Goal: Information Seeking & Learning: Check status

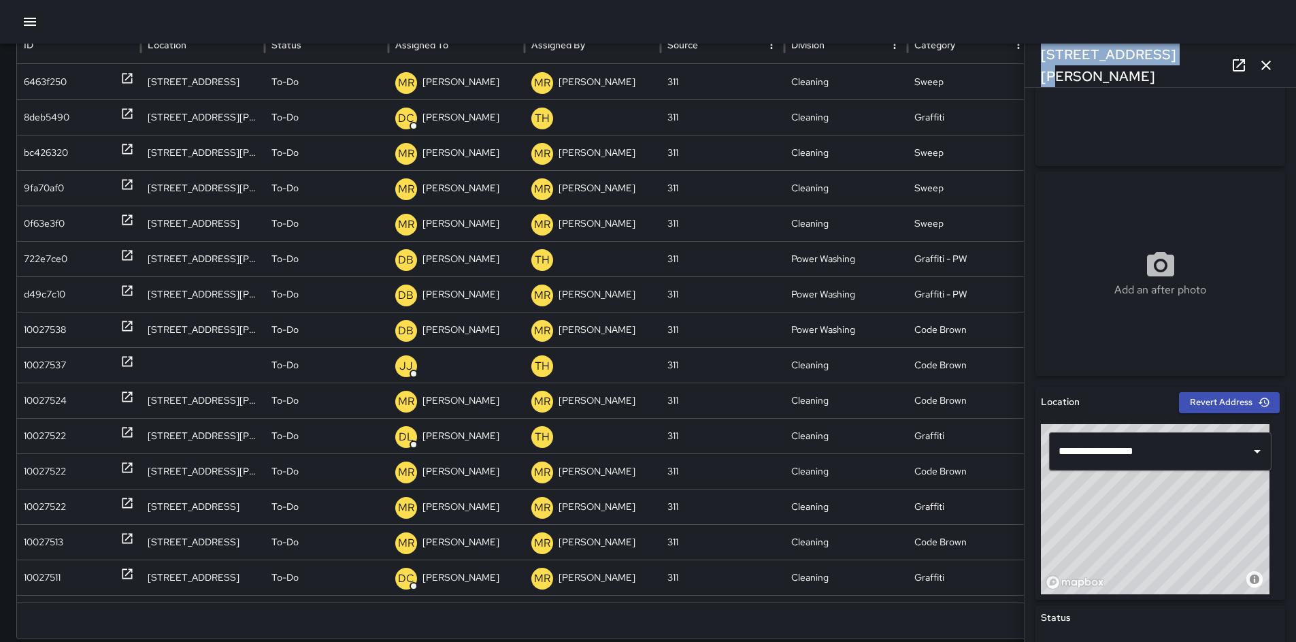
click at [1261, 71] on icon "button" at bounding box center [1266, 65] width 16 height 16
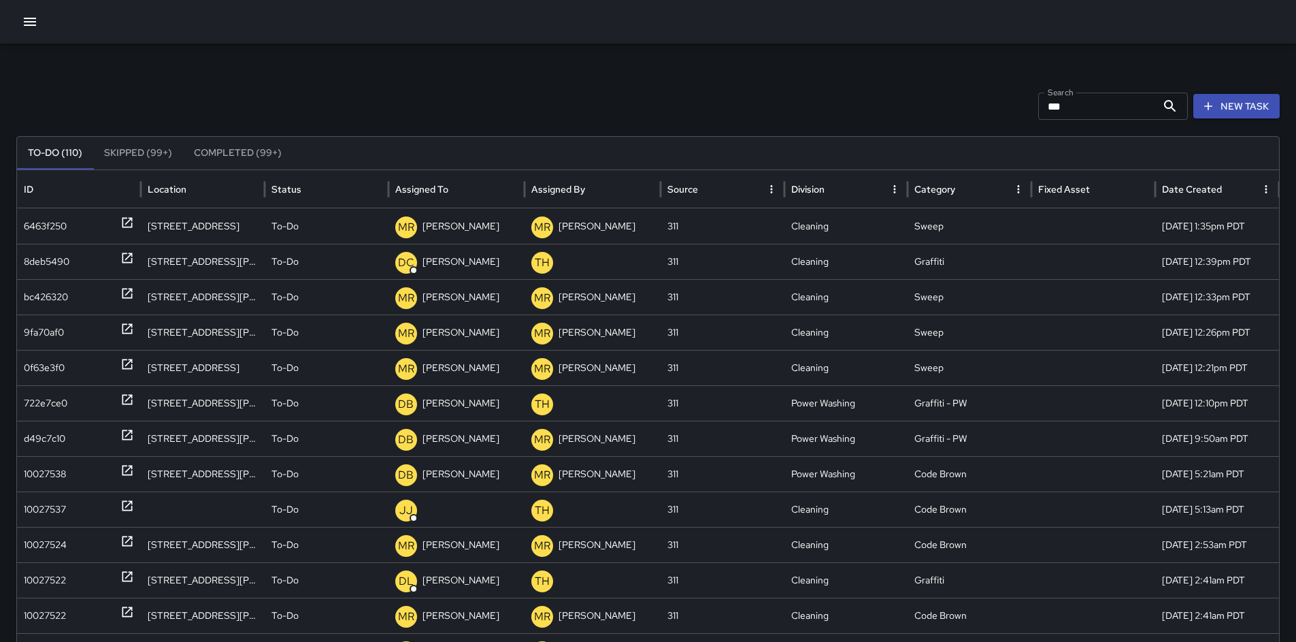
click at [31, 12] on button "button" at bounding box center [29, 21] width 27 height 27
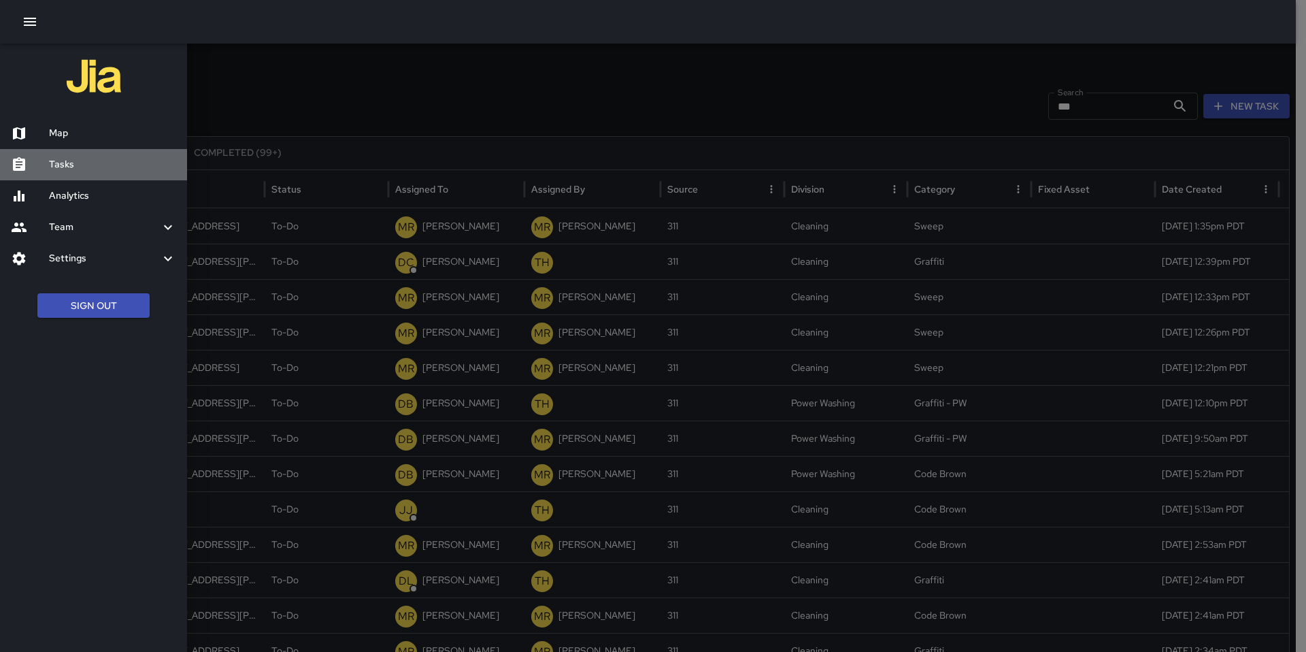
click at [92, 163] on h6 "Tasks" at bounding box center [112, 164] width 127 height 15
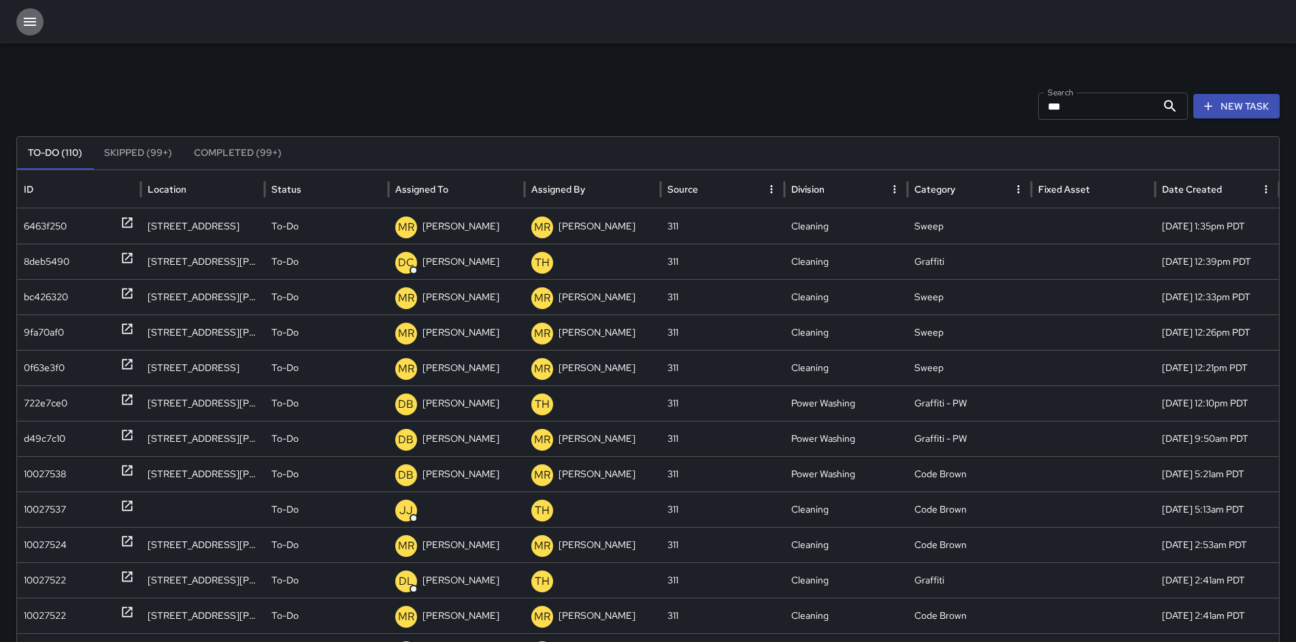
click at [37, 26] on icon "button" at bounding box center [30, 22] width 16 height 16
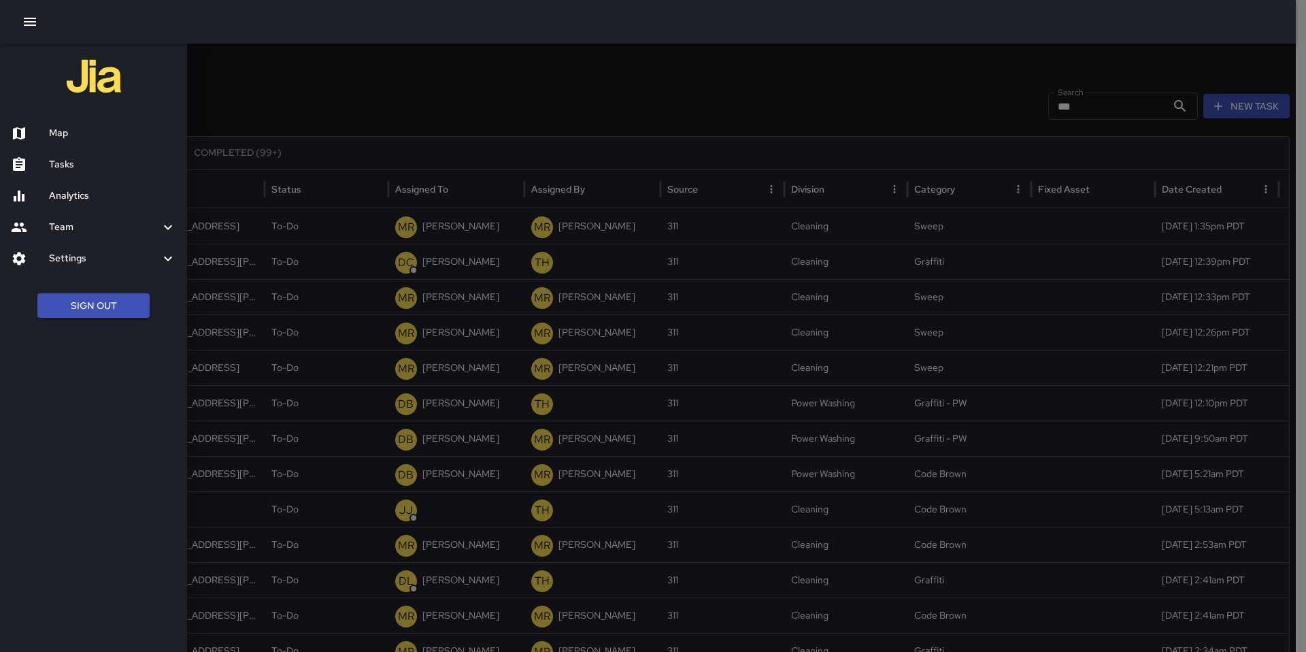
click at [79, 161] on h6 "Tasks" at bounding box center [112, 164] width 127 height 15
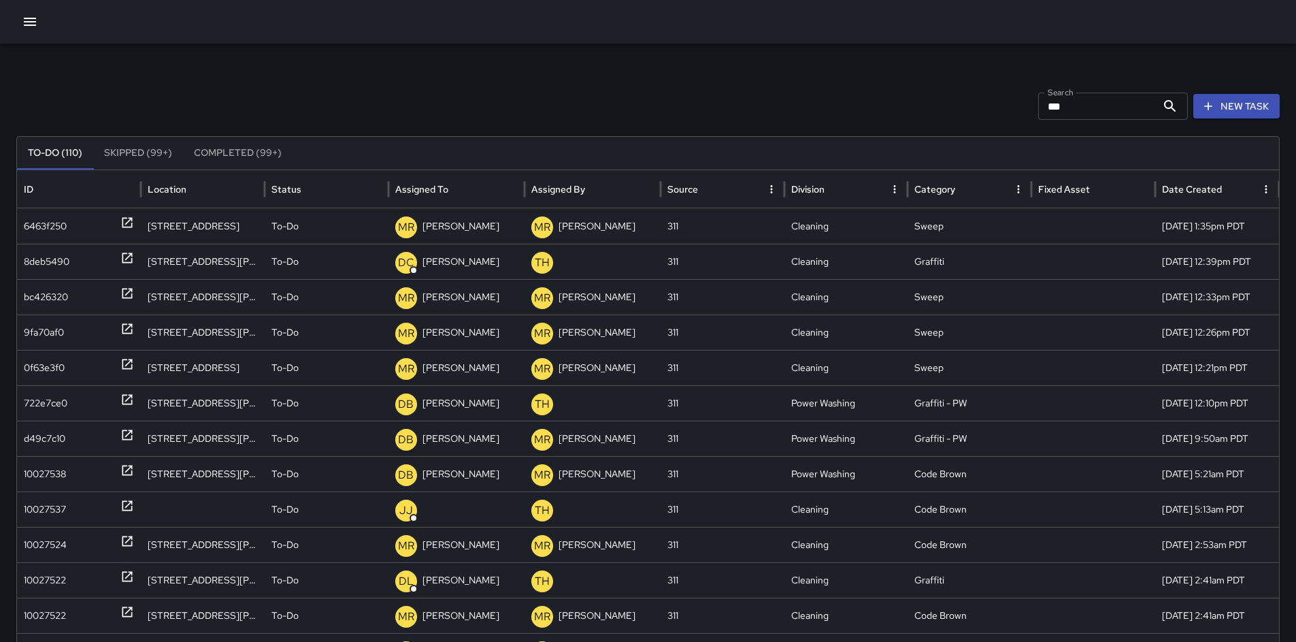
click at [28, 29] on icon "button" at bounding box center [30, 22] width 16 height 16
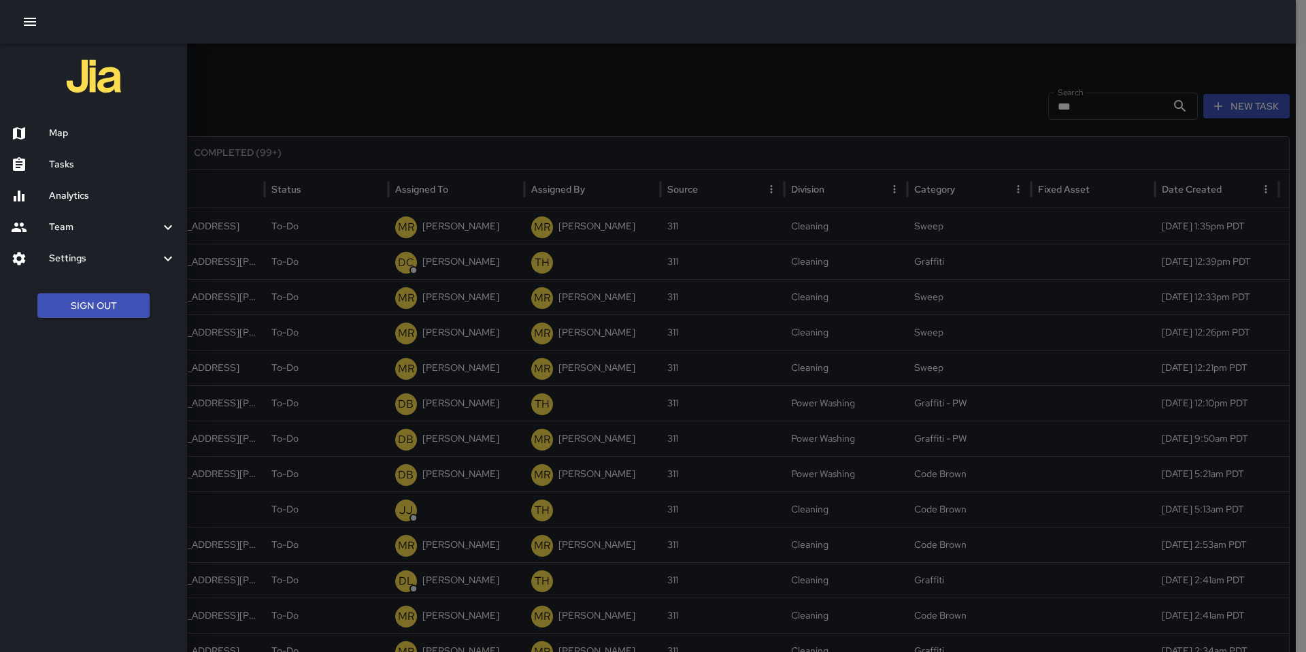
click at [63, 197] on h6 "Analytics" at bounding box center [112, 195] width 127 height 15
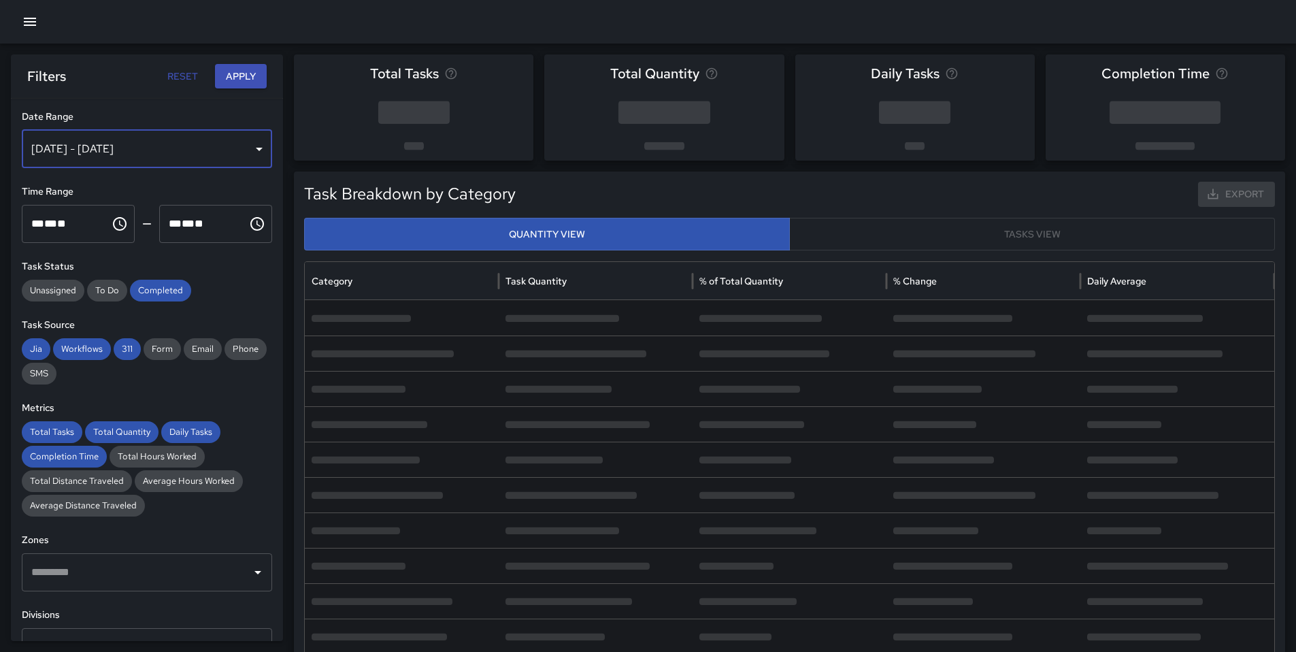
click at [152, 163] on div "[DATE] - [DATE]" at bounding box center [147, 149] width 250 height 38
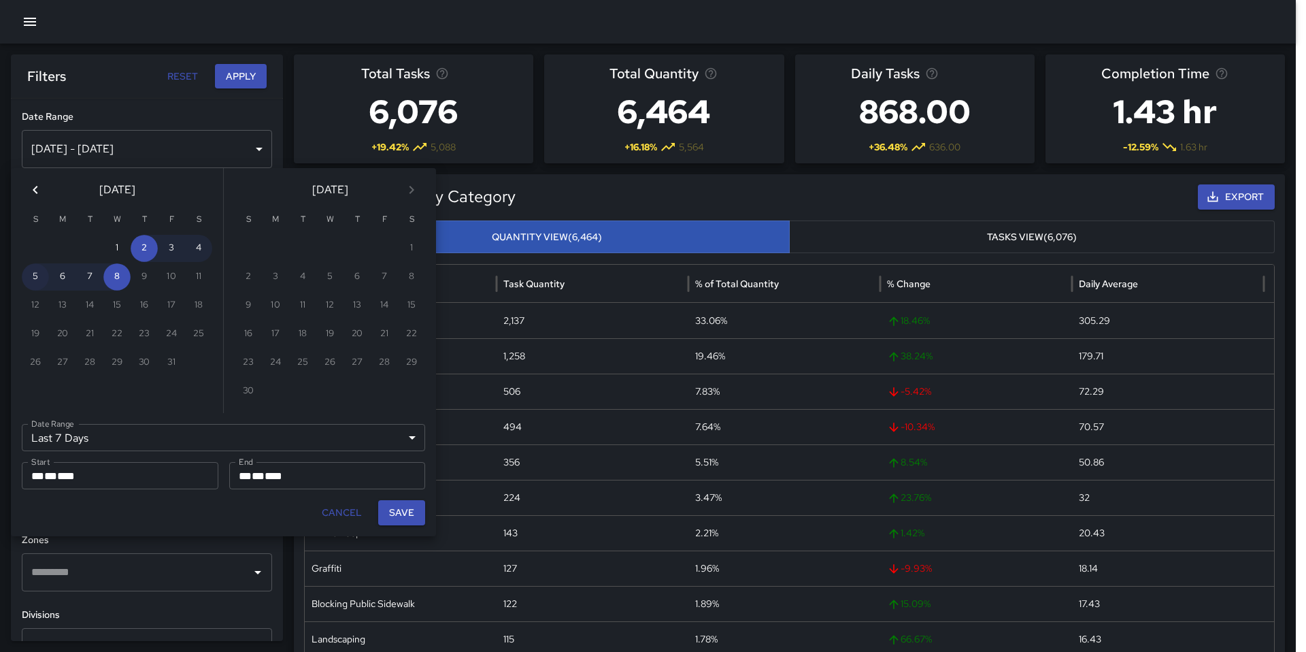
click at [36, 277] on button "5" at bounding box center [35, 276] width 27 height 27
type input "******"
type input "**********"
click at [120, 282] on button "8" at bounding box center [116, 276] width 27 height 27
click at [387, 517] on button "Save" at bounding box center [401, 512] width 47 height 25
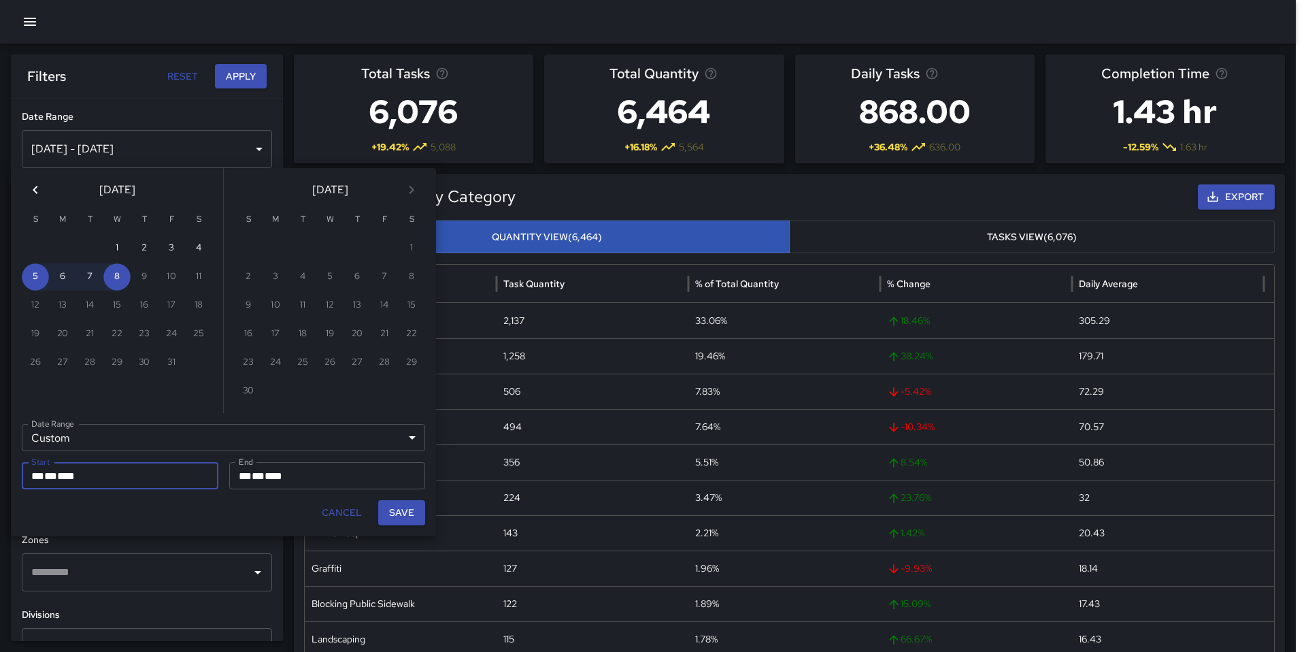
type input "**********"
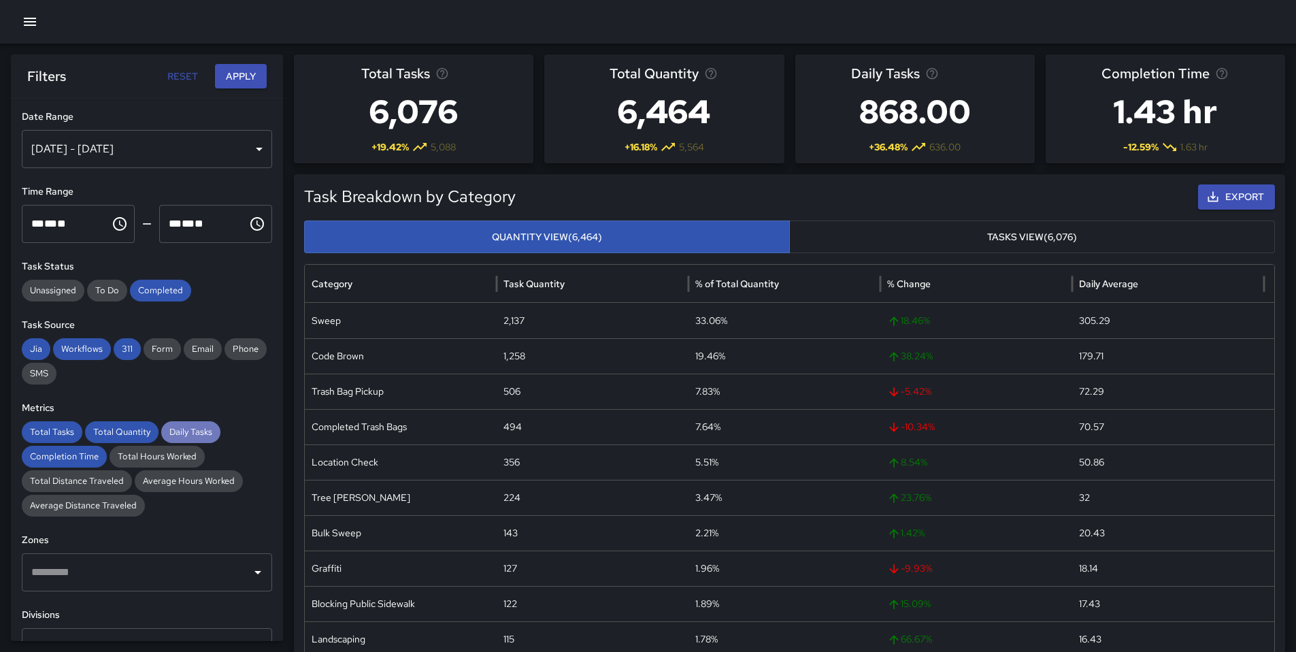
click at [181, 425] on span "Daily Tasks" at bounding box center [190, 432] width 59 height 14
click at [126, 433] on span "Total Quantity" at bounding box center [121, 432] width 73 height 14
click at [65, 434] on span "Total Tasks" at bounding box center [52, 432] width 61 height 14
click at [46, 460] on span "Completion Time" at bounding box center [64, 457] width 85 height 14
drag, startPoint x: 142, startPoint y: 293, endPoint x: 135, endPoint y: 338, distance: 46.1
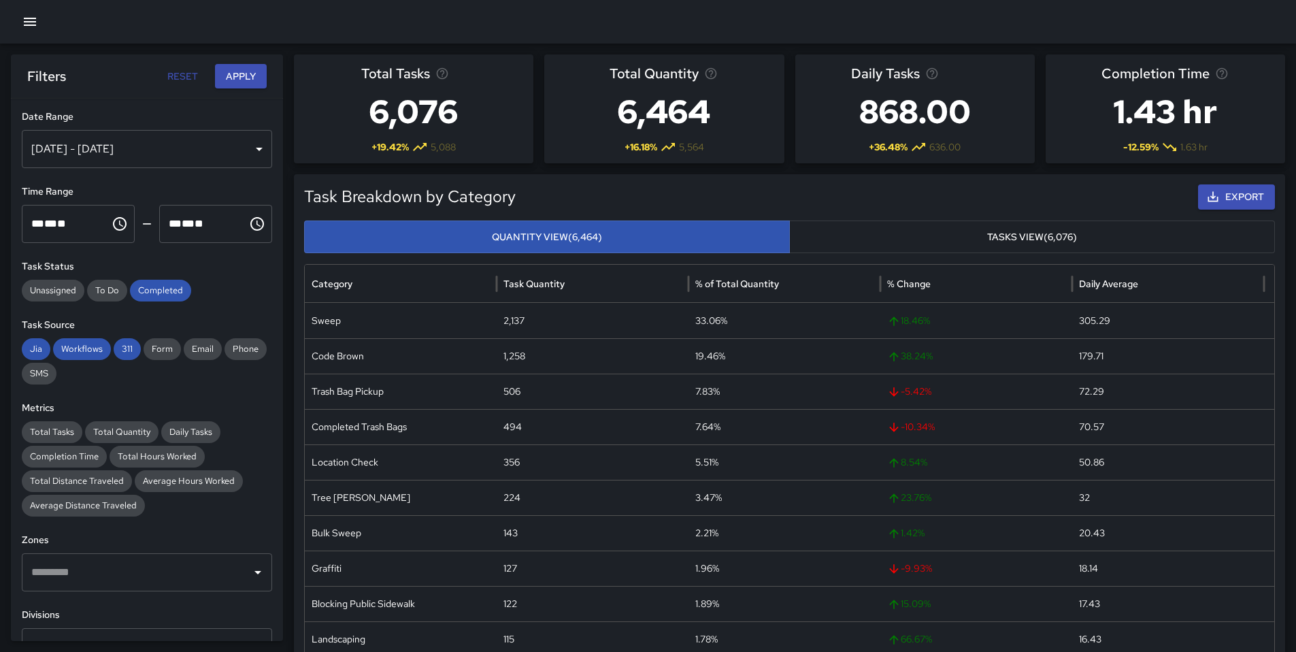
click at [142, 295] on span "Completed" at bounding box center [160, 291] width 61 height 14
click at [131, 351] on span "311" at bounding box center [127, 349] width 27 height 14
drag, startPoint x: 88, startPoint y: 352, endPoint x: 56, endPoint y: 350, distance: 31.4
click at [88, 352] on span "Workflows" at bounding box center [82, 349] width 58 height 14
click at [39, 350] on span "Jia" at bounding box center [36, 349] width 29 height 14
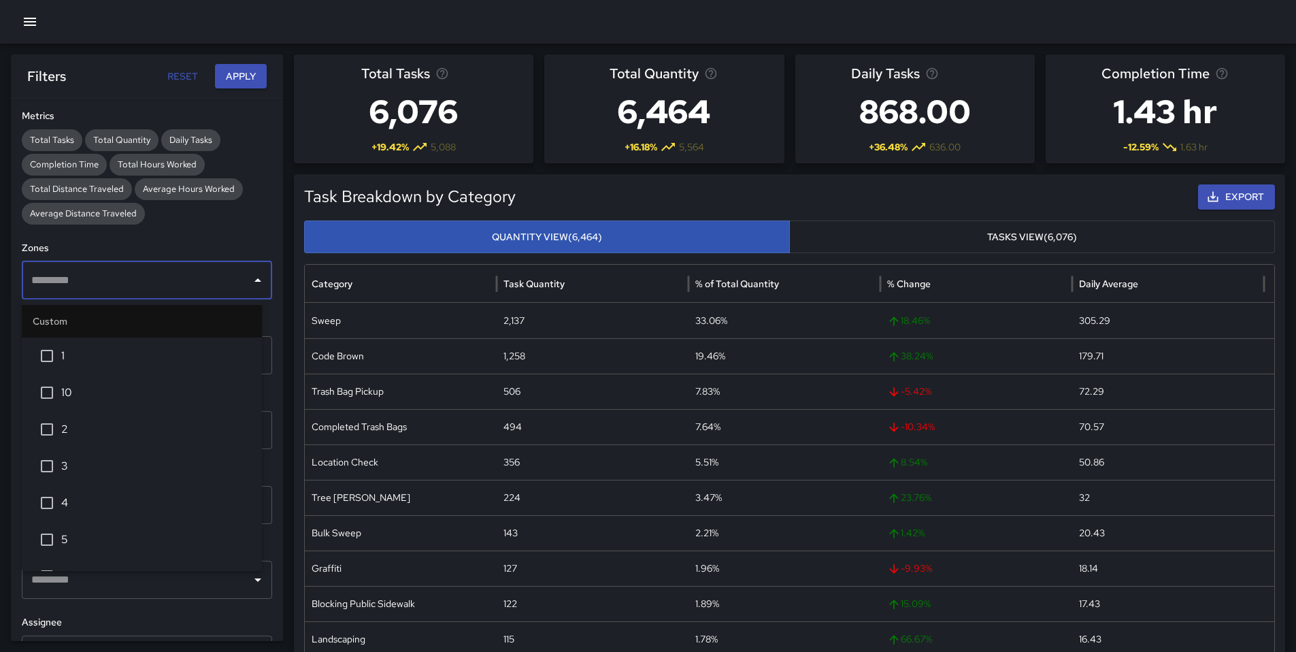
click at [129, 276] on input "text" at bounding box center [137, 280] width 218 height 26
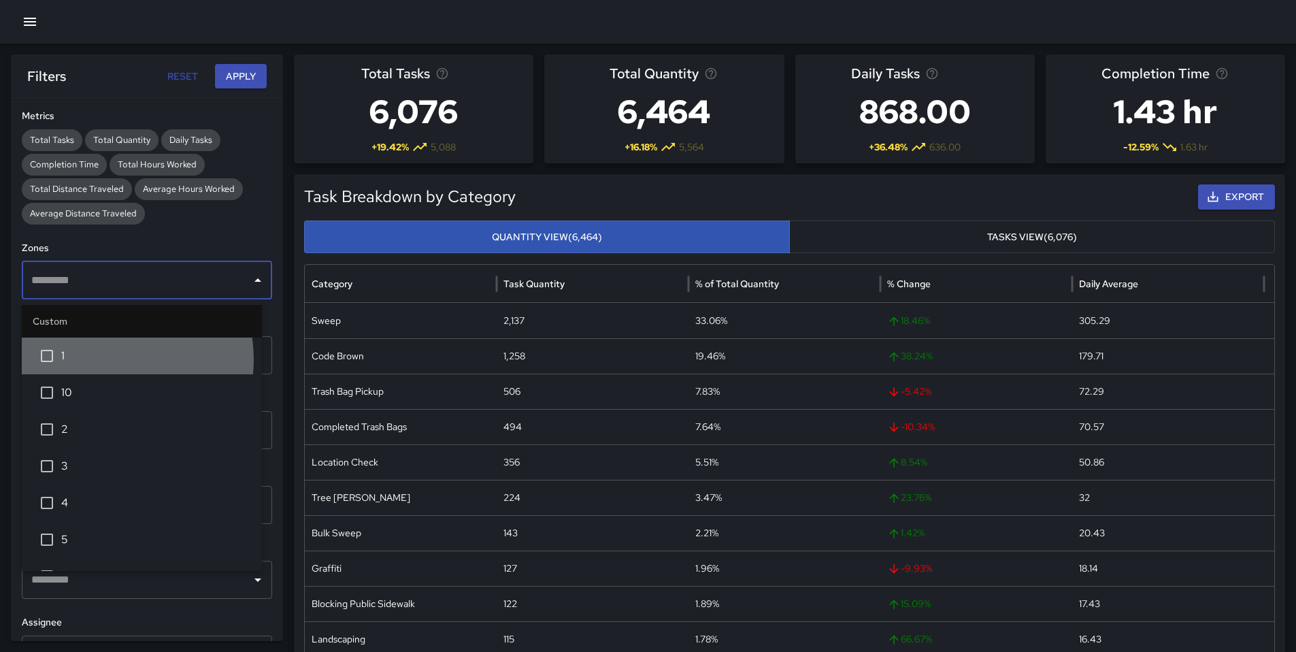
click at [102, 359] on span "1" at bounding box center [156, 356] width 190 height 16
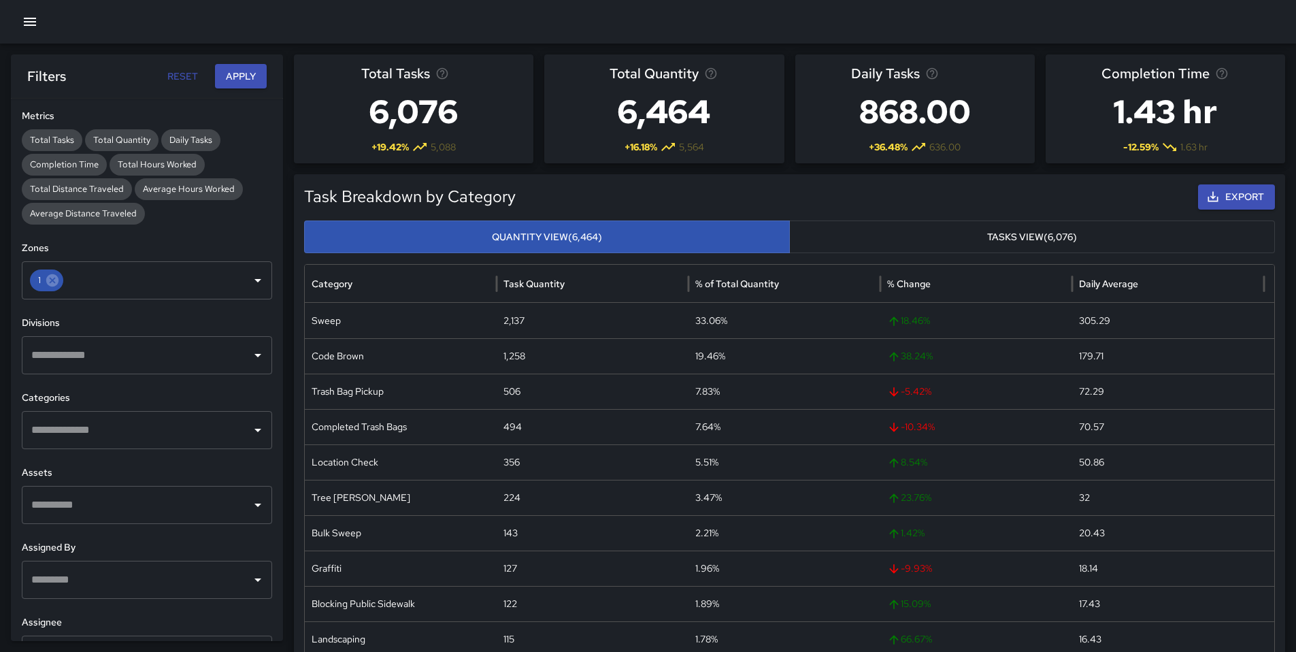
click at [195, 244] on h6 "Zones" at bounding box center [147, 248] width 250 height 15
click at [242, 80] on button "Apply" at bounding box center [241, 76] width 52 height 25
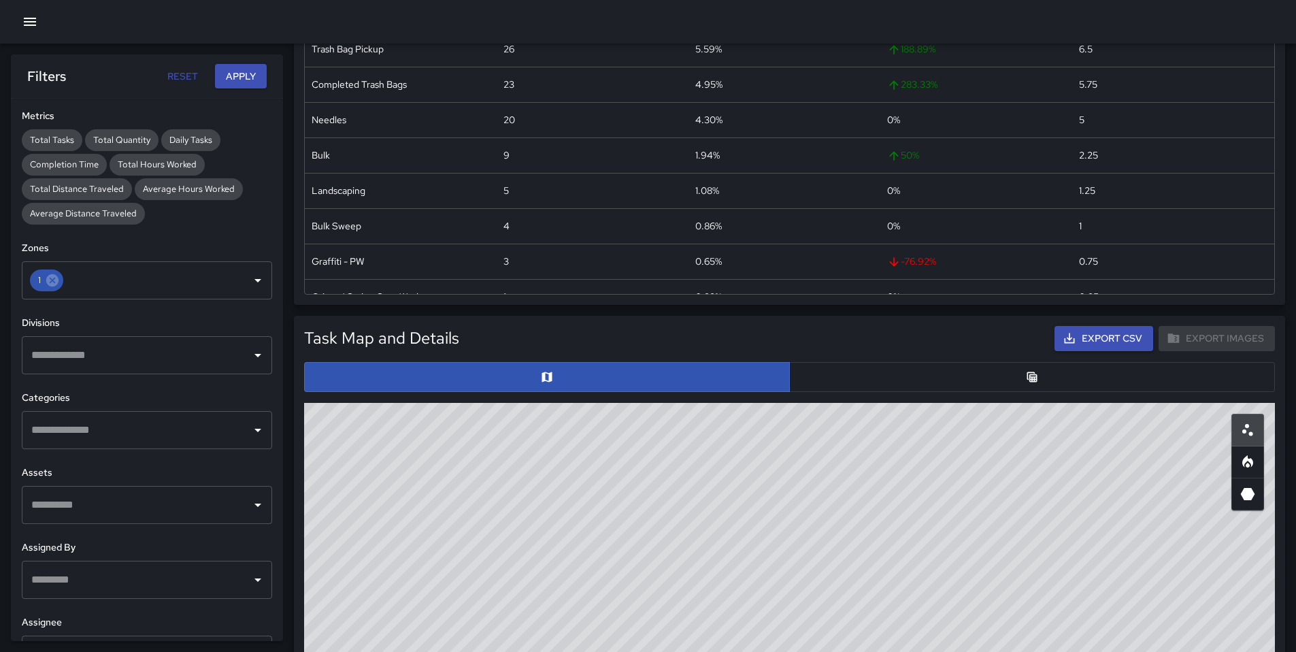
click at [948, 387] on button "button" at bounding box center [1032, 377] width 486 height 30
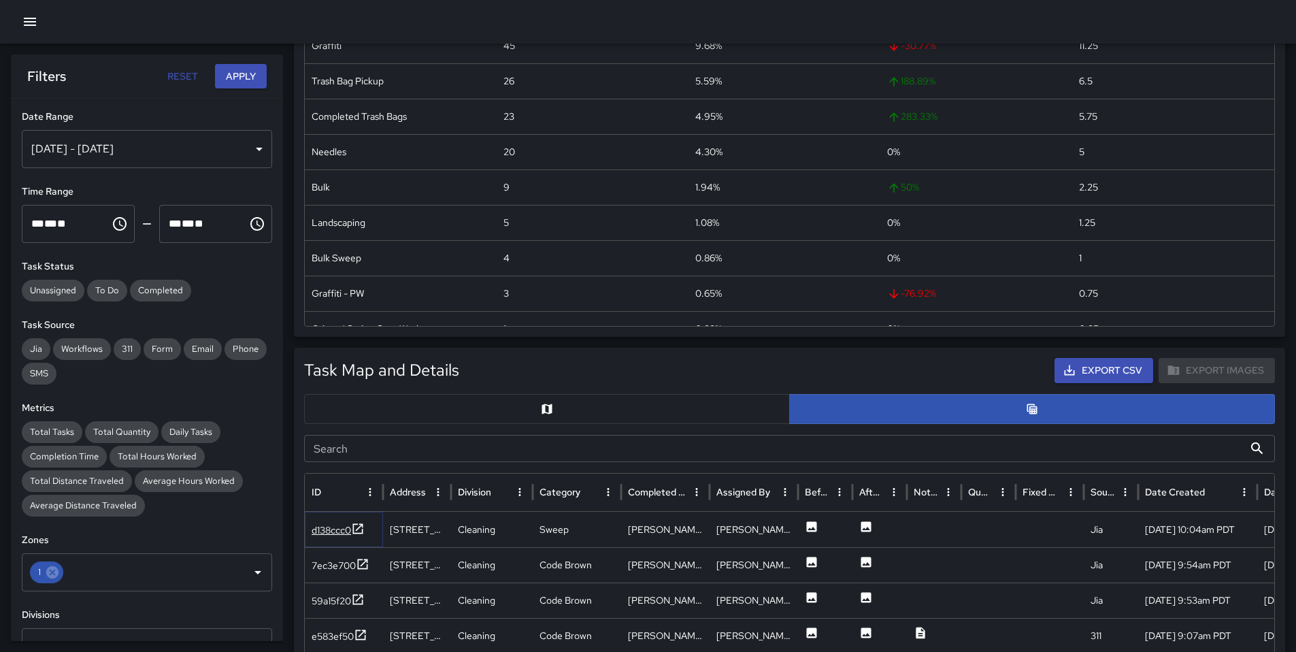
click at [326, 528] on div "d138ccc0" at bounding box center [331, 530] width 39 height 14
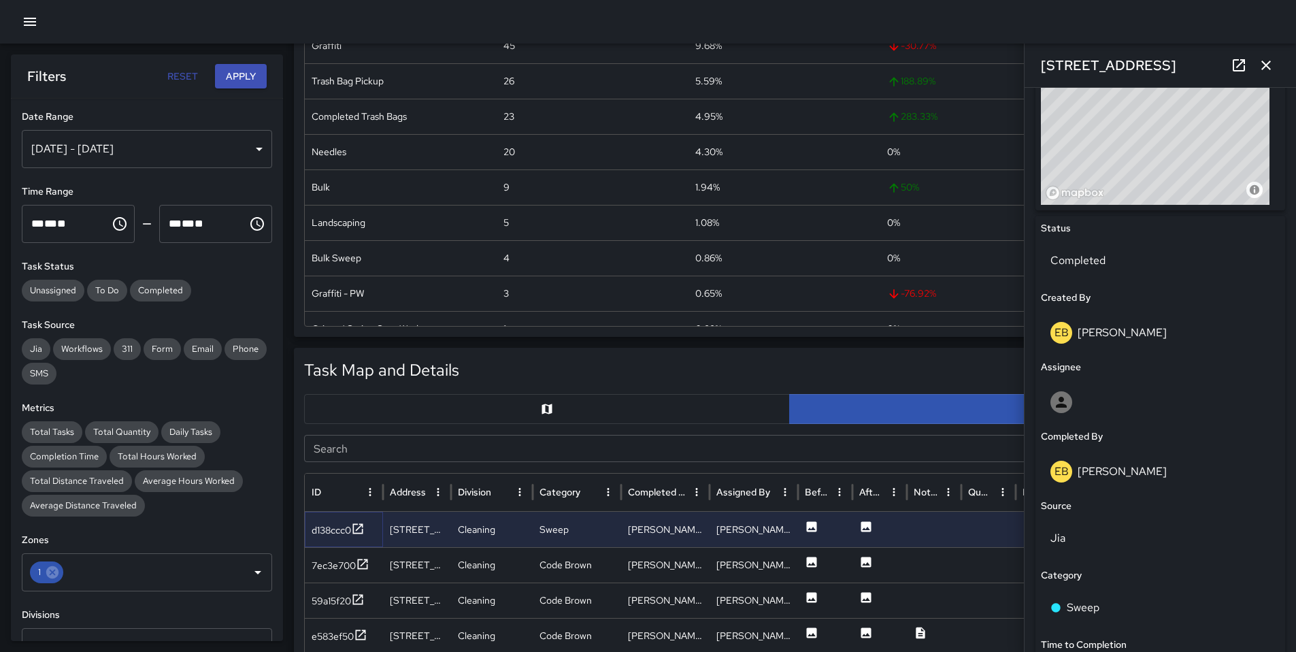
scroll to position [544, 0]
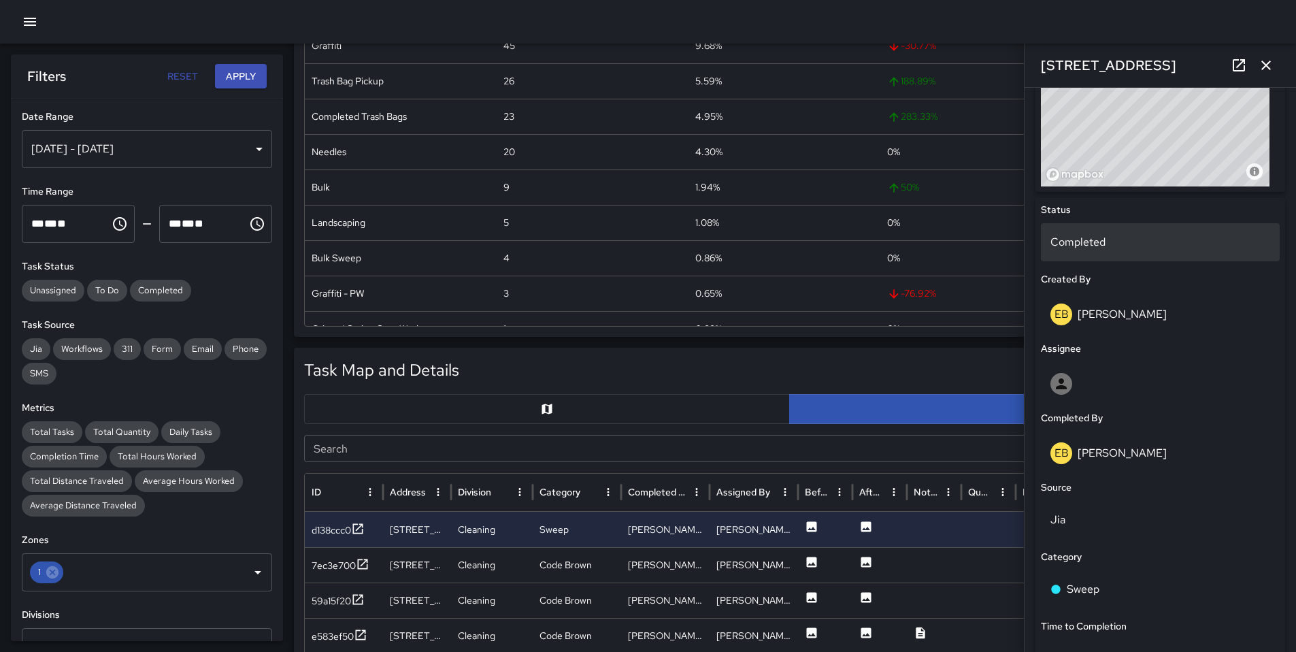
click at [1103, 243] on p "Completed" at bounding box center [1160, 242] width 220 height 16
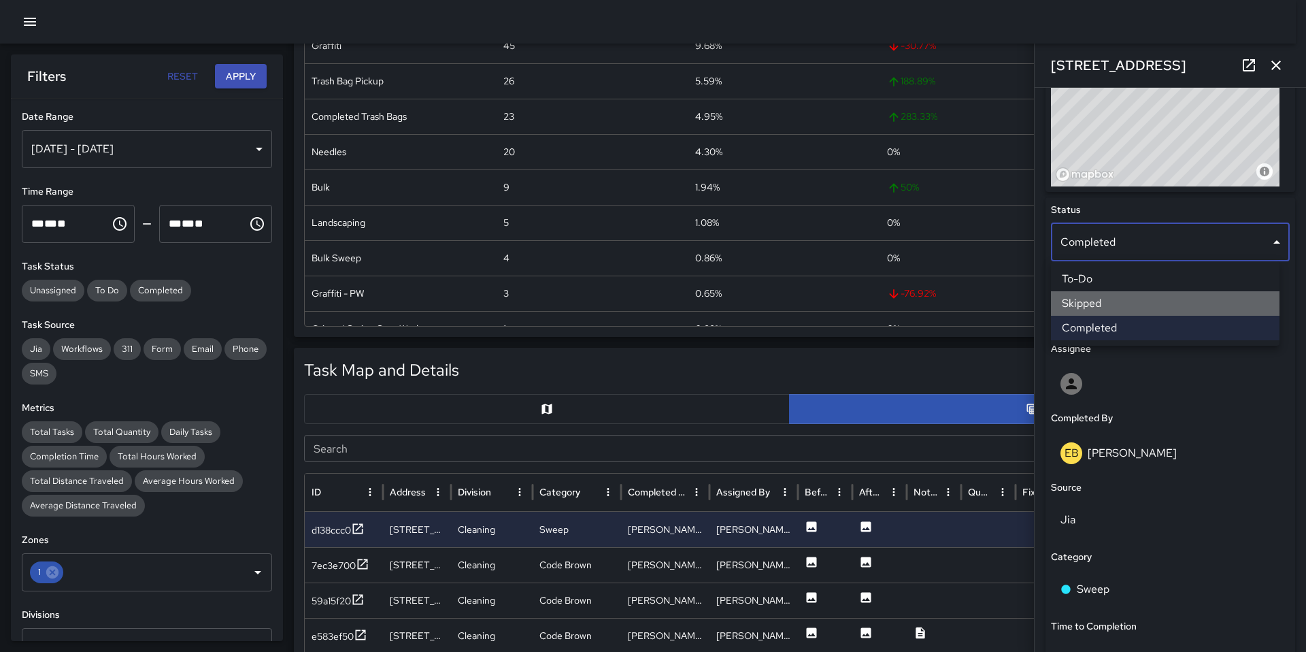
click at [1114, 307] on li "Skipped" at bounding box center [1165, 303] width 229 height 24
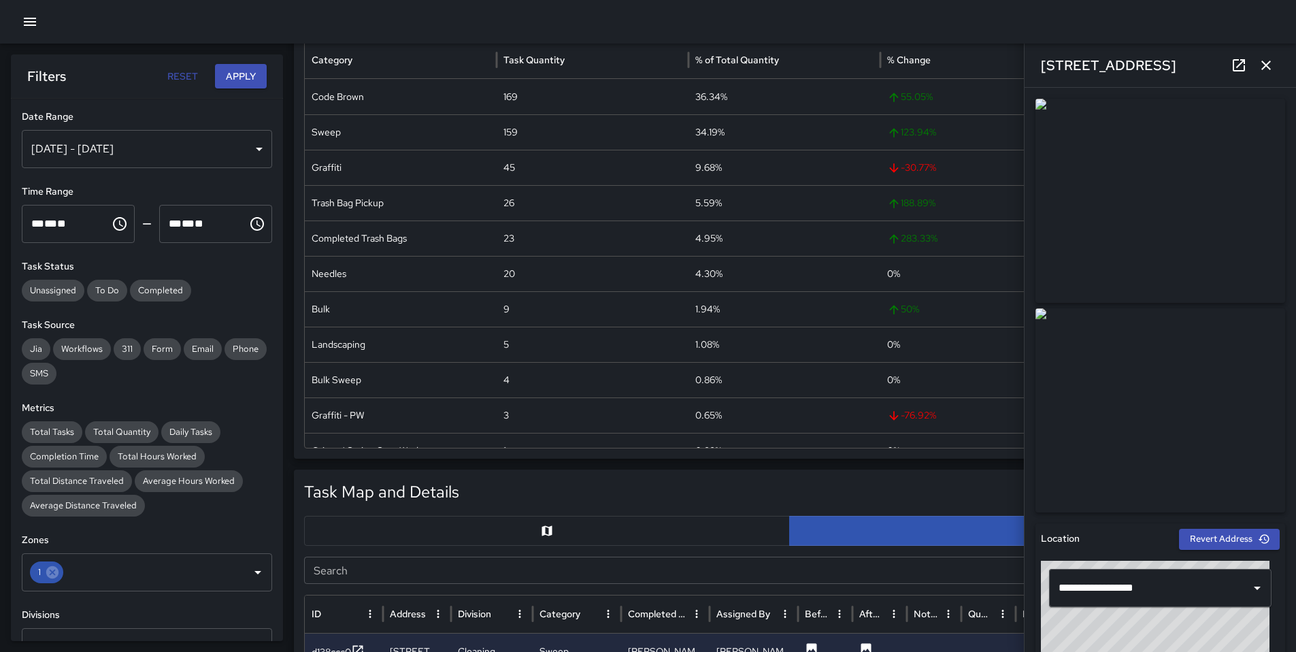
scroll to position [114, 0]
click at [1237, 64] on icon at bounding box center [1239, 65] width 16 height 16
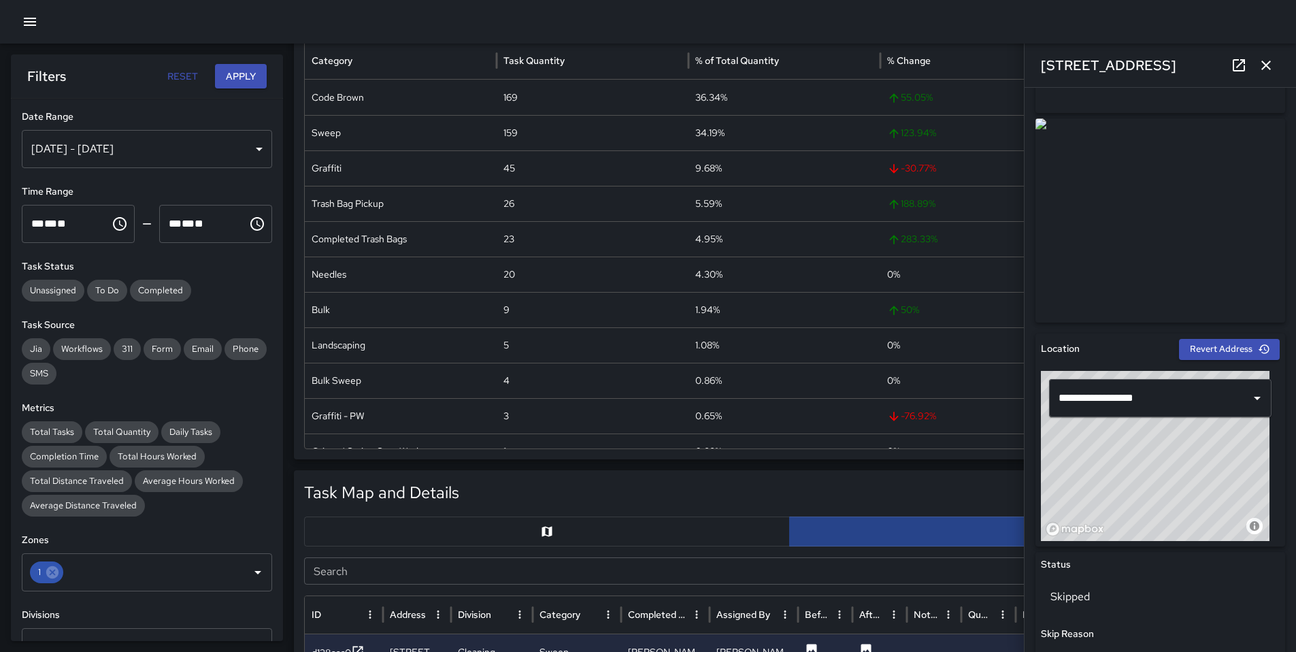
scroll to position [365, 0]
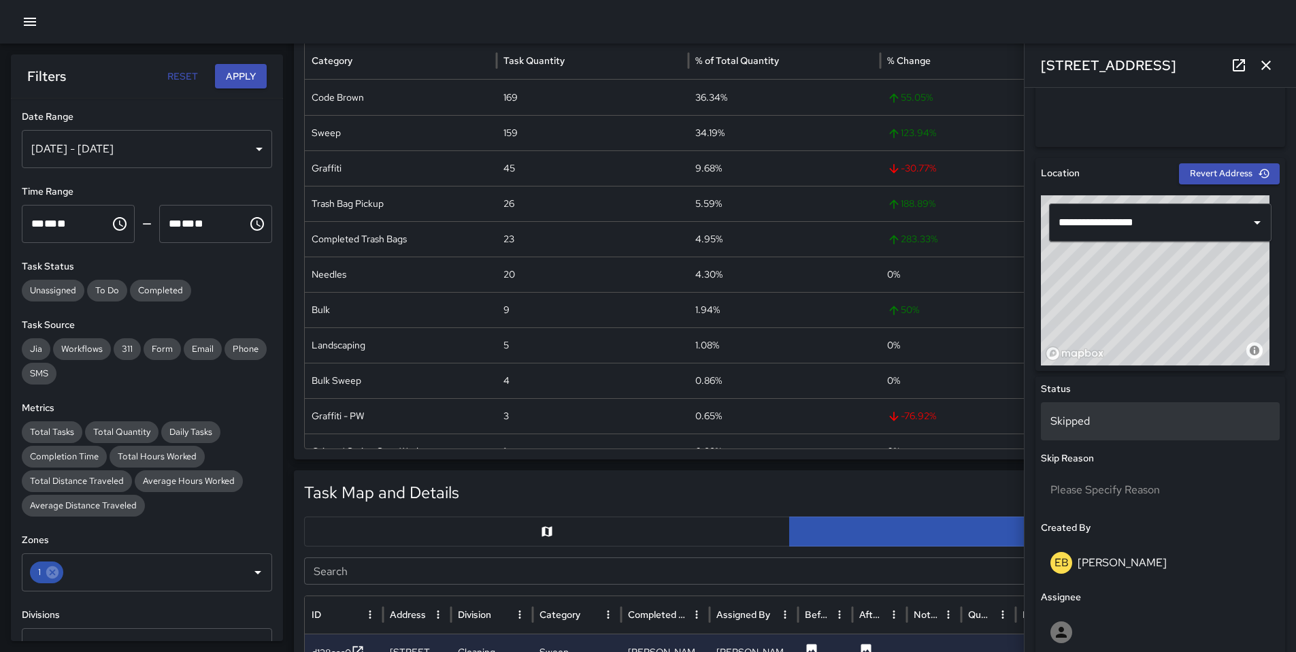
click at [1077, 414] on p "Skipped" at bounding box center [1160, 421] width 220 height 16
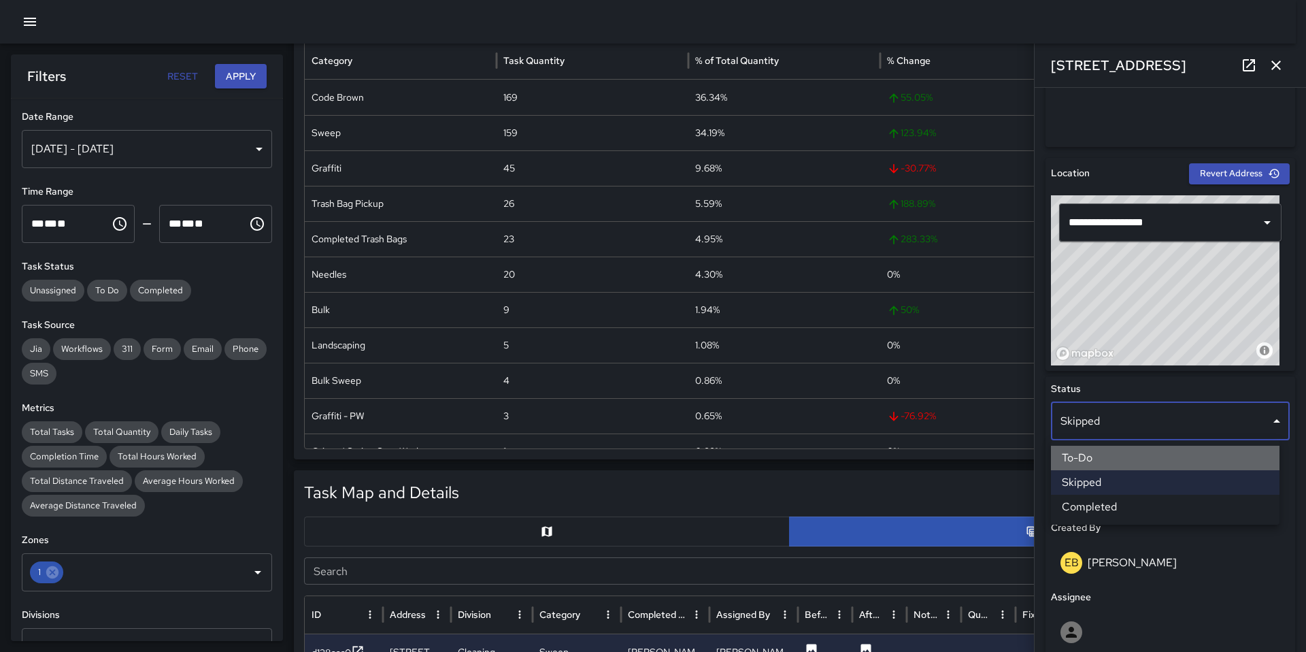
click at [1095, 454] on li "To-Do" at bounding box center [1165, 458] width 229 height 24
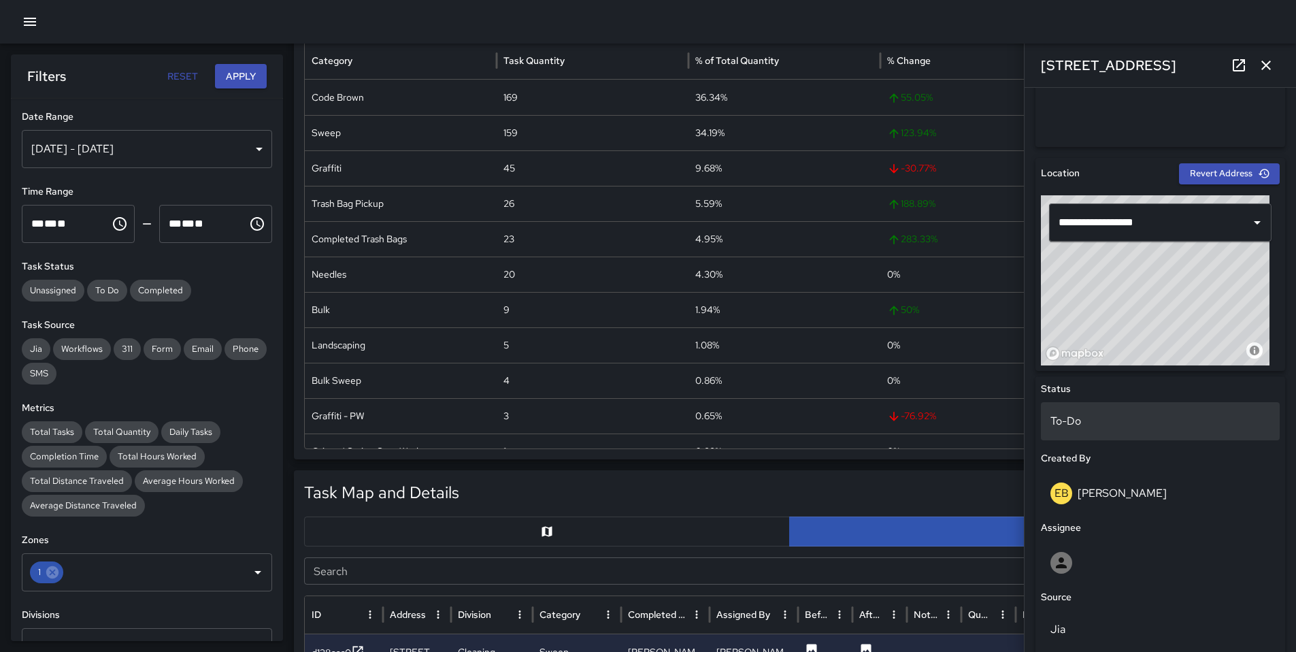
click at [1081, 422] on p "To-Do" at bounding box center [1160, 421] width 220 height 16
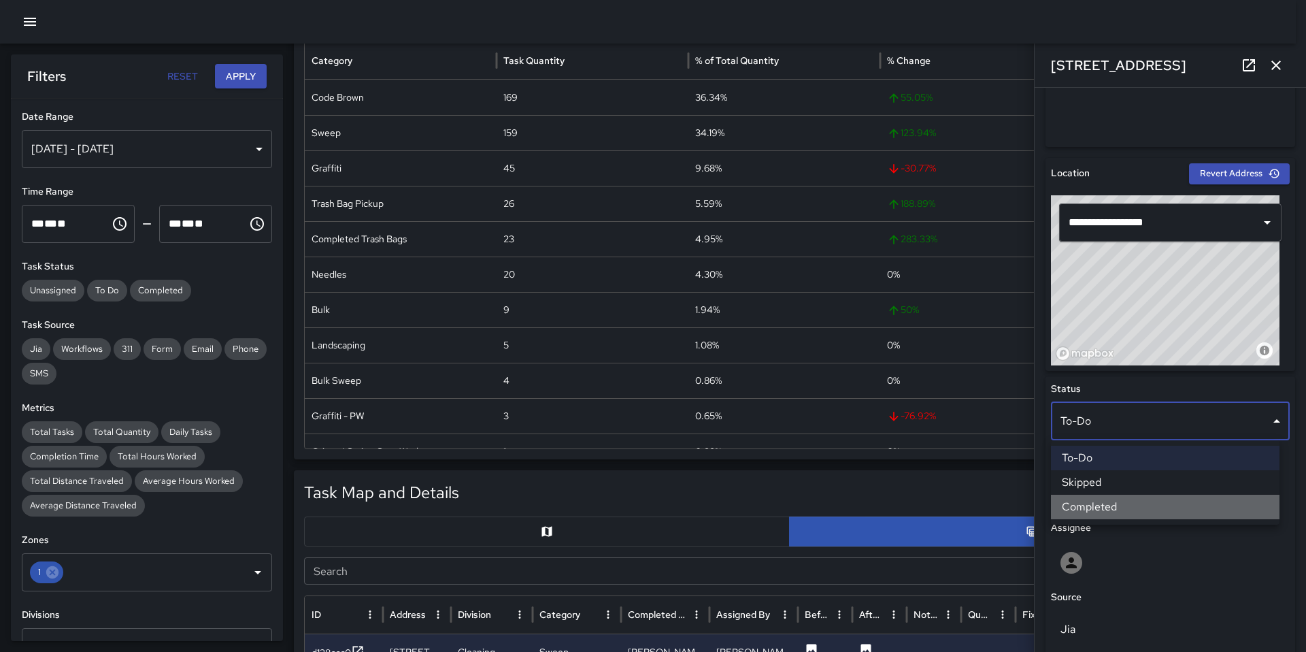
click at [1090, 503] on li "Completed" at bounding box center [1165, 507] width 229 height 24
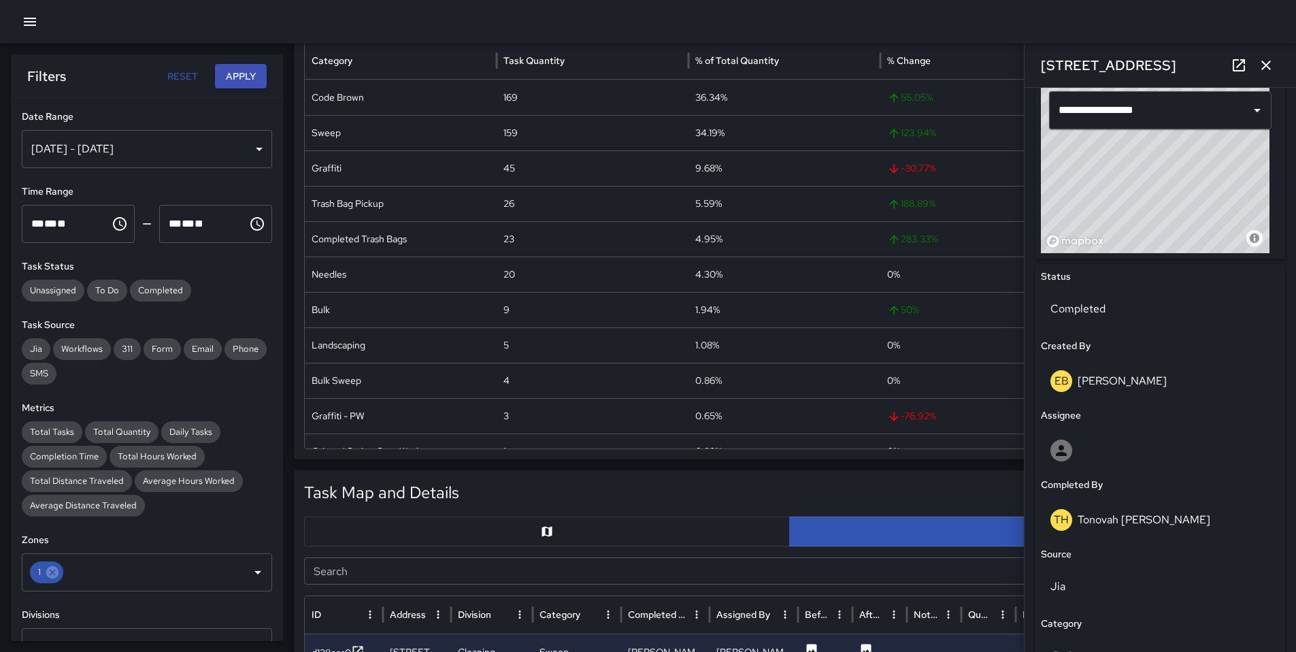
scroll to position [483, 0]
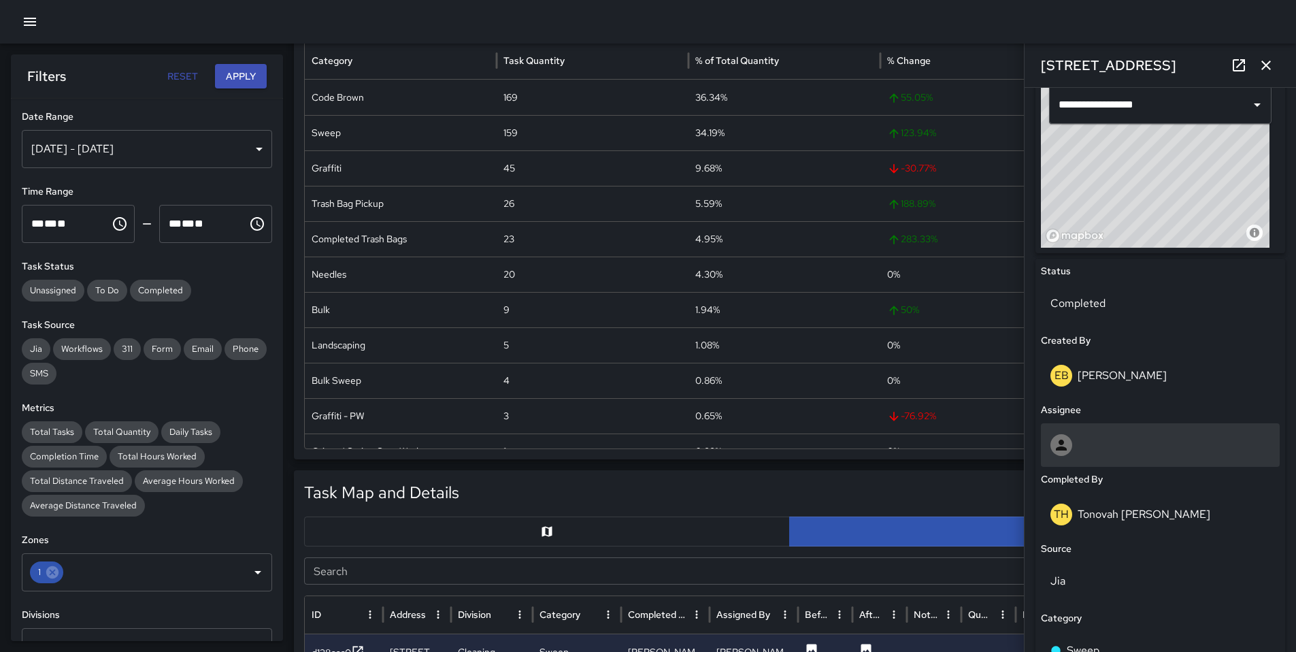
click at [1071, 439] on div at bounding box center [1061, 445] width 22 height 22
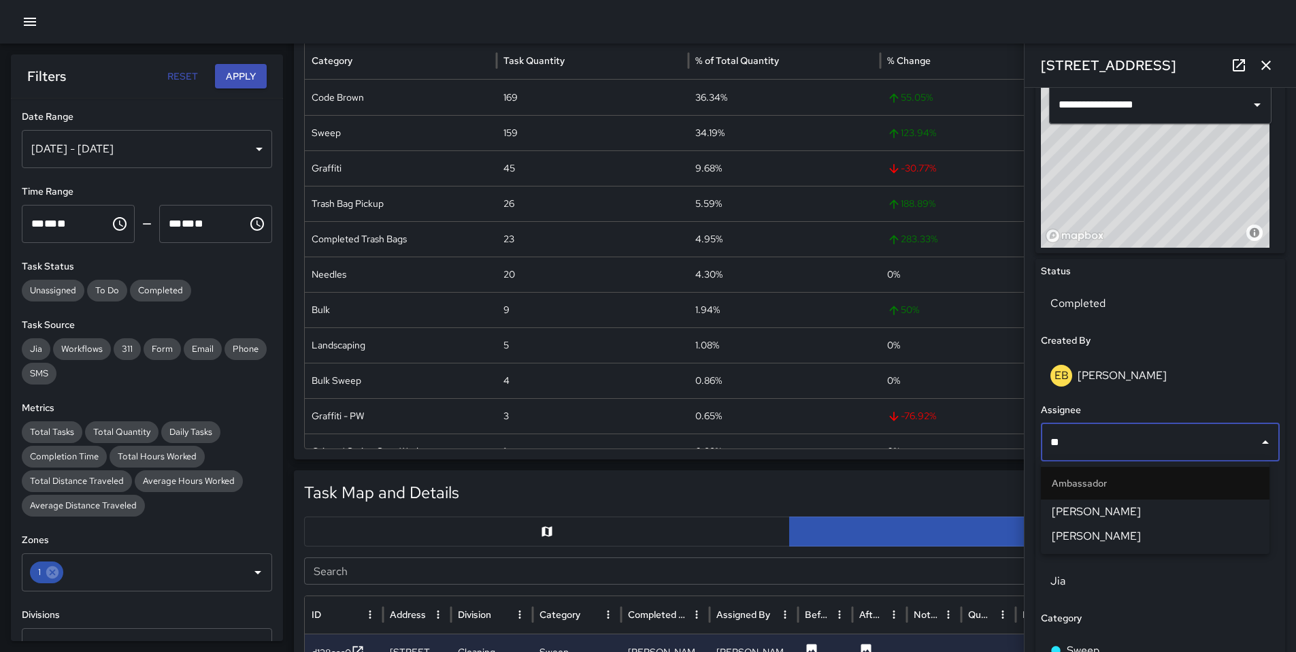
type input "*"
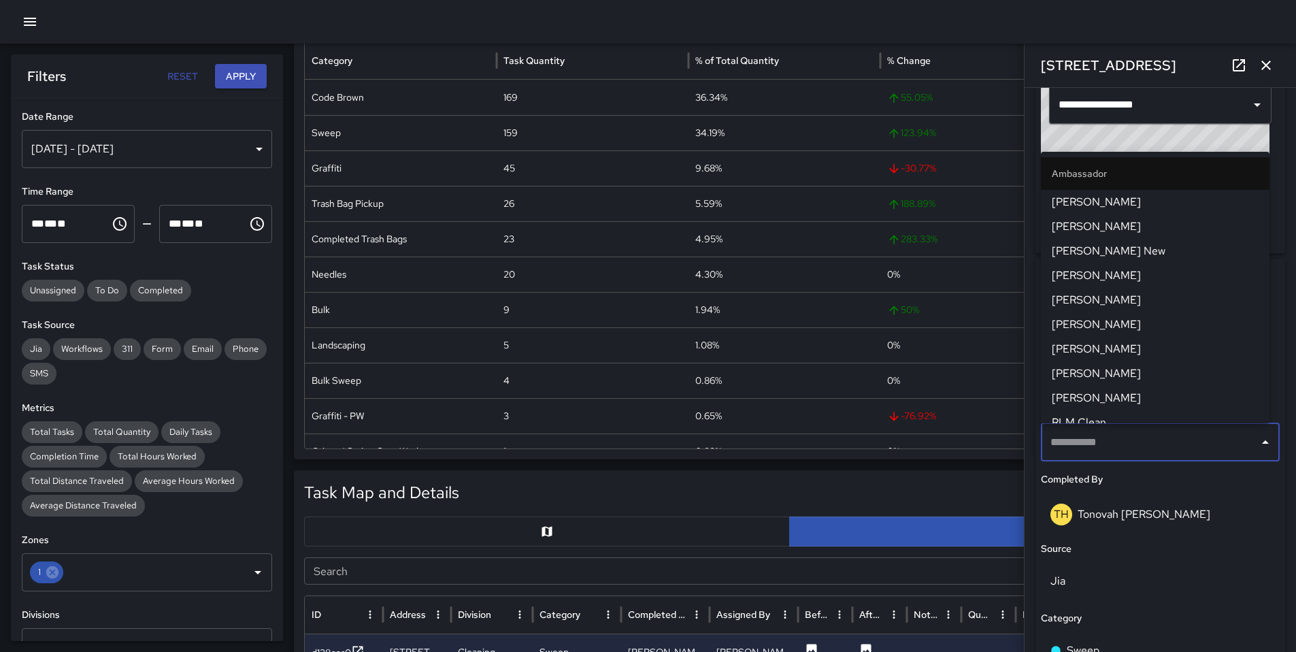
click at [865, 492] on div "Task Map and Details Export CSV Export Images" at bounding box center [789, 492] width 971 height 25
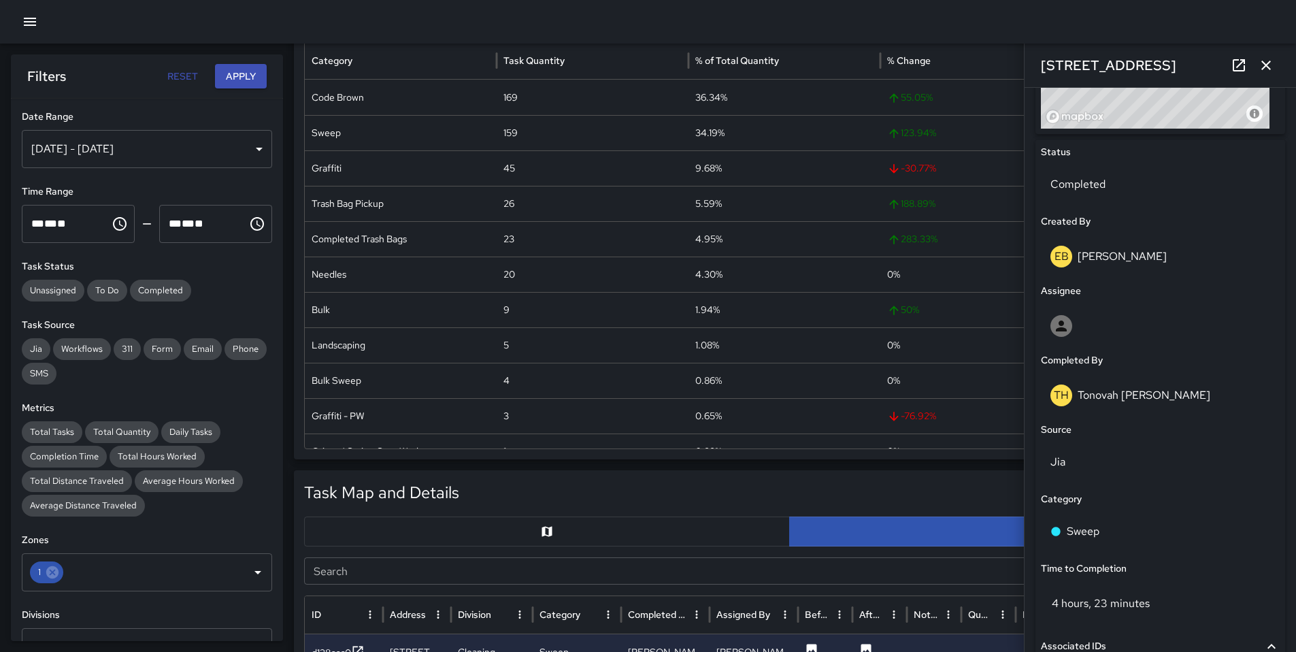
scroll to position [605, 0]
click at [1088, 392] on p "Tonovah [PERSON_NAME]" at bounding box center [1144, 391] width 133 height 14
drag, startPoint x: 1110, startPoint y: 396, endPoint x: 1099, endPoint y: 376, distance: 22.8
click at [1109, 395] on p "Tonovah [PERSON_NAME]" at bounding box center [1144, 391] width 133 height 14
click at [1086, 356] on h6 "Completed By" at bounding box center [1072, 357] width 62 height 15
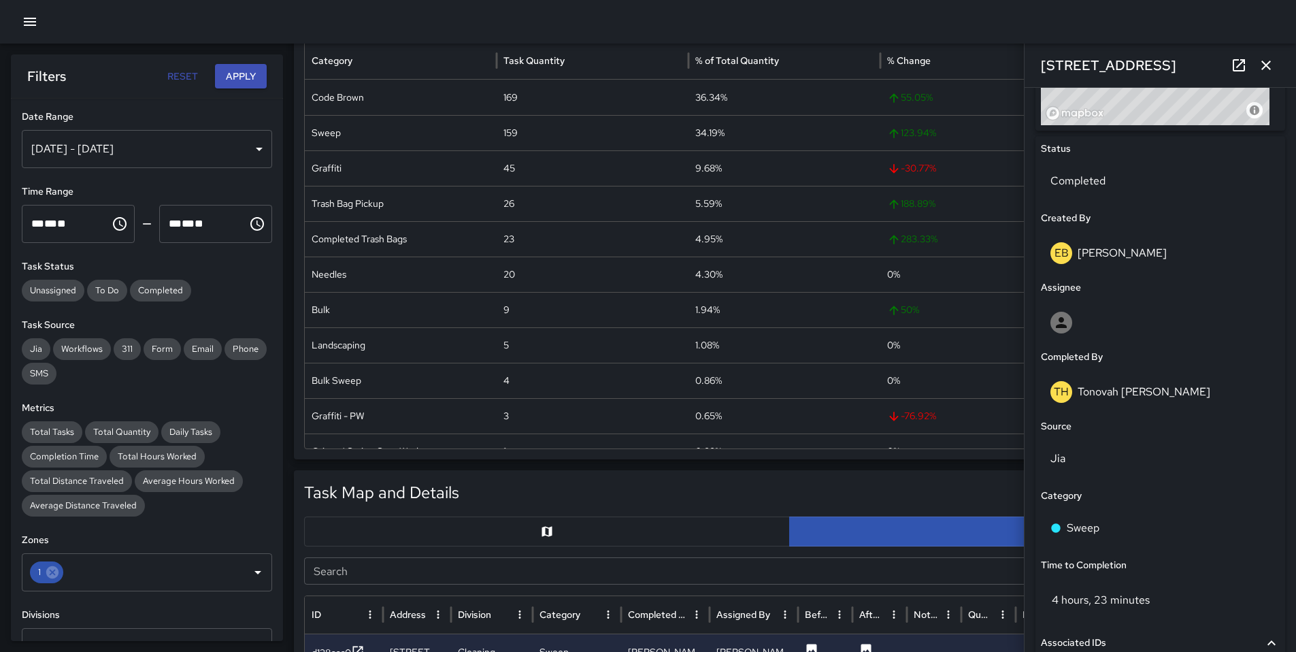
drag, startPoint x: 1097, startPoint y: 368, endPoint x: 1094, endPoint y: 392, distance: 24.1
click at [1097, 368] on div "Status Completed Created By EB [PERSON_NAME] Assignee Completed By TH Tonovah […" at bounding box center [1160, 460] width 250 height 649
click at [1094, 394] on p "Tonovah [PERSON_NAME]" at bounding box center [1144, 391] width 133 height 14
drag, startPoint x: 1094, startPoint y: 394, endPoint x: 1088, endPoint y: 365, distance: 29.1
click at [1093, 393] on p "Tonovah [PERSON_NAME]" at bounding box center [1144, 391] width 133 height 14
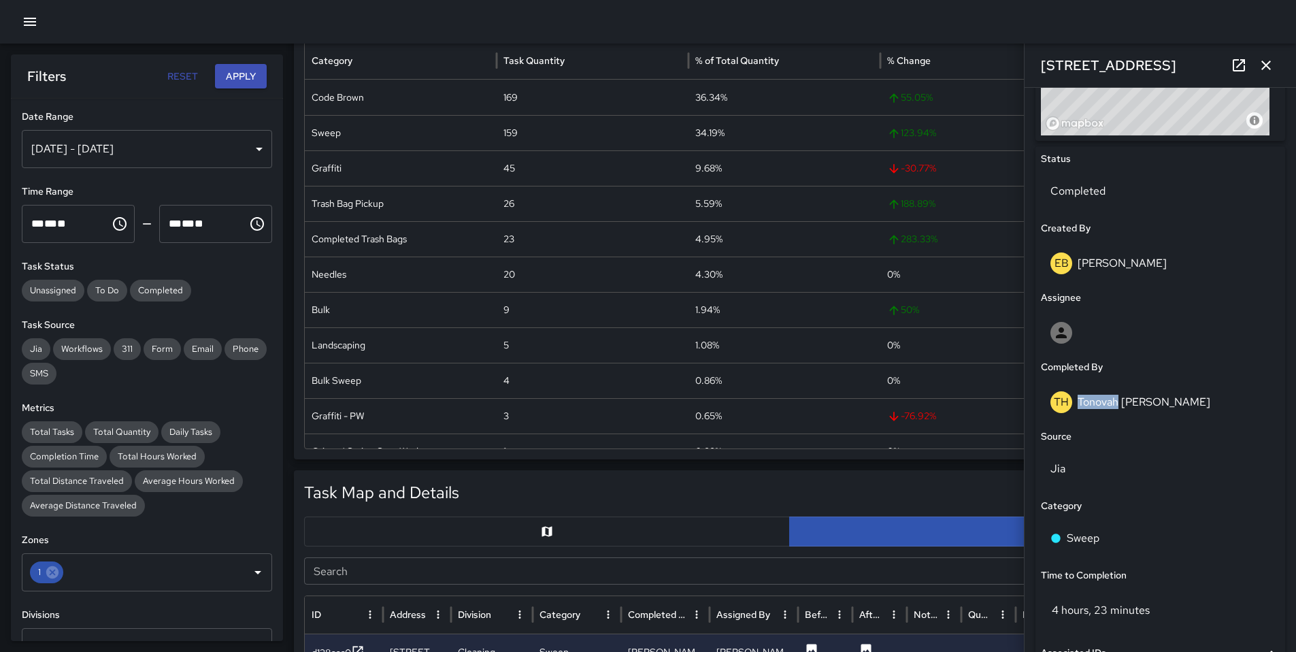
scroll to position [524, 0]
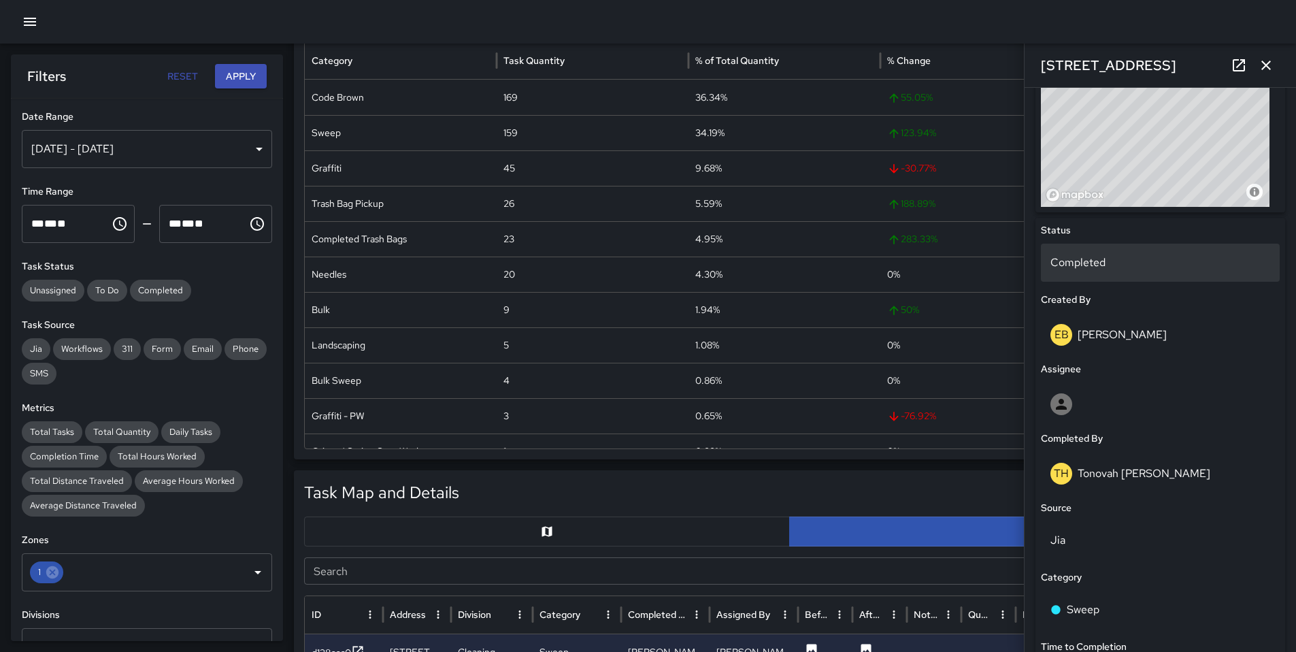
click at [1073, 262] on p "Completed" at bounding box center [1160, 262] width 220 height 16
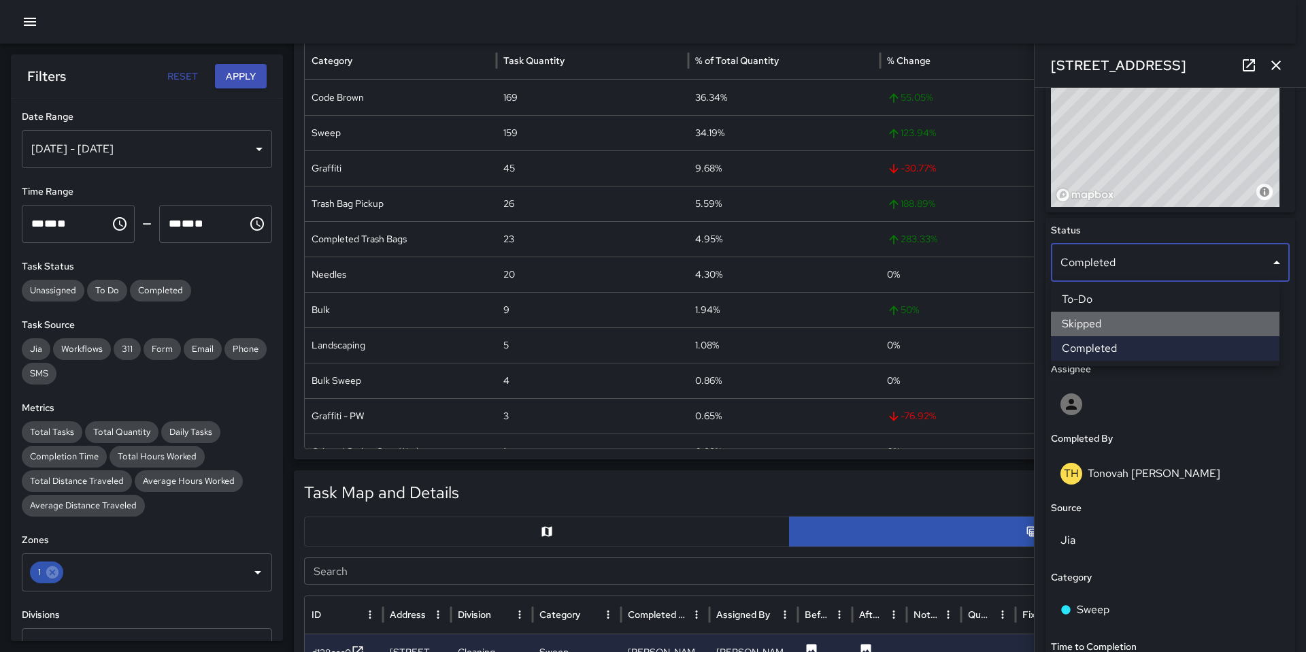
click at [1095, 317] on li "Skipped" at bounding box center [1165, 324] width 229 height 24
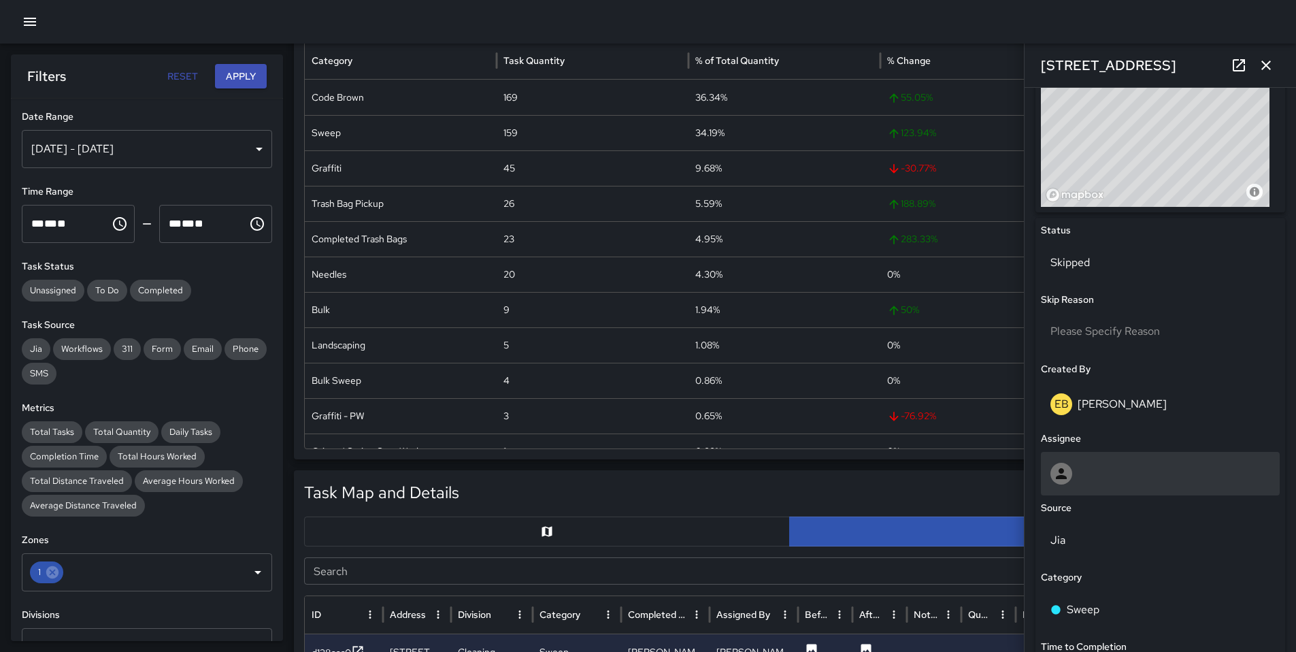
click at [1082, 468] on div at bounding box center [1160, 474] width 220 height 22
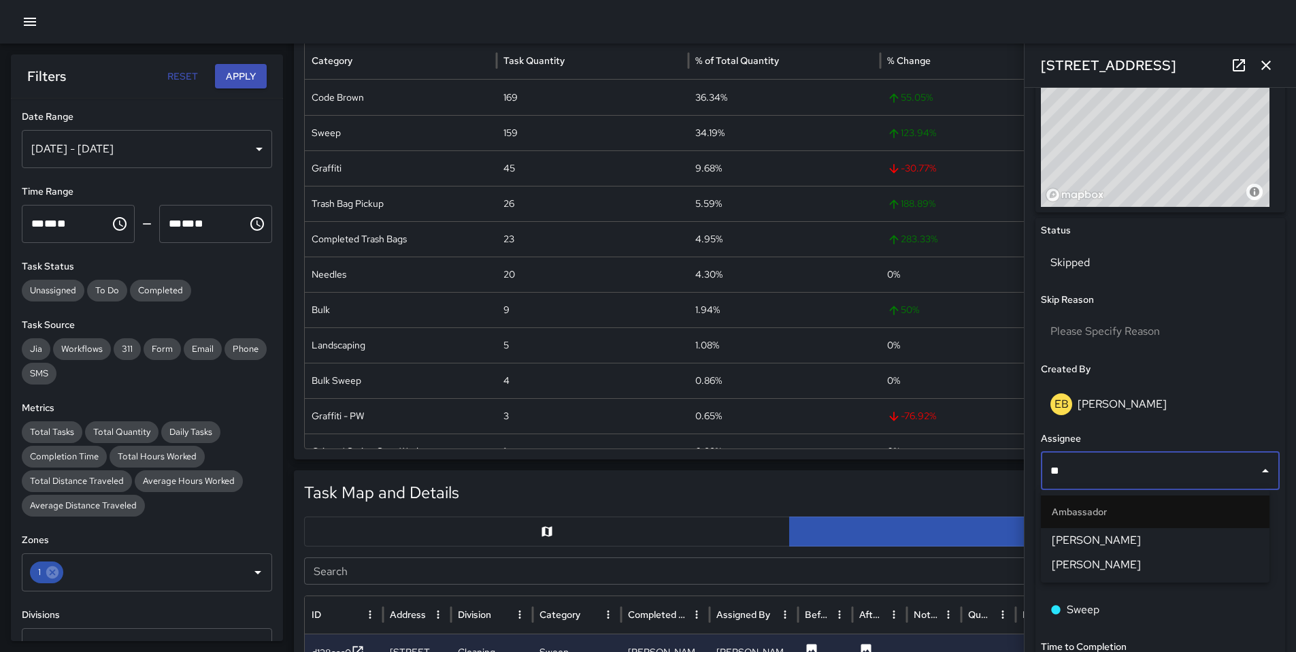
type input "***"
click at [1084, 535] on span "[PERSON_NAME]" at bounding box center [1155, 540] width 207 height 16
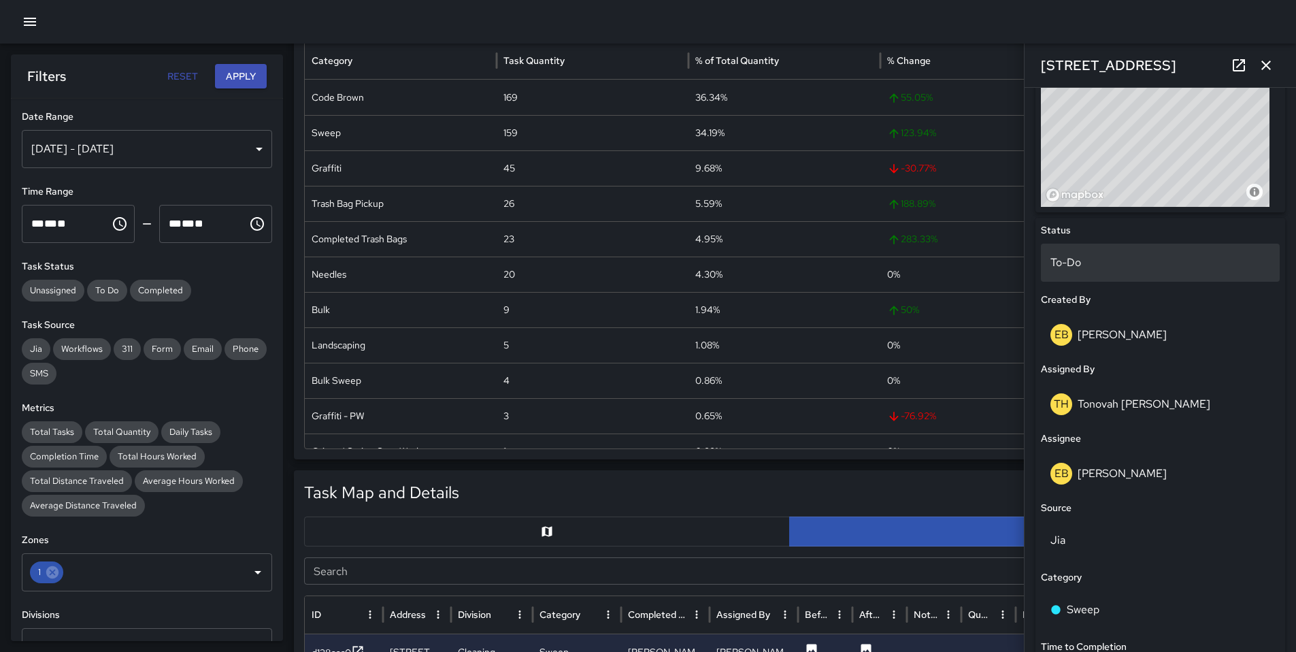
click at [1086, 266] on p "To-Do" at bounding box center [1160, 262] width 220 height 16
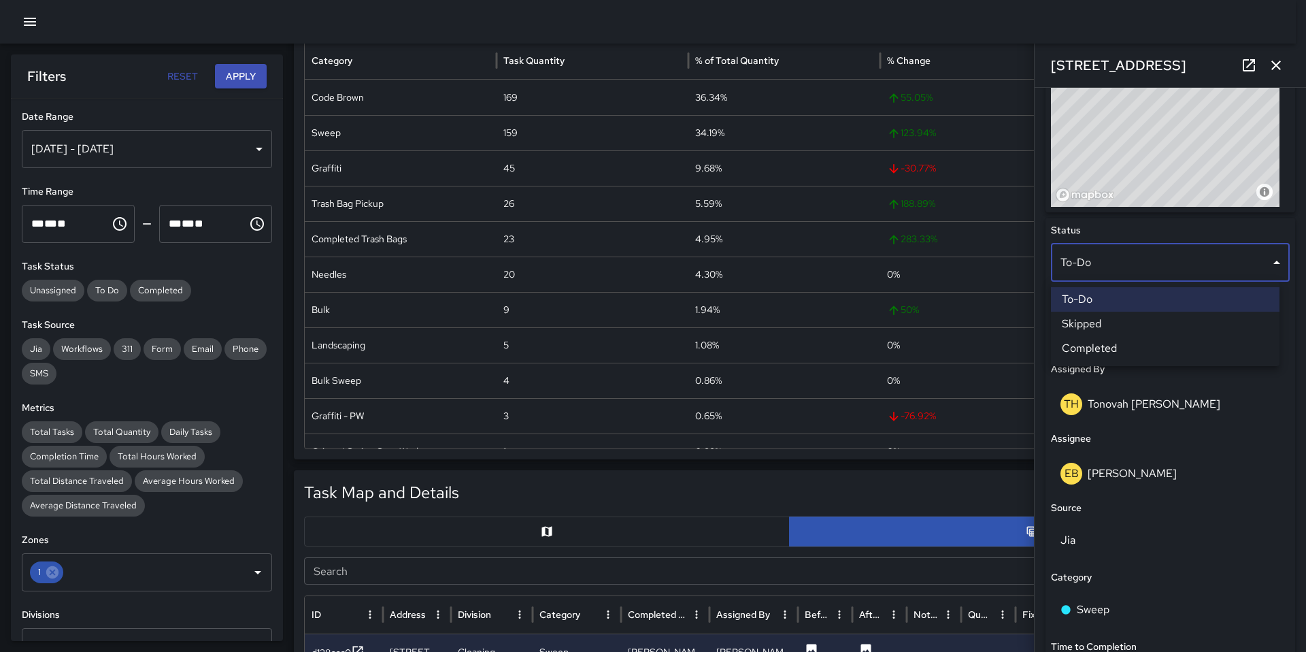
click at [1120, 346] on li "Completed" at bounding box center [1165, 348] width 229 height 24
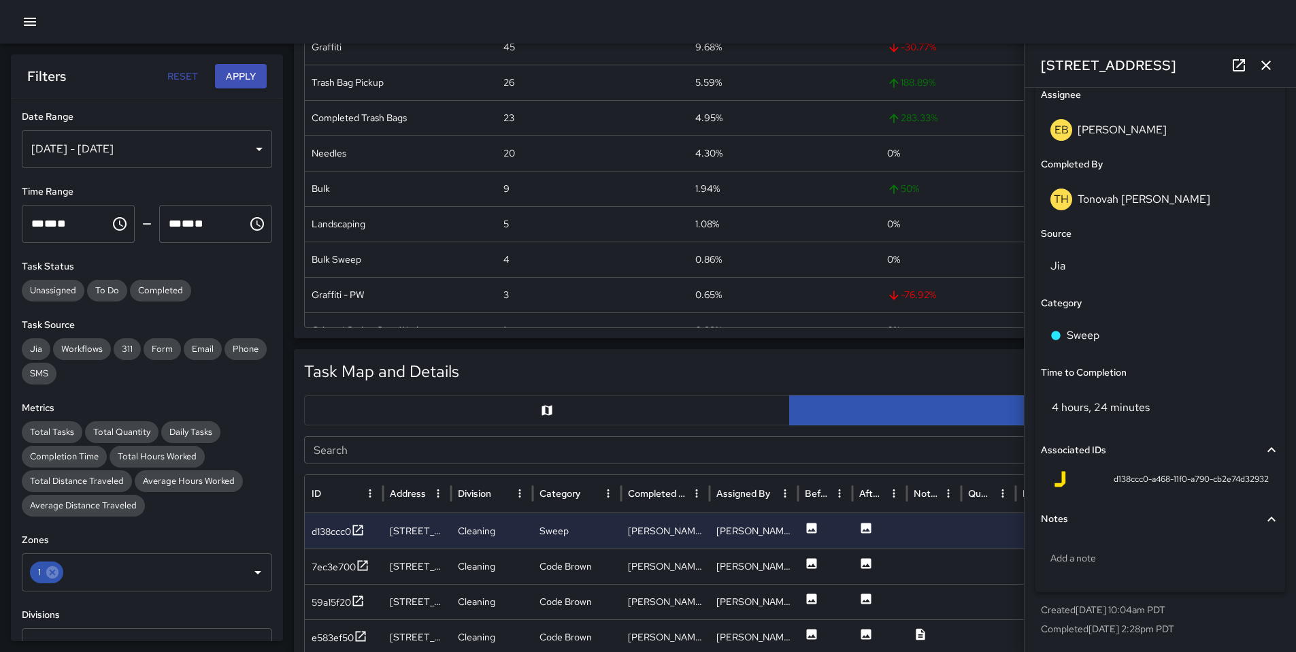
scroll to position [401, 0]
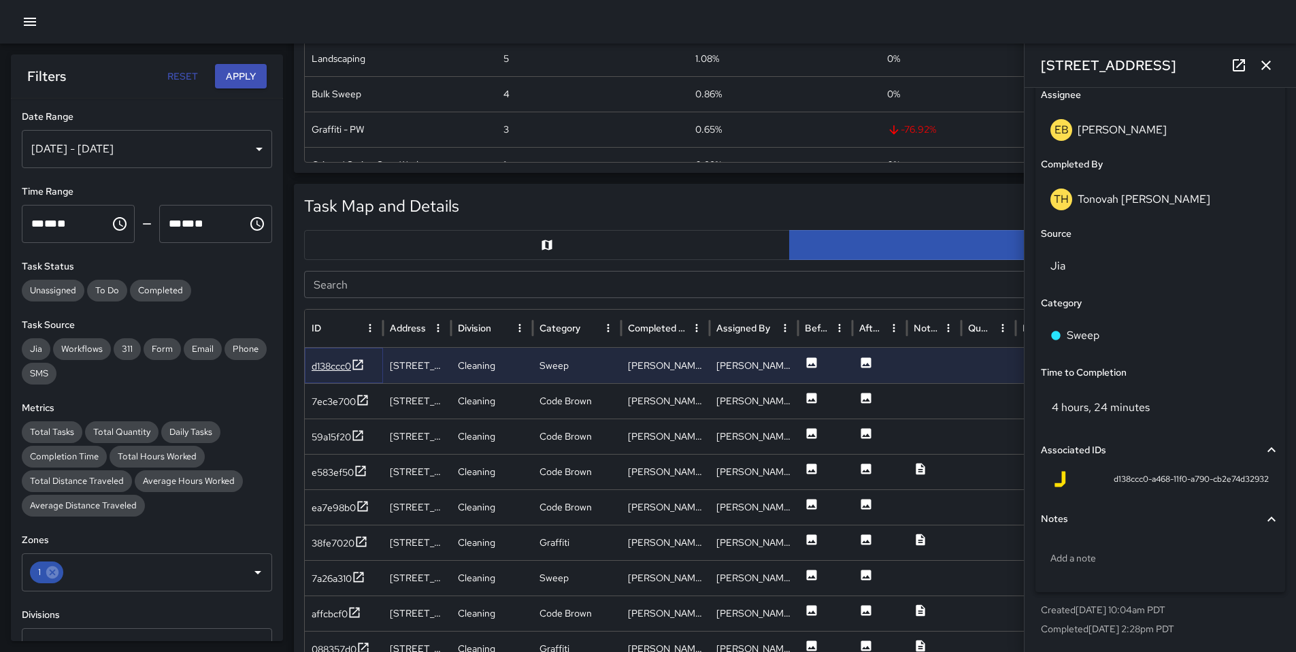
click at [337, 367] on div "d138ccc0" at bounding box center [331, 366] width 39 height 14
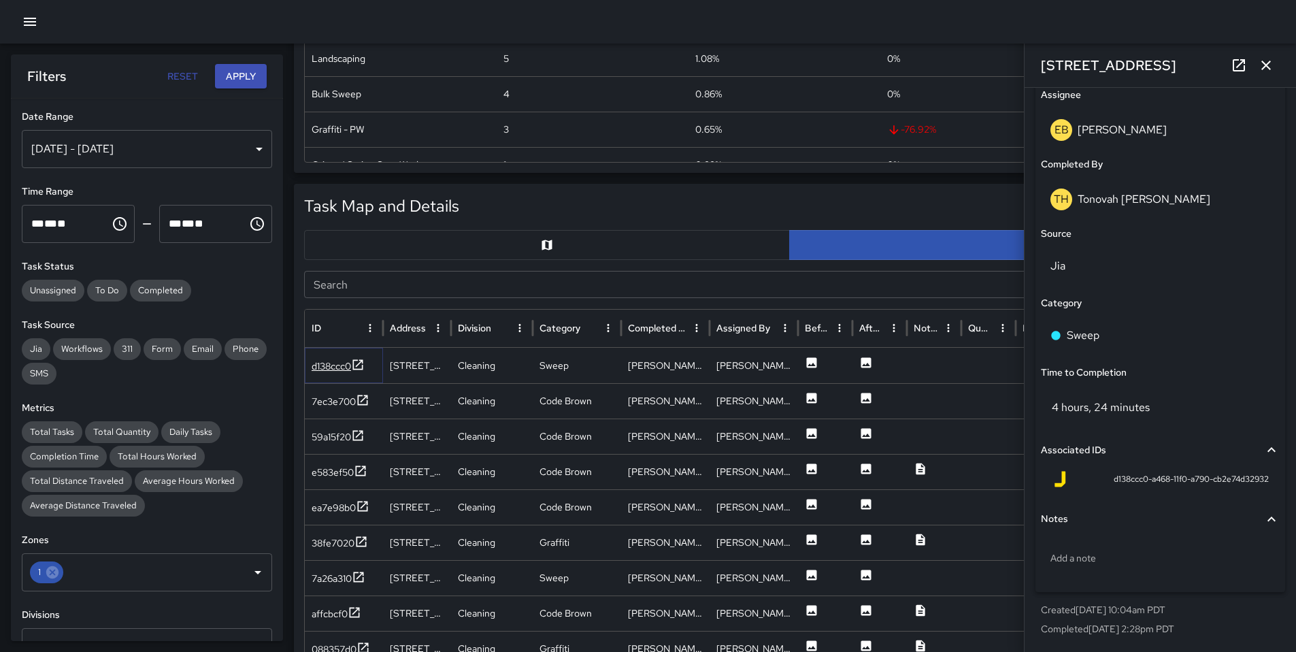
click at [320, 363] on div "d138ccc0" at bounding box center [331, 366] width 39 height 14
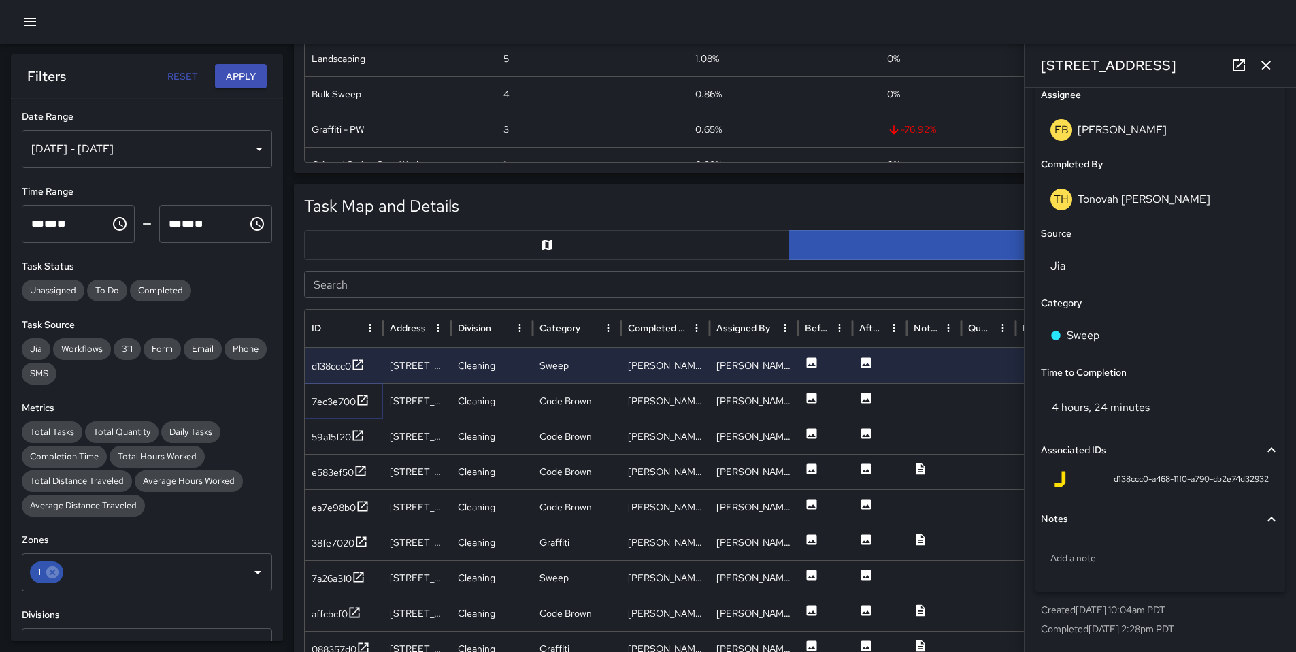
click at [331, 401] on div "7ec3e700" at bounding box center [334, 402] width 44 height 14
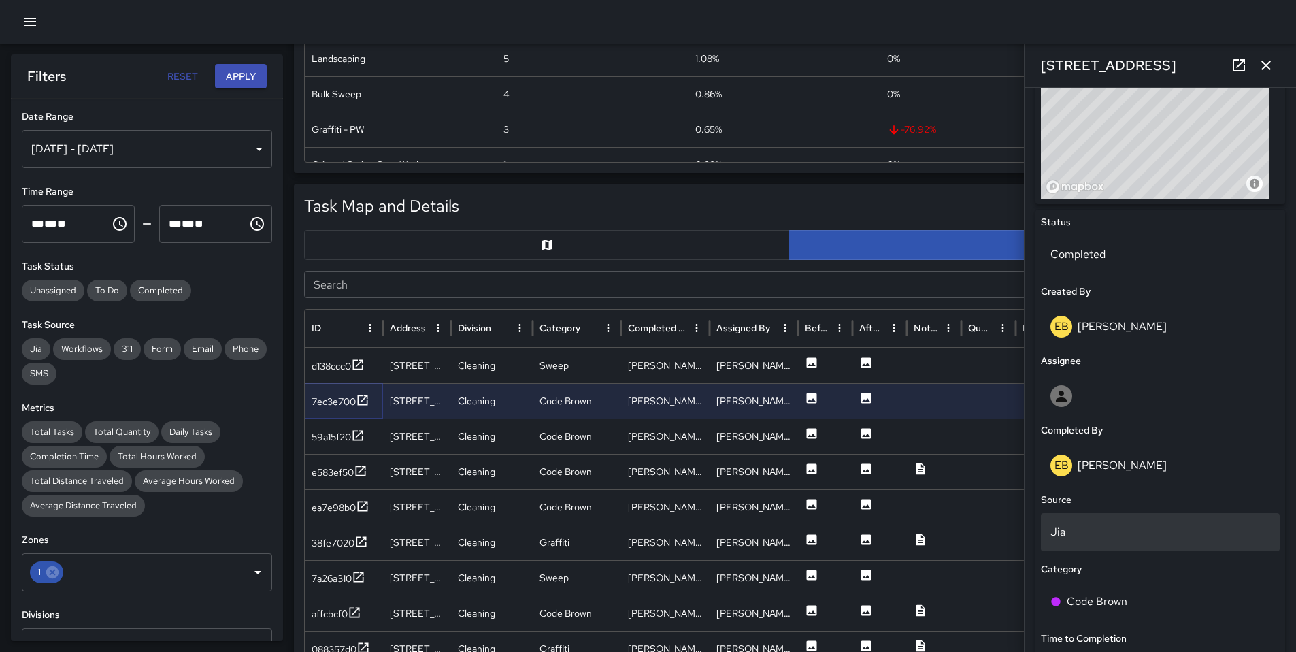
scroll to position [725, 0]
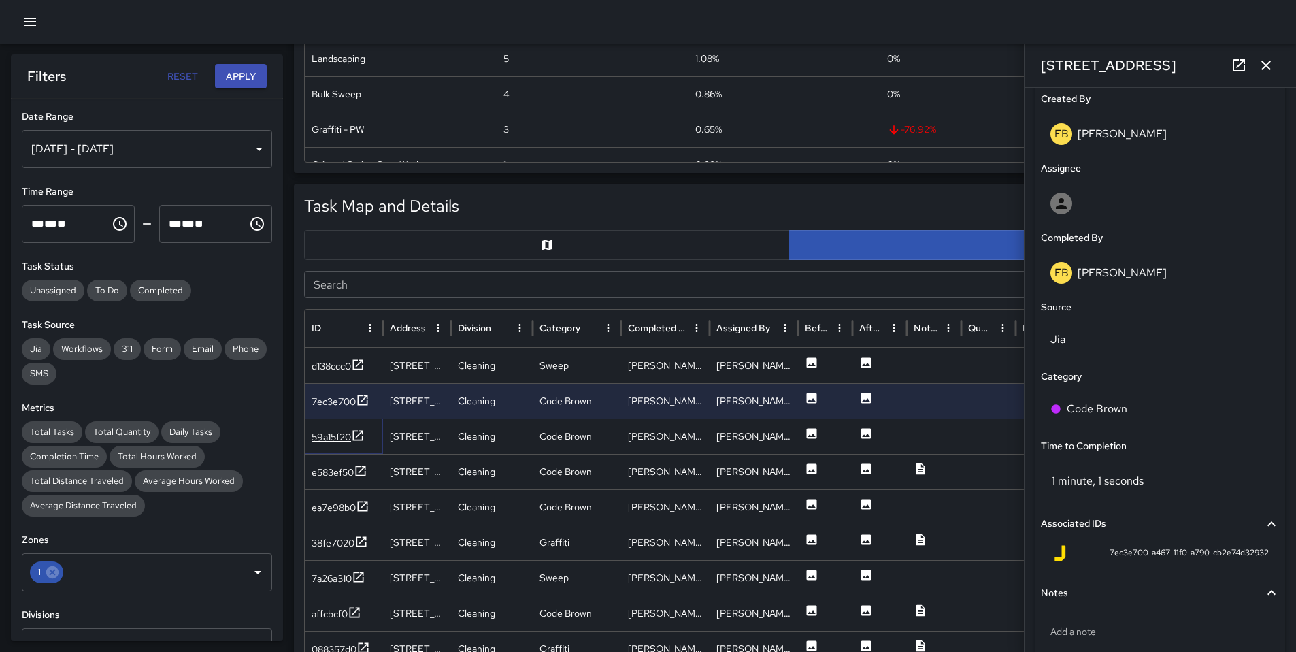
click at [328, 433] on div "59a15f20" at bounding box center [331, 437] width 39 height 14
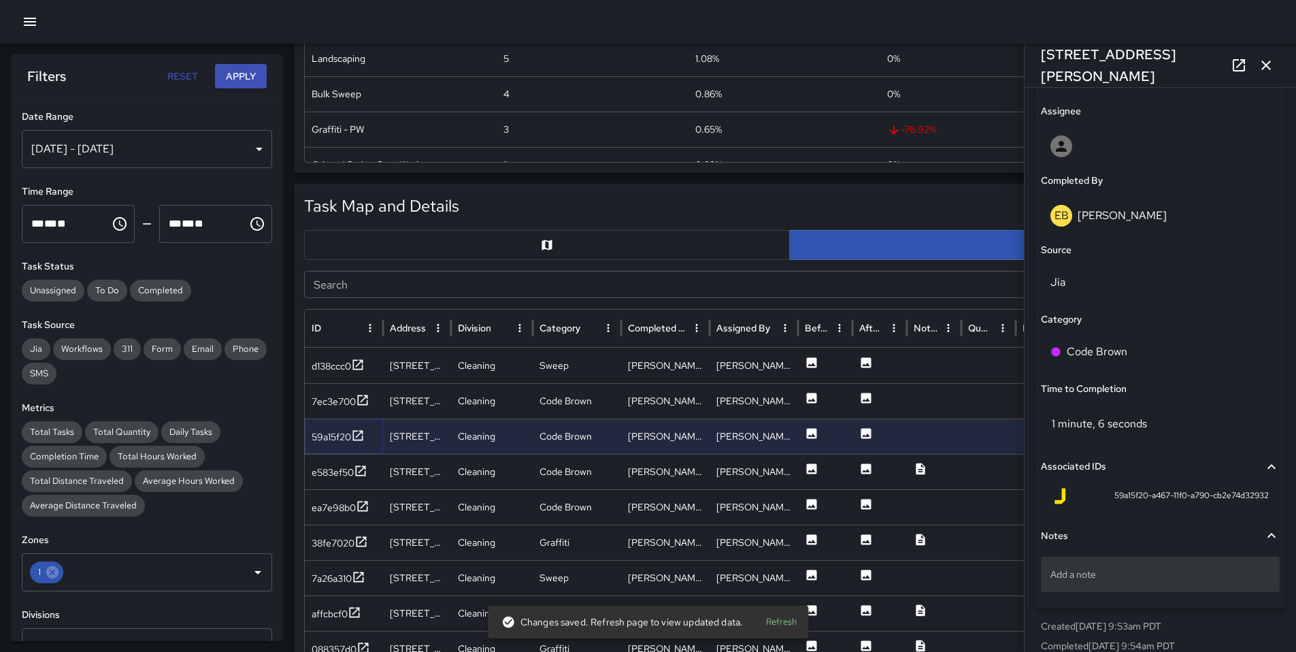
scroll to position [799, 0]
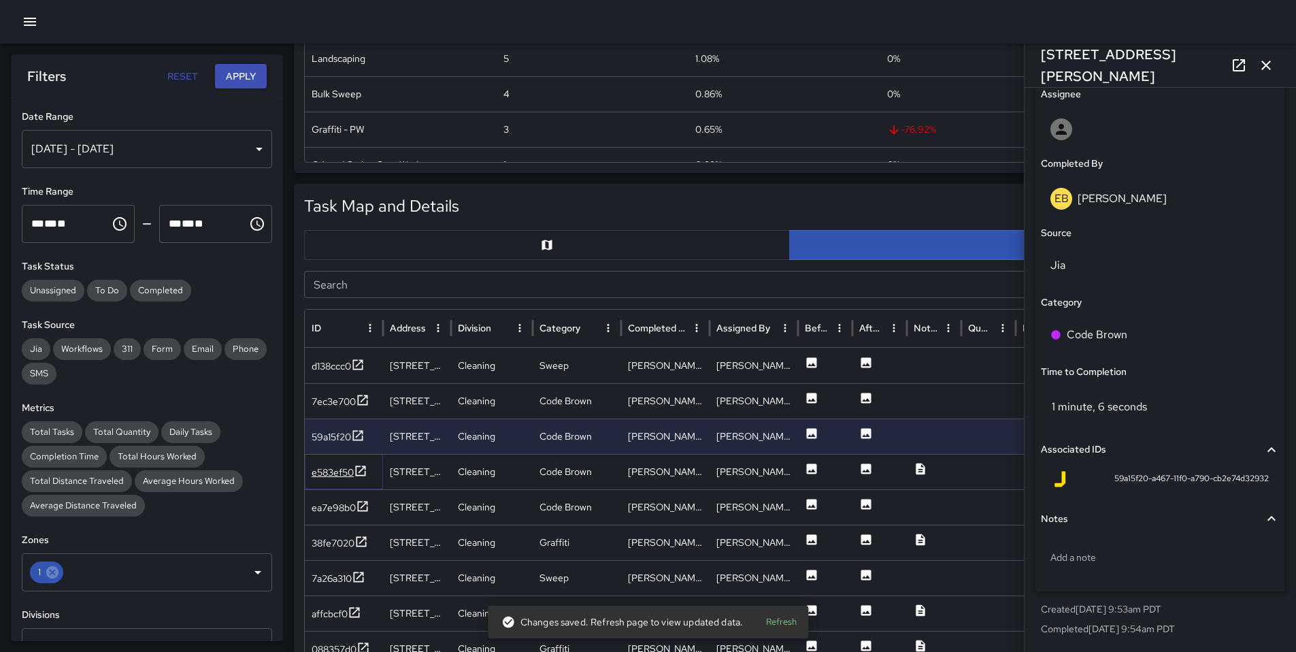
click at [317, 471] on div "e583ef50" at bounding box center [333, 472] width 42 height 14
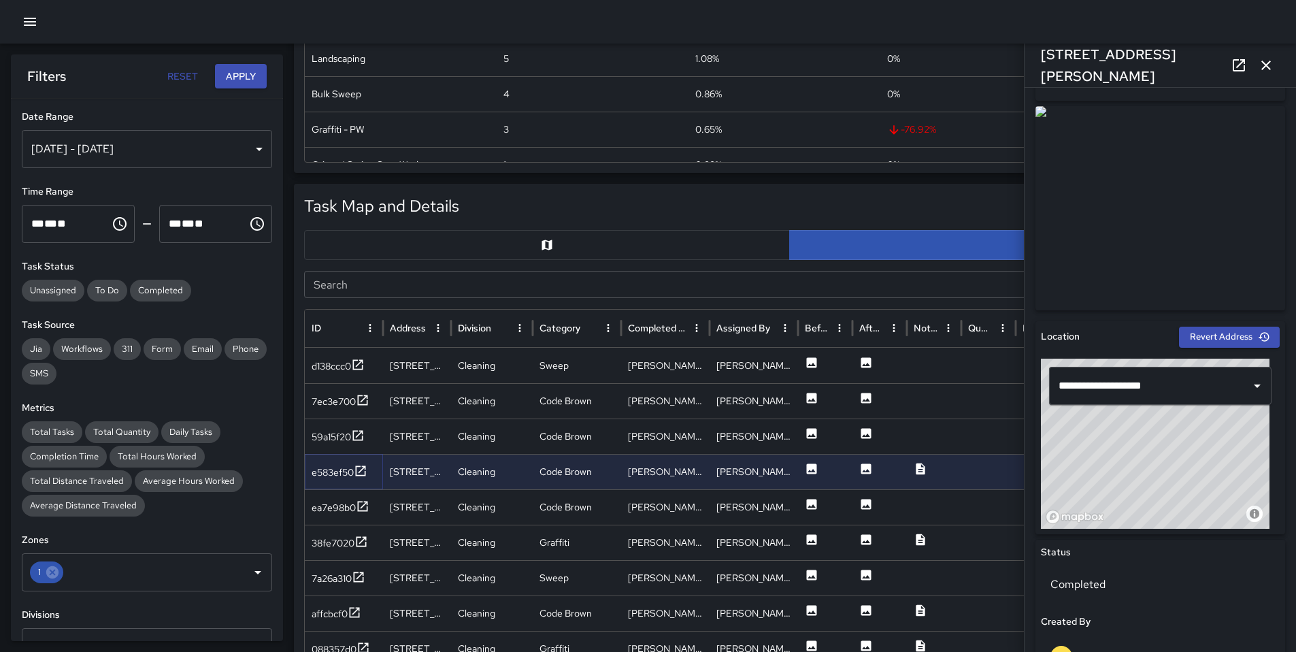
scroll to position [471, 0]
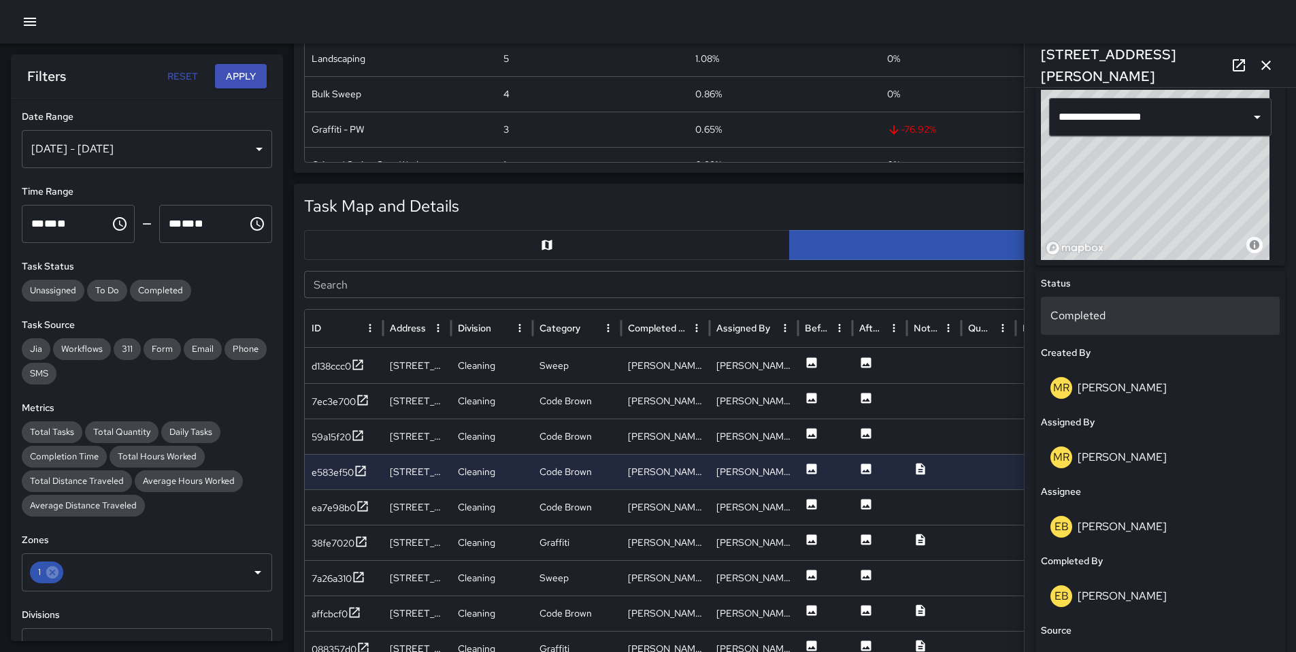
click at [1094, 312] on p "Completed" at bounding box center [1160, 315] width 220 height 16
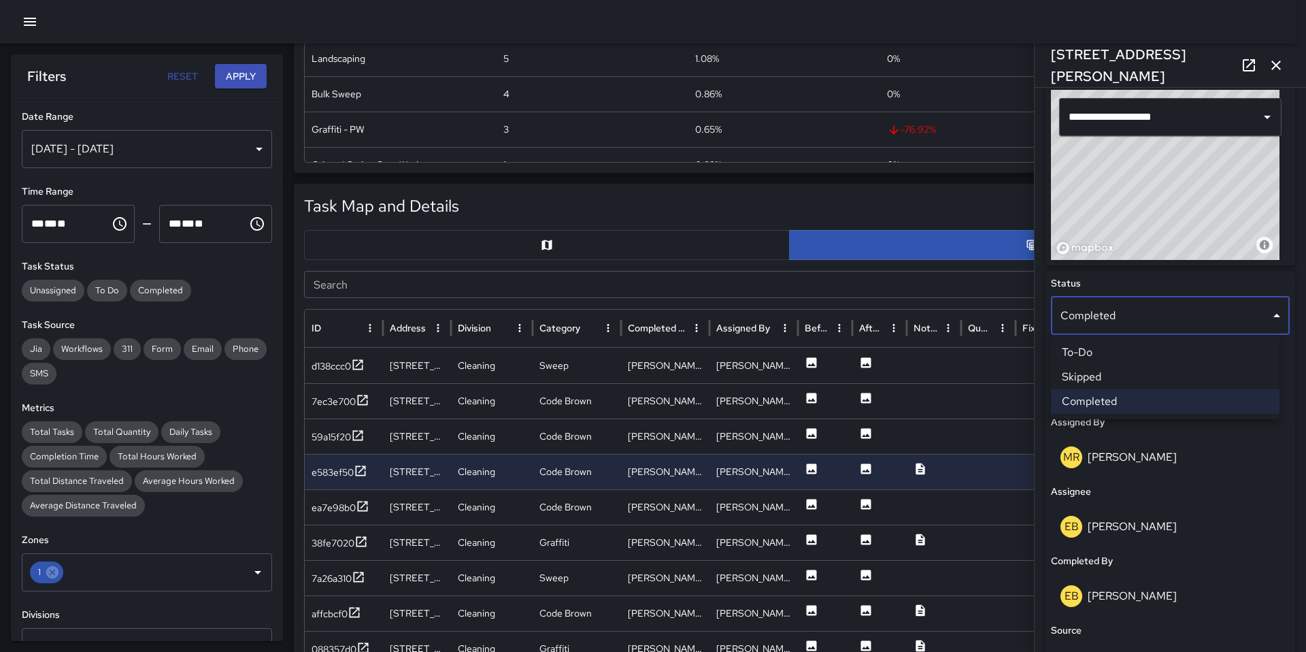
click at [1115, 383] on li "Skipped" at bounding box center [1165, 377] width 229 height 24
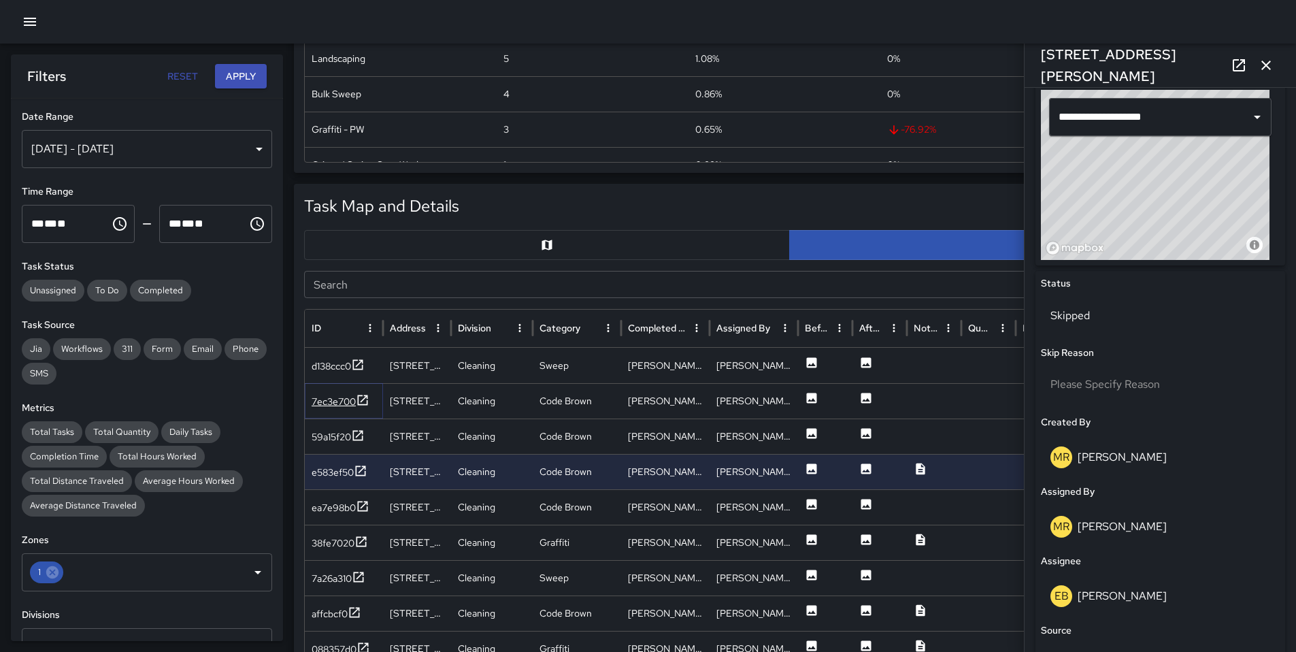
click at [330, 397] on div "7ec3e700" at bounding box center [334, 402] width 44 height 14
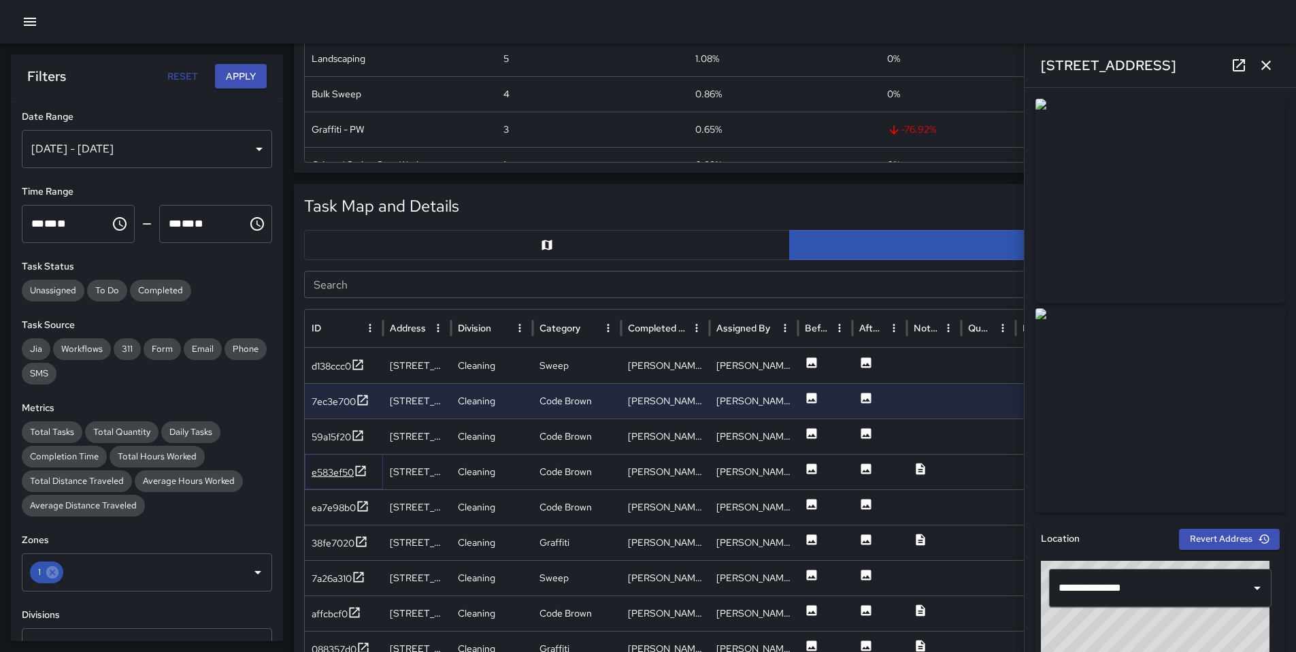
click at [331, 467] on div "e583ef50" at bounding box center [333, 472] width 42 height 14
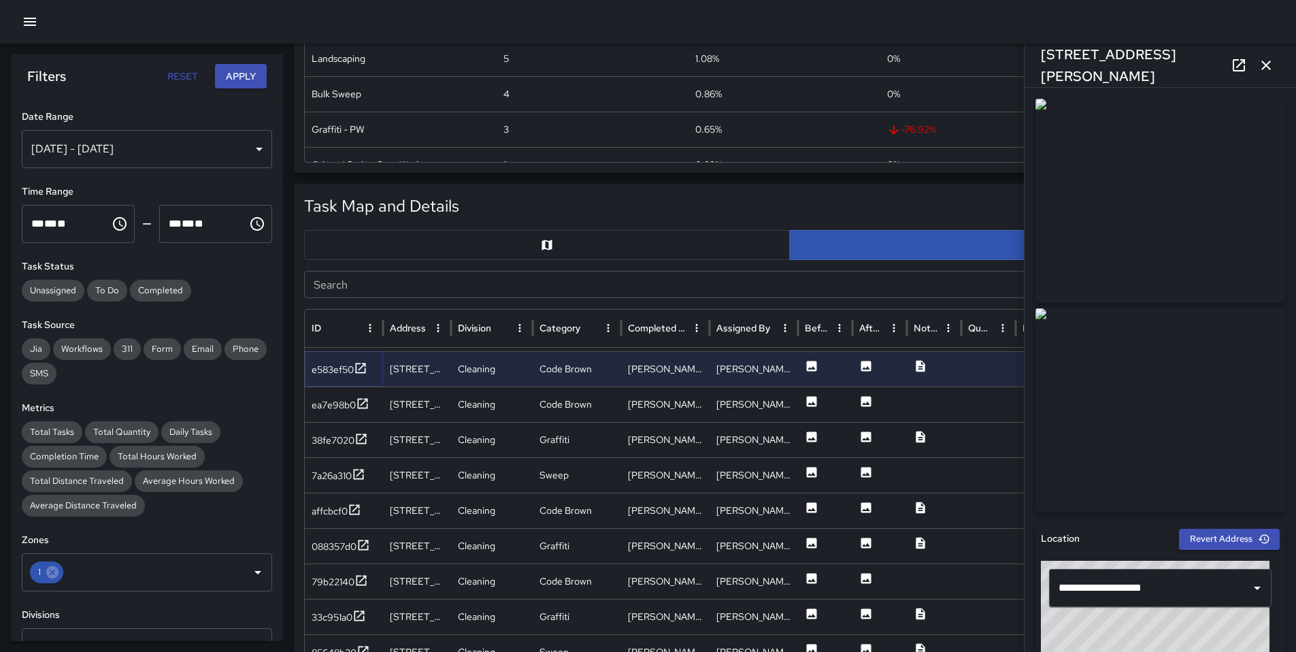
scroll to position [88, 0]
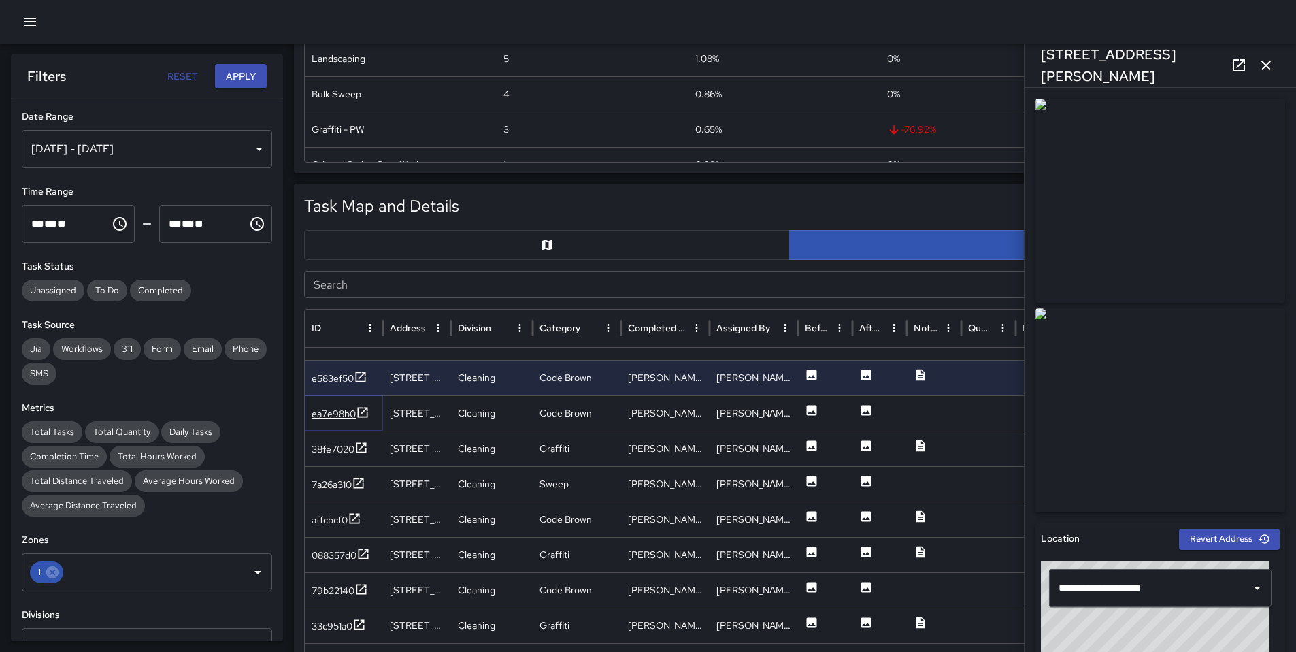
click at [342, 418] on div "ea7e98b0" at bounding box center [334, 414] width 44 height 14
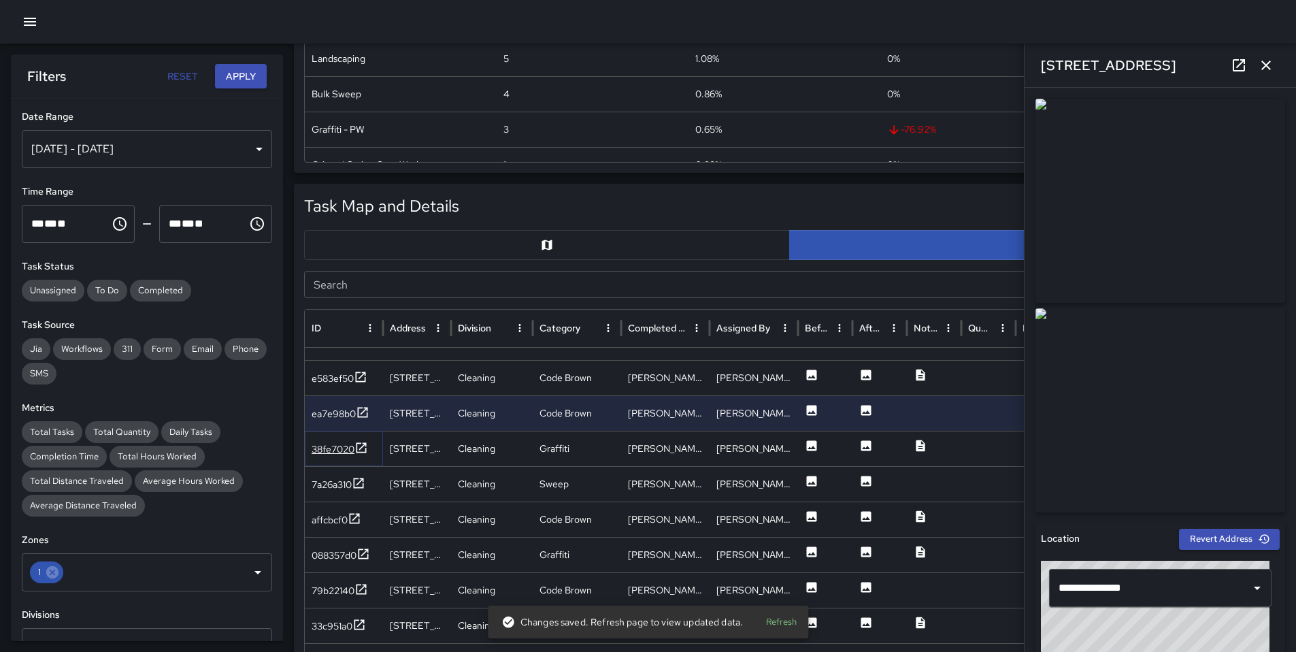
click at [341, 451] on div "38fe7020" at bounding box center [333, 449] width 43 height 14
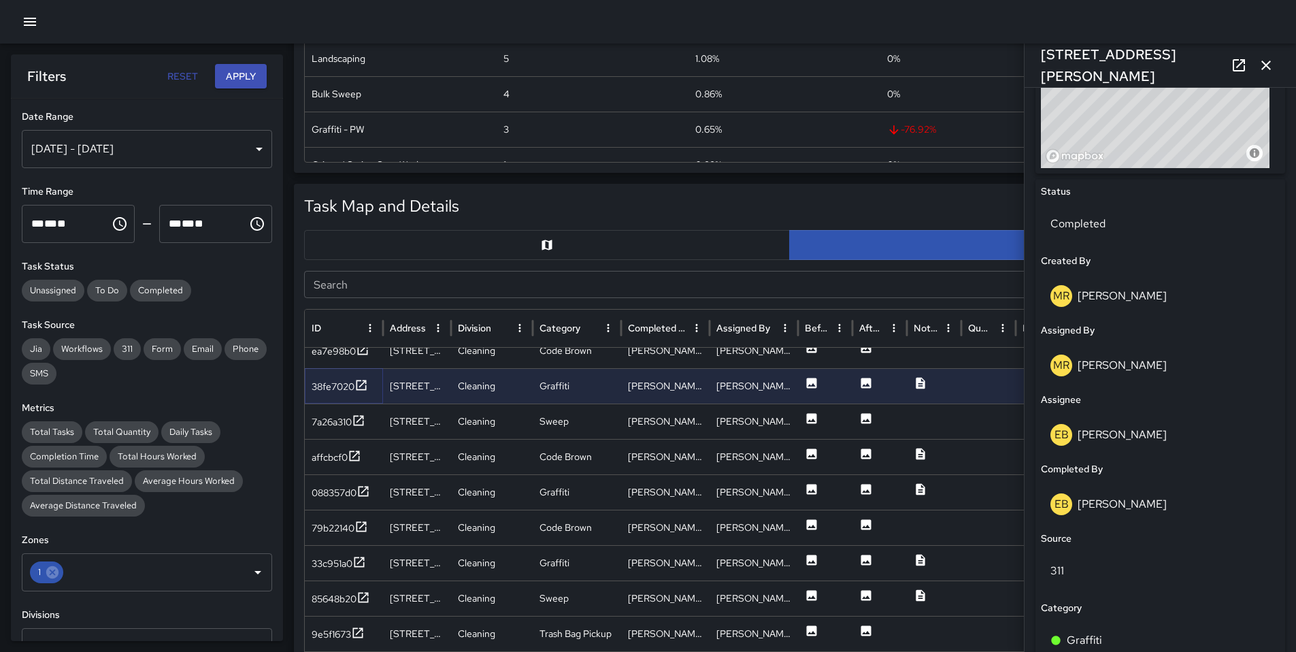
scroll to position [179, 0]
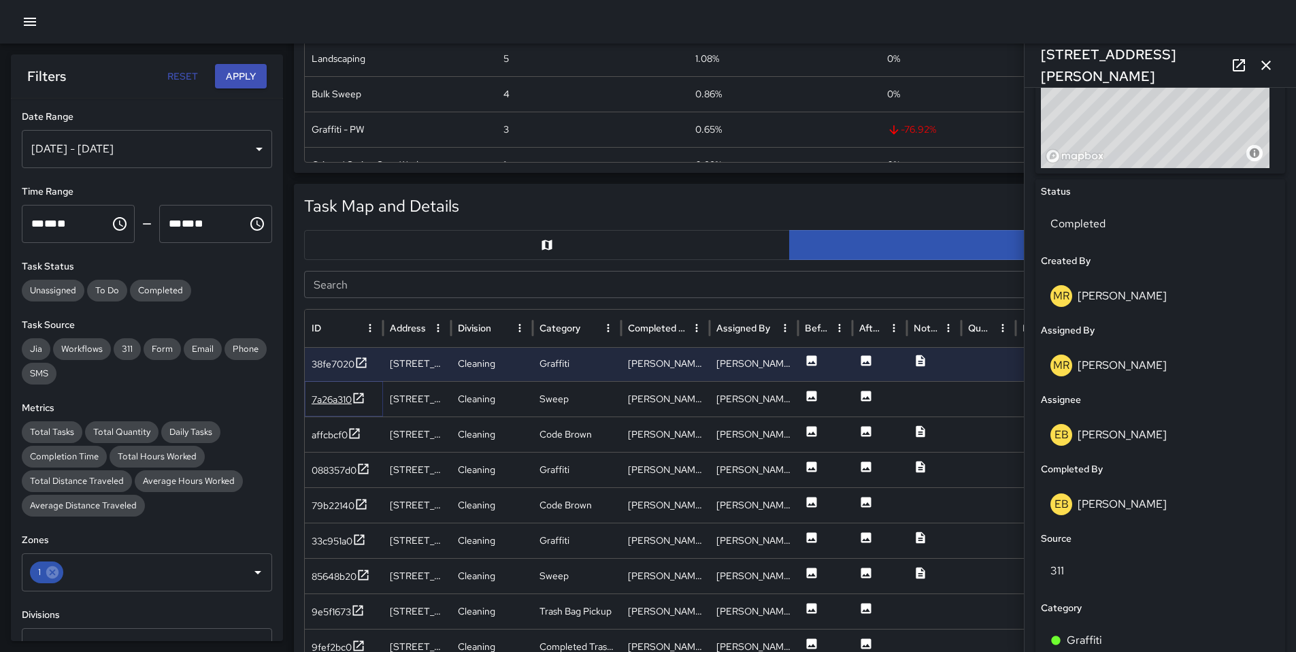
click at [343, 396] on div "7a26a310" at bounding box center [332, 400] width 40 height 14
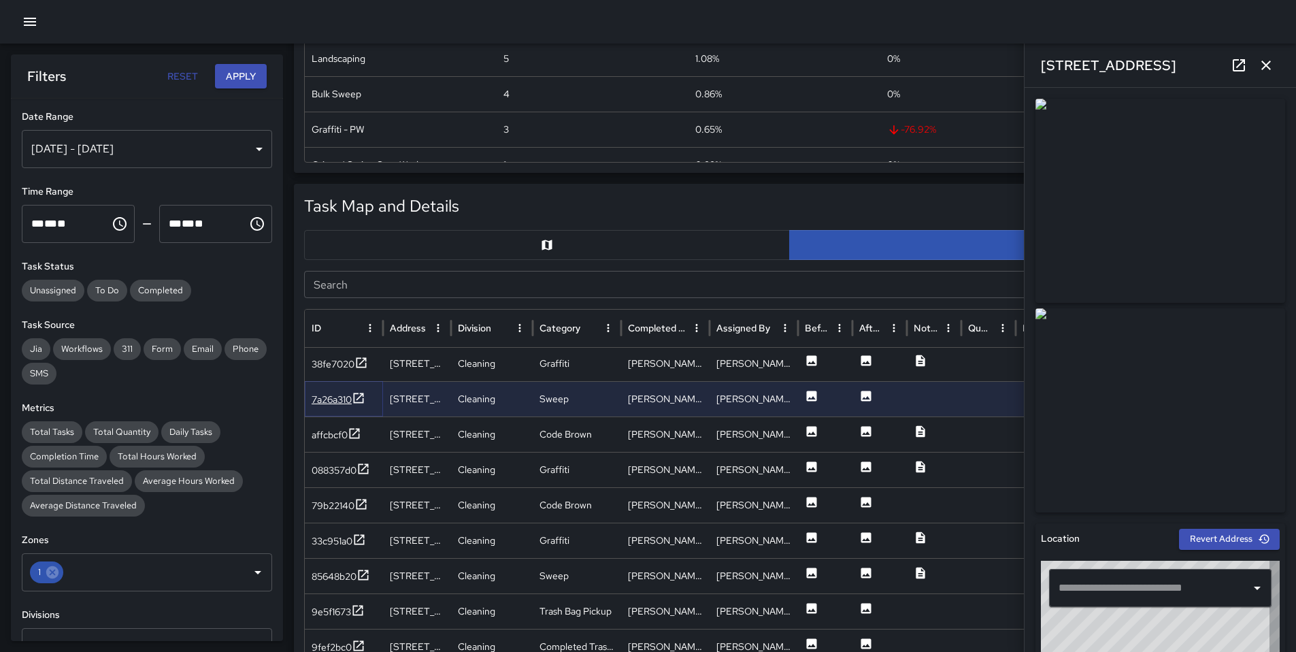
type input "**********"
click at [324, 461] on div "088357d0" at bounding box center [344, 469] width 78 height 35
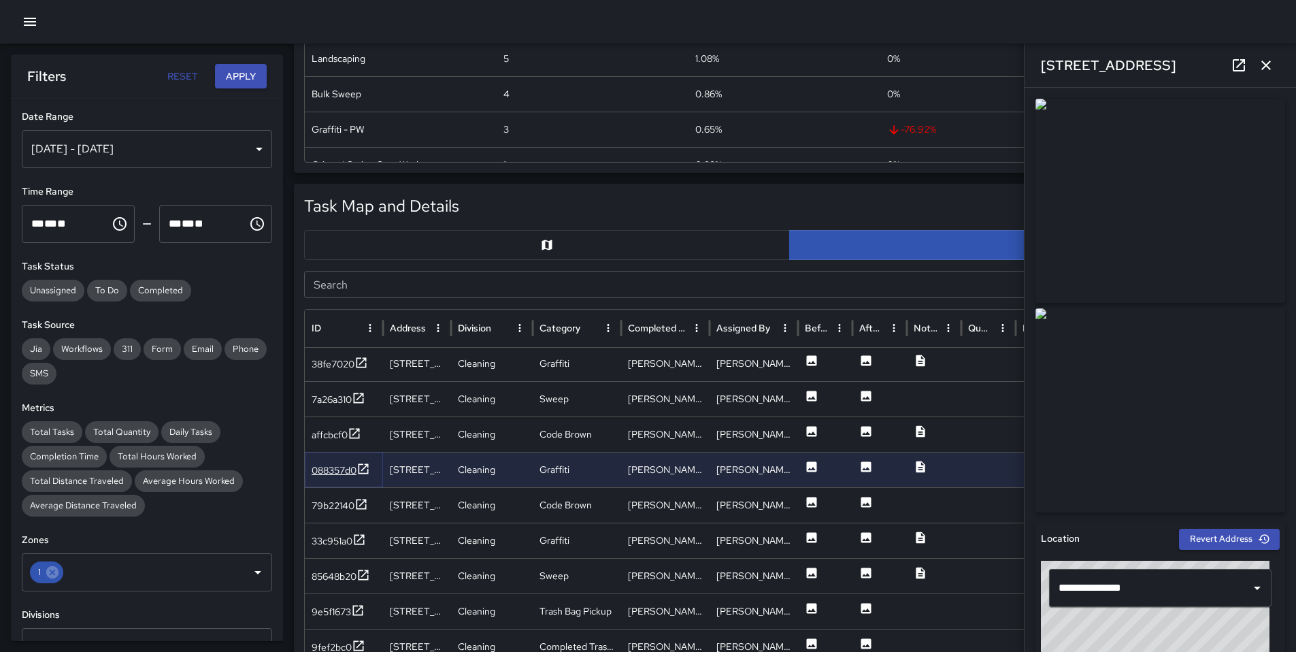
click at [325, 465] on div "088357d0" at bounding box center [334, 470] width 45 height 14
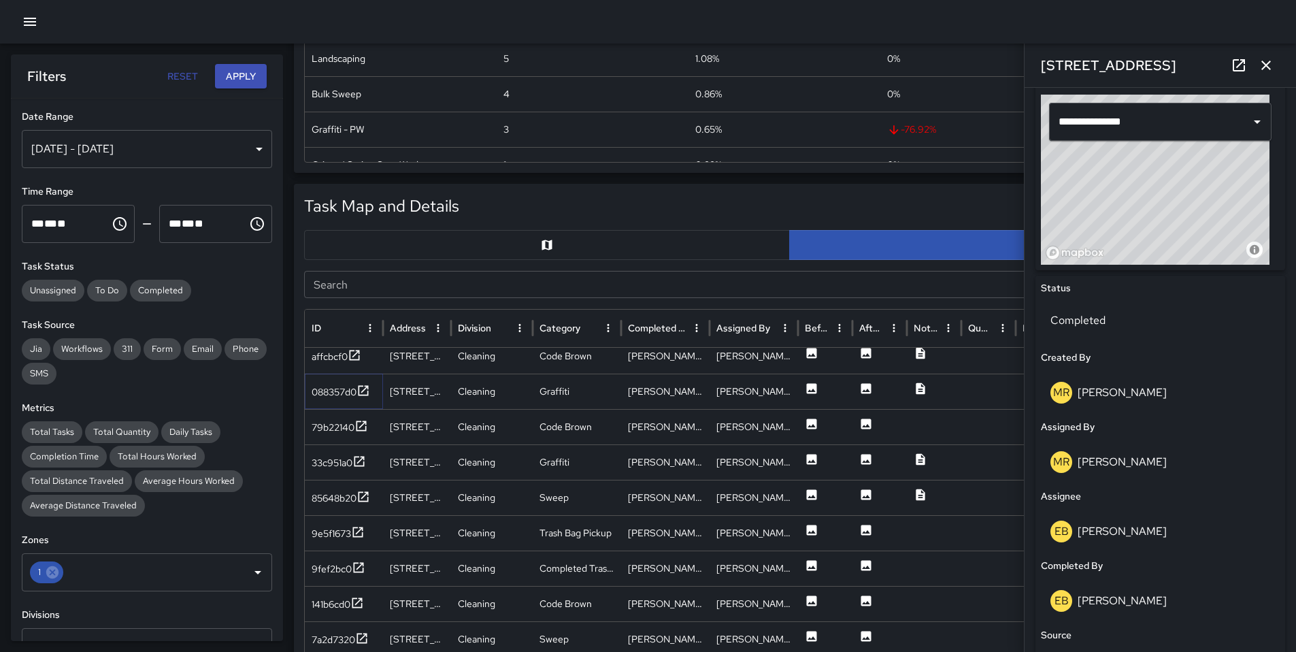
scroll to position [564, 0]
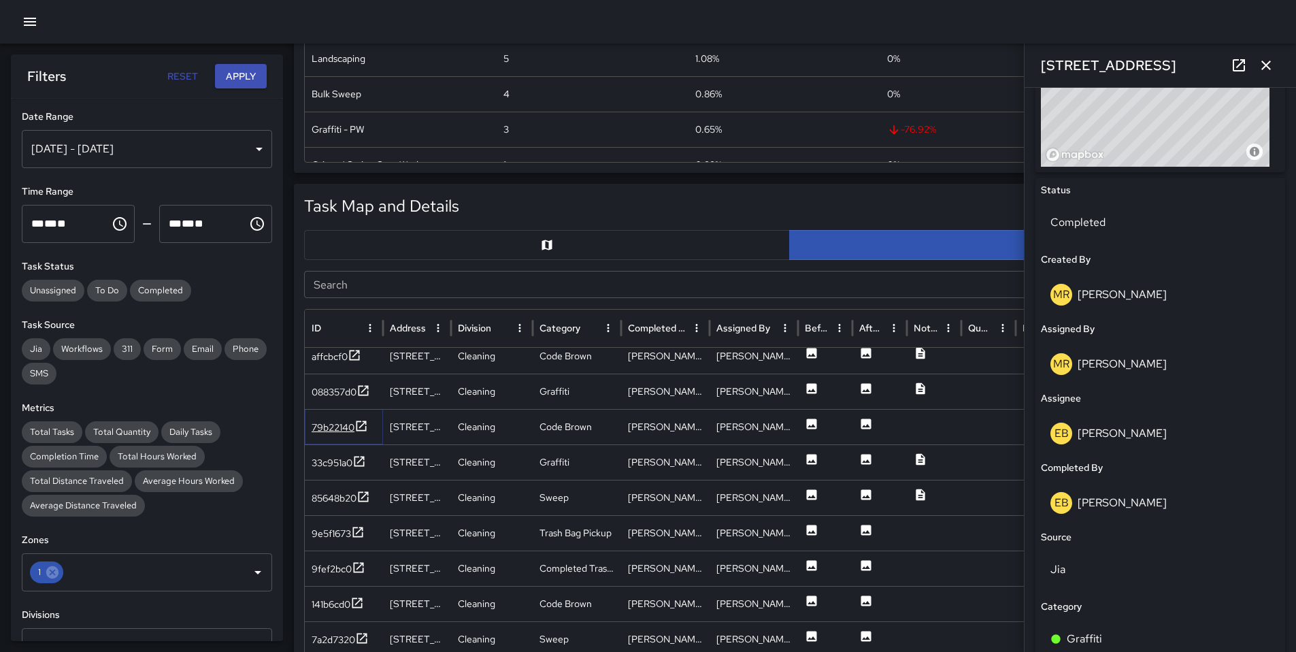
click at [331, 422] on div "79b22140" at bounding box center [333, 427] width 43 height 14
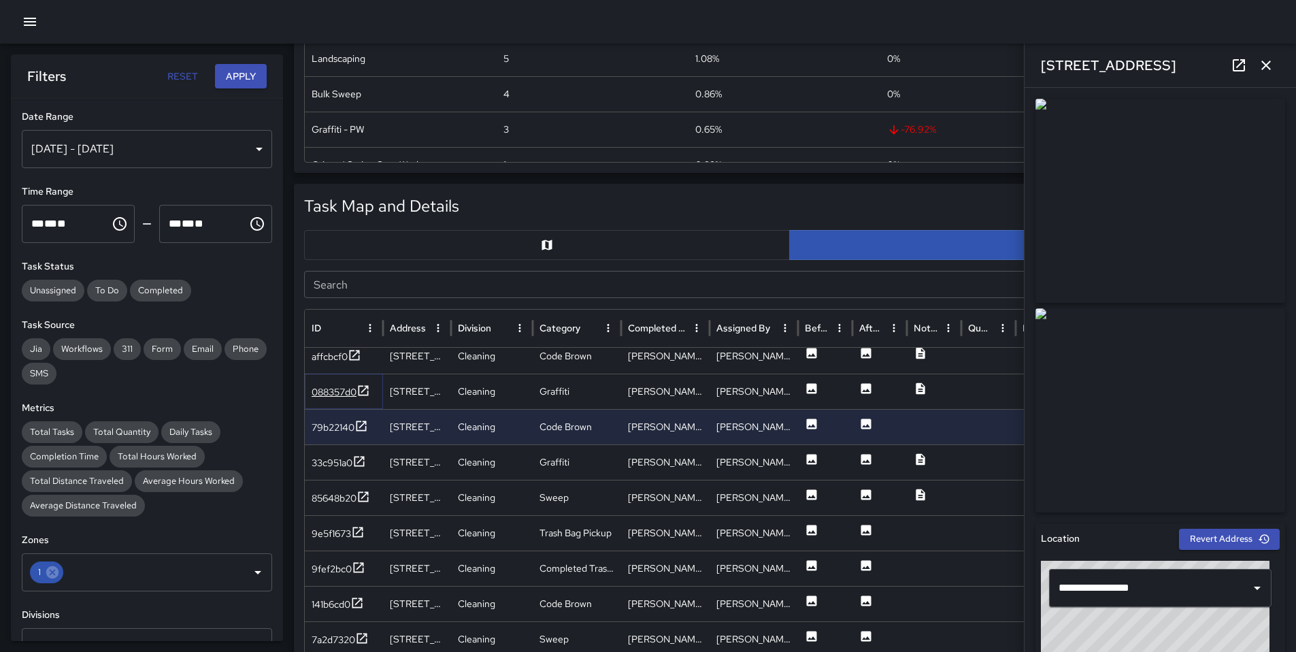
click at [332, 393] on div "088357d0" at bounding box center [334, 392] width 45 height 14
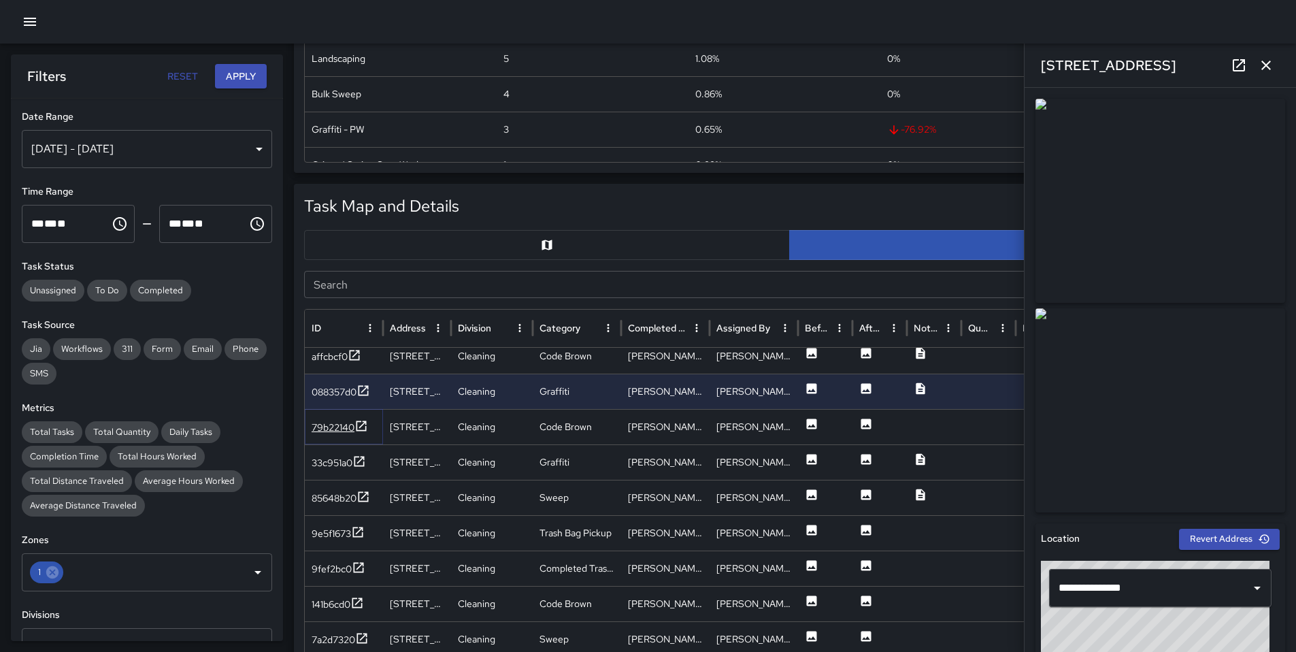
click at [339, 428] on div "79b22140" at bounding box center [333, 427] width 43 height 14
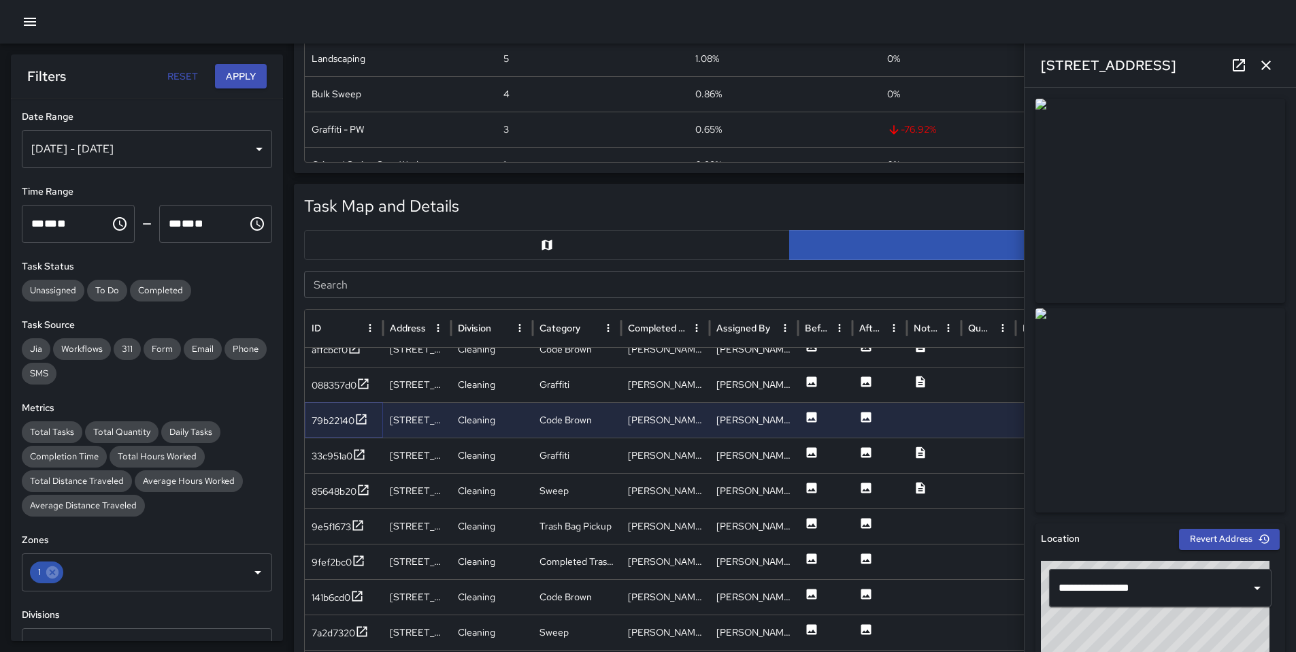
scroll to position [282, 0]
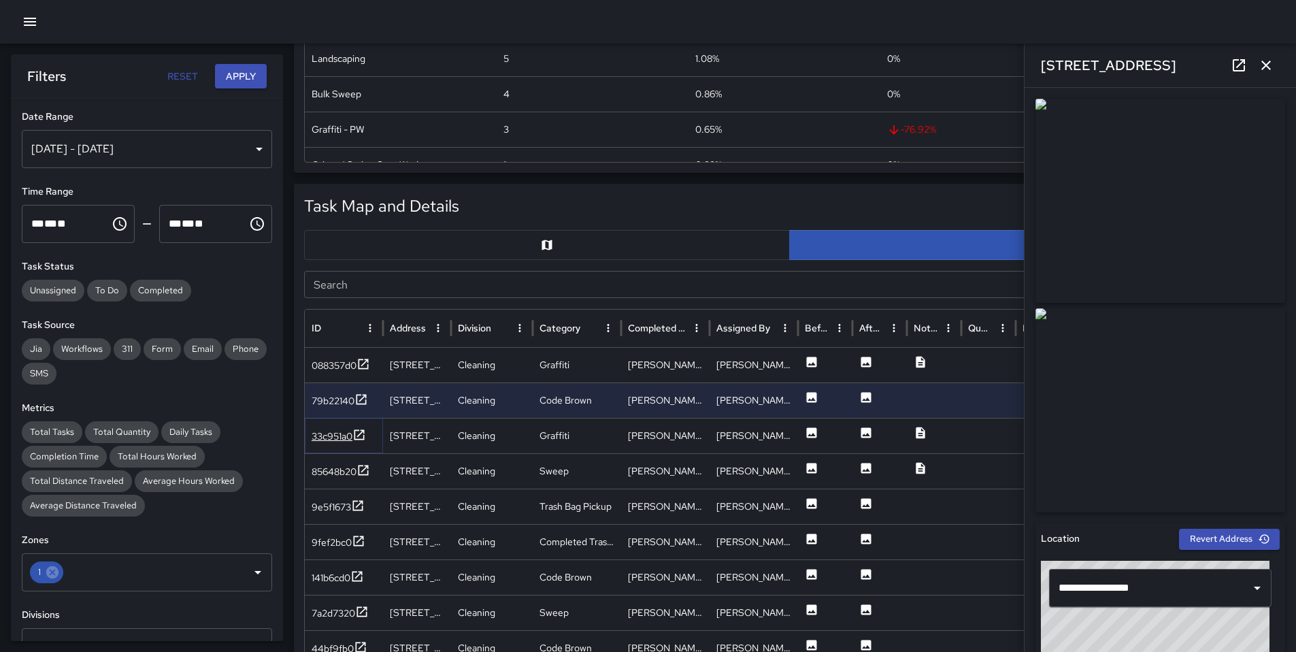
click at [341, 441] on div "33c951a0" at bounding box center [332, 436] width 41 height 14
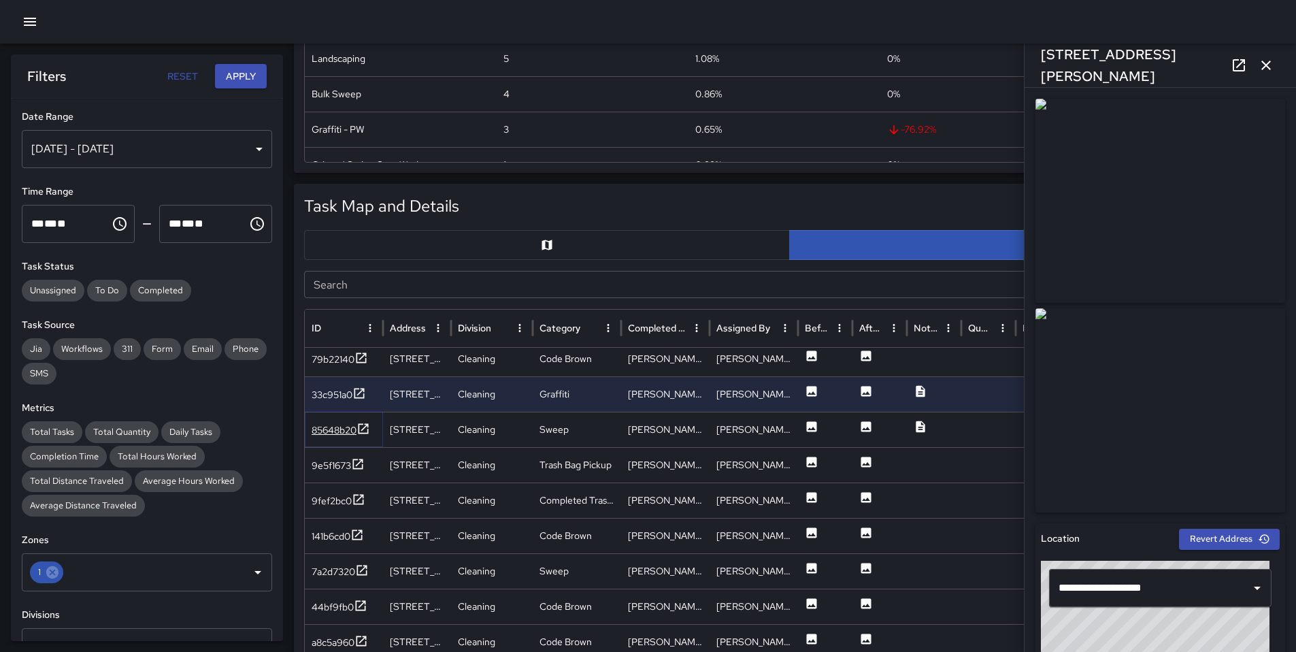
click at [337, 433] on div "85648b20" at bounding box center [334, 430] width 45 height 14
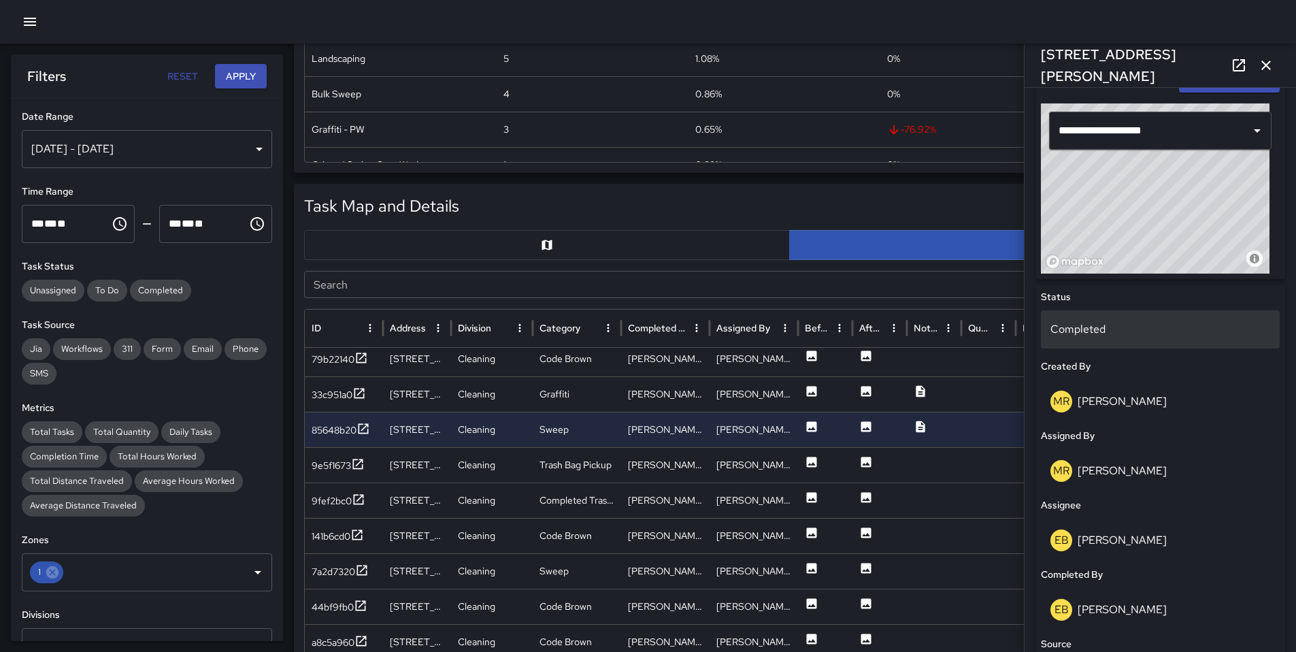
click at [1090, 337] on div "Completed" at bounding box center [1160, 329] width 239 height 38
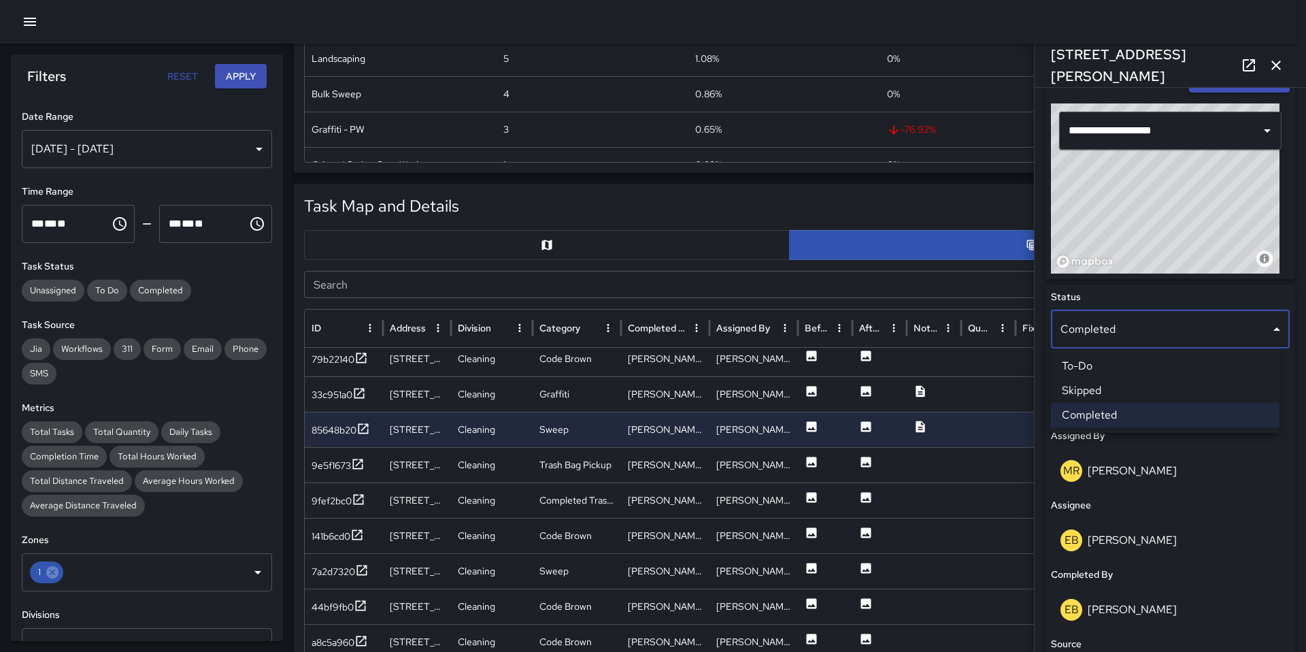
click at [1101, 388] on li "Skipped" at bounding box center [1165, 390] width 229 height 24
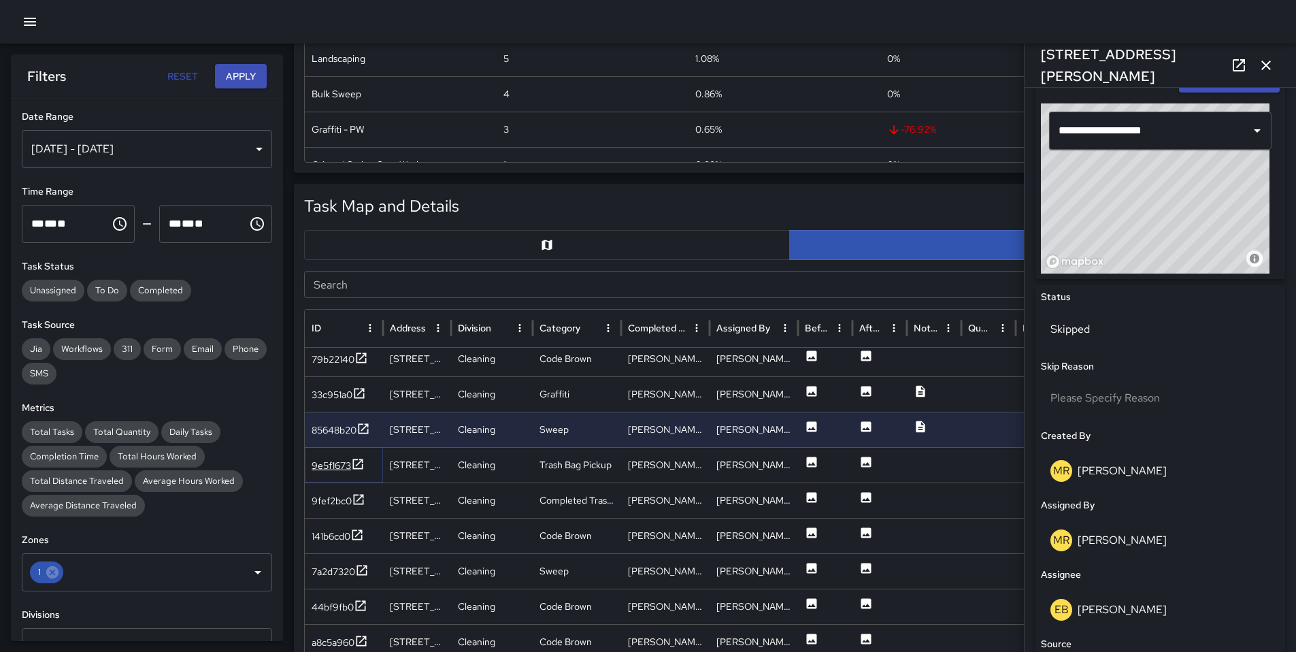
click at [328, 459] on div "9e5f1673" at bounding box center [331, 466] width 39 height 14
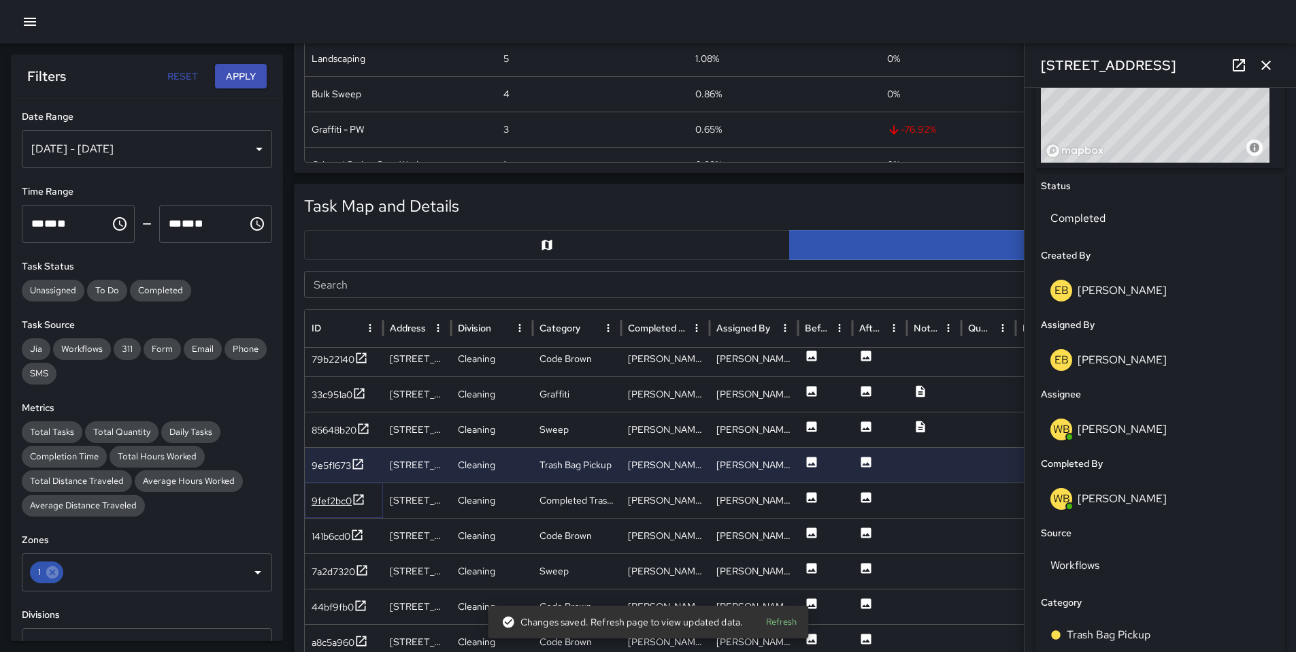
click at [329, 501] on div "9fef2bc0" at bounding box center [332, 501] width 40 height 14
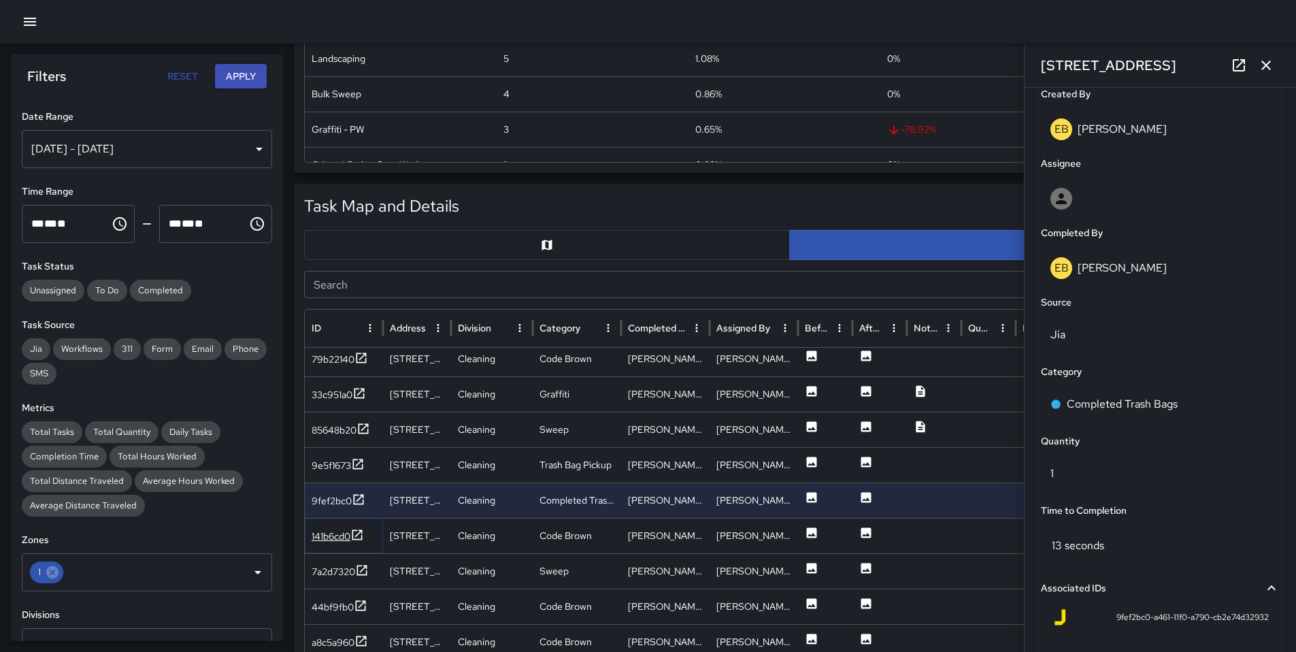
click at [339, 535] on div "141b6cd0" at bounding box center [331, 536] width 39 height 14
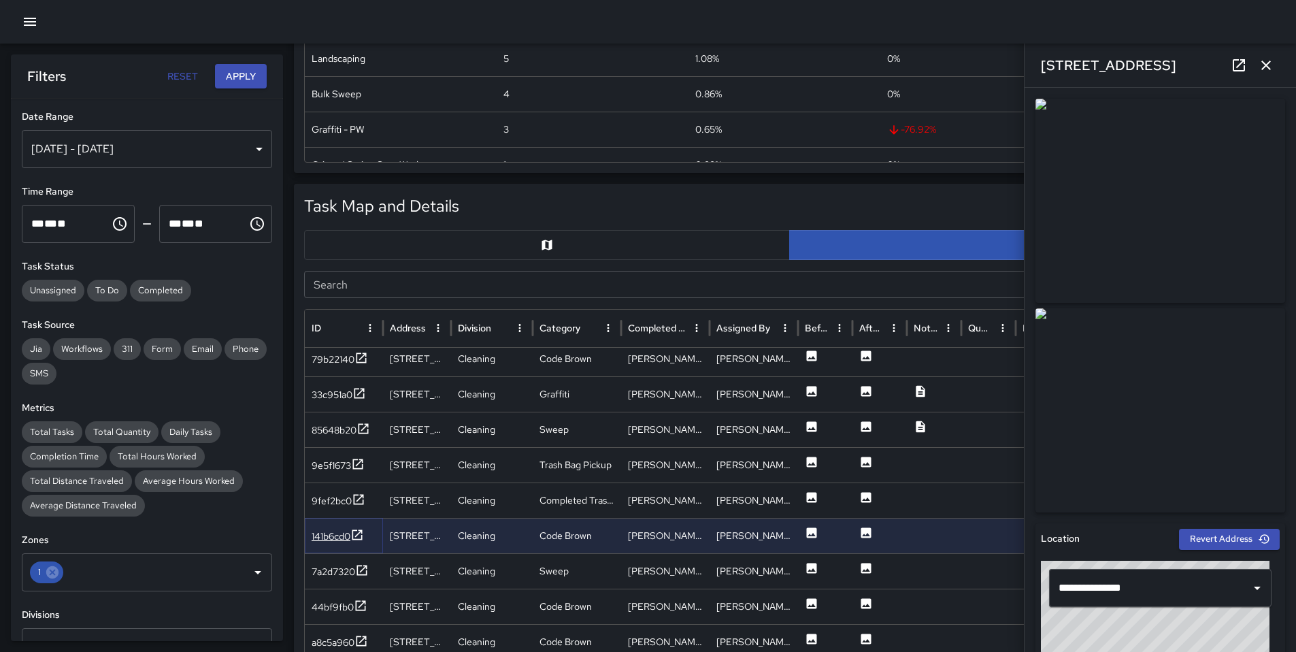
click at [339, 539] on div "141b6cd0" at bounding box center [331, 536] width 39 height 14
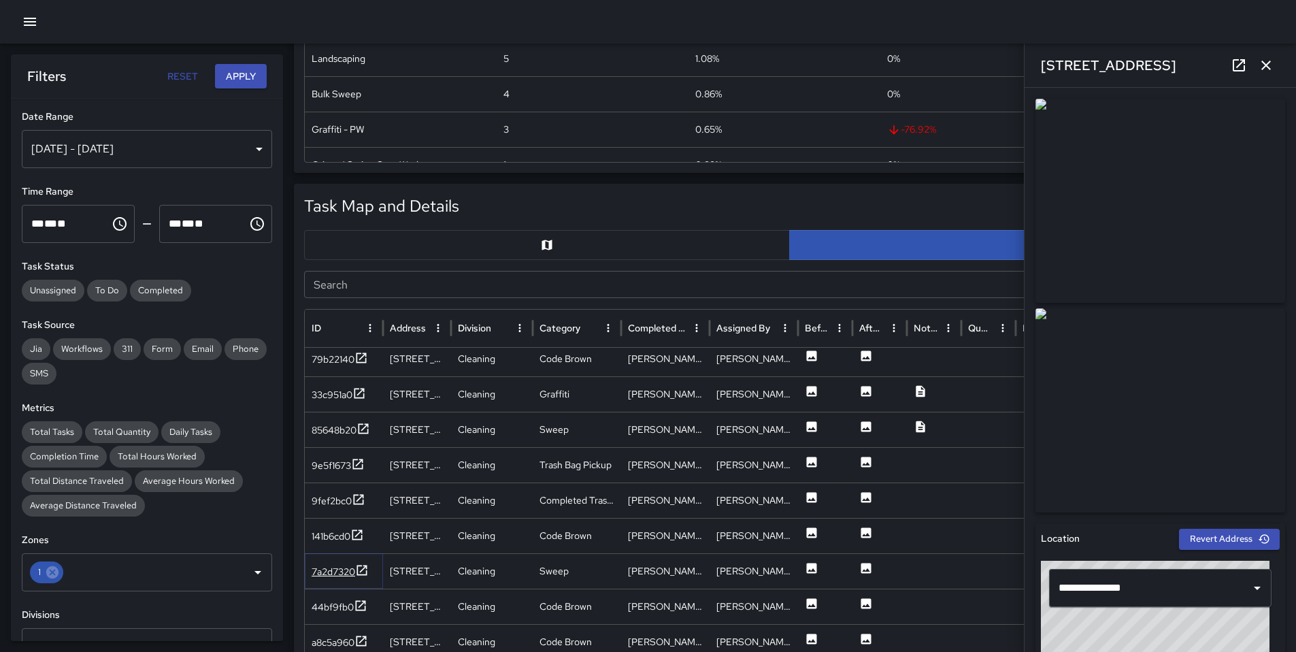
click at [337, 567] on div "7a2d7320" at bounding box center [334, 572] width 44 height 14
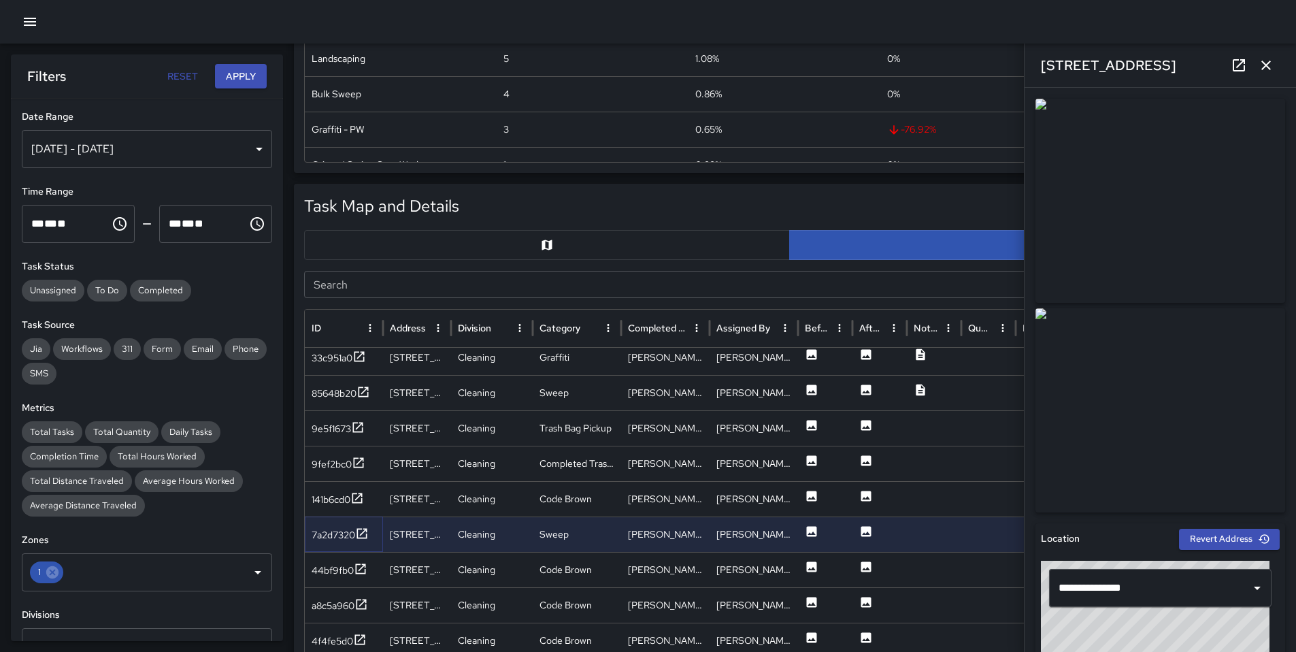
scroll to position [335, 0]
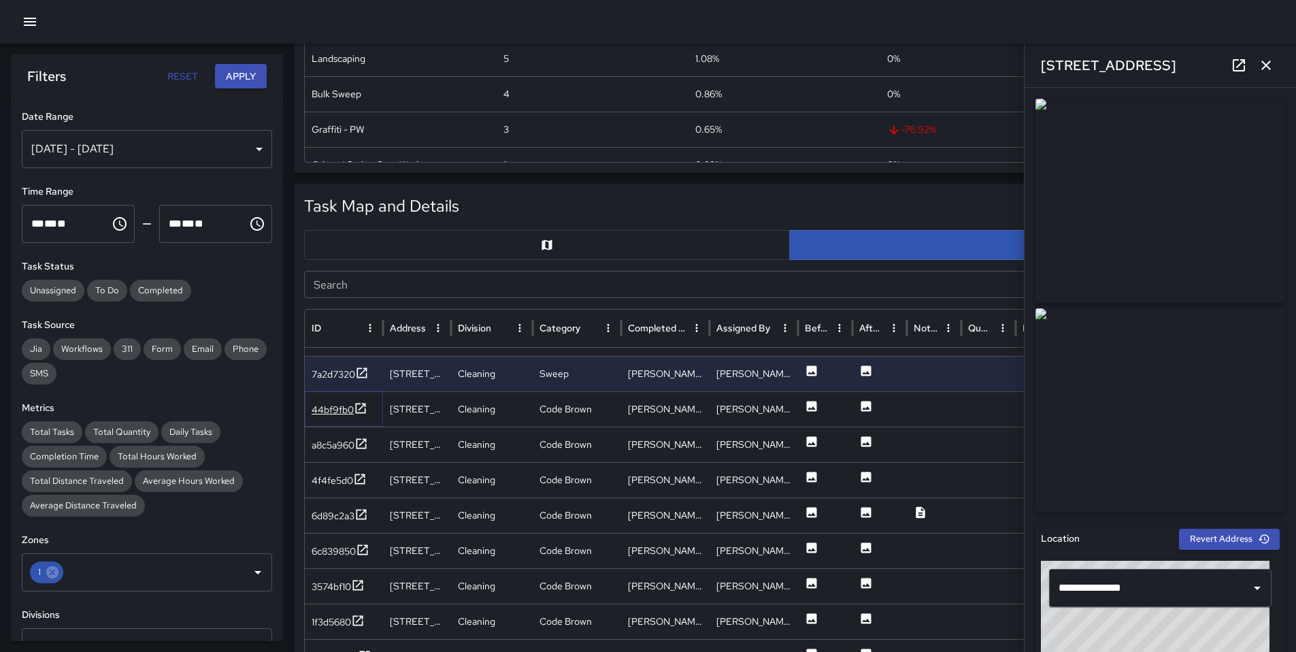
click at [332, 415] on div "44bf9fb0" at bounding box center [333, 410] width 42 height 14
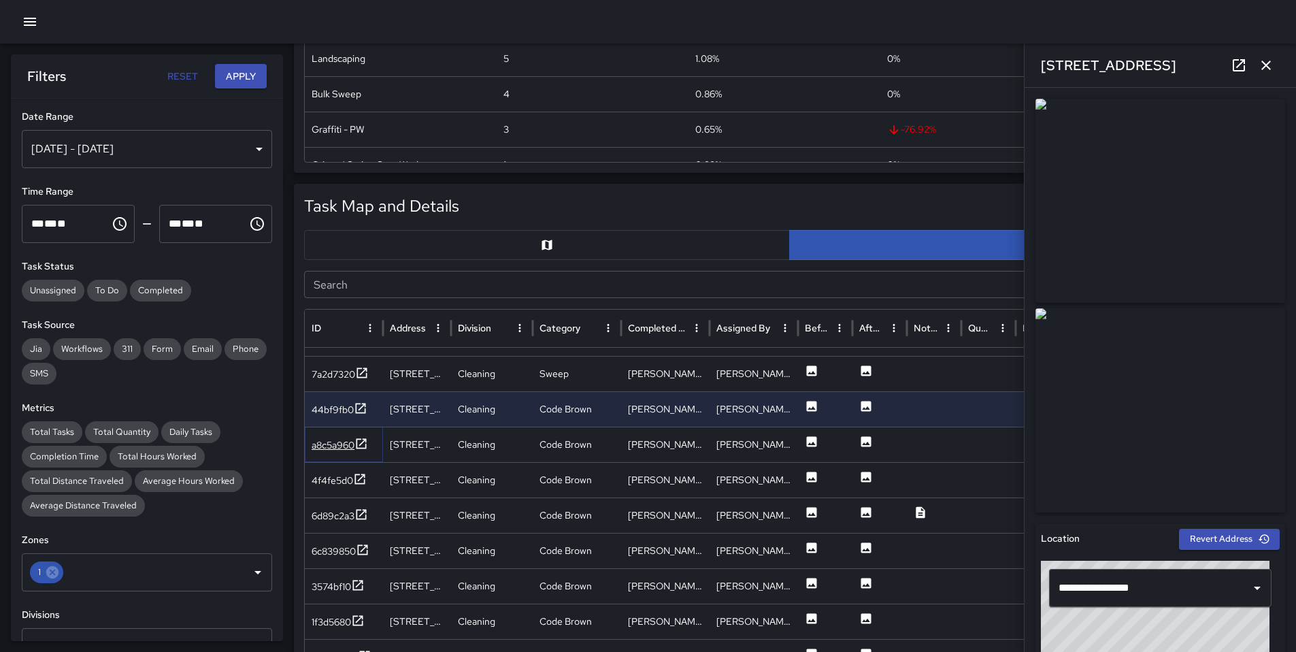
click at [335, 447] on div "a8c5a960" at bounding box center [333, 445] width 43 height 14
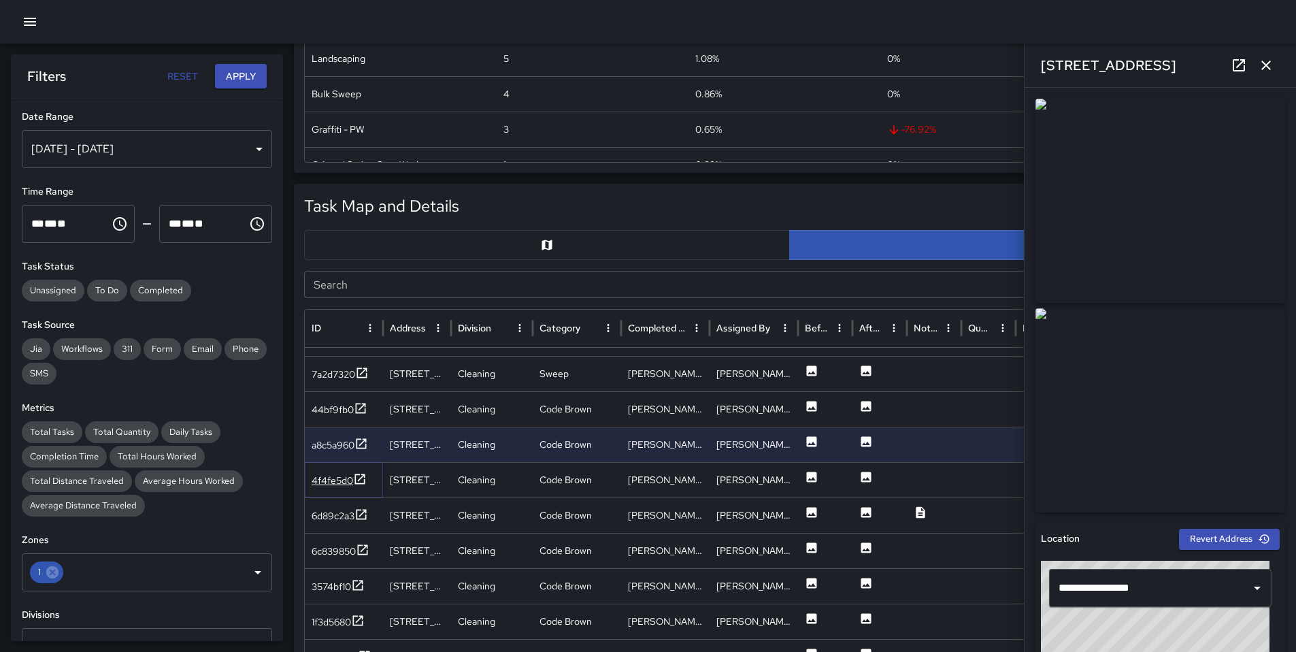
click at [339, 479] on div "4f4fe5d0" at bounding box center [332, 480] width 41 height 14
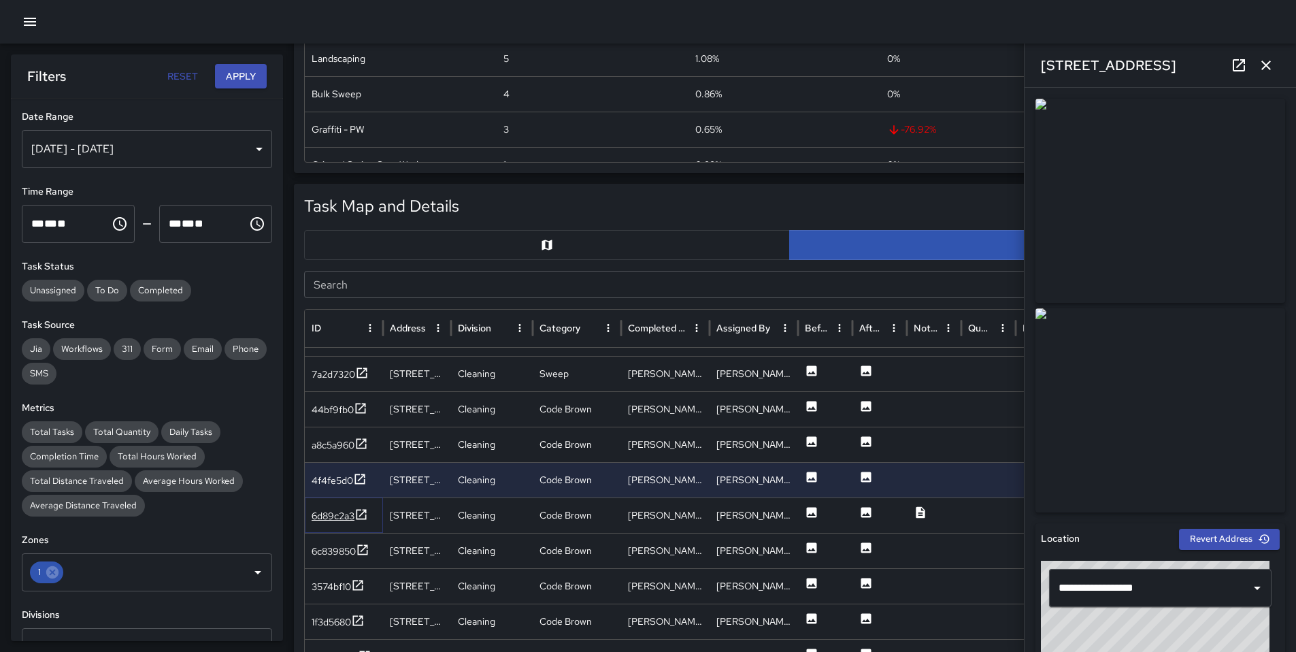
click at [333, 521] on div "6d89c2a3" at bounding box center [333, 516] width 43 height 14
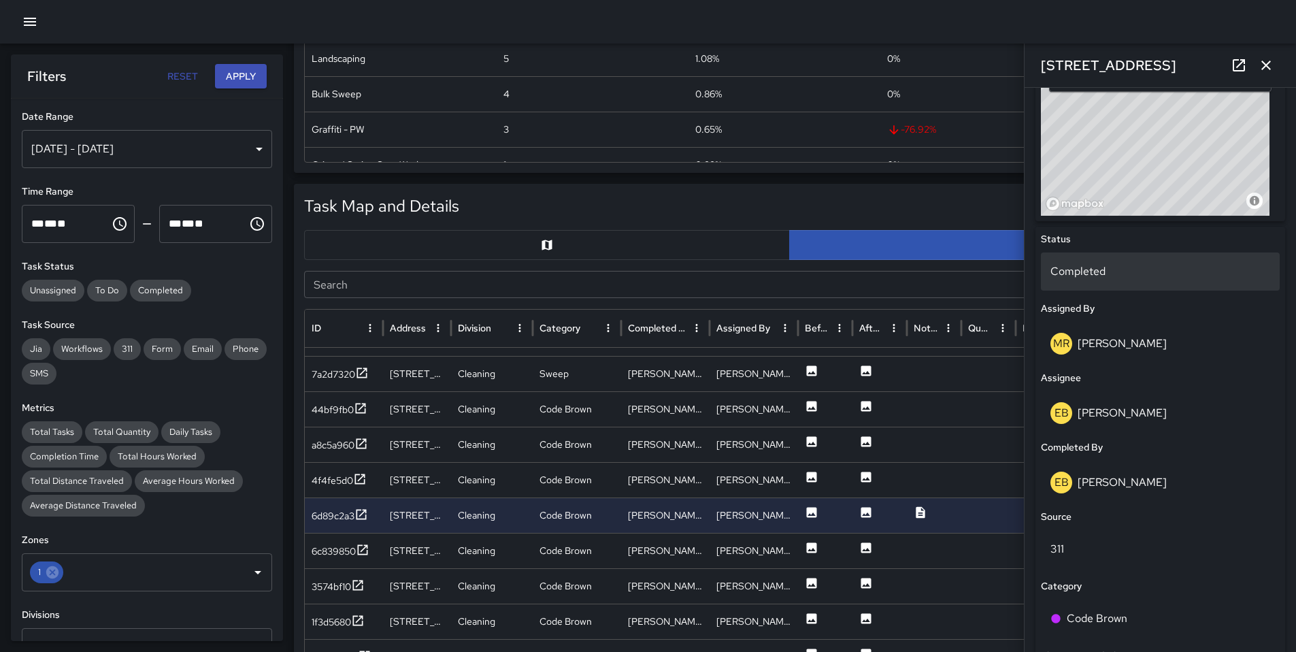
click at [1090, 268] on p "Completed" at bounding box center [1160, 271] width 220 height 16
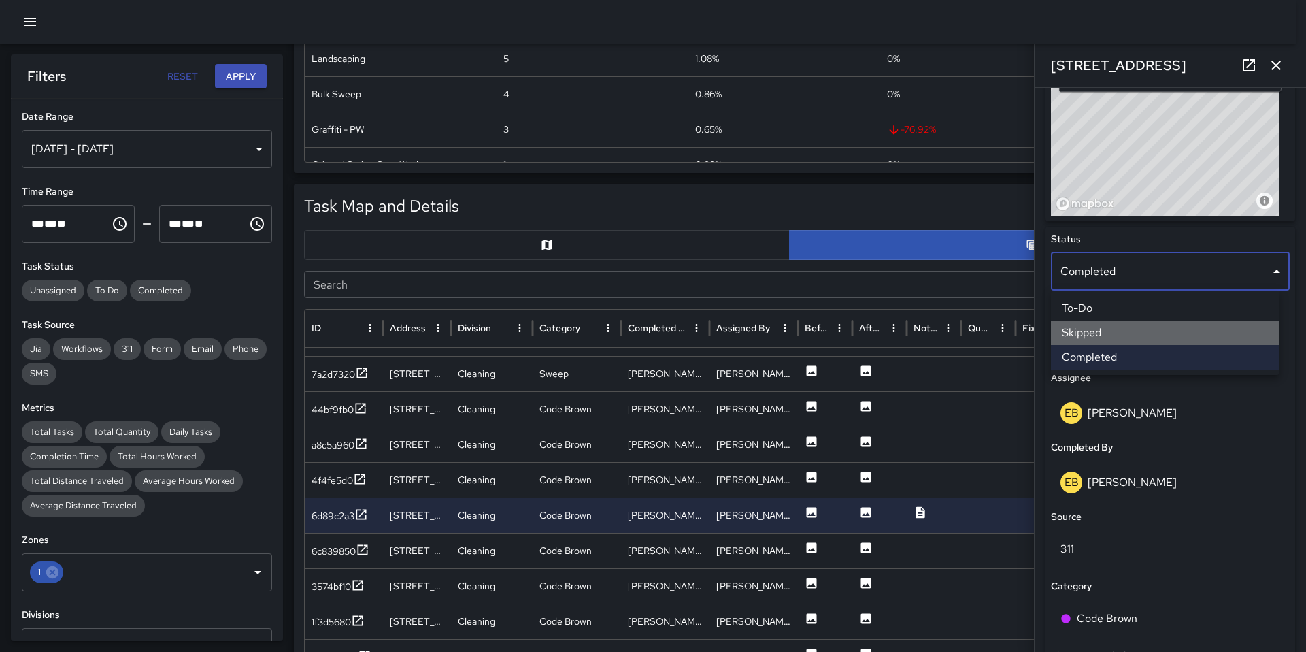
click at [1117, 335] on li "Skipped" at bounding box center [1165, 332] width 229 height 24
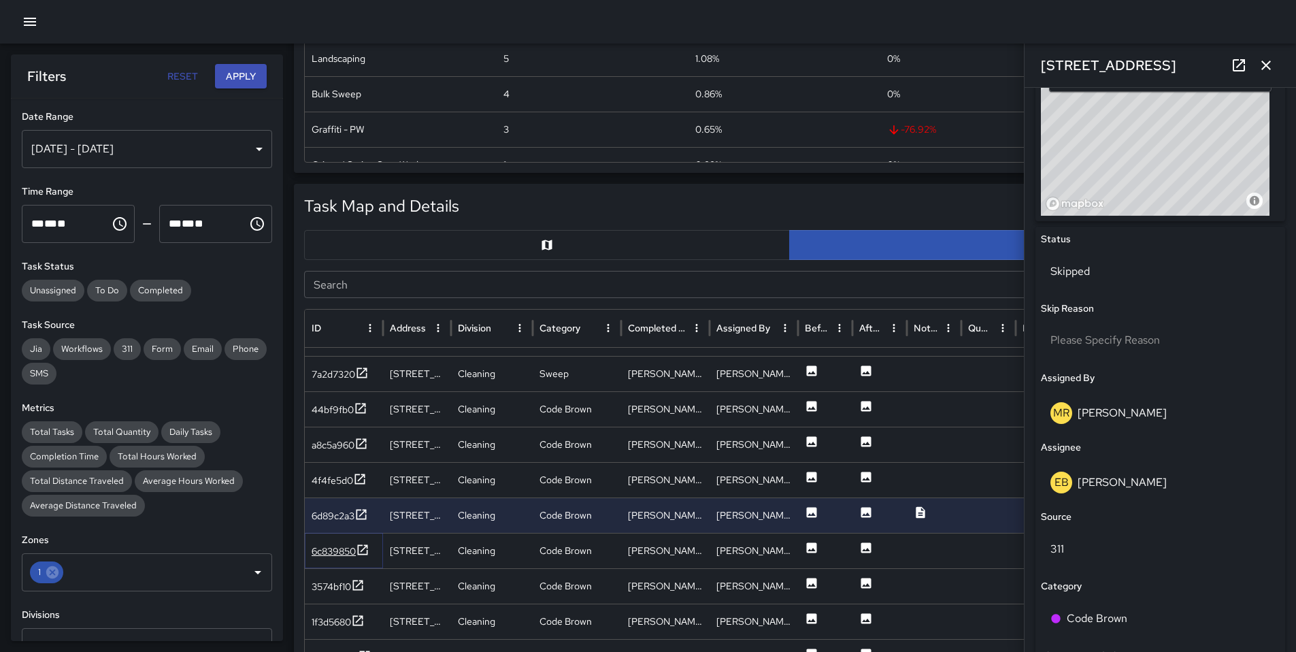
click at [325, 550] on div "6c839850" at bounding box center [334, 551] width 44 height 14
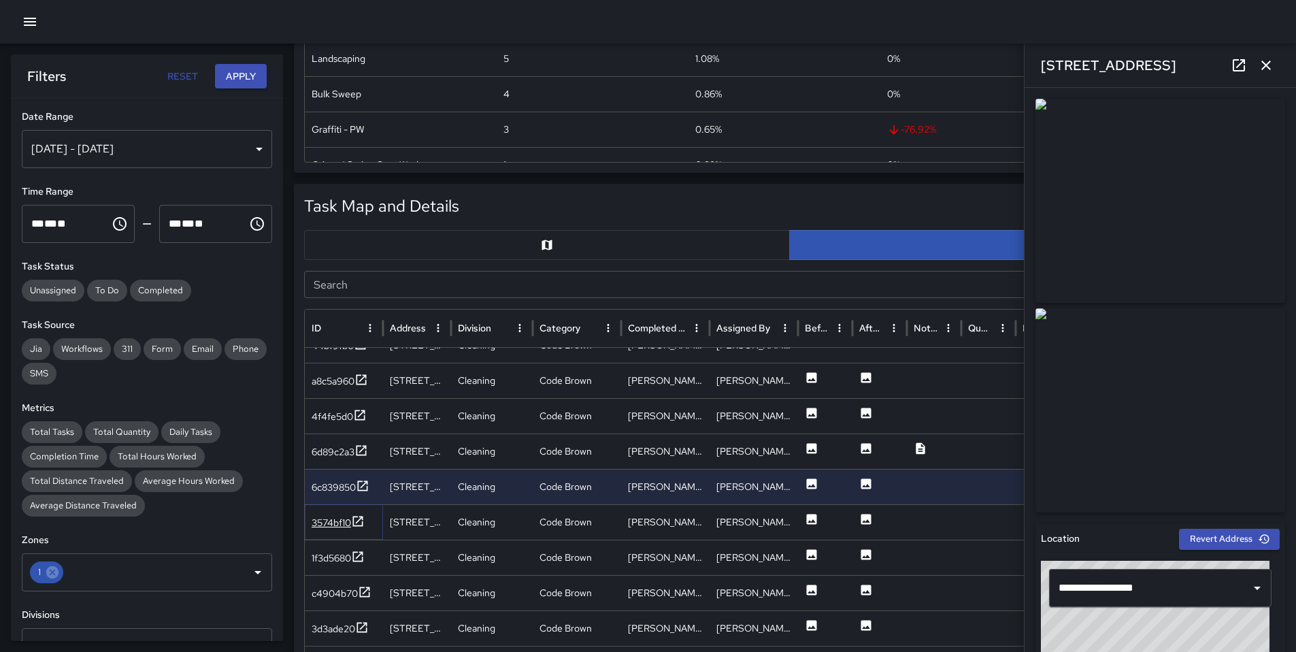
click at [350, 524] on div "3574bf10" at bounding box center [331, 523] width 39 height 14
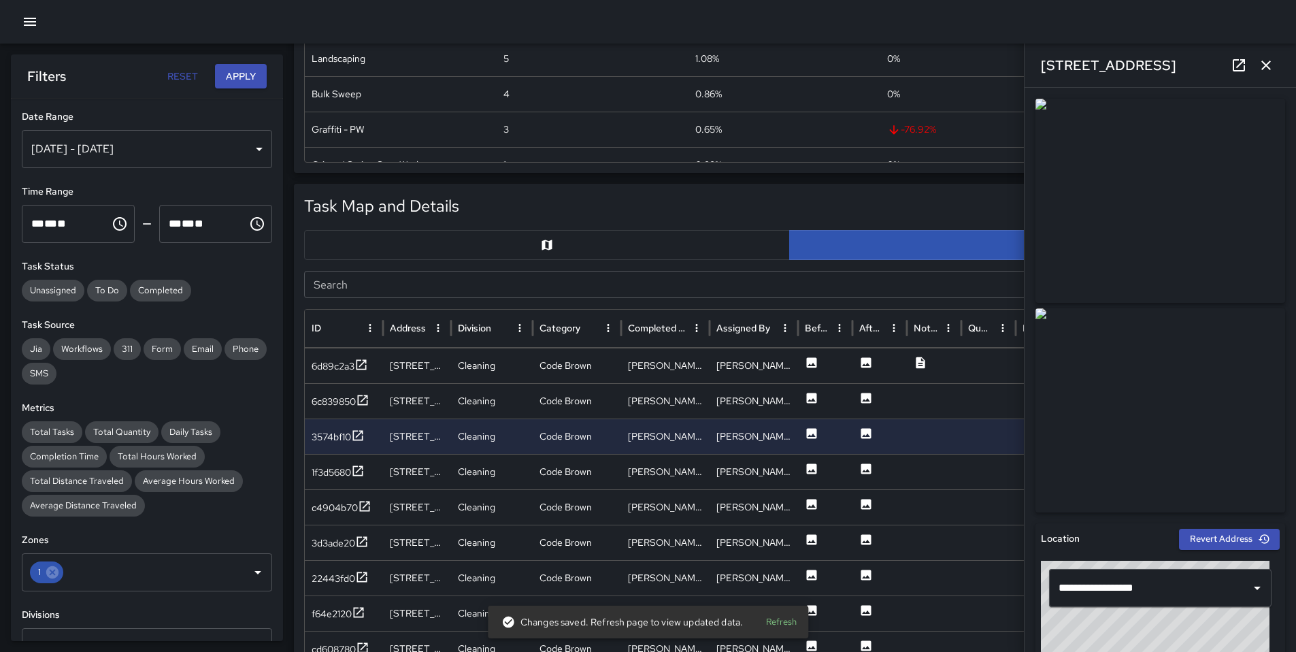
click at [1171, 224] on img at bounding box center [1160, 201] width 250 height 204
click at [1236, 68] on icon at bounding box center [1239, 65] width 16 height 16
click at [335, 476] on div "1f3d5680" at bounding box center [331, 472] width 39 height 14
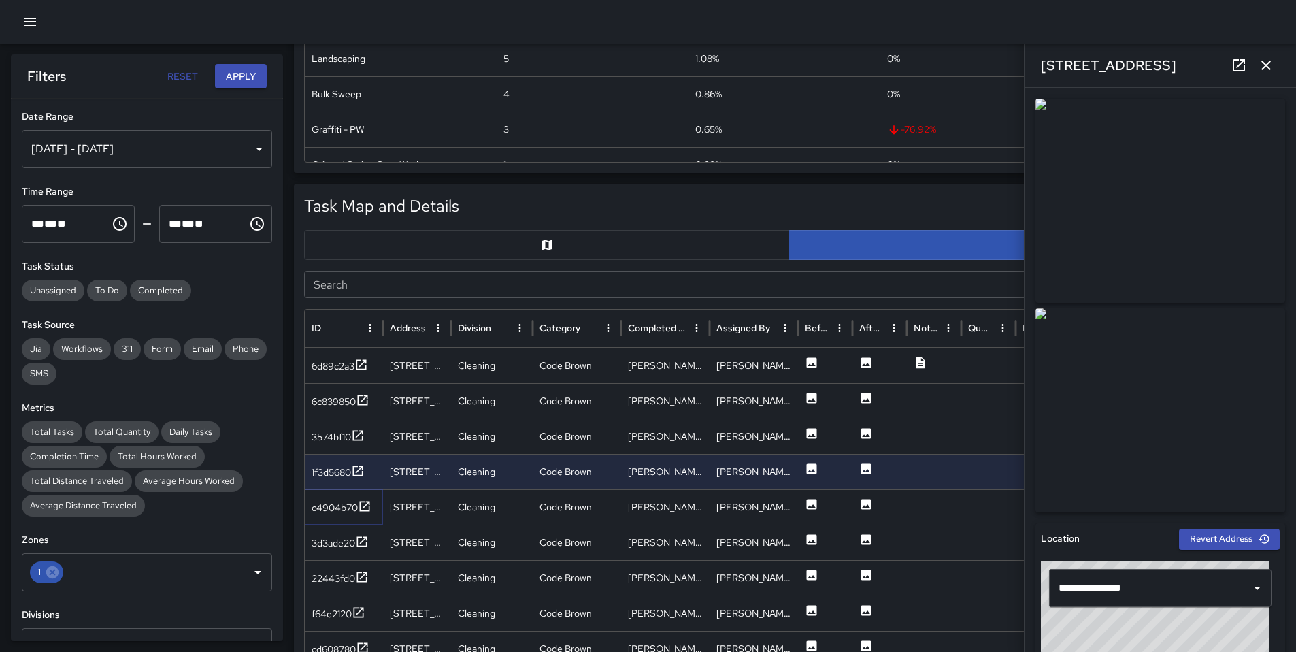
click at [337, 507] on div "c4904b70" at bounding box center [335, 508] width 46 height 14
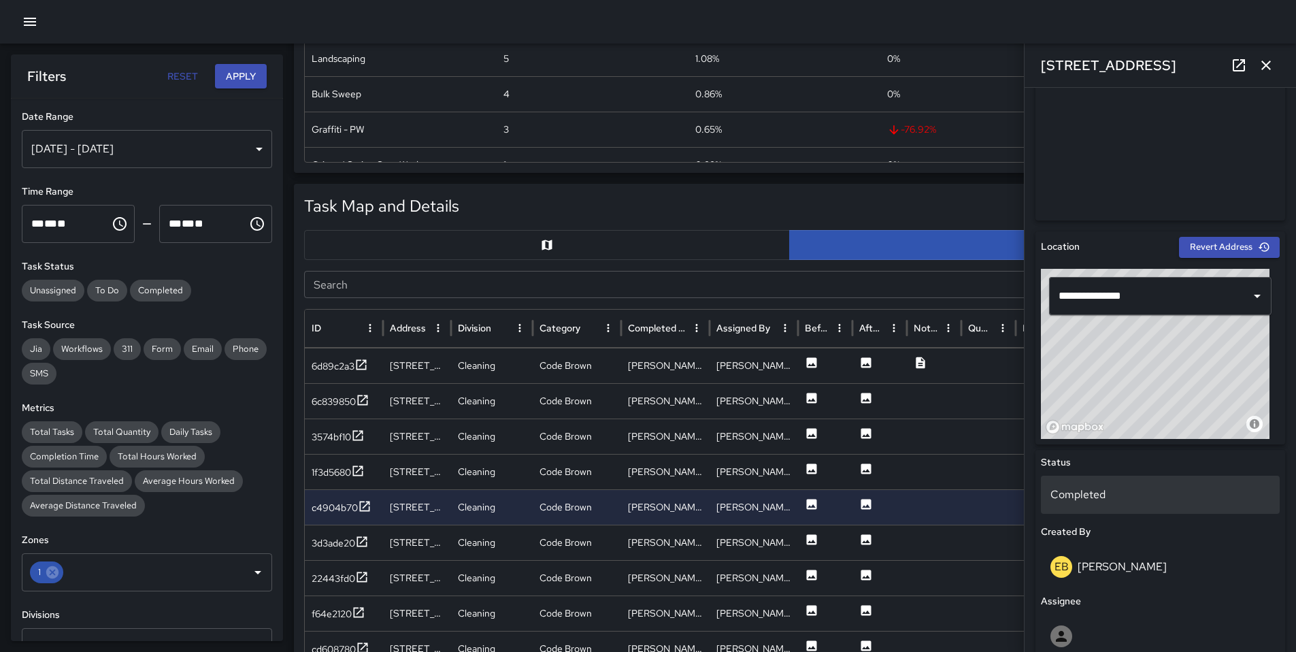
click at [1076, 491] on p "Completed" at bounding box center [1160, 494] width 220 height 16
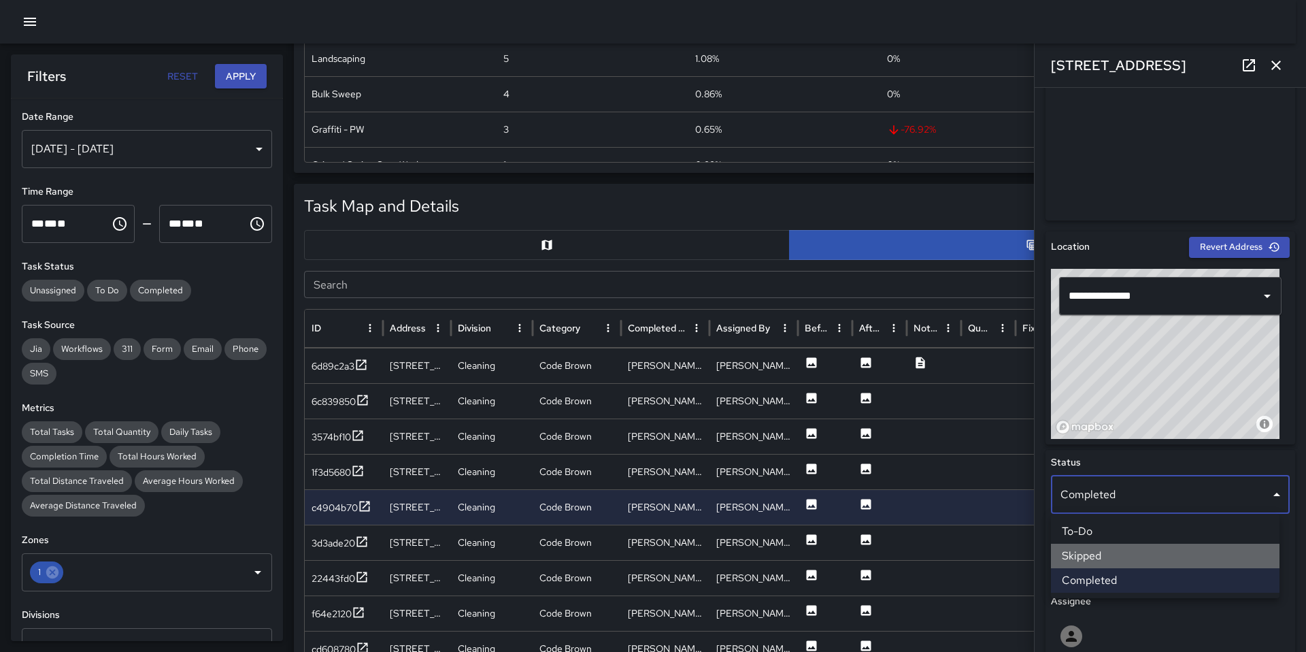
click at [1090, 548] on li "Skipped" at bounding box center [1165, 556] width 229 height 24
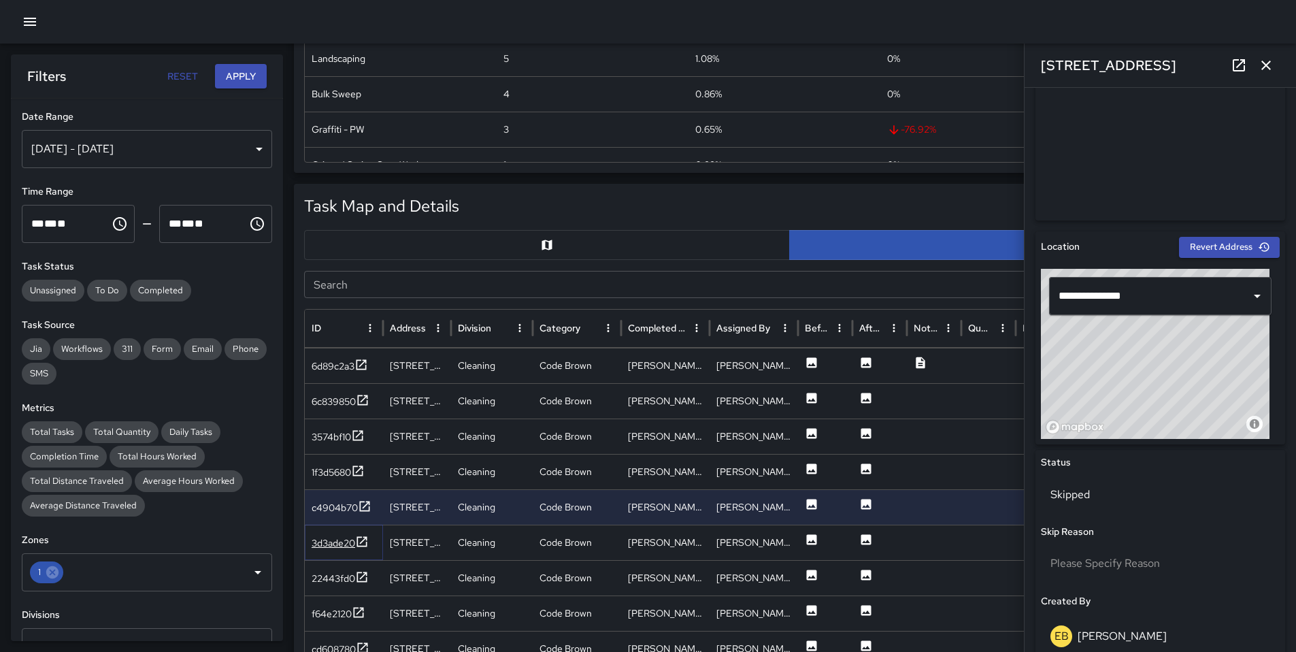
click at [334, 546] on div "3d3ade20" at bounding box center [334, 543] width 44 height 14
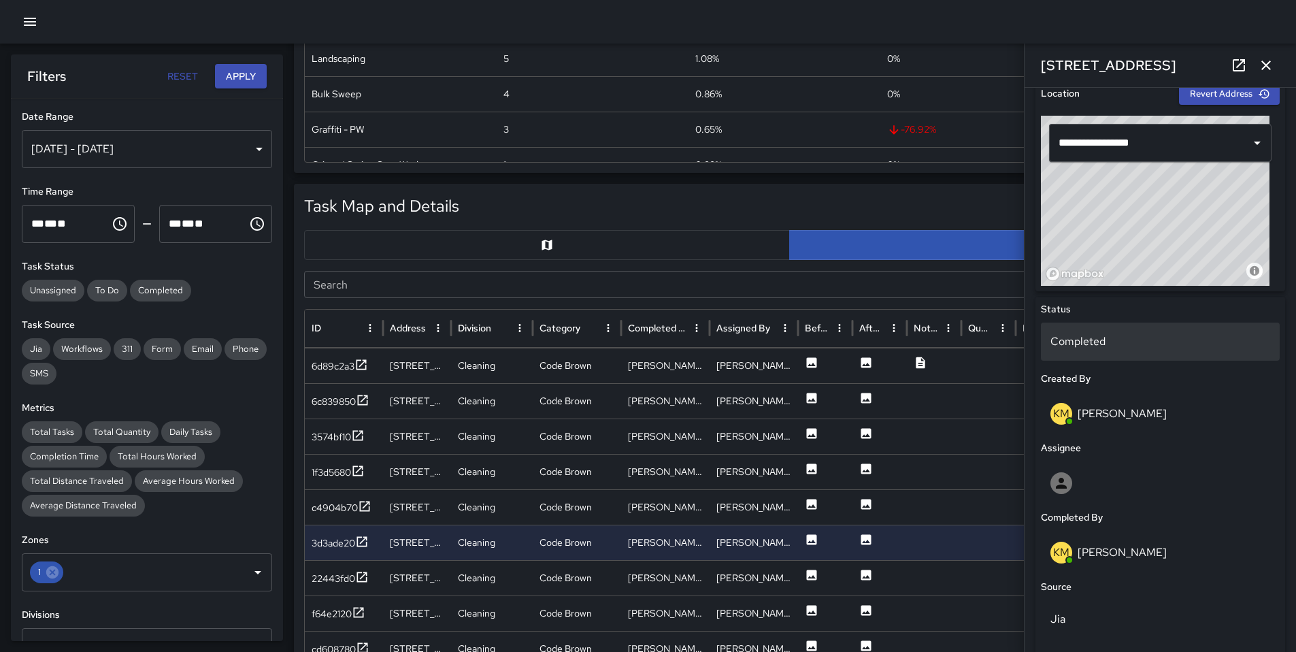
click at [1084, 347] on p "Completed" at bounding box center [1160, 341] width 220 height 16
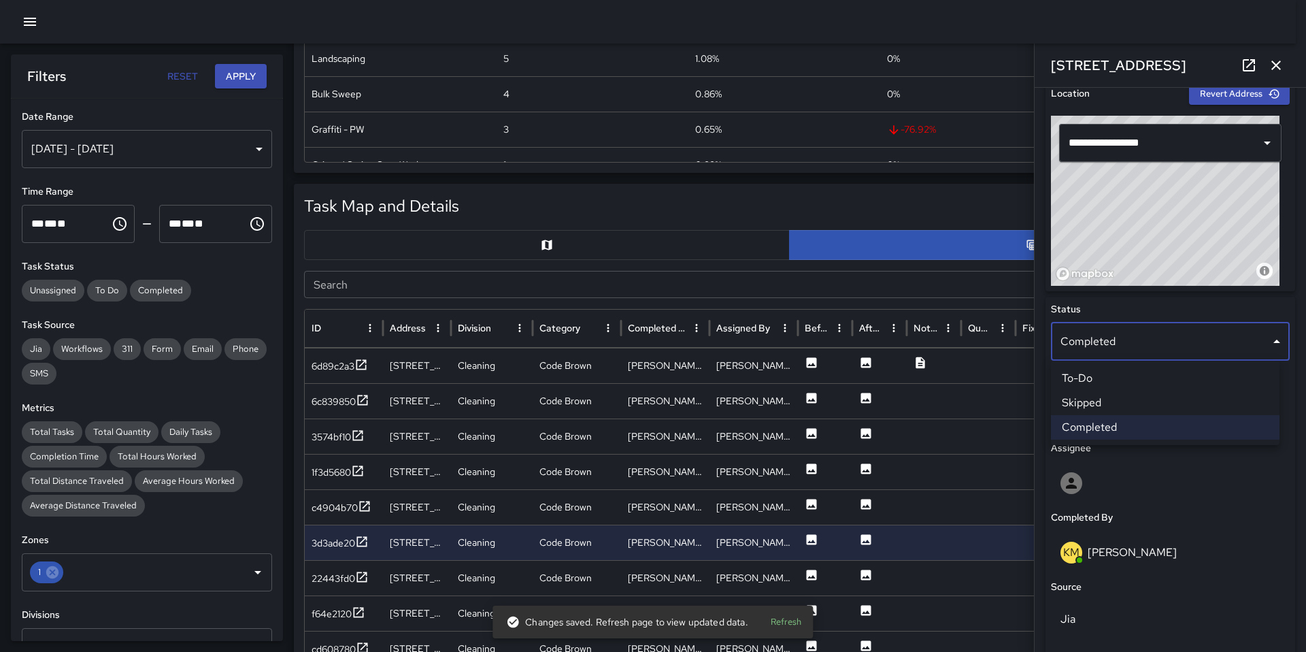
click at [1285, 527] on div at bounding box center [653, 326] width 1306 height 652
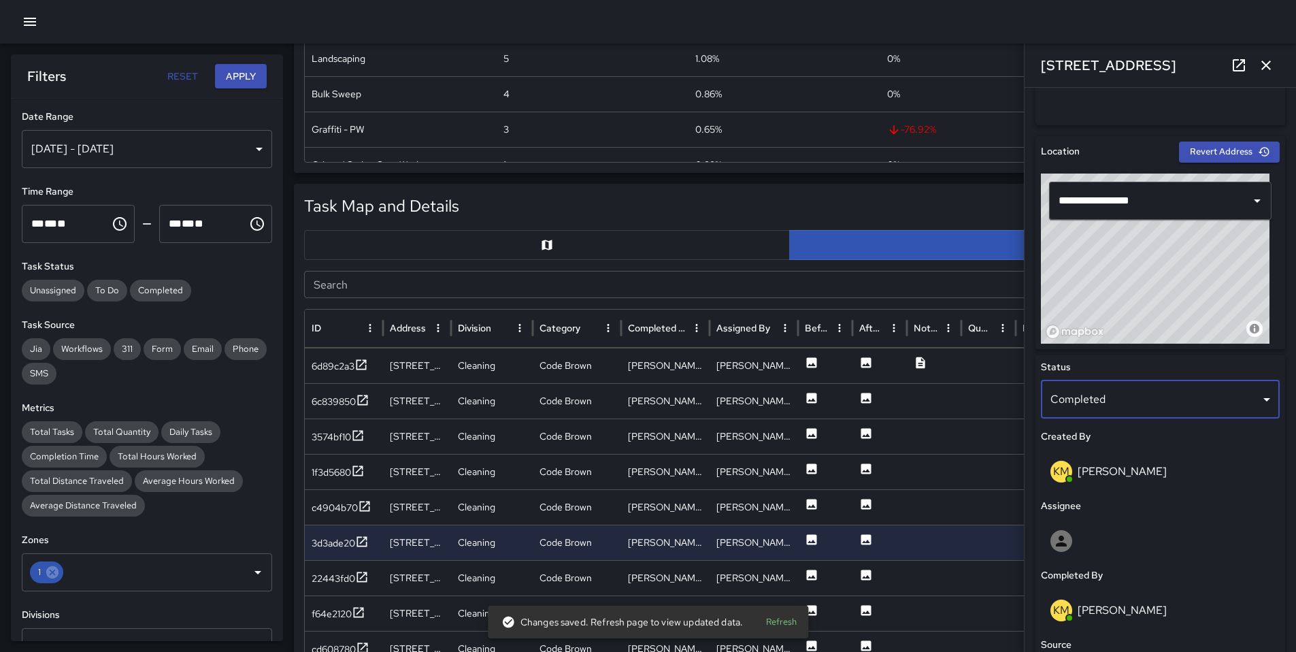
scroll to position [554, 0]
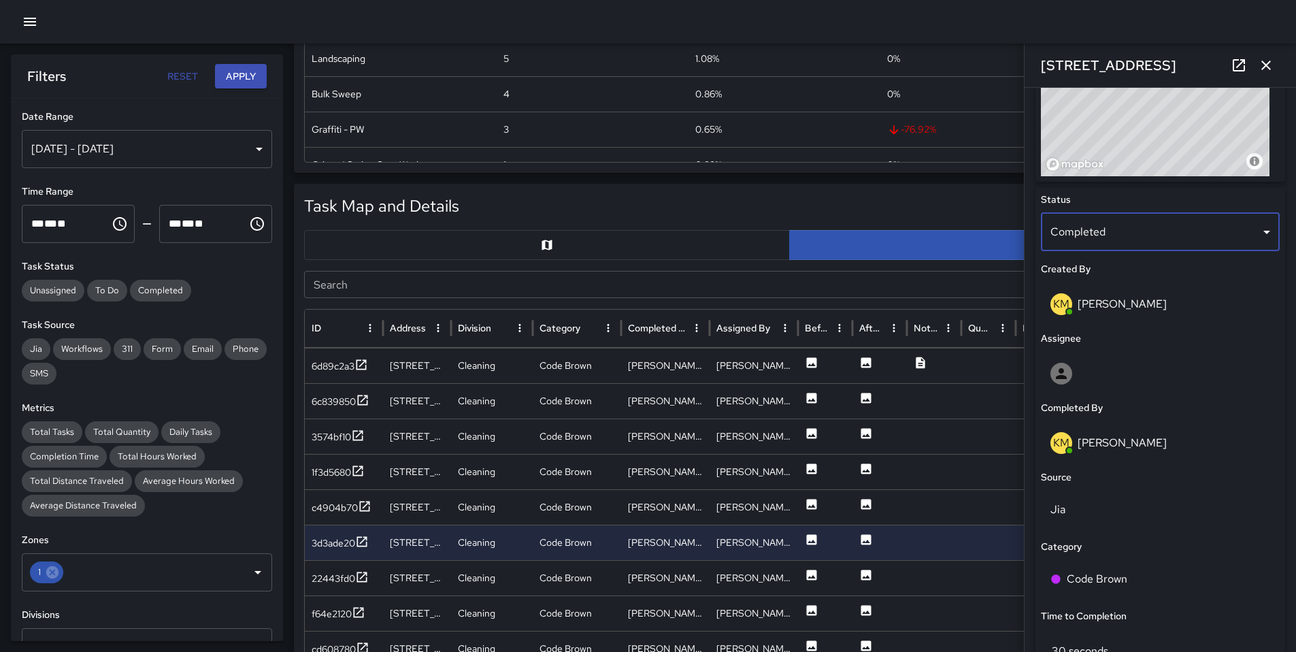
click at [1116, 233] on body "Task Breakdown by Category Export Quantity View (465) Tasks View (441) Category…" at bounding box center [648, 530] width 1296 height 1863
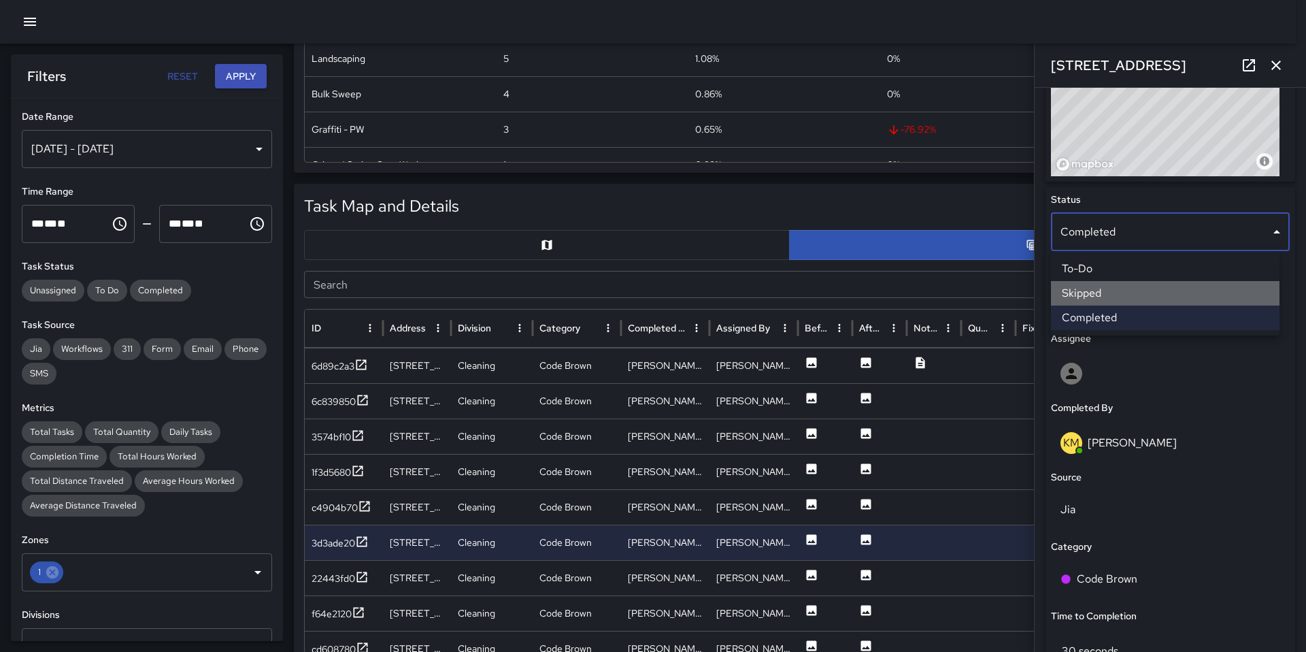
click at [1120, 293] on li "Skipped" at bounding box center [1165, 293] width 229 height 24
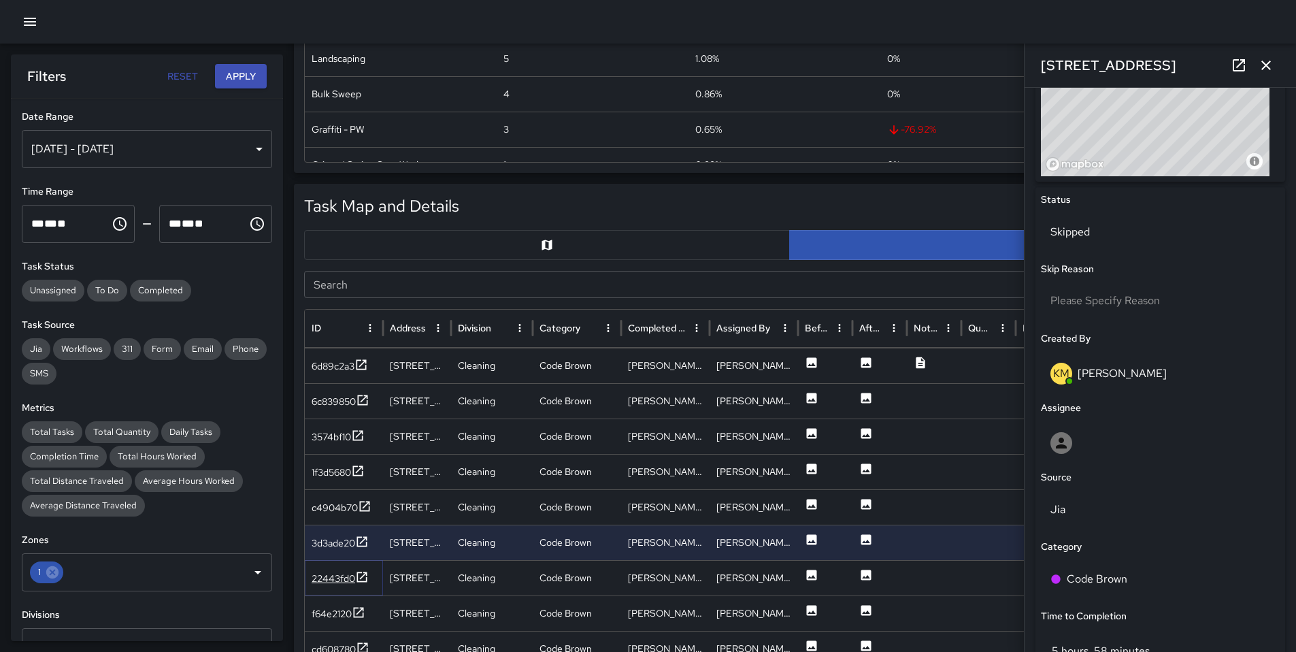
click at [343, 581] on div "22443fd0" at bounding box center [334, 578] width 44 height 14
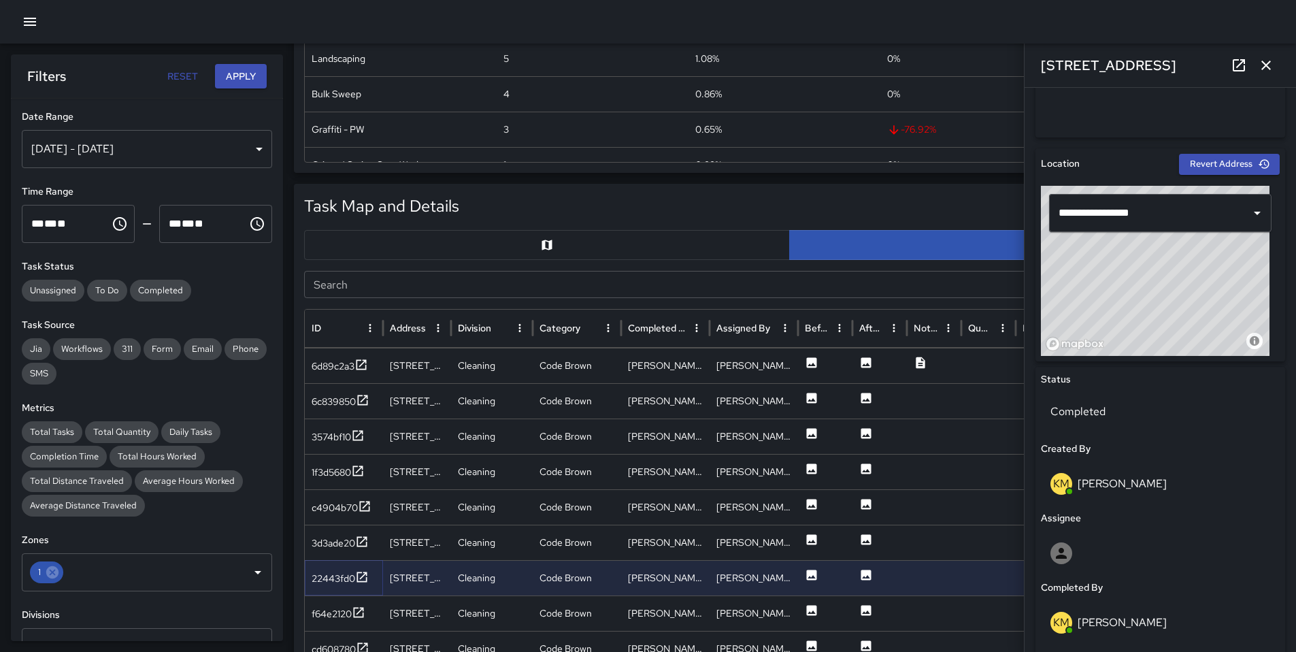
scroll to position [388, 0]
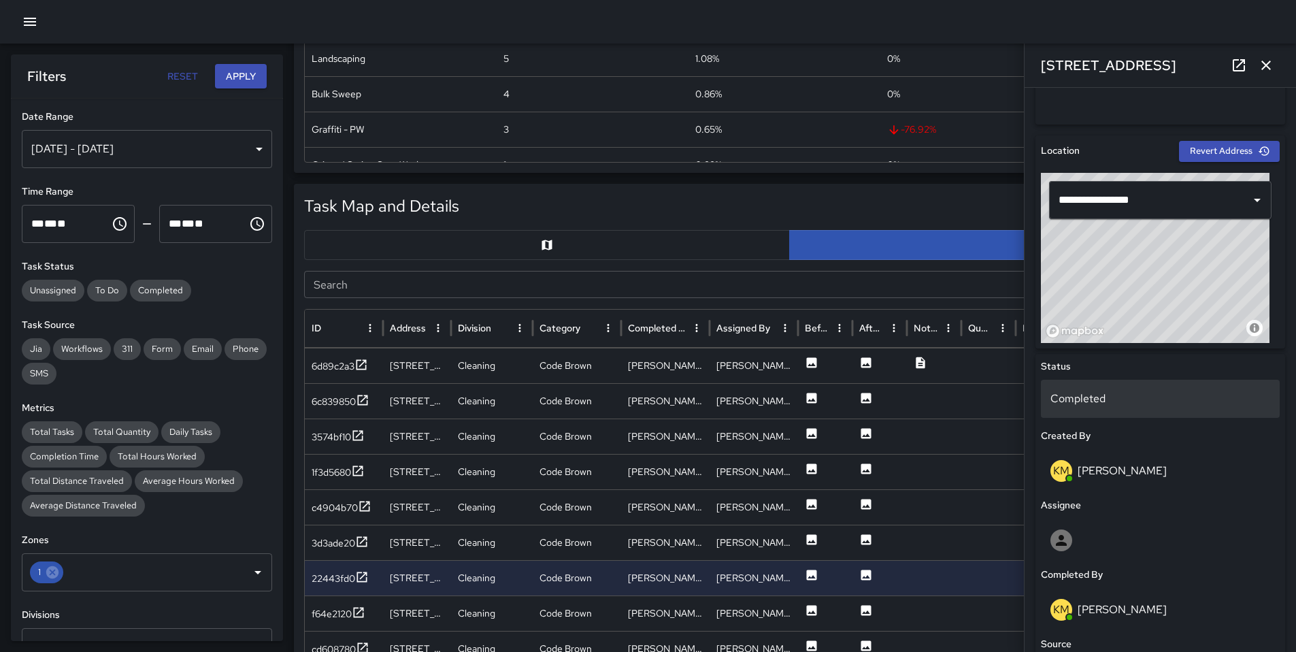
click at [1085, 403] on p "Completed" at bounding box center [1160, 398] width 220 height 16
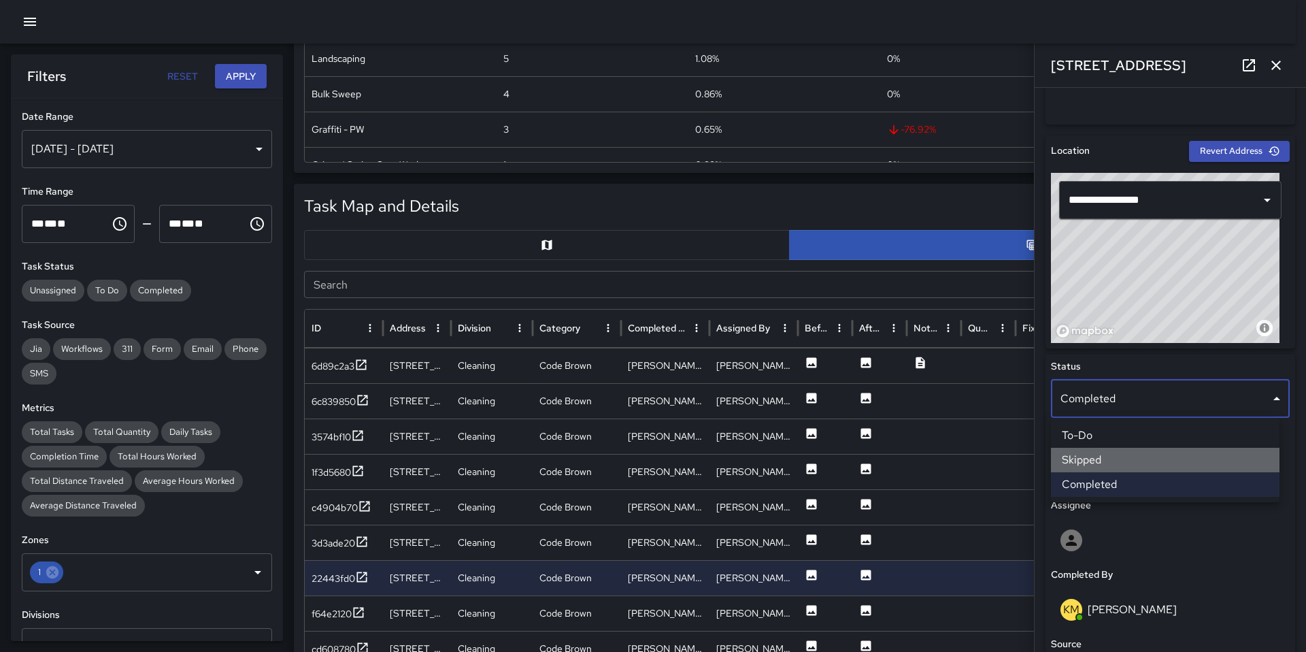
click at [1105, 453] on li "Skipped" at bounding box center [1165, 460] width 229 height 24
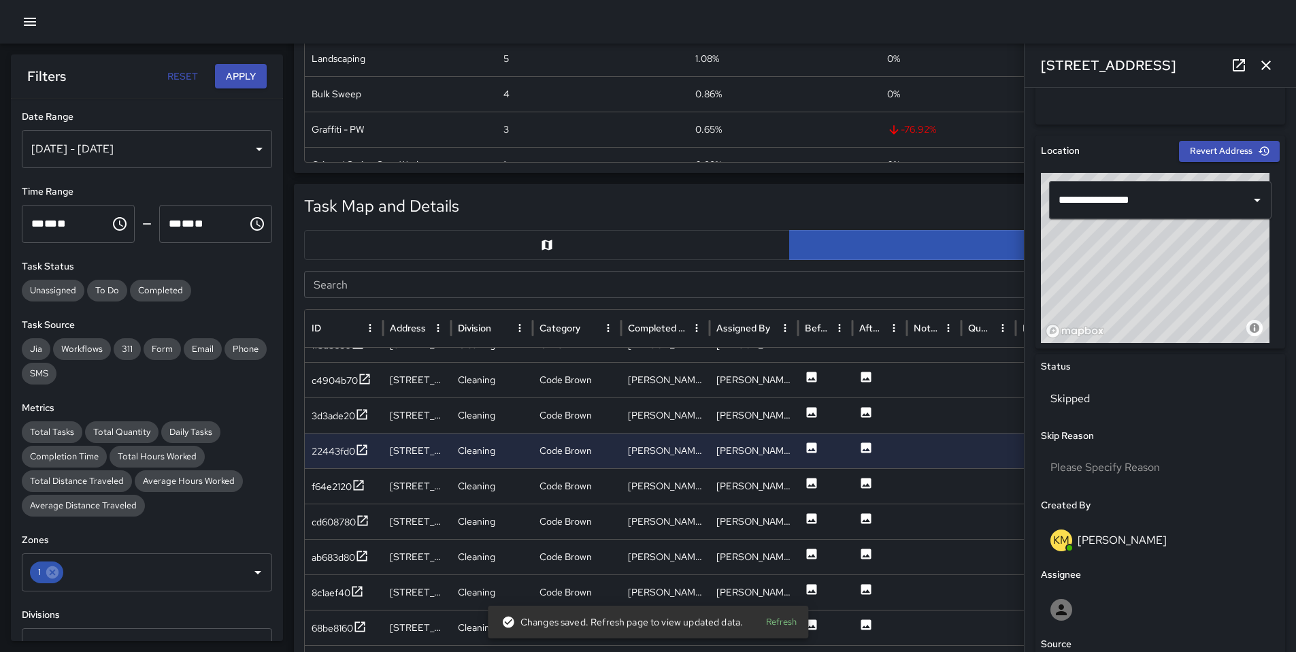
scroll to position [802, 0]
click at [313, 480] on div "f64e2120" at bounding box center [332, 484] width 40 height 14
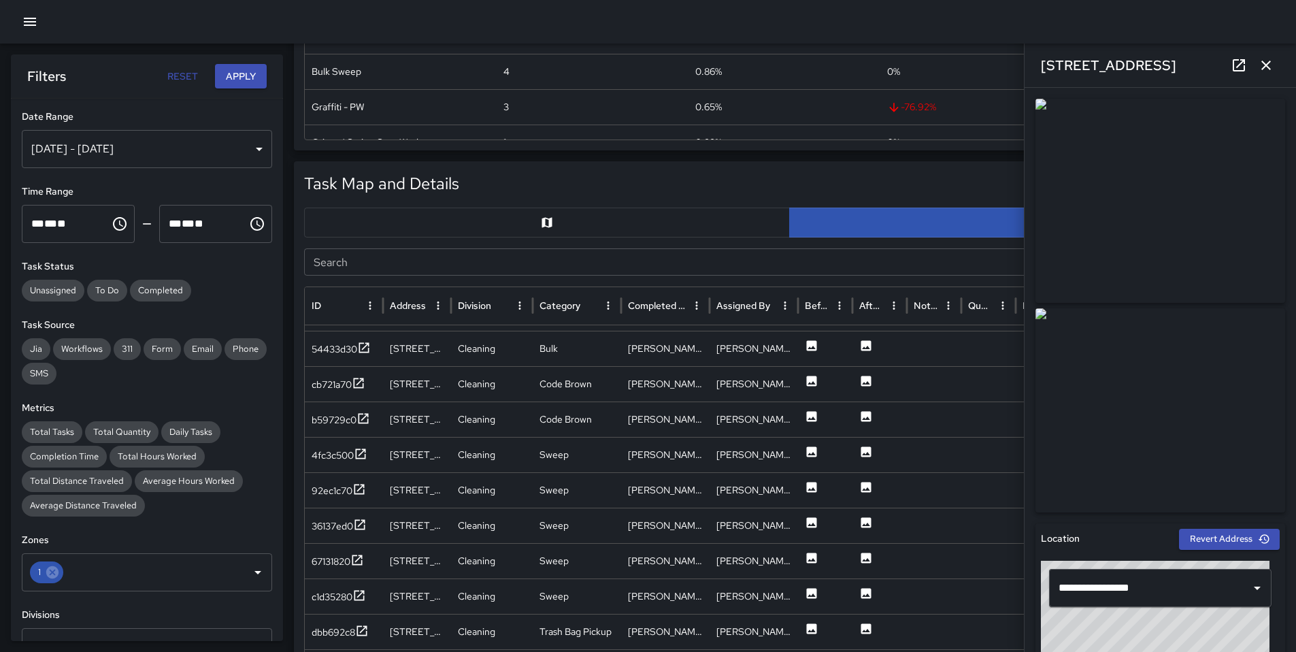
scroll to position [1070, 0]
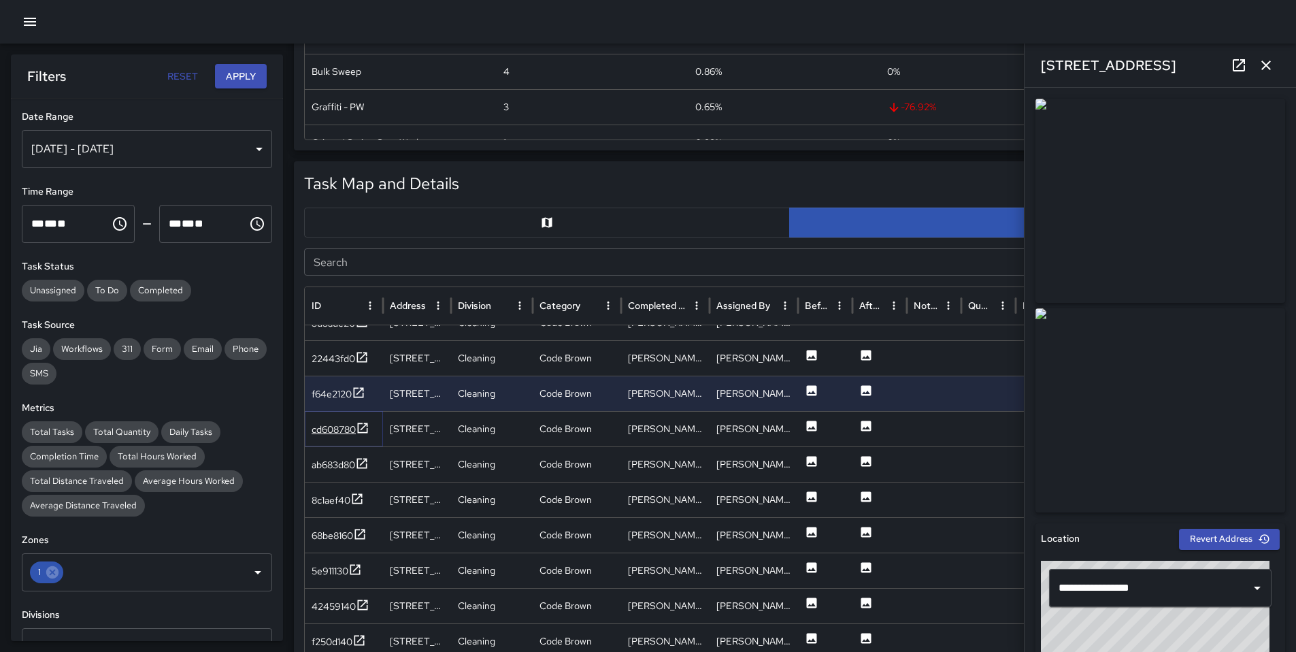
click at [335, 435] on div "cd608780" at bounding box center [334, 429] width 44 height 14
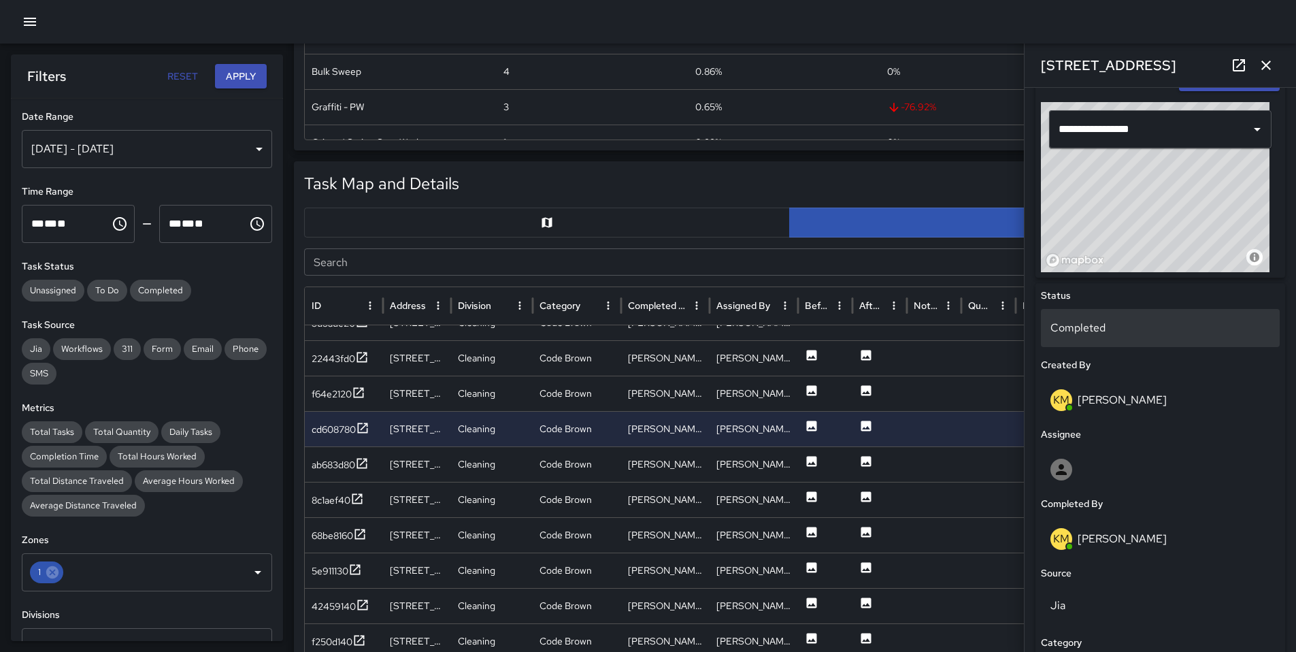
click at [1088, 333] on p "Completed" at bounding box center [1160, 328] width 220 height 16
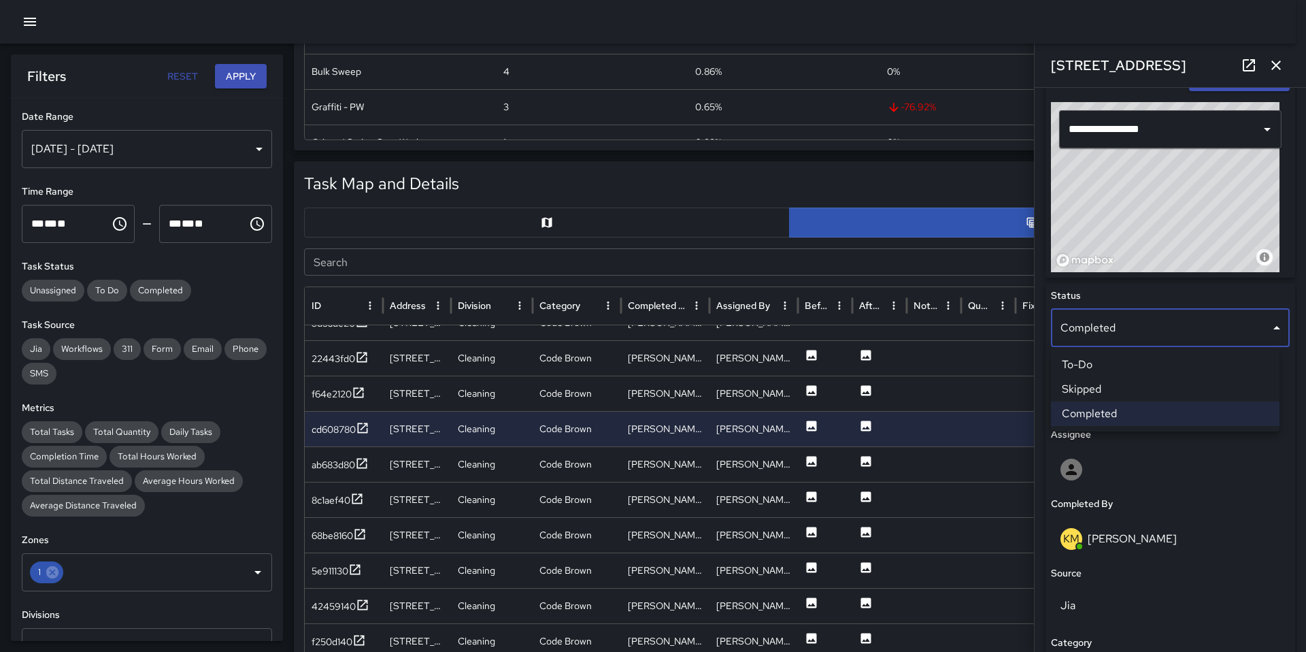
click at [1099, 387] on li "Skipped" at bounding box center [1165, 389] width 229 height 24
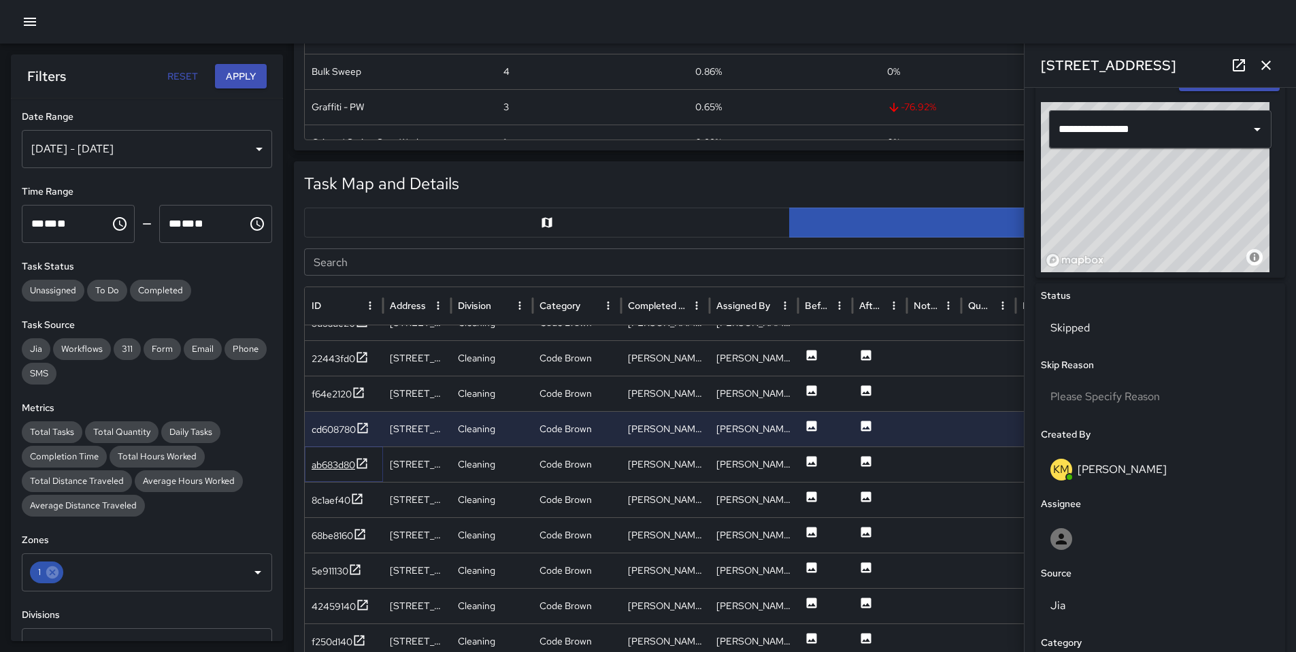
click at [320, 469] on div "ab683d80" at bounding box center [334, 465] width 44 height 14
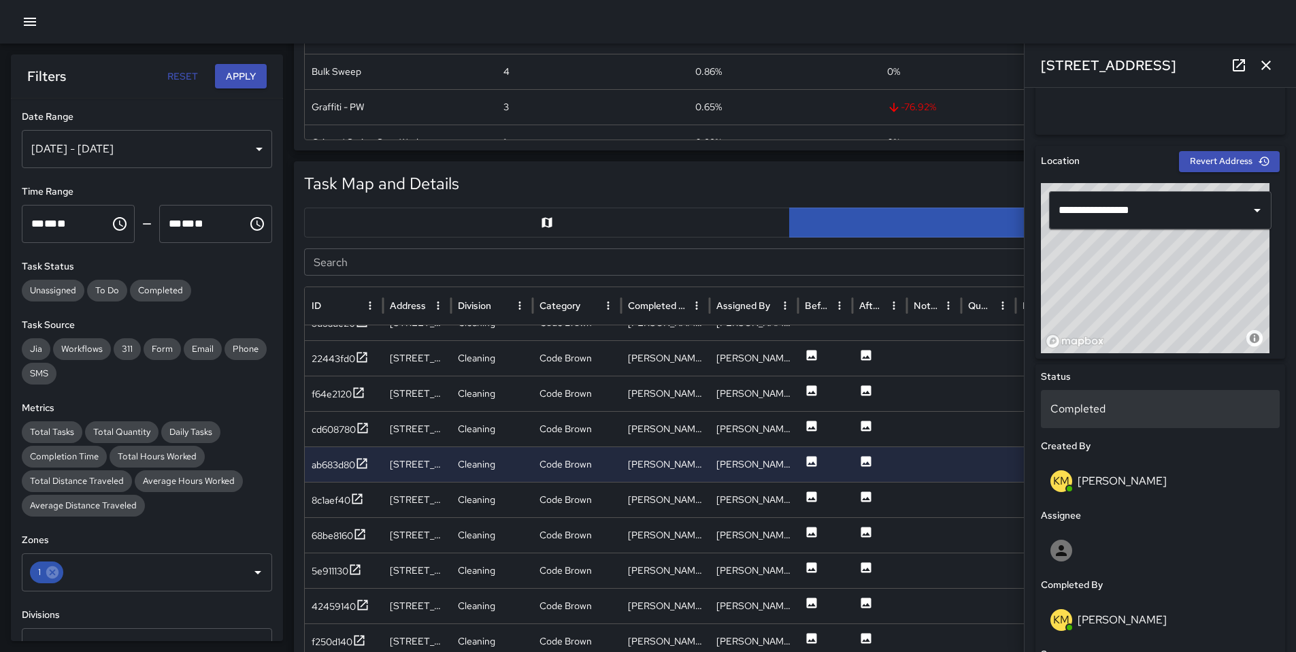
click at [1096, 405] on p "Completed" at bounding box center [1160, 409] width 220 height 16
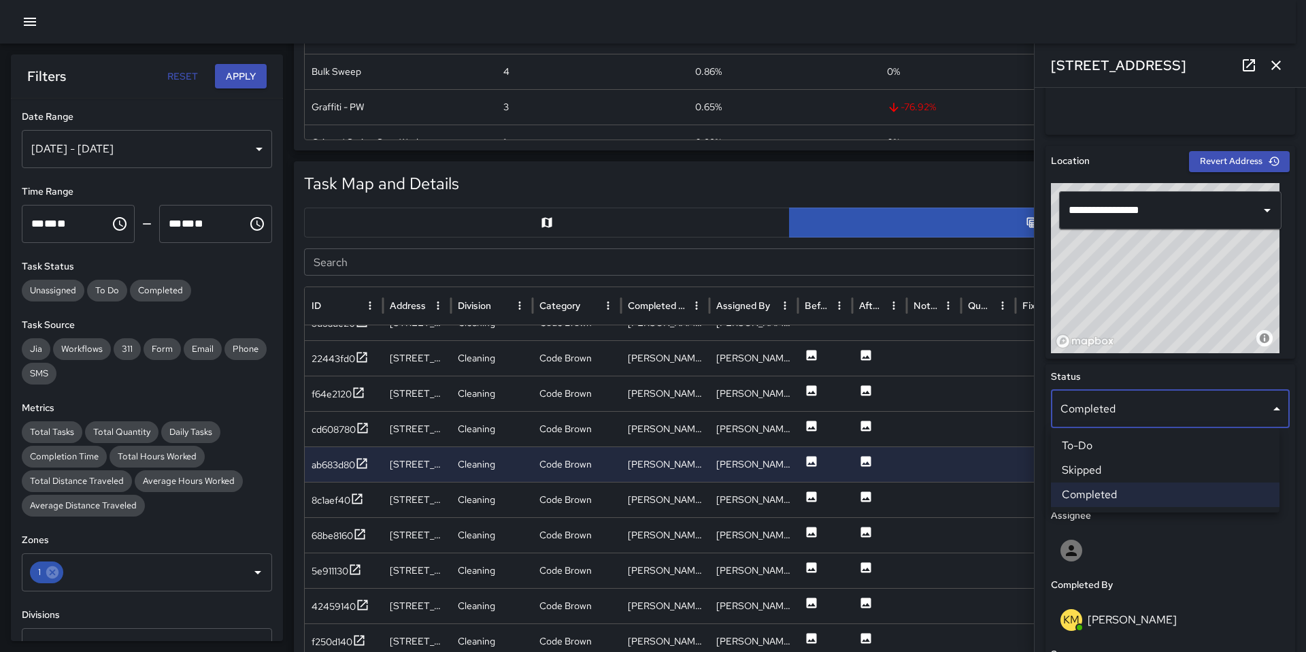
click at [1114, 469] on li "Skipped" at bounding box center [1165, 470] width 229 height 24
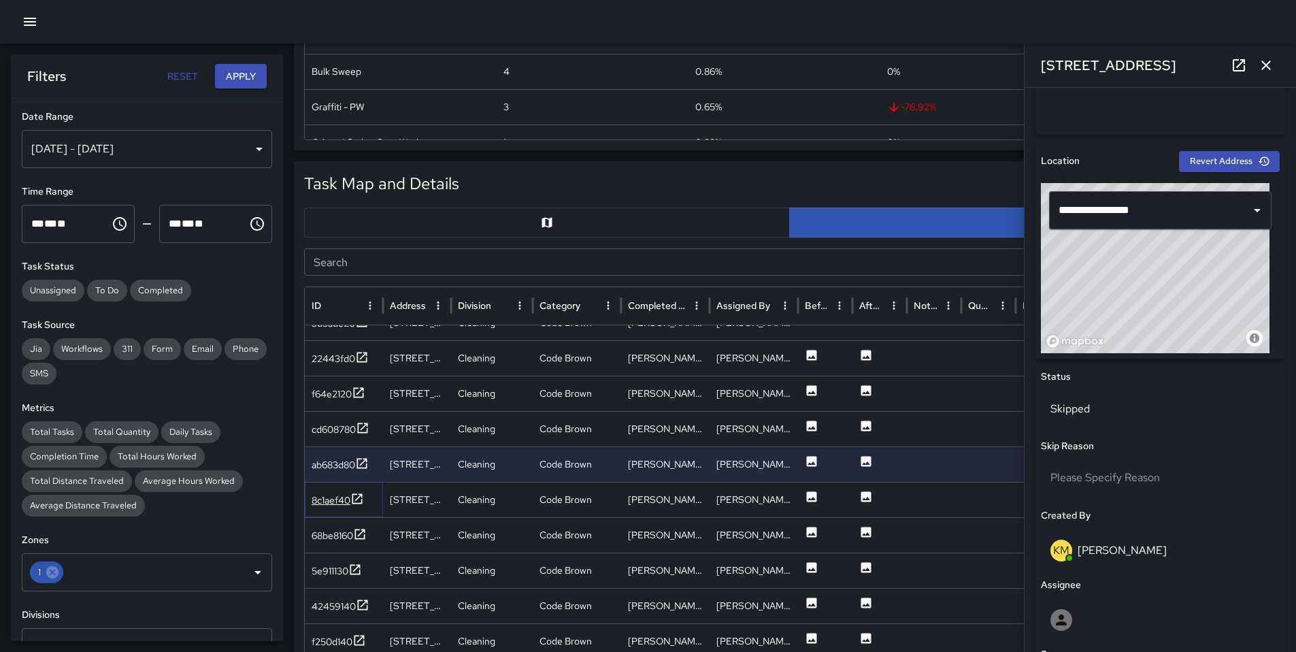
click at [335, 505] on div "8c1aef40" at bounding box center [331, 500] width 39 height 14
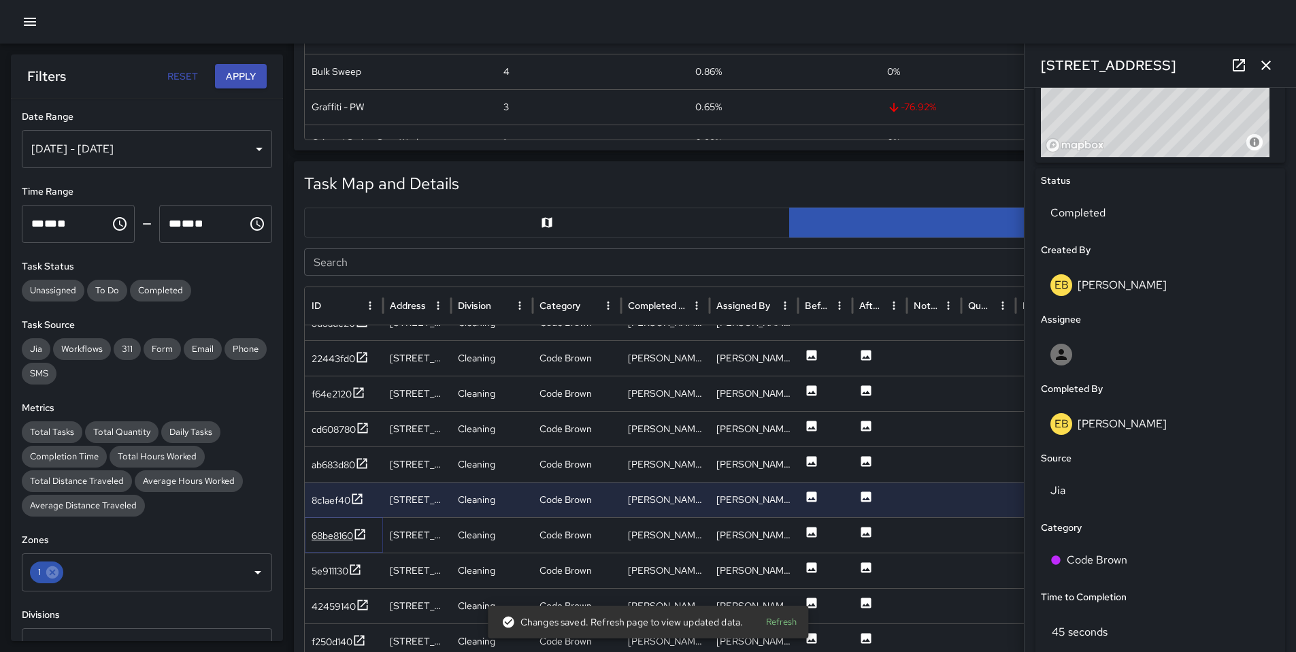
click at [328, 533] on div "68be8160" at bounding box center [332, 536] width 41 height 14
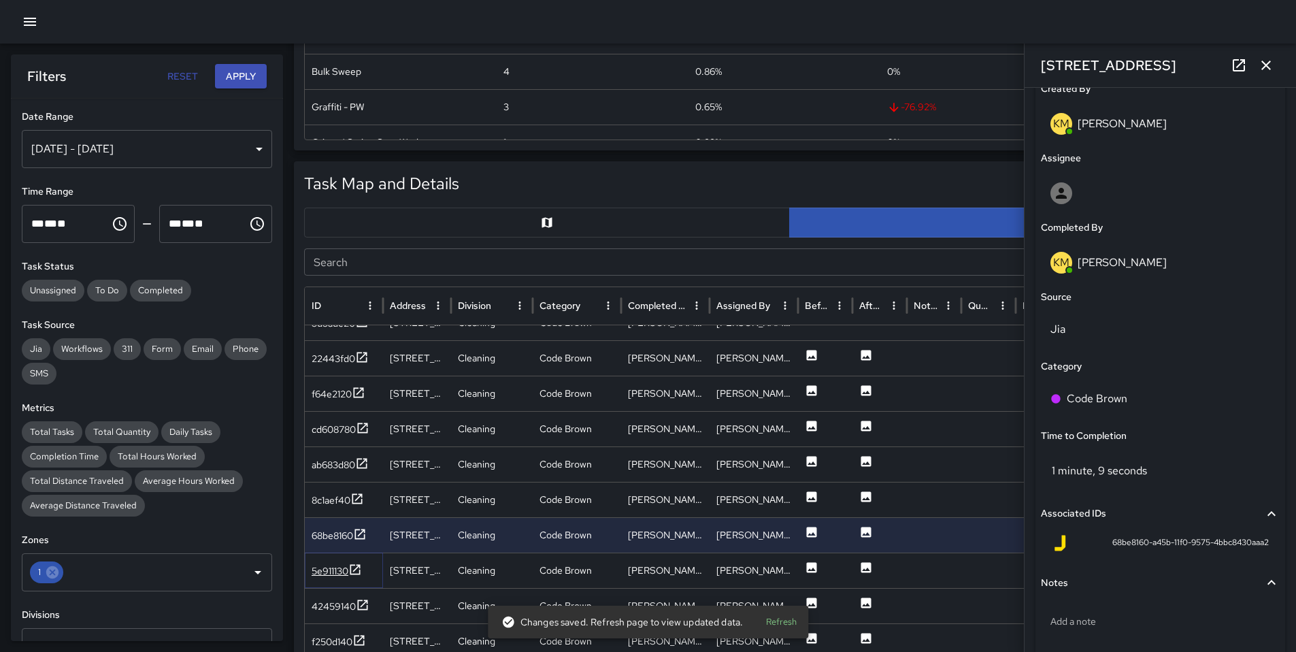
click at [330, 569] on div "5e911130" at bounding box center [330, 571] width 37 height 14
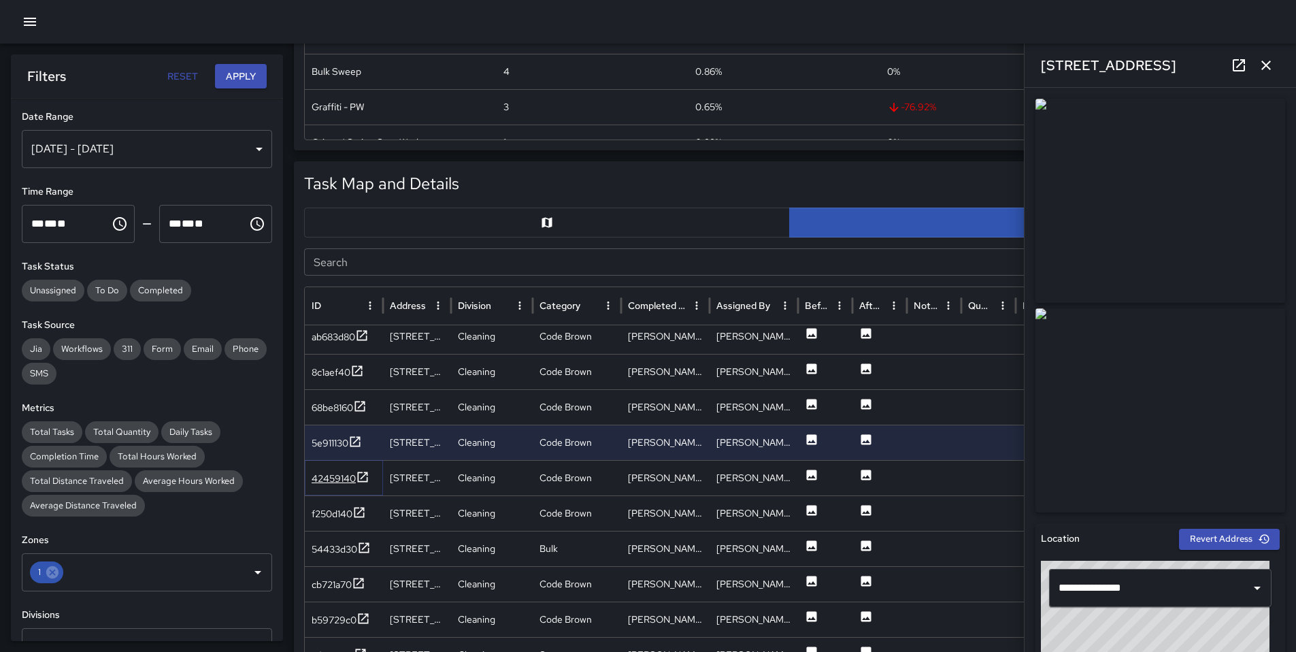
click at [343, 474] on div "42459140" at bounding box center [334, 478] width 44 height 14
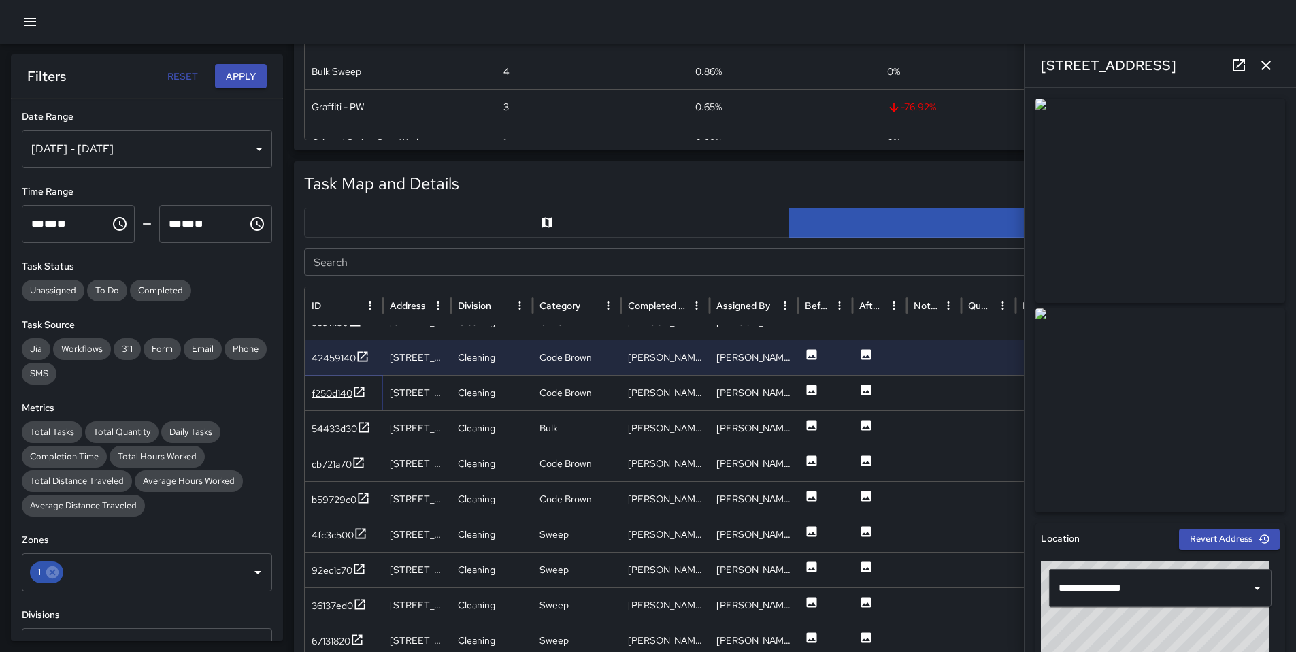
click at [331, 399] on div "f250d140" at bounding box center [332, 393] width 41 height 14
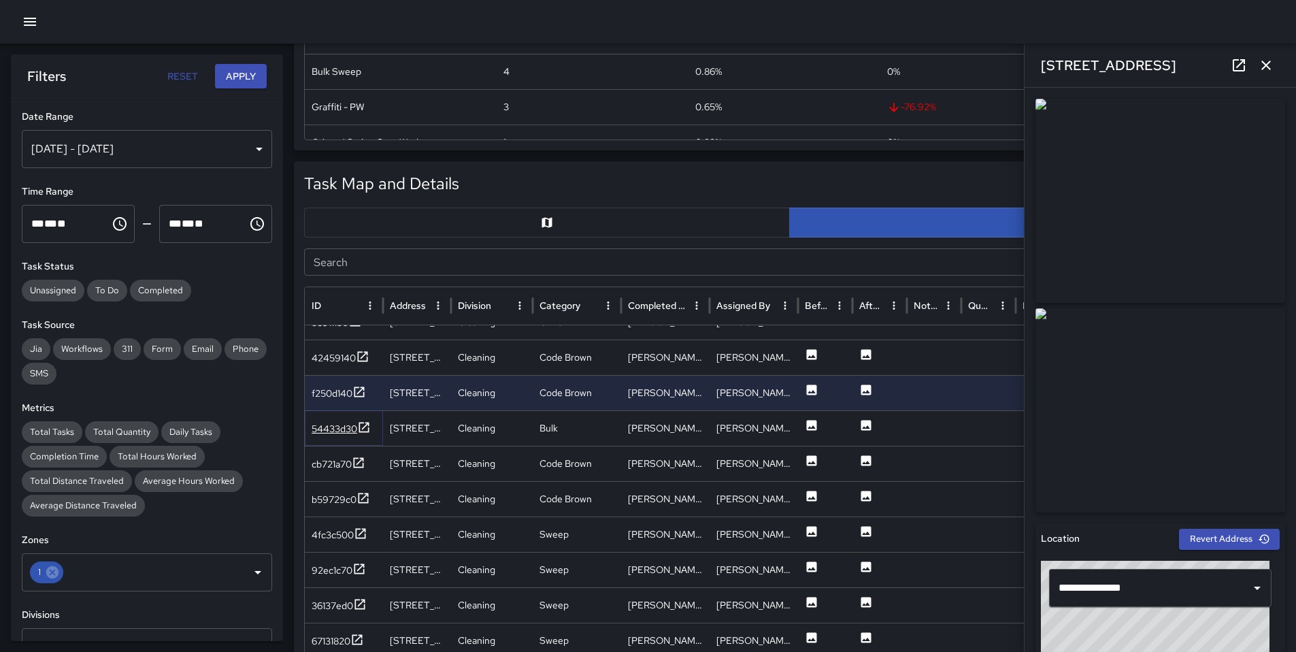
click at [339, 433] on div "54433d30" at bounding box center [335, 429] width 46 height 14
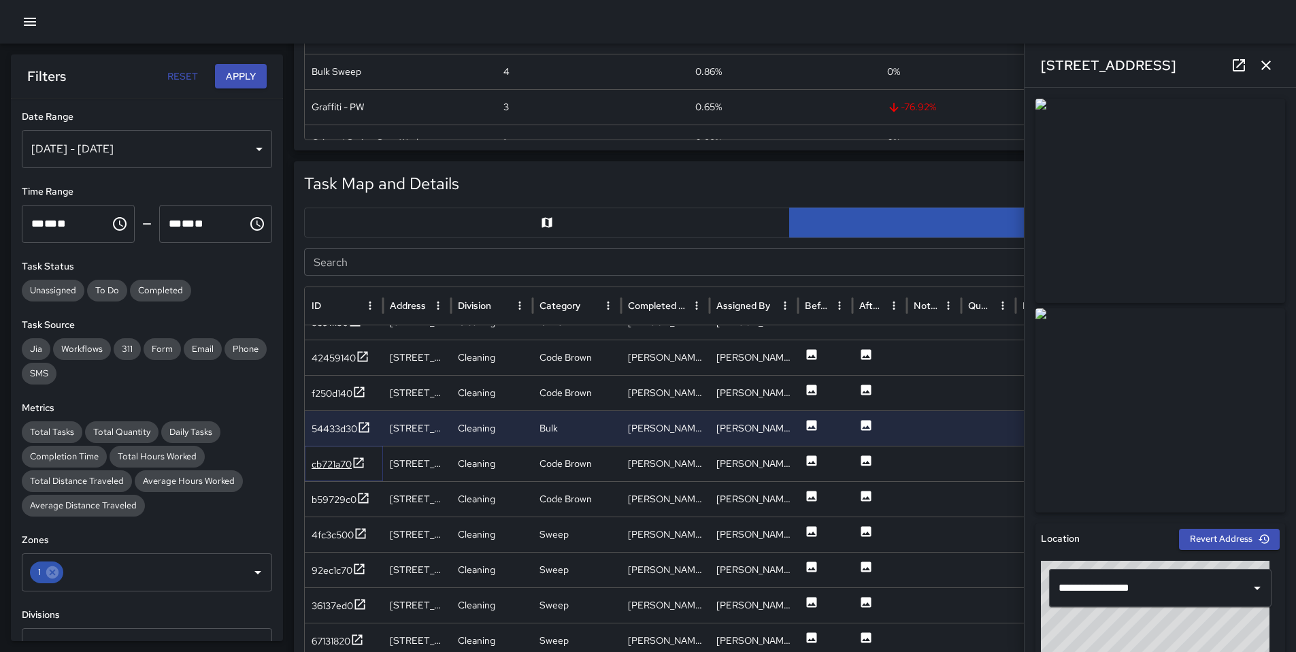
click at [337, 463] on div "cb721a70" at bounding box center [332, 464] width 40 height 14
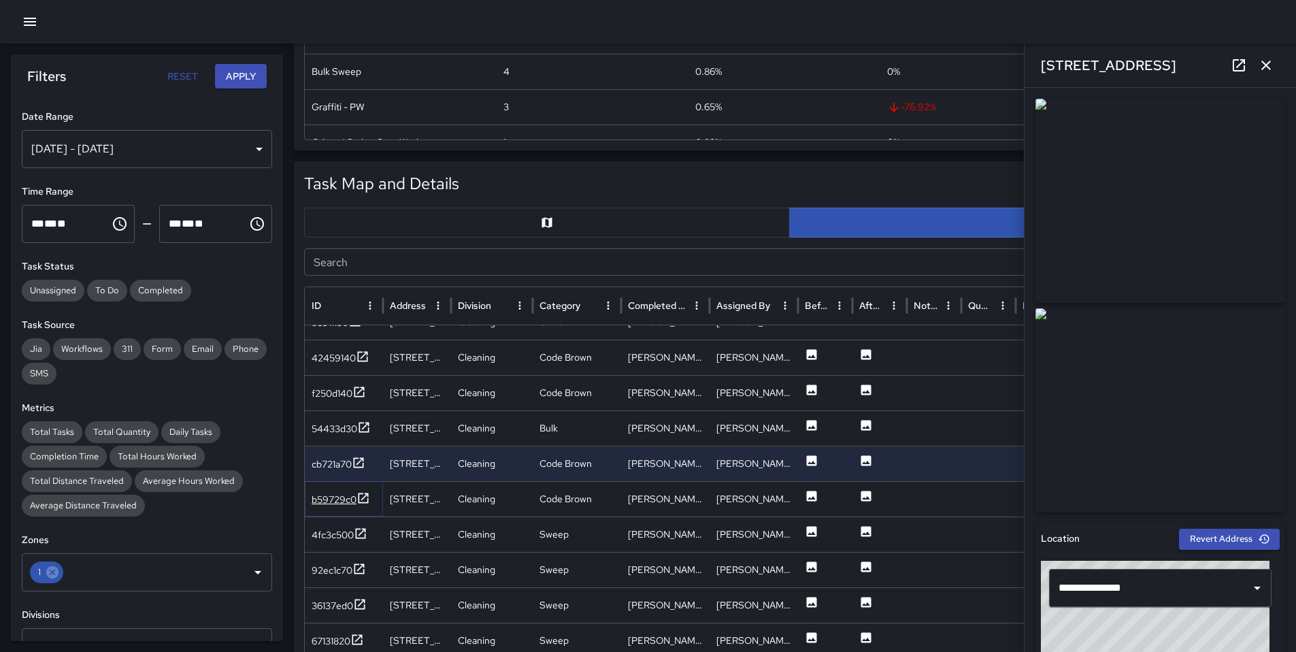
click at [338, 495] on div "b59729c0" at bounding box center [334, 500] width 45 height 14
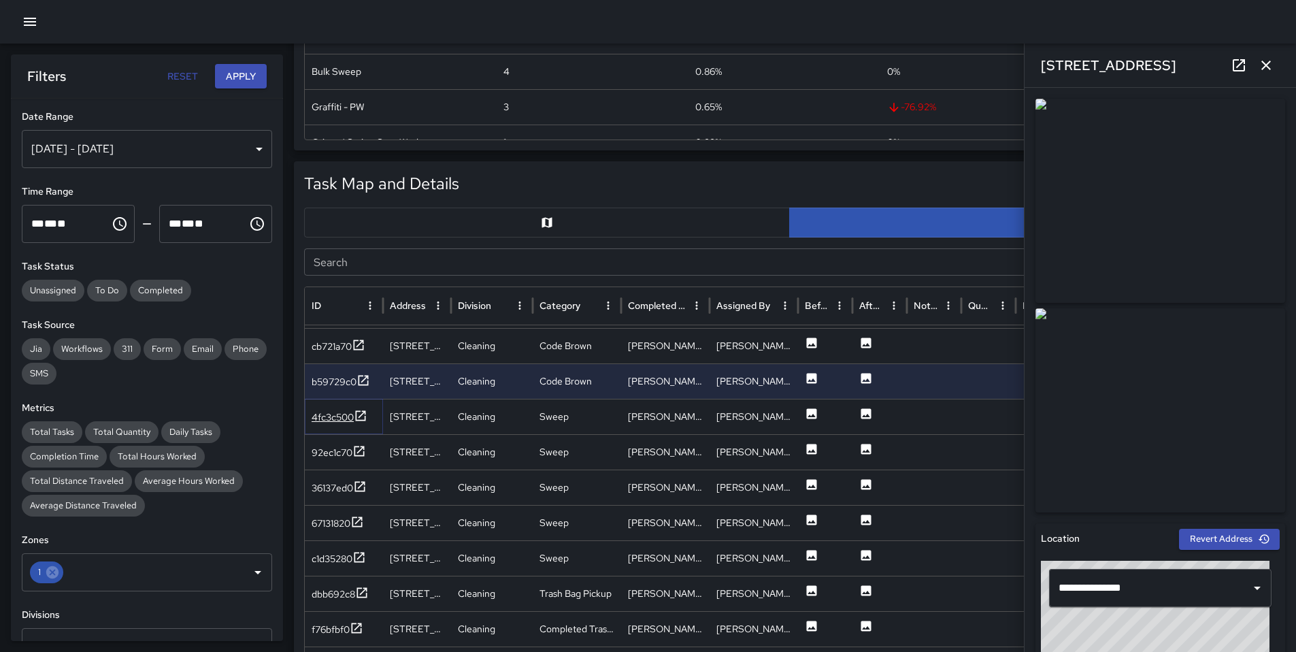
click at [328, 420] on div "4fc3c500" at bounding box center [333, 417] width 42 height 14
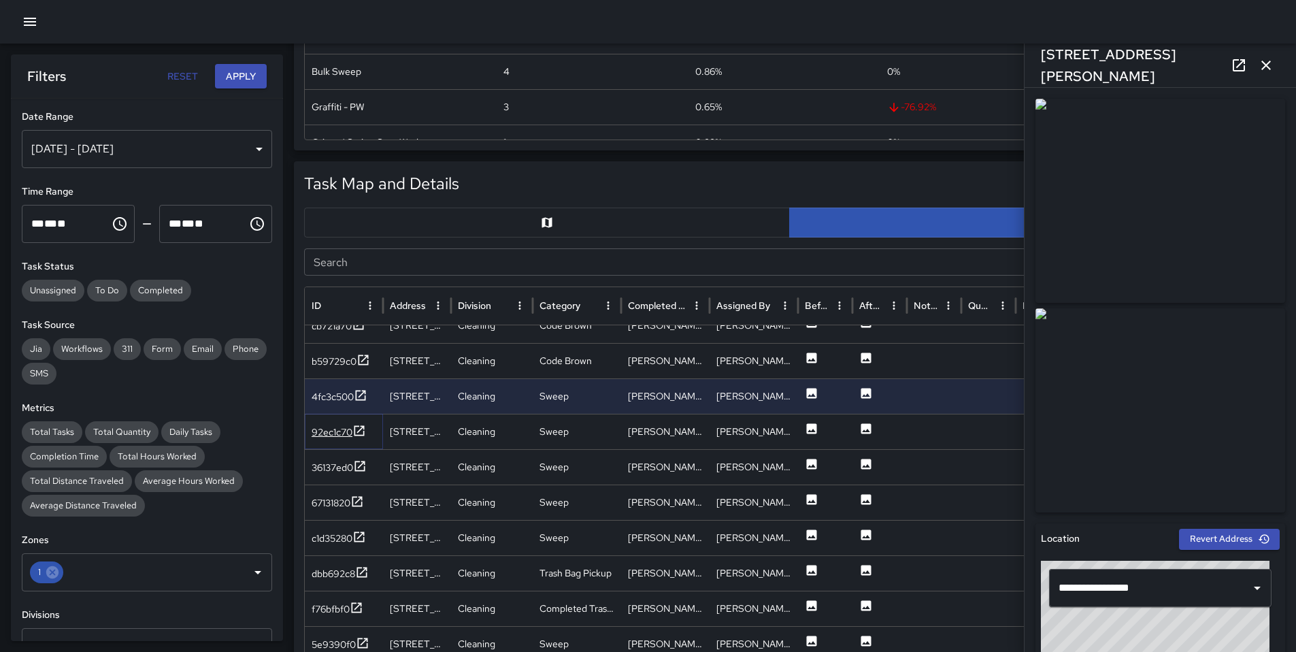
click at [332, 438] on div "92ec1c70" at bounding box center [332, 432] width 41 height 14
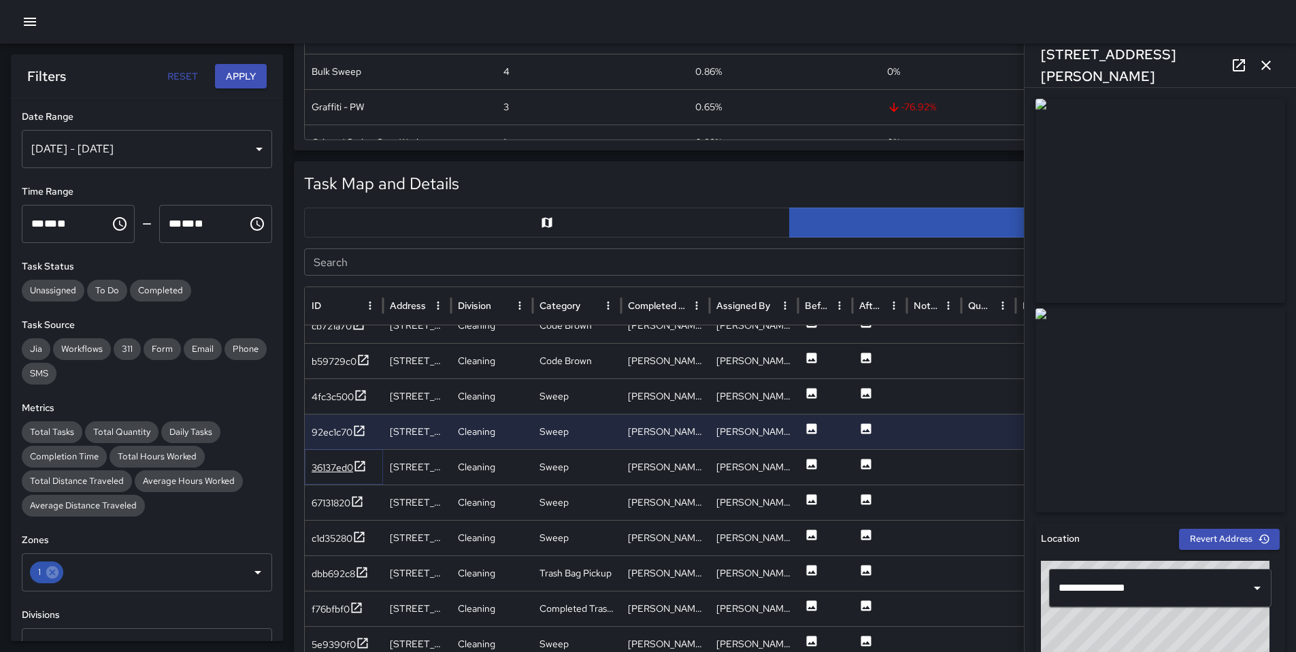
click at [333, 465] on div "36137ed0" at bounding box center [332, 468] width 41 height 14
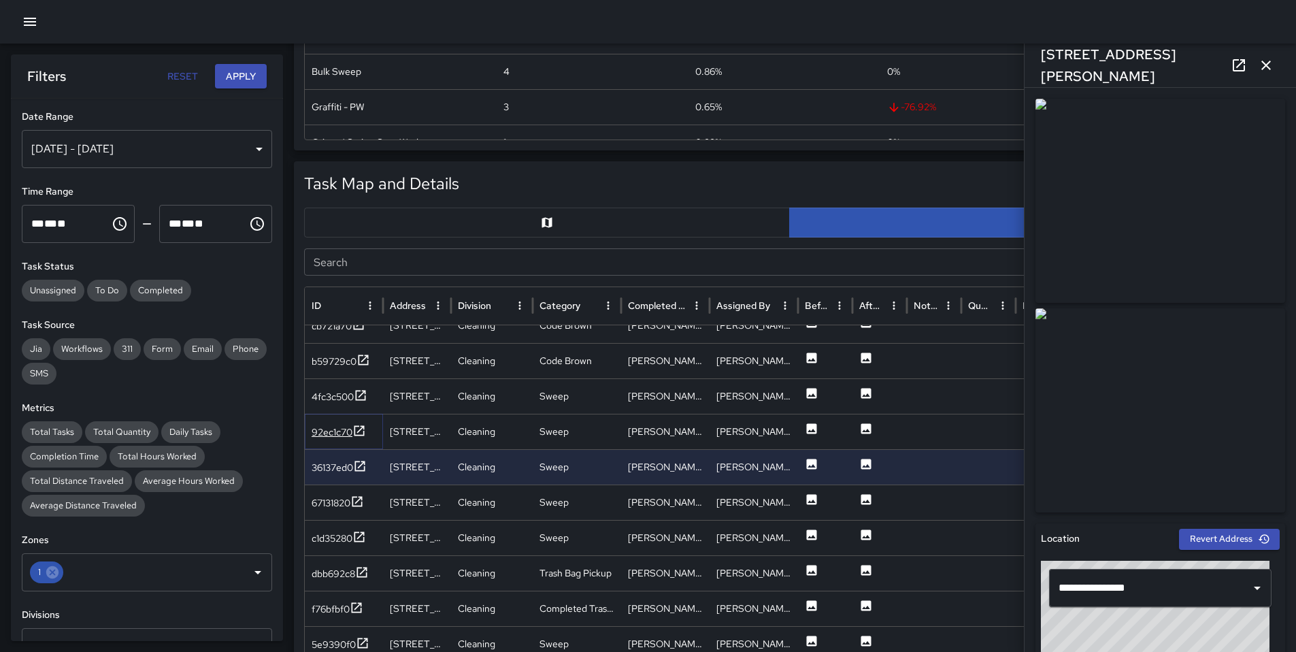
click at [331, 437] on div "92ec1c70" at bounding box center [332, 432] width 41 height 14
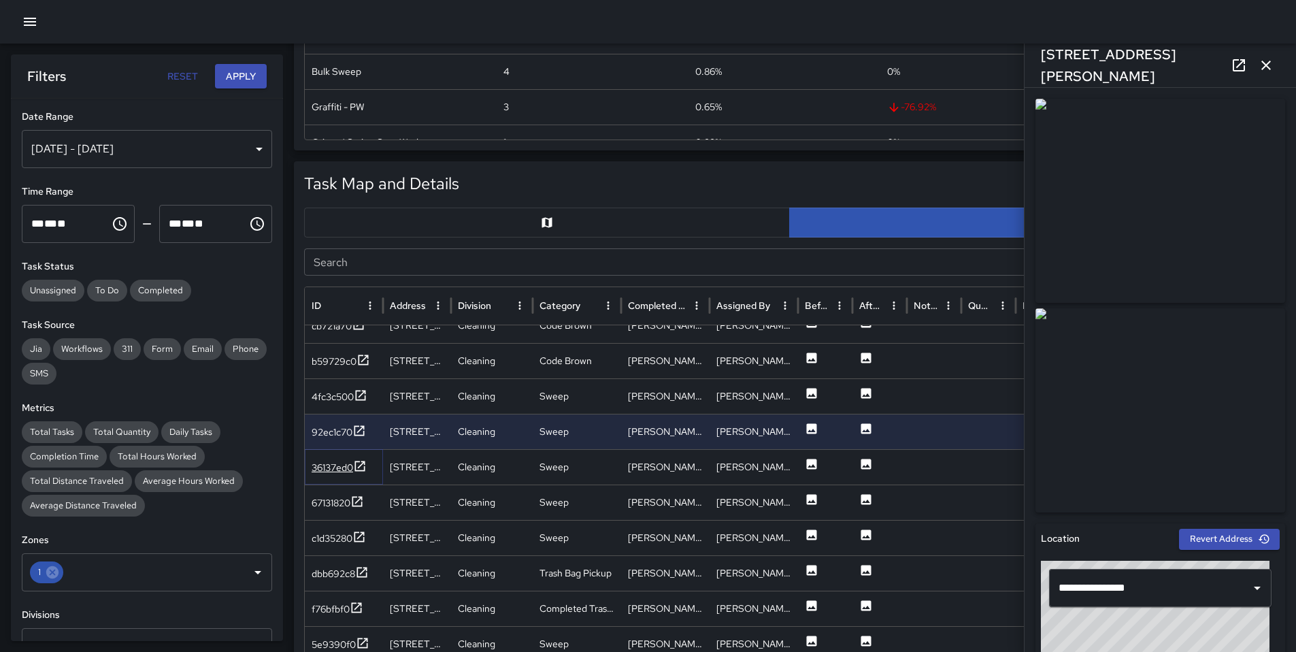
click at [330, 469] on div "36137ed0" at bounding box center [332, 468] width 41 height 14
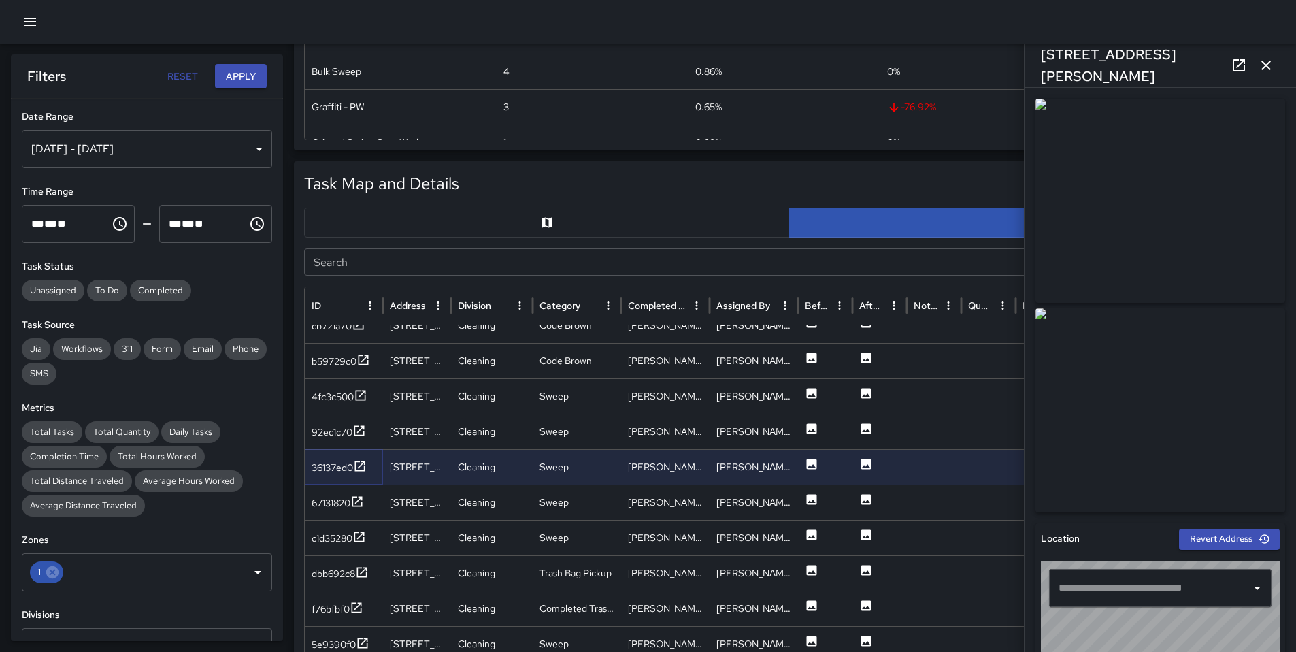
type input "**********"
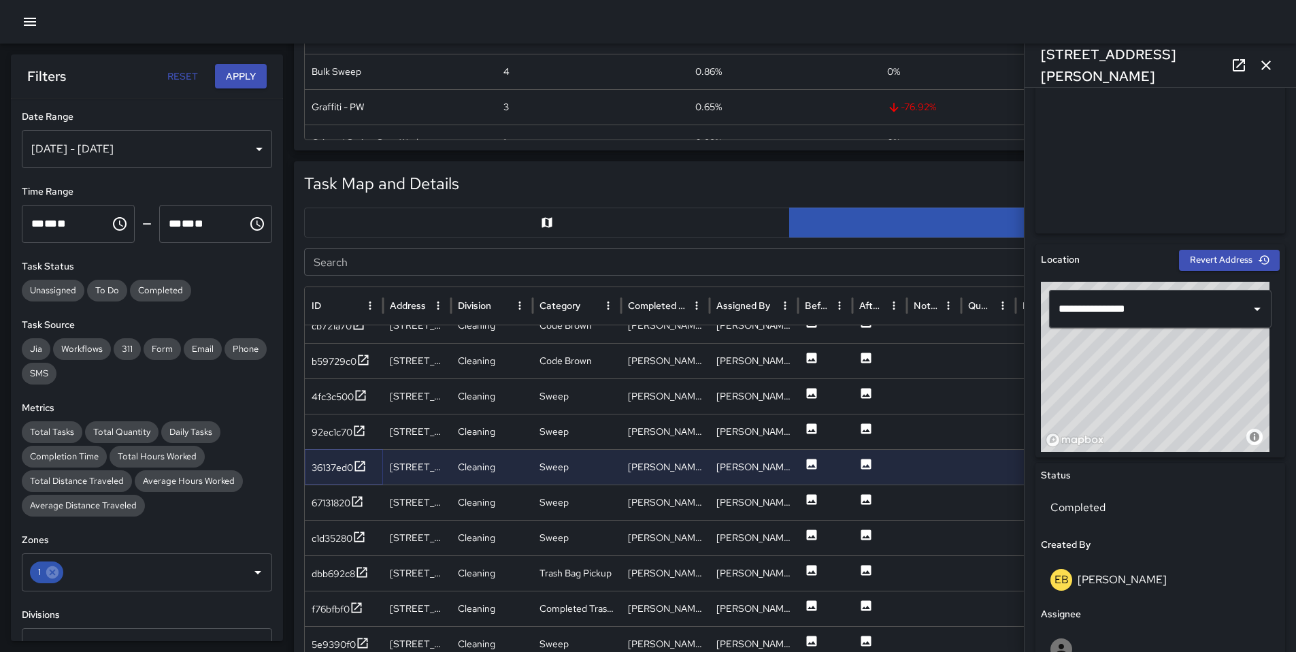
scroll to position [472, 0]
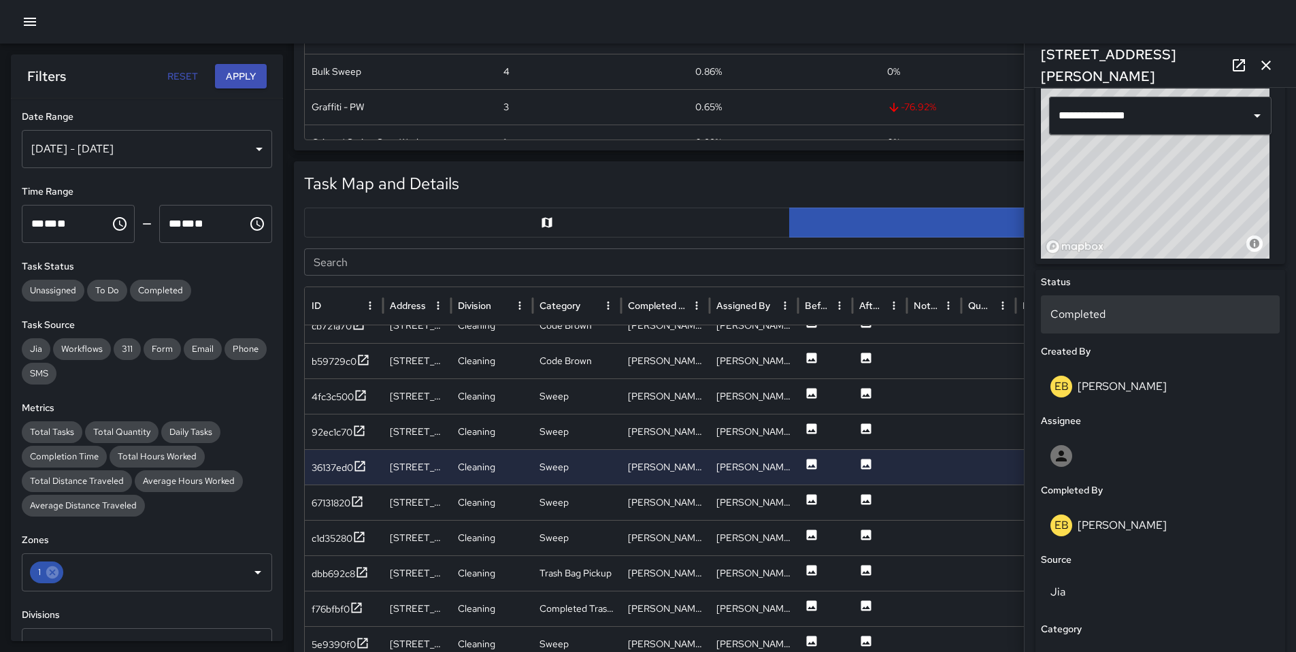
click at [1088, 314] on p "Completed" at bounding box center [1160, 314] width 220 height 16
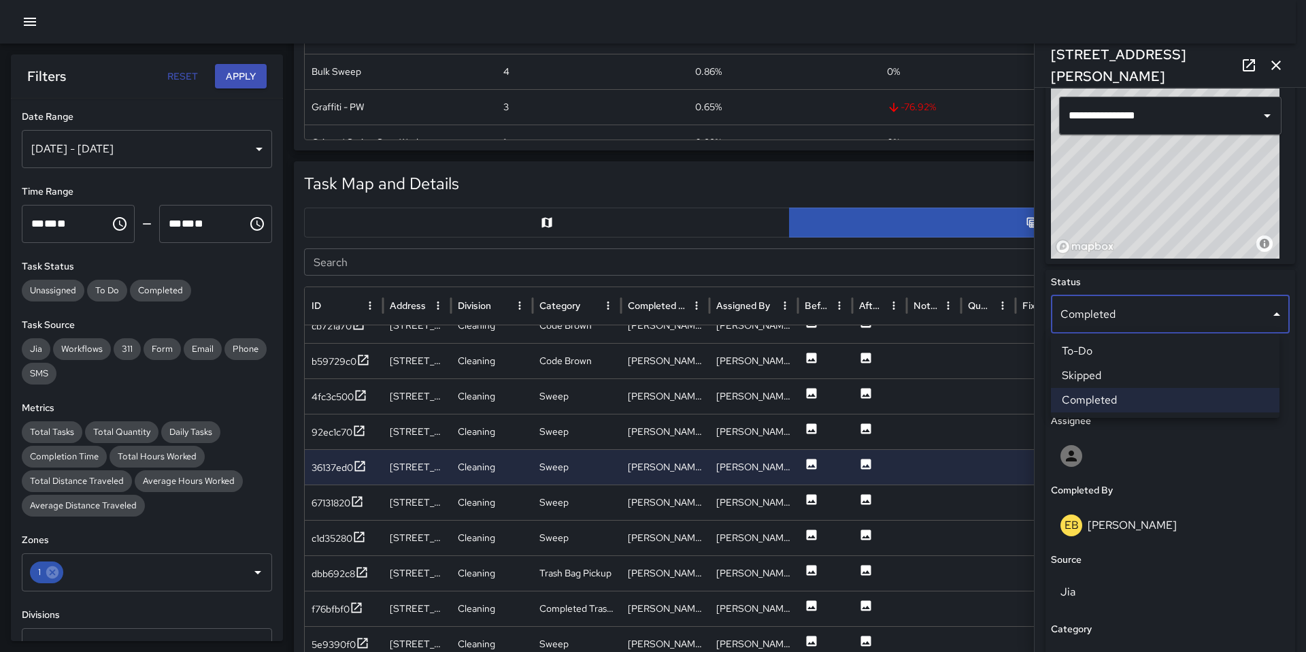
click at [1101, 371] on li "Skipped" at bounding box center [1165, 375] width 229 height 24
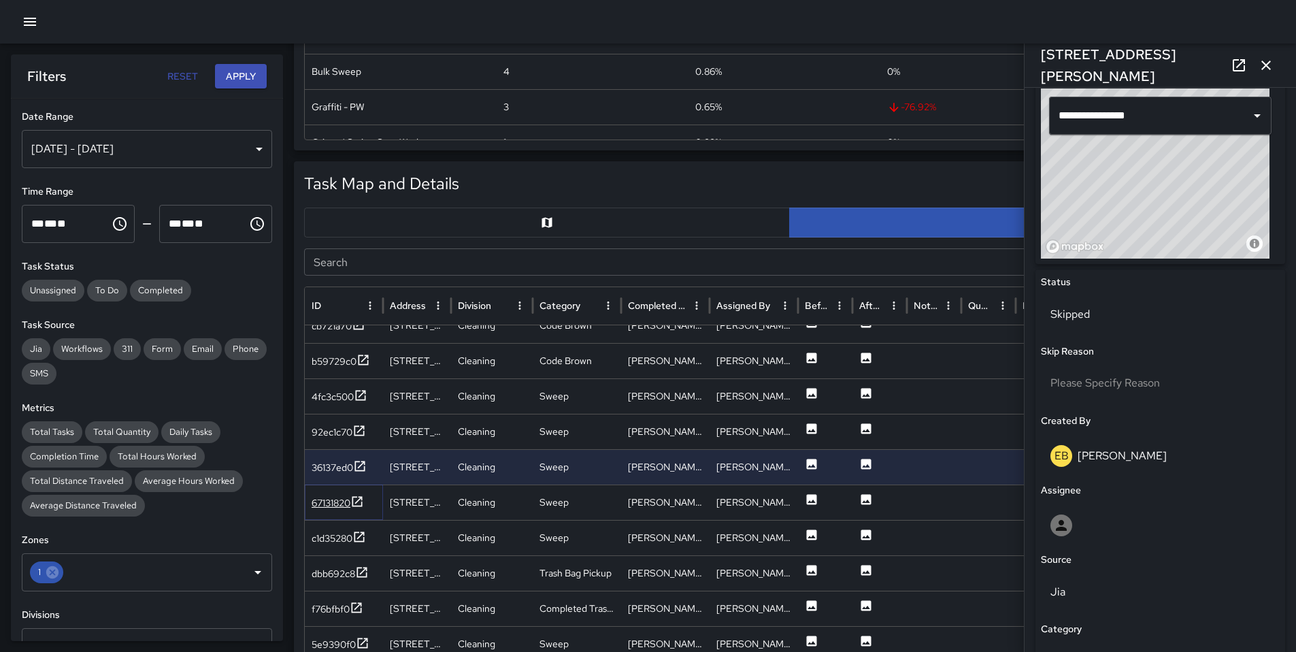
click at [326, 500] on div "67131820" at bounding box center [331, 503] width 39 height 14
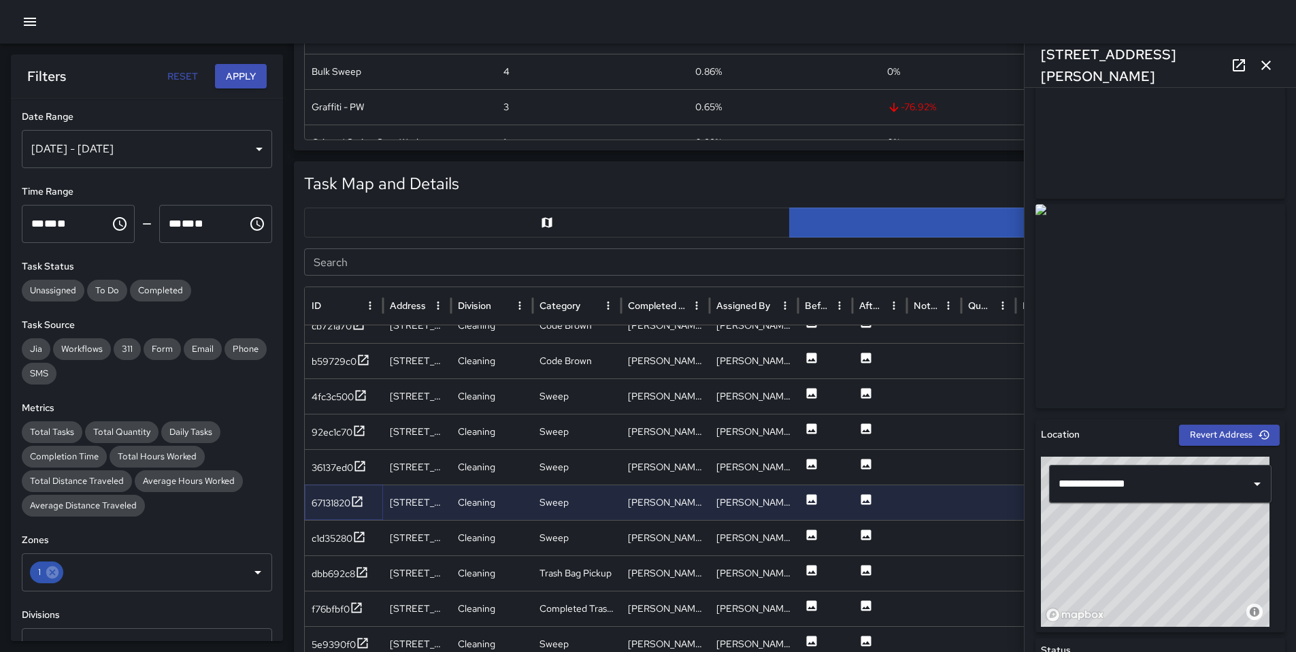
scroll to position [289, 0]
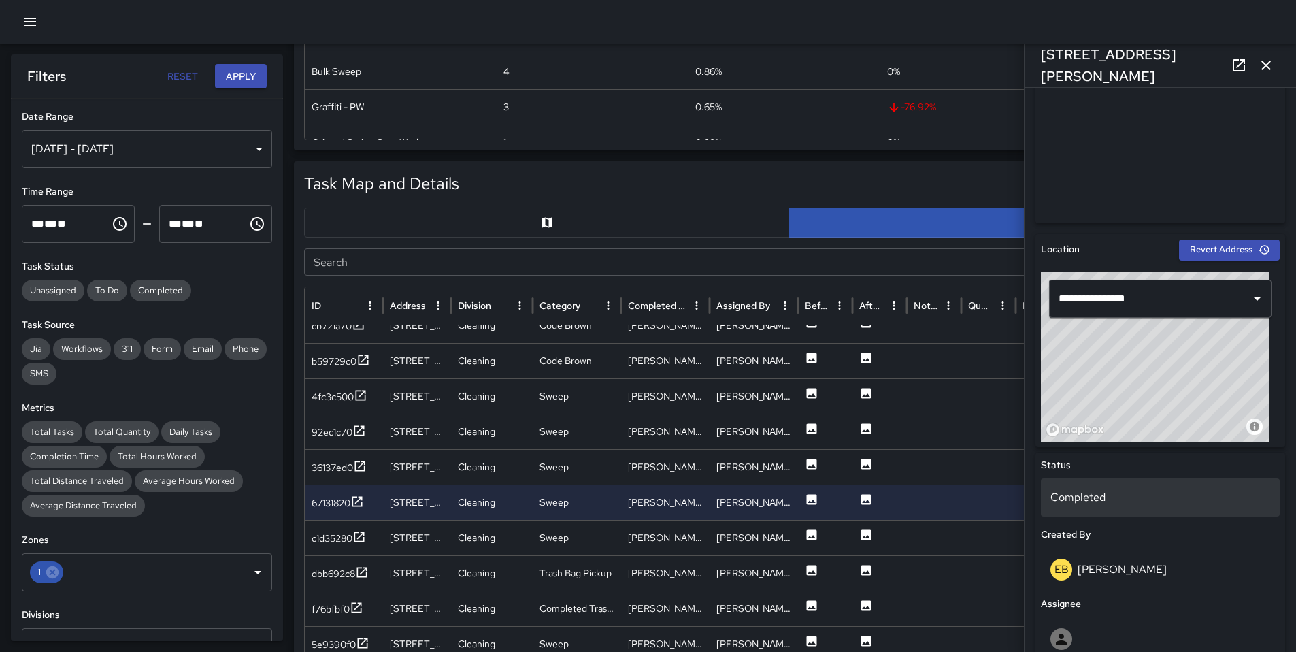
click at [1093, 494] on p "Completed" at bounding box center [1160, 497] width 220 height 16
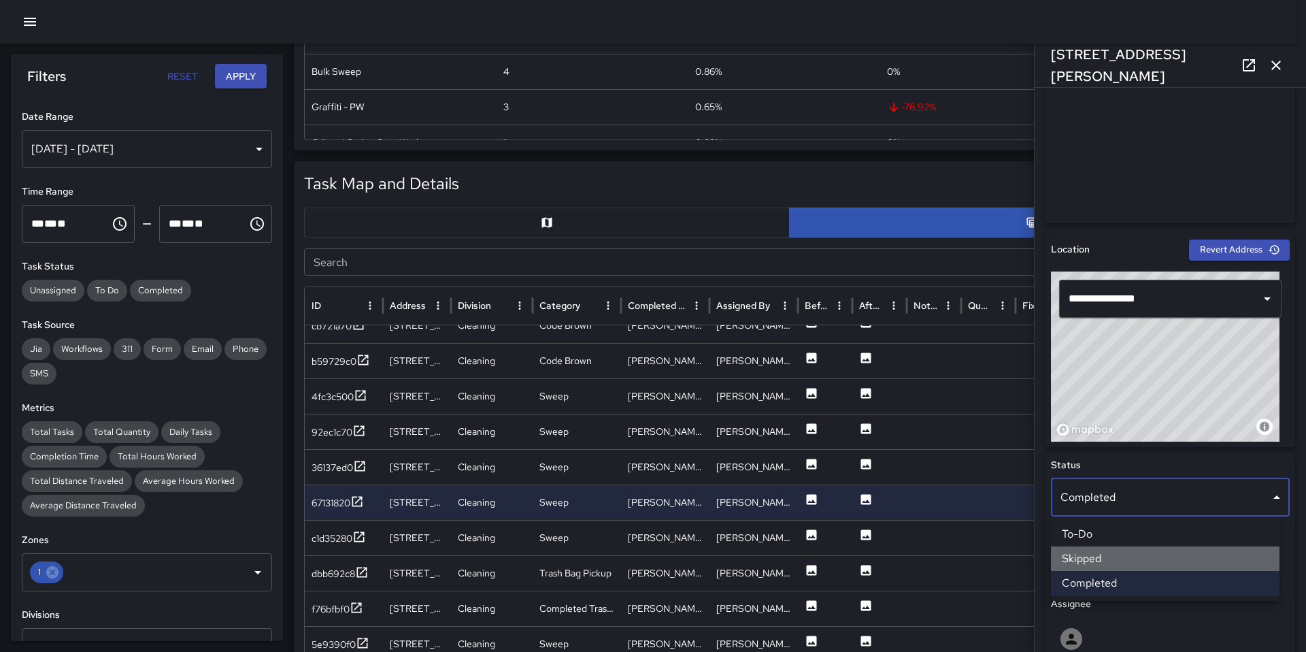
click at [1098, 555] on li "Skipped" at bounding box center [1165, 558] width 229 height 24
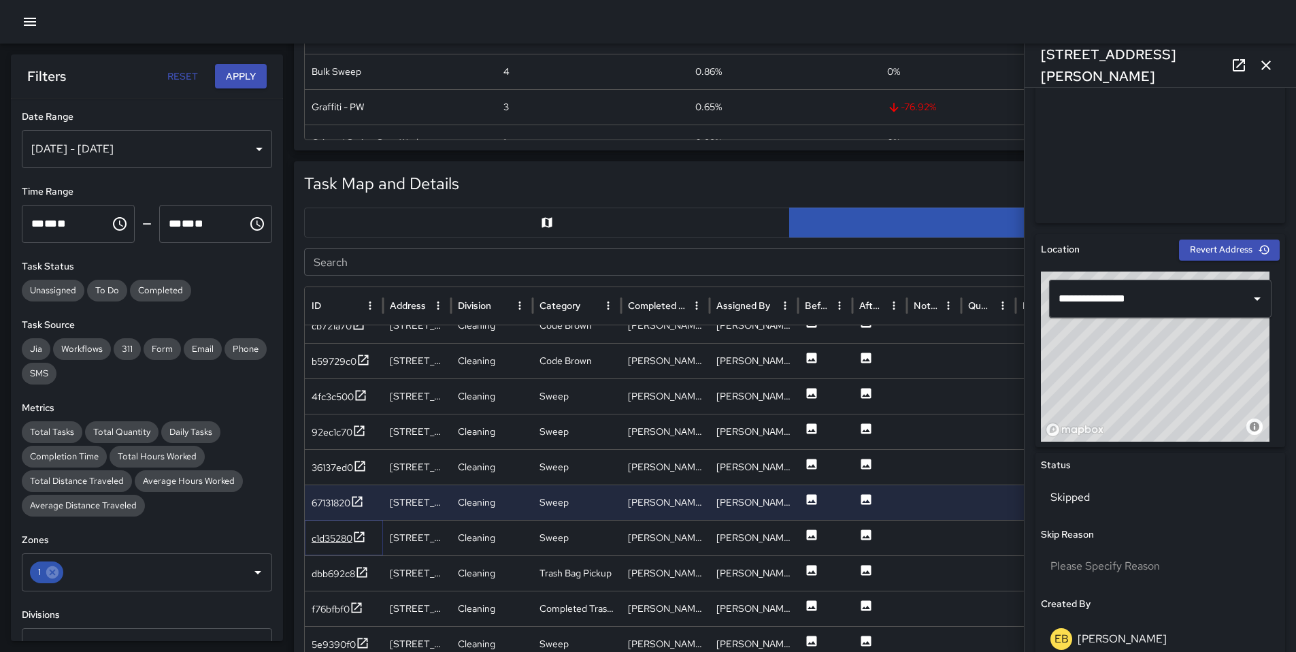
click at [344, 542] on div "c1d35280" at bounding box center [332, 538] width 41 height 14
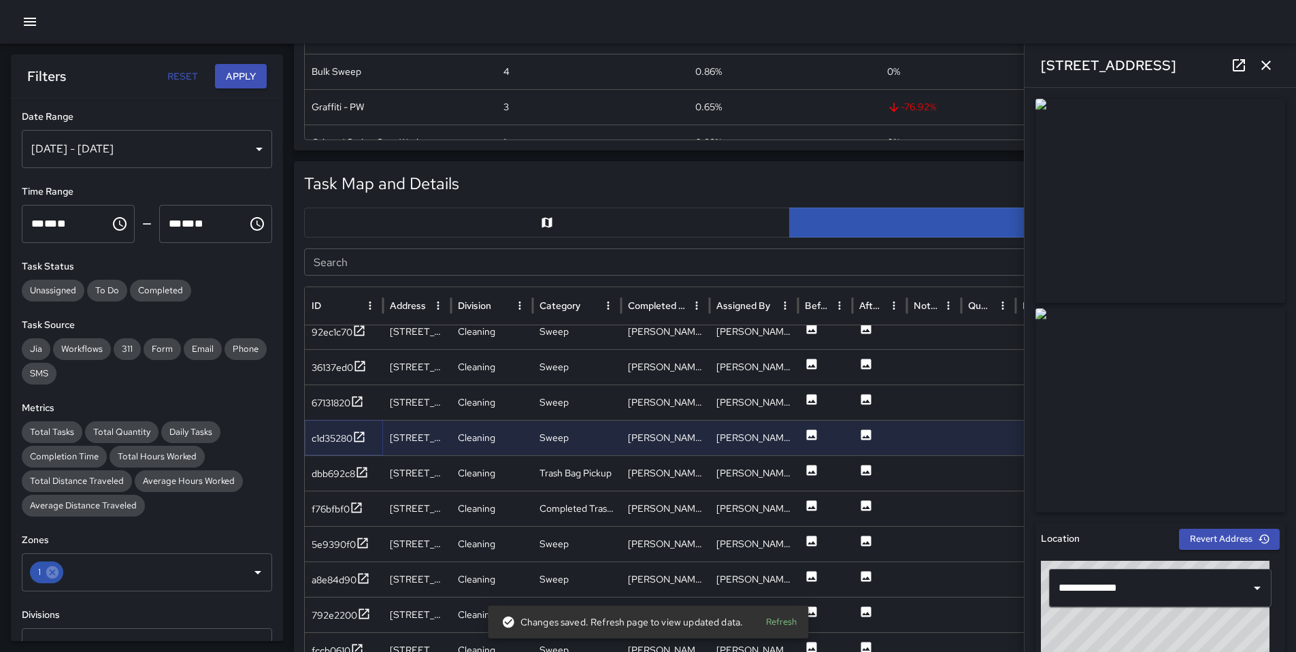
scroll to position [1379, 0]
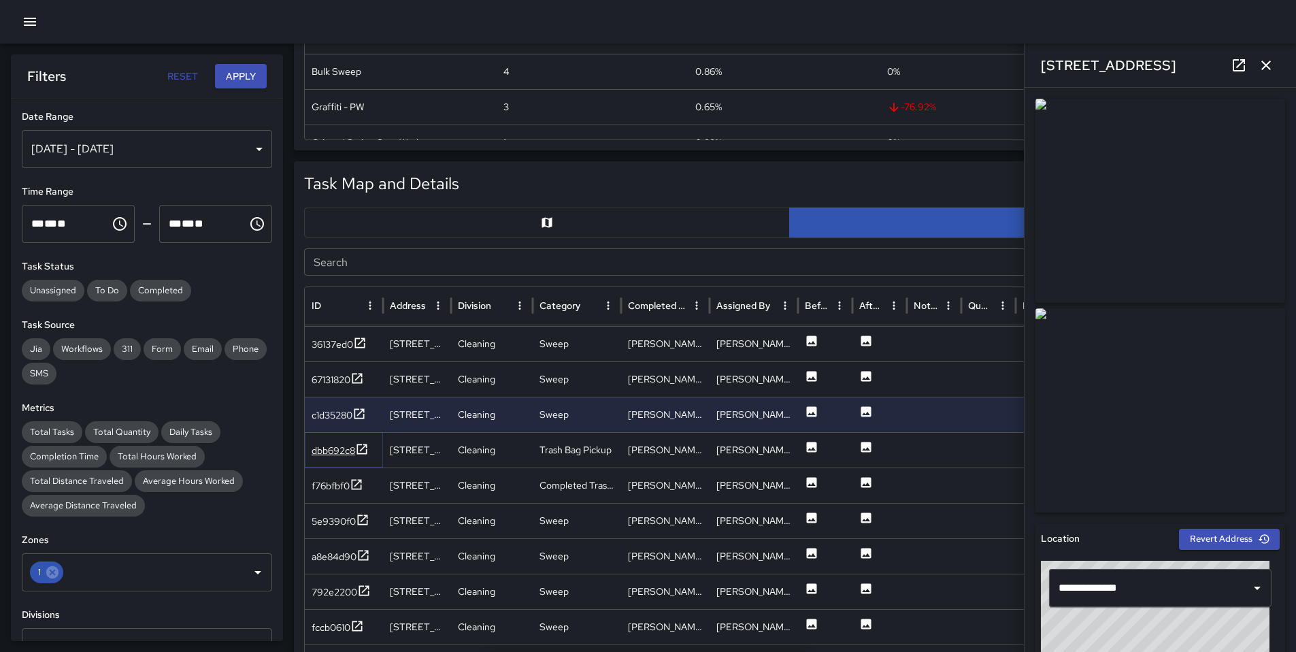
click at [320, 448] on div "dbb692c8" at bounding box center [334, 451] width 44 height 14
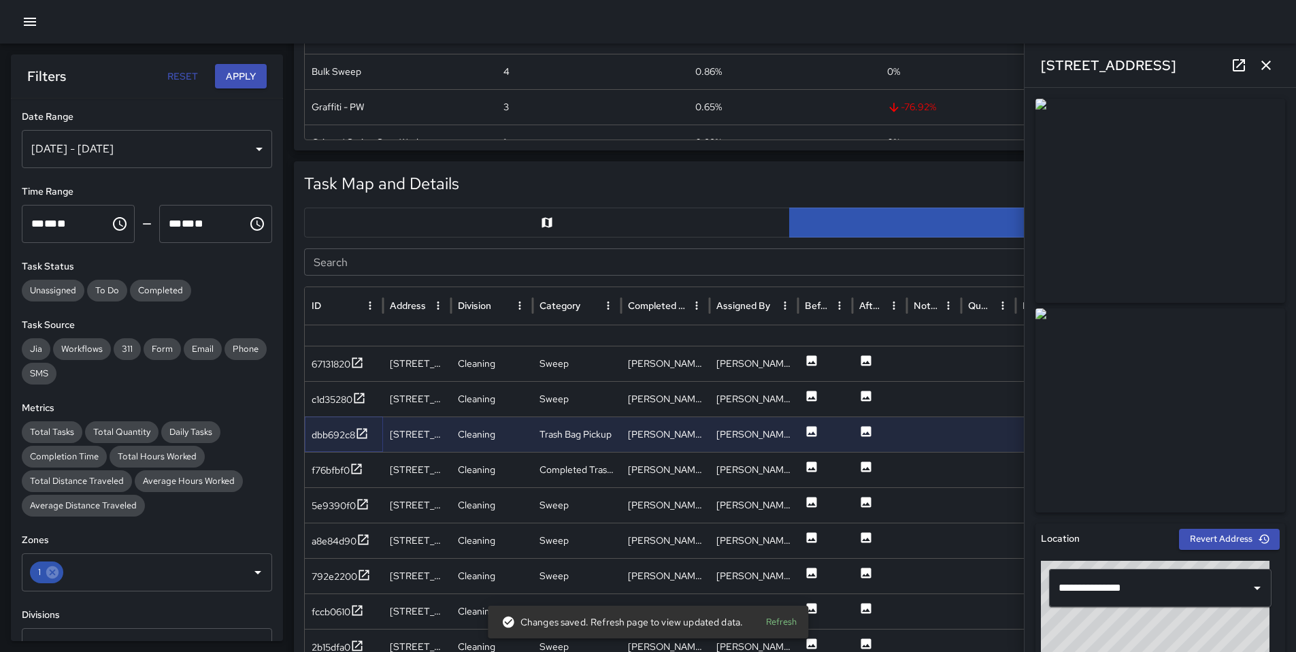
scroll to position [1342, 0]
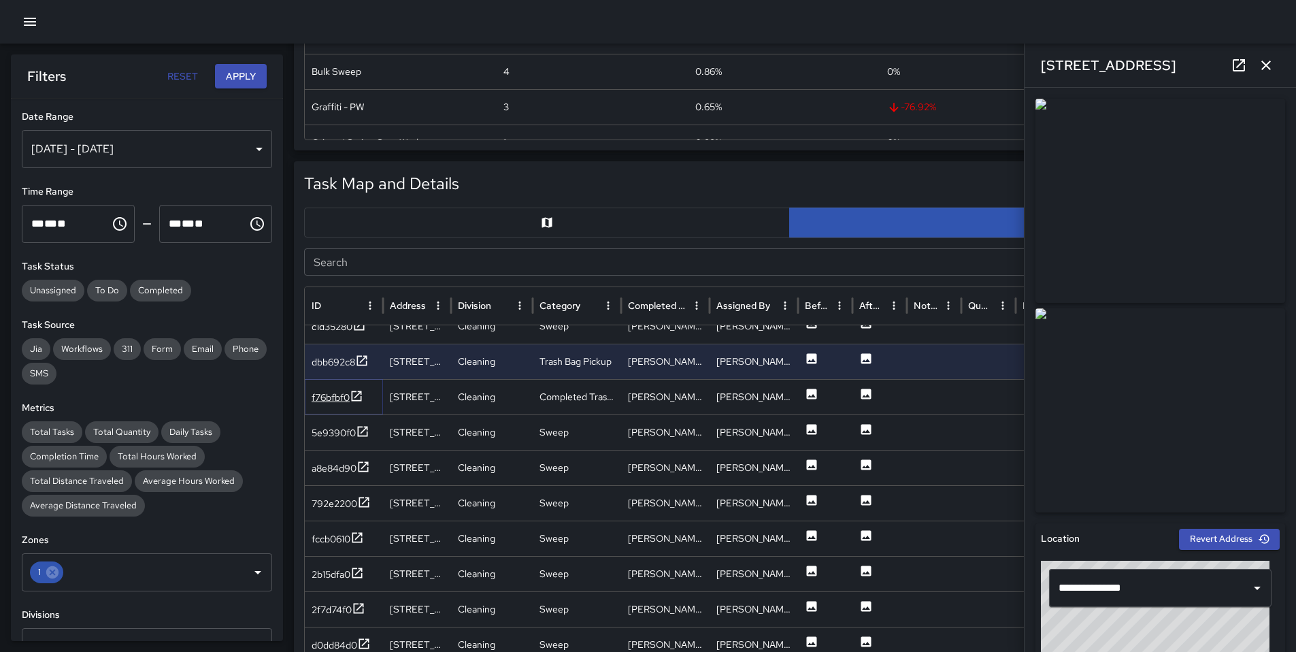
click at [322, 393] on div "f76bfbf0" at bounding box center [331, 397] width 38 height 14
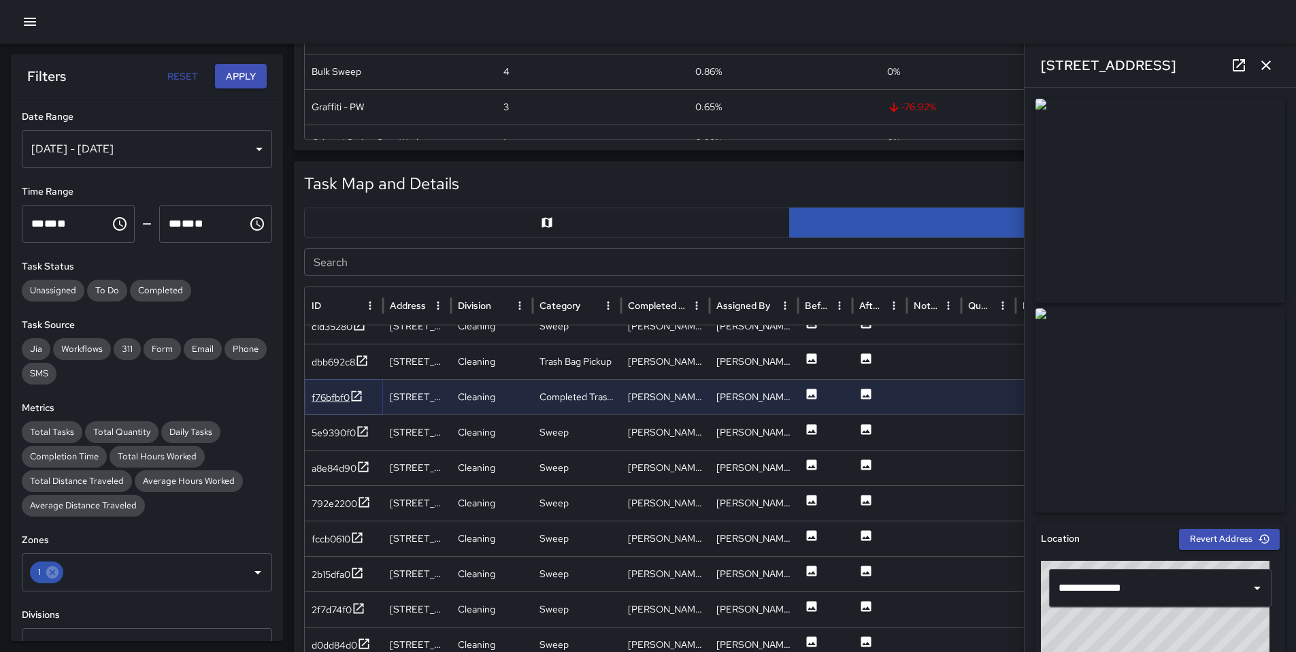
click at [342, 399] on div "f76bfbf0" at bounding box center [331, 397] width 38 height 14
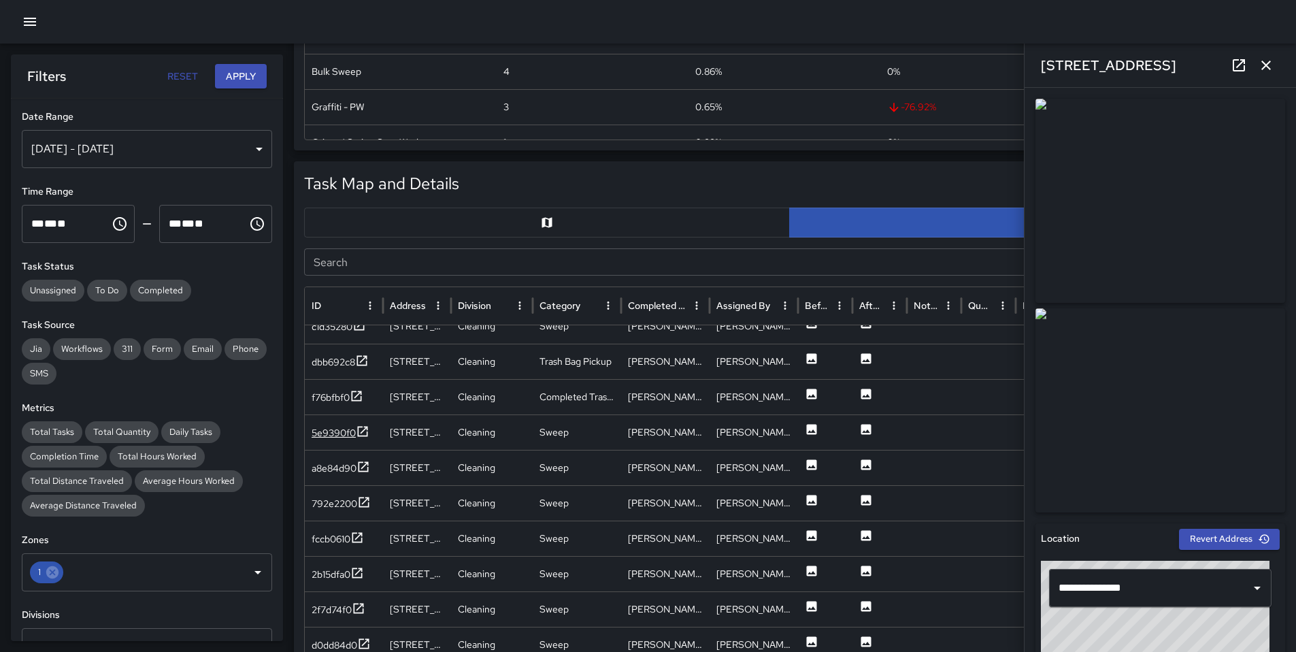
scroll to position [1357, 0]
click at [331, 441] on div "5e9390f0" at bounding box center [344, 431] width 78 height 35
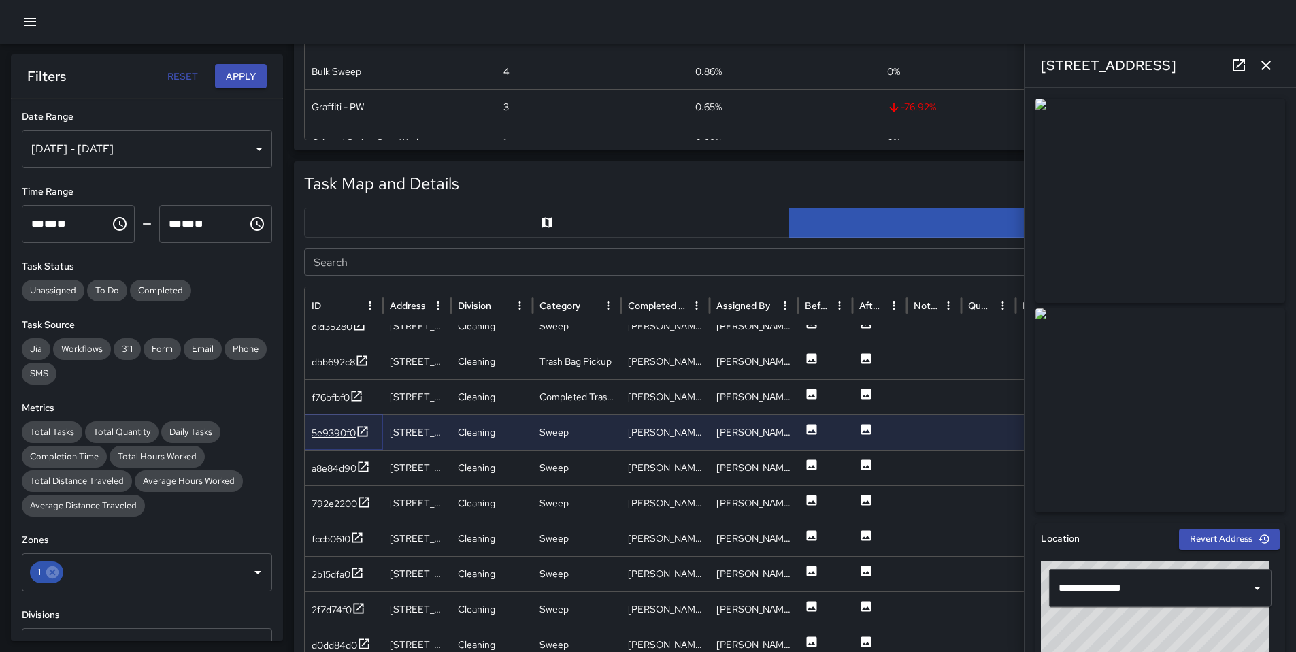
click at [331, 433] on div "5e9390f0" at bounding box center [334, 433] width 44 height 14
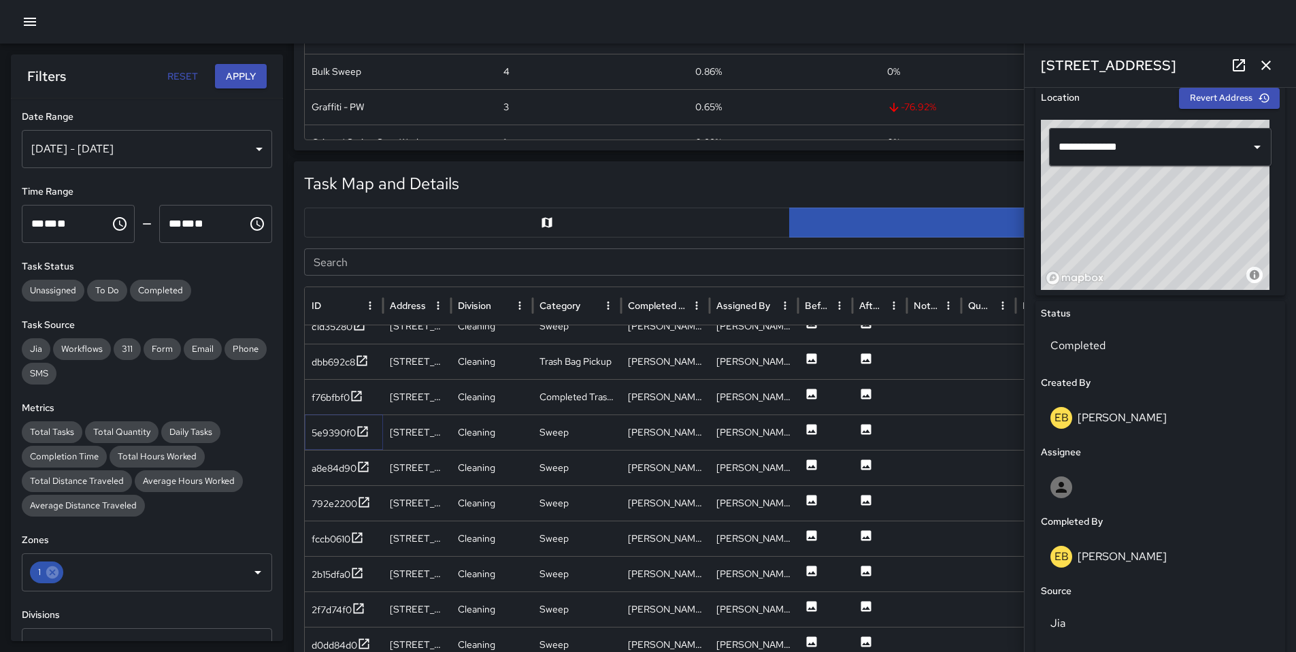
scroll to position [165, 0]
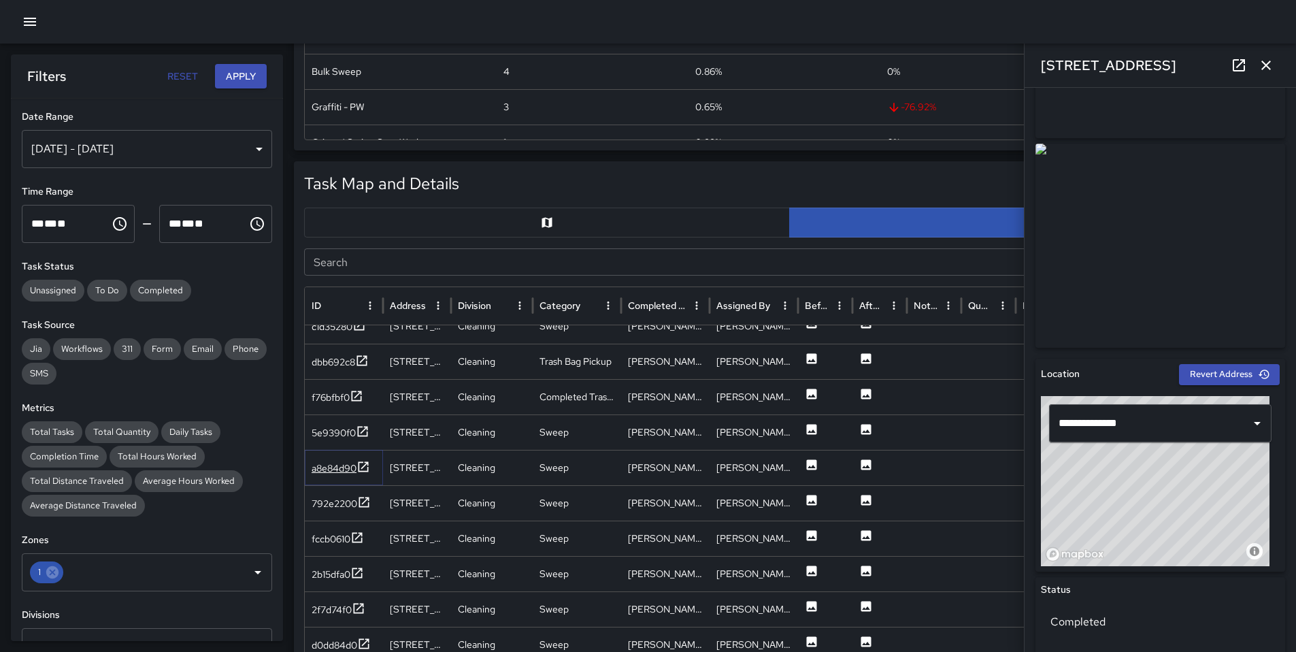
click at [328, 472] on div "a8e84d90" at bounding box center [334, 468] width 45 height 14
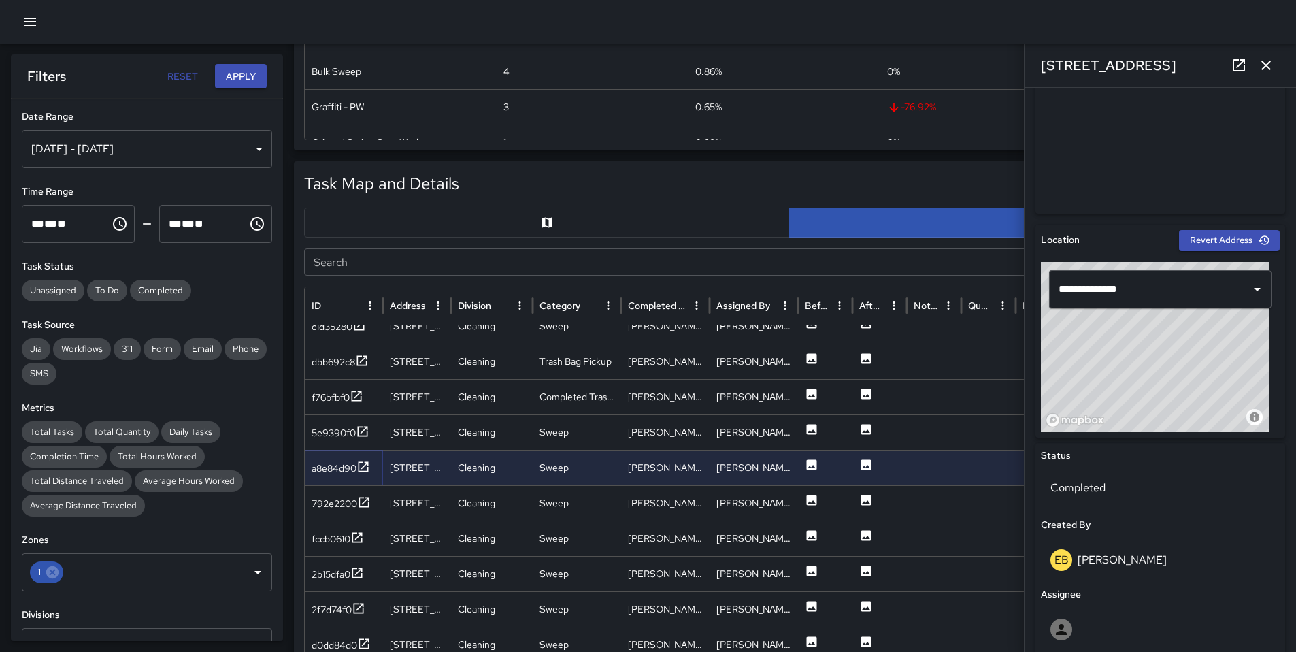
scroll to position [476, 0]
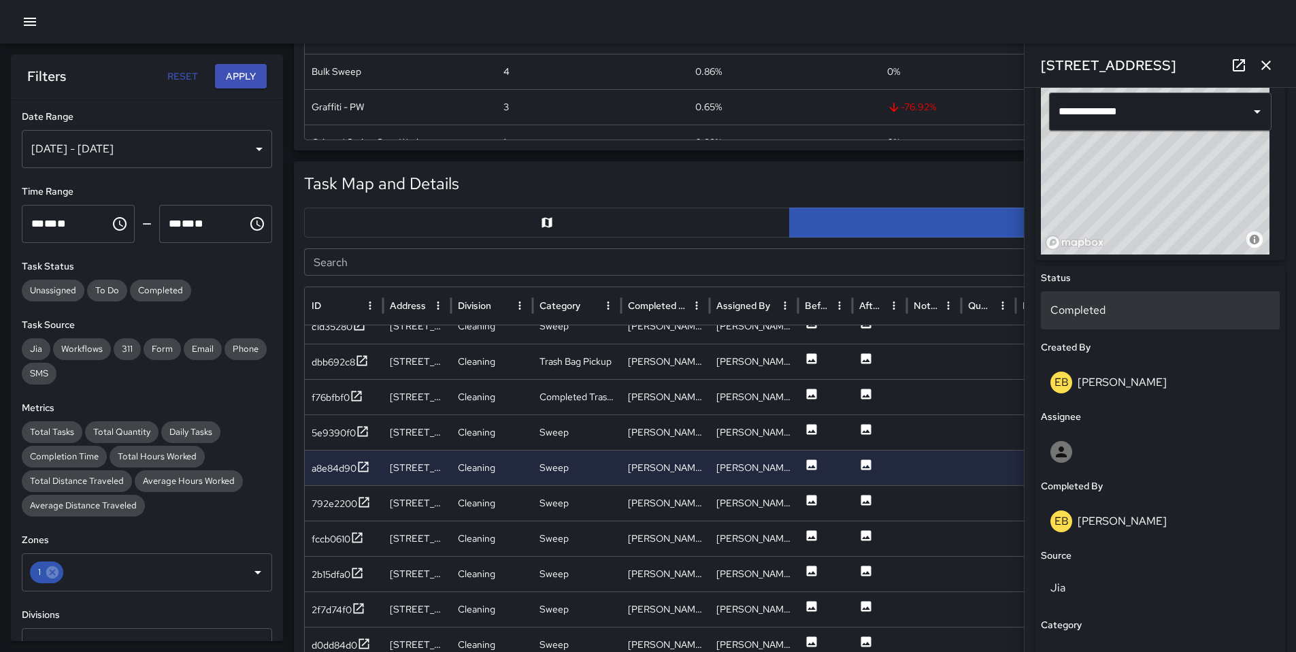
click at [1063, 304] on p "Completed" at bounding box center [1160, 310] width 220 height 16
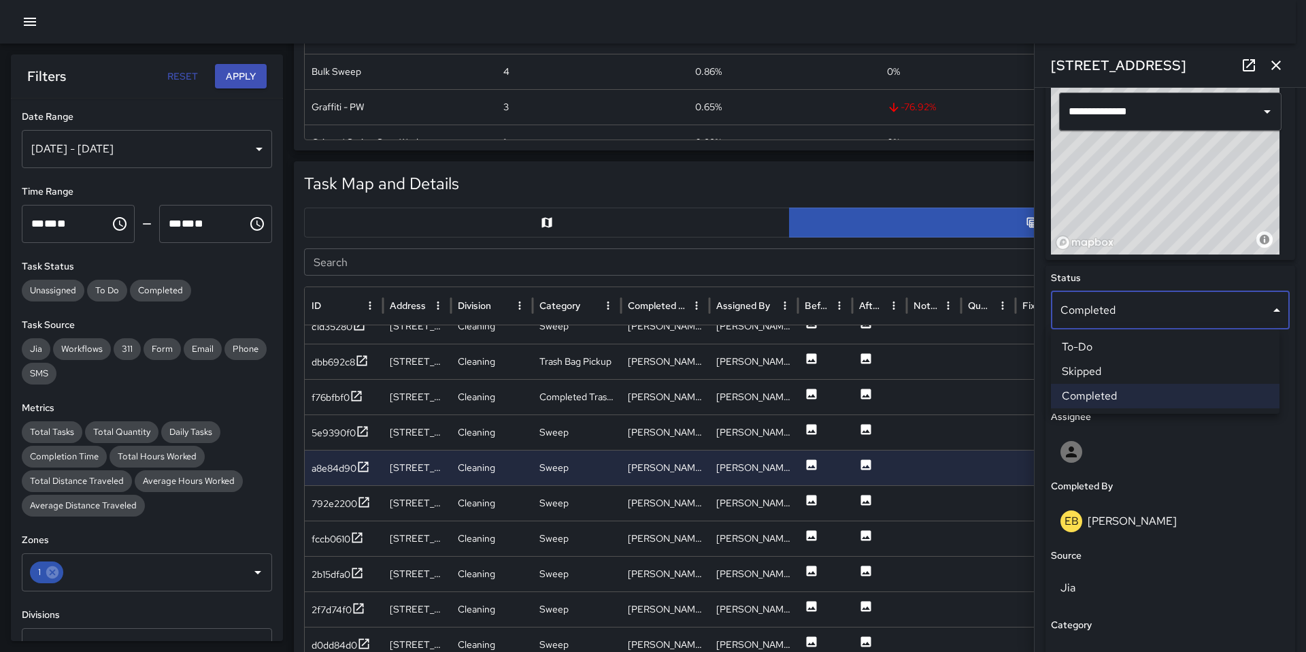
click at [1076, 373] on li "Skipped" at bounding box center [1165, 371] width 229 height 24
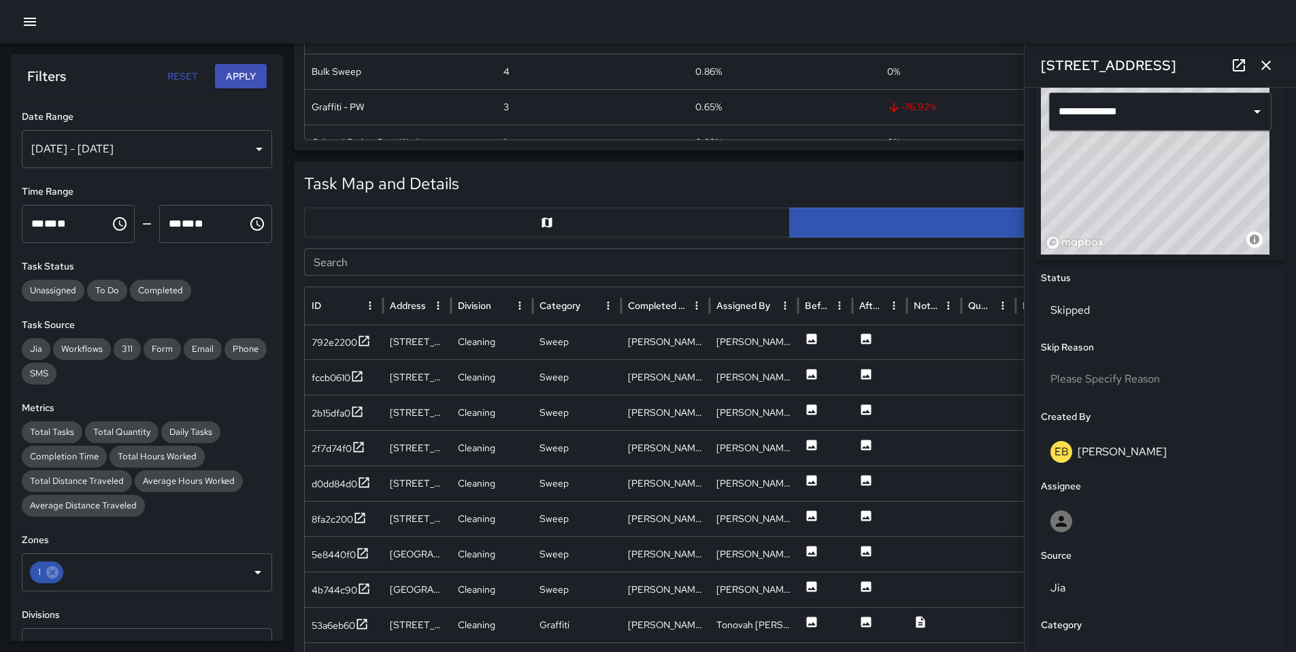
scroll to position [1508, 0]
click at [326, 342] on div "792e2200" at bounding box center [335, 340] width 46 height 14
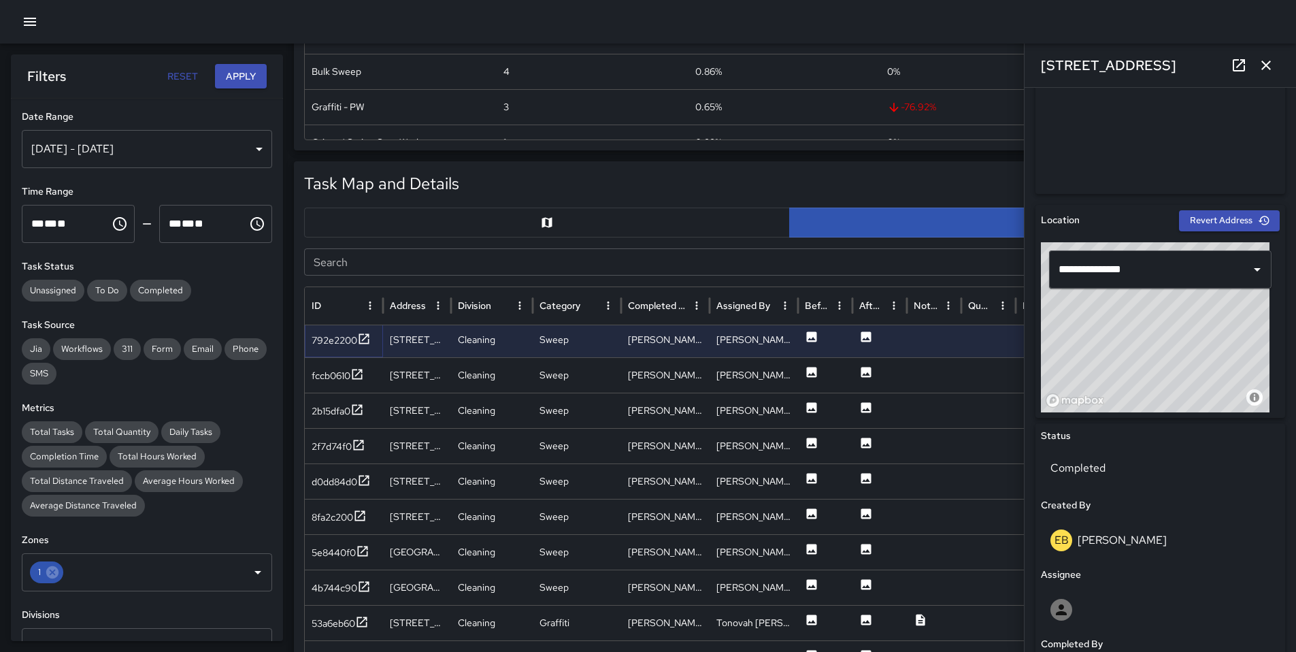
scroll to position [406, 0]
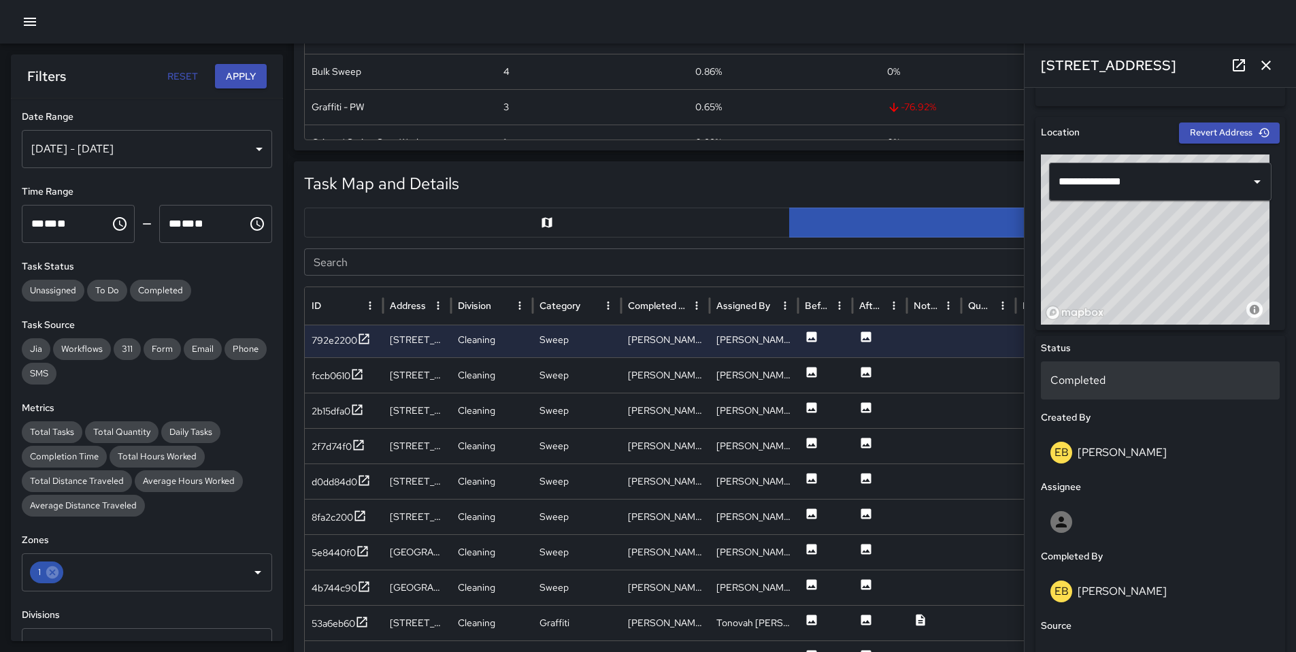
click at [1087, 386] on p "Completed" at bounding box center [1160, 380] width 220 height 16
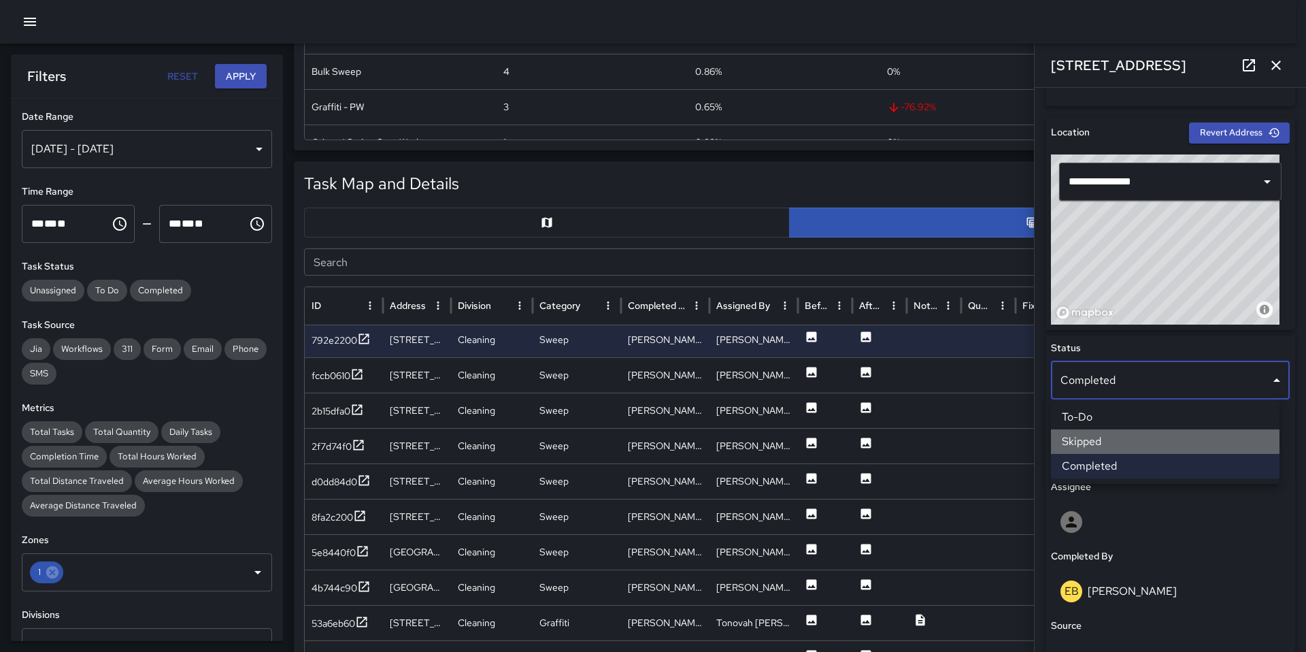
click at [1101, 437] on li "Skipped" at bounding box center [1165, 441] width 229 height 24
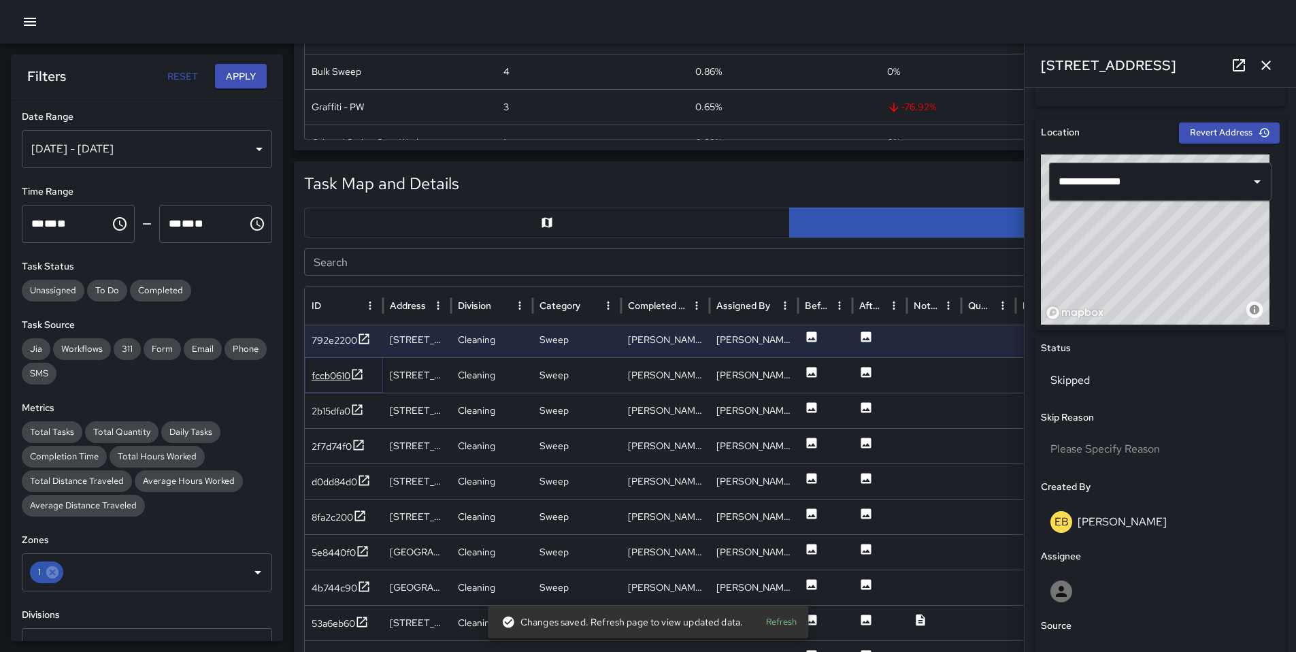
click at [335, 375] on div "fccb0610" at bounding box center [331, 376] width 39 height 14
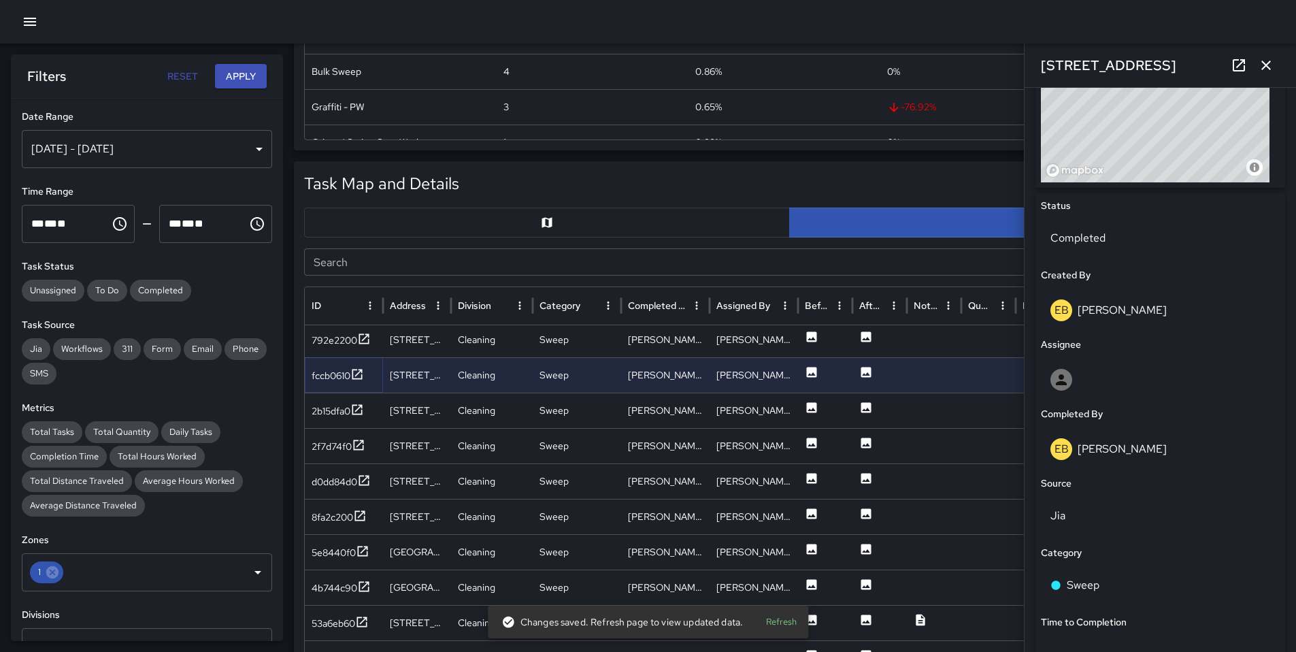
scroll to position [620, 0]
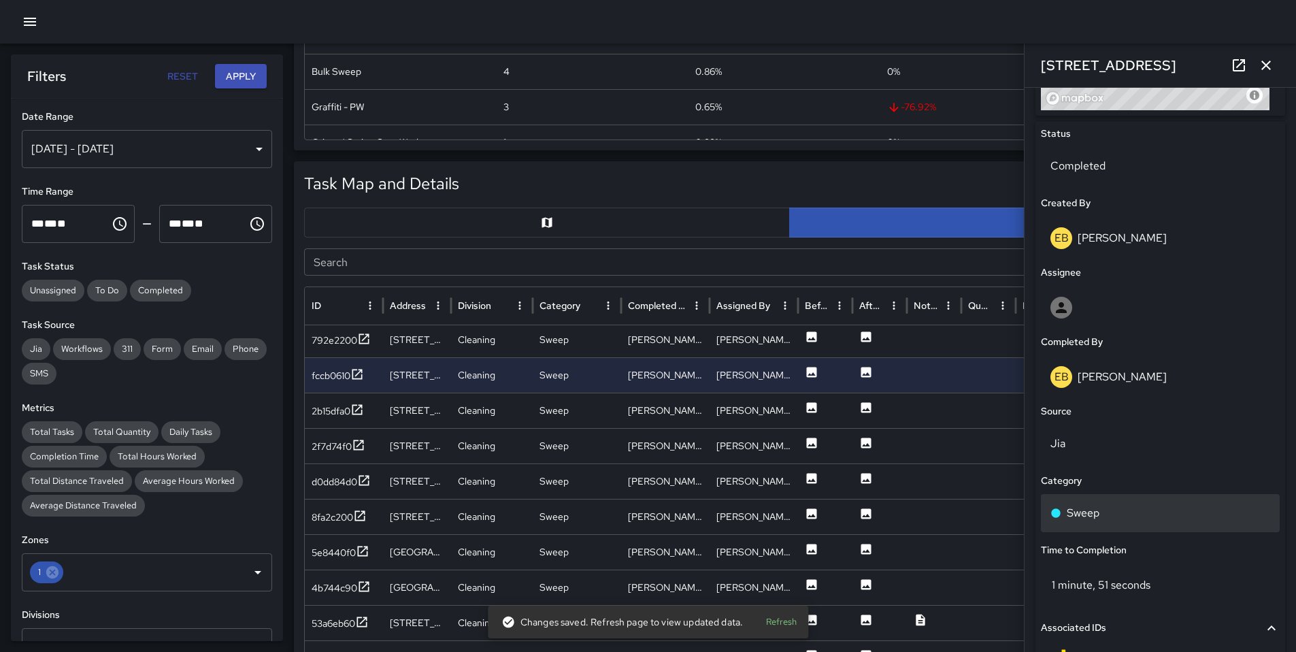
click at [1110, 511] on div "Sweep" at bounding box center [1160, 513] width 220 height 16
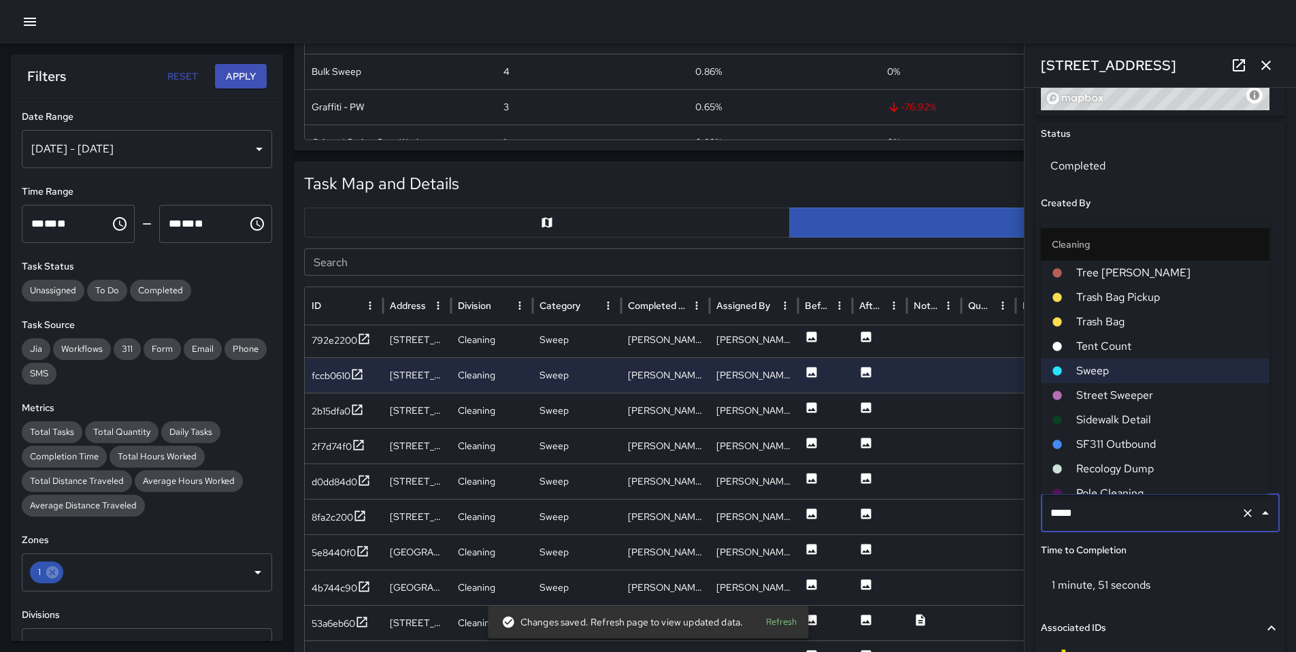
drag, startPoint x: 1105, startPoint y: 517, endPoint x: 1042, endPoint y: 512, distance: 64.2
click at [1042, 511] on div "***** ​" at bounding box center [1160, 513] width 239 height 38
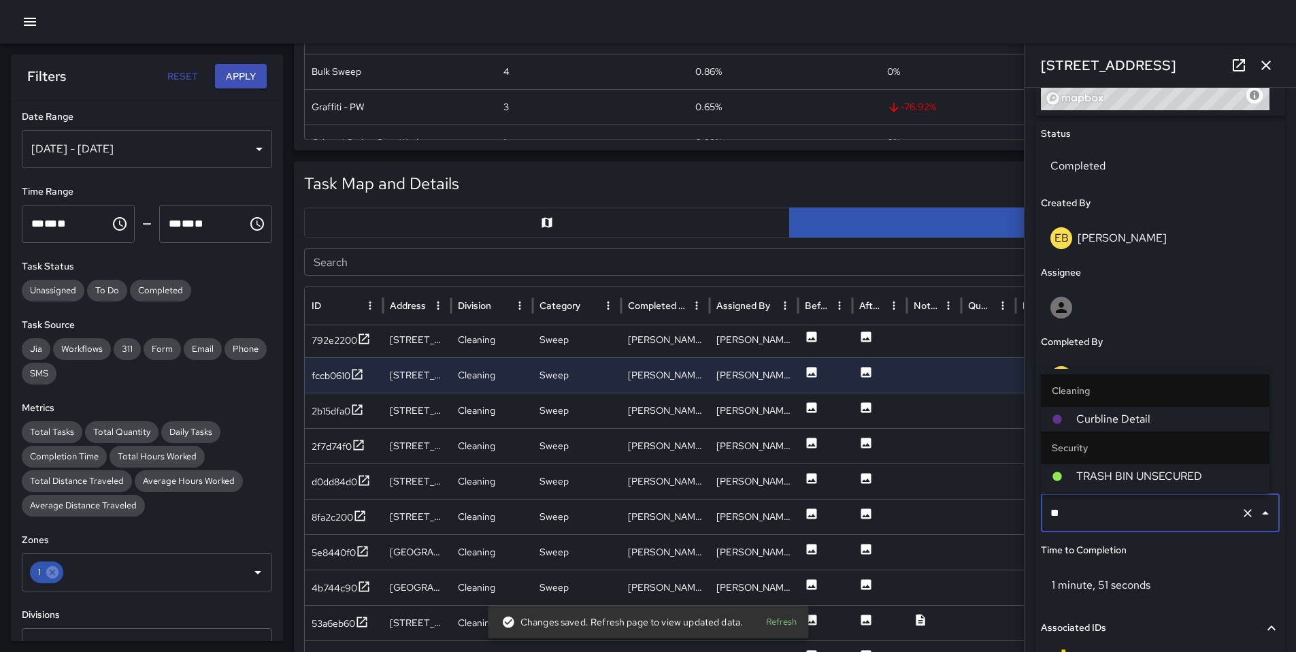
type input "***"
click at [1071, 416] on div at bounding box center [1064, 419] width 24 height 11
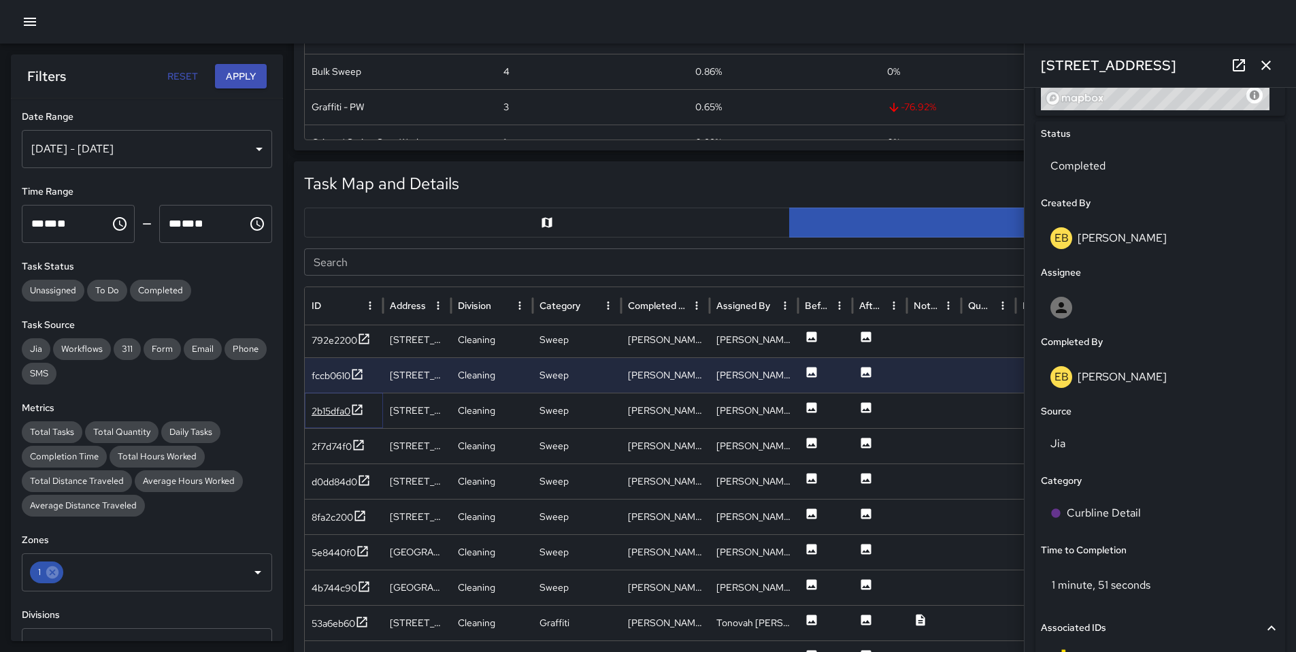
click at [327, 413] on div "2b15dfa0" at bounding box center [331, 411] width 39 height 14
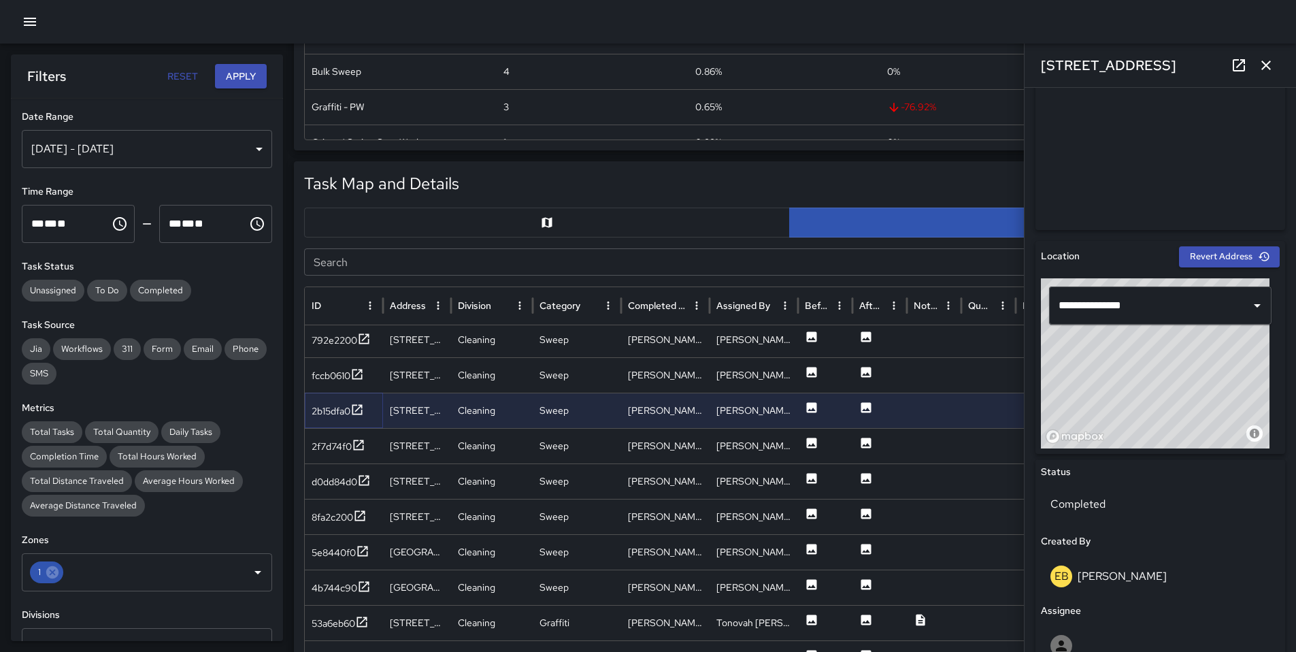
scroll to position [736, 0]
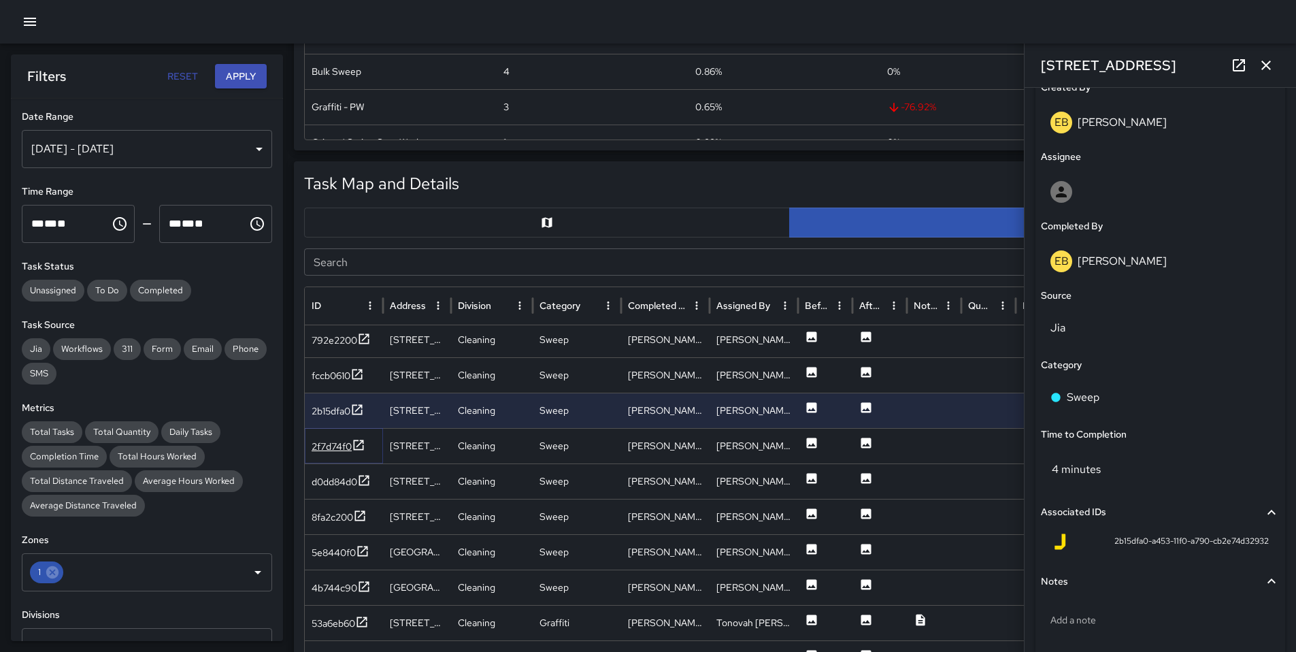
click at [320, 447] on div "2f7d74f0" at bounding box center [332, 446] width 40 height 14
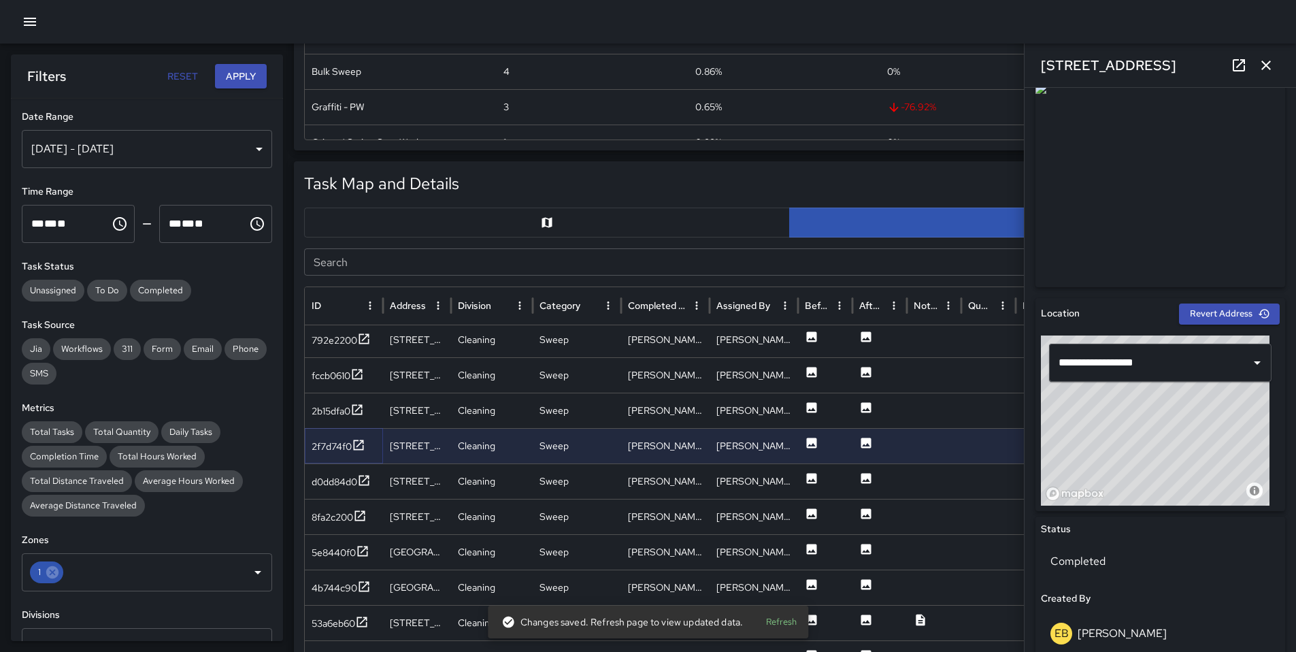
scroll to position [160, 0]
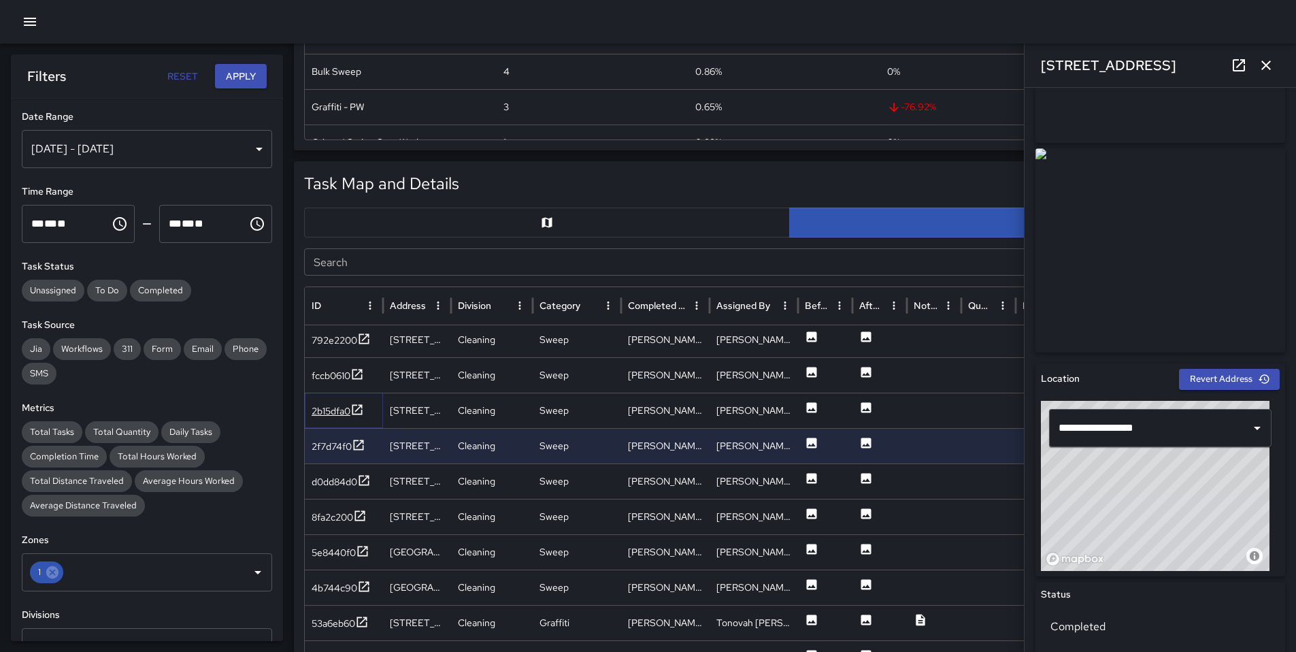
click at [342, 410] on div "2b15dfa0" at bounding box center [331, 411] width 39 height 14
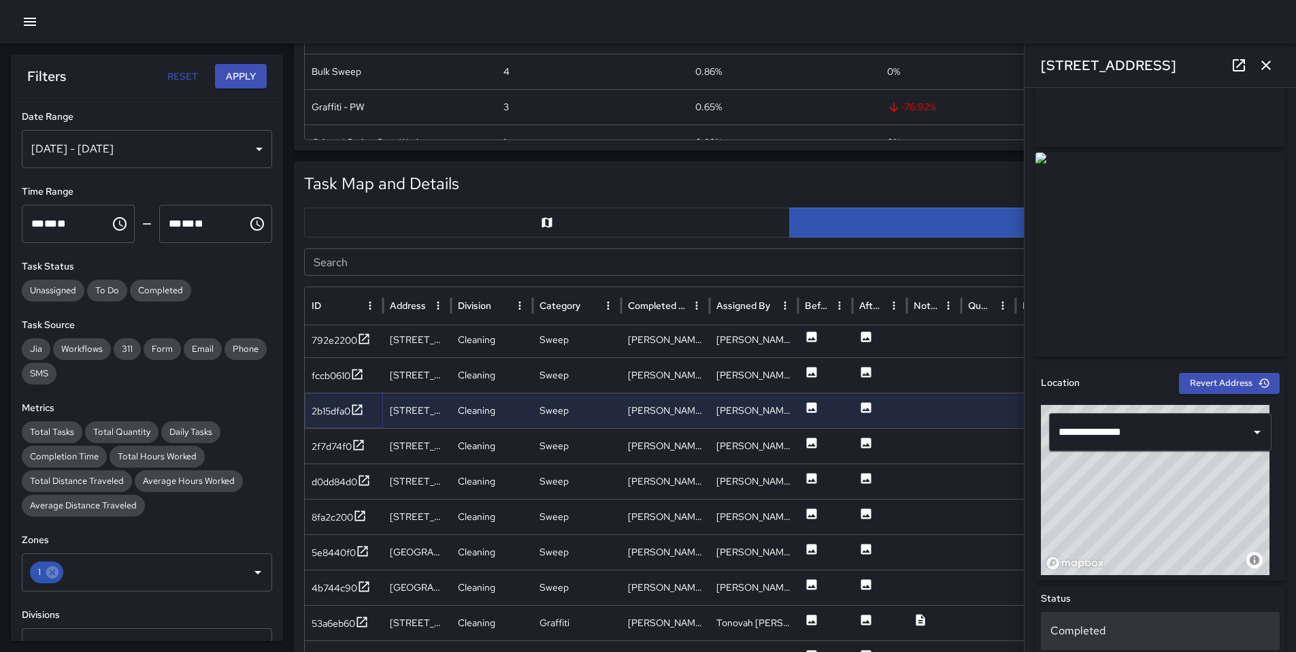
scroll to position [293, 0]
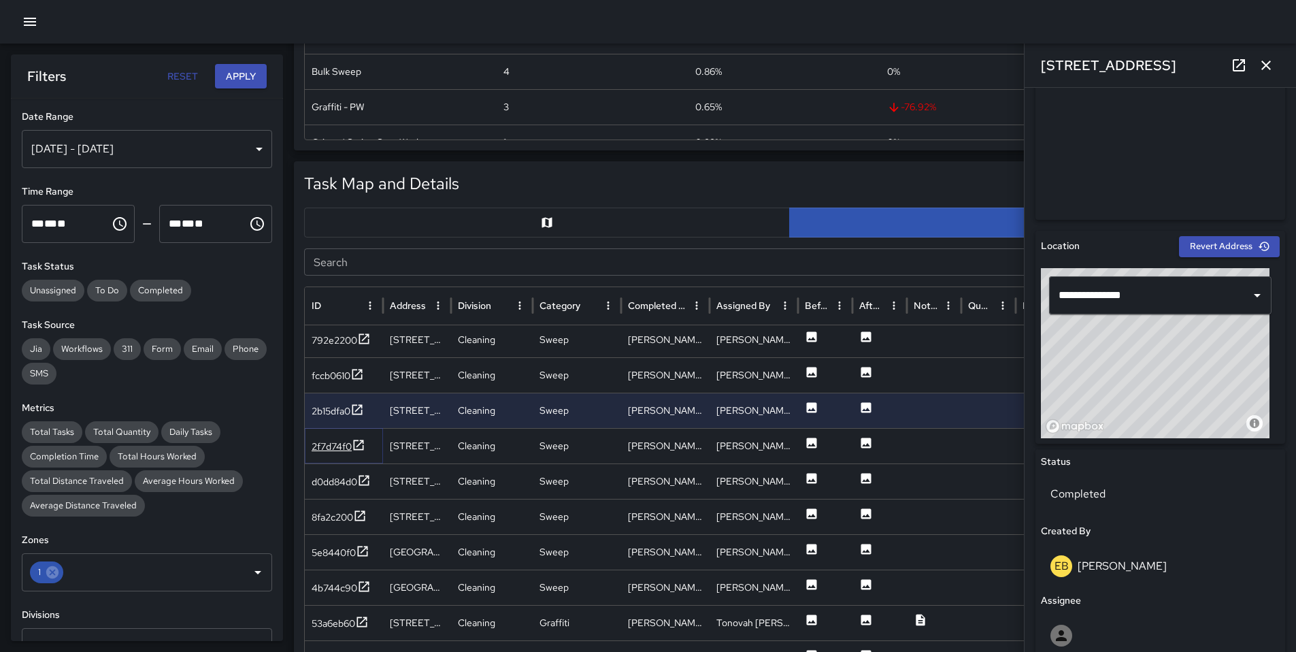
click at [327, 447] on div "2f7d74f0" at bounding box center [332, 446] width 40 height 14
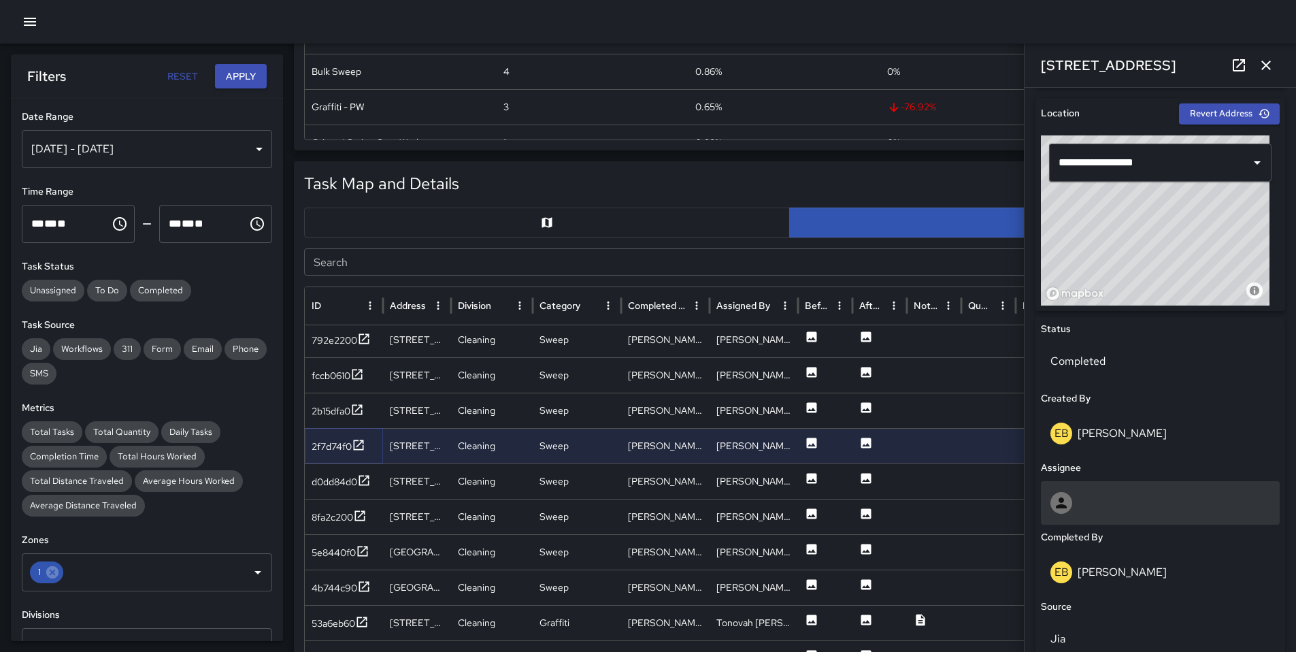
scroll to position [427, 0]
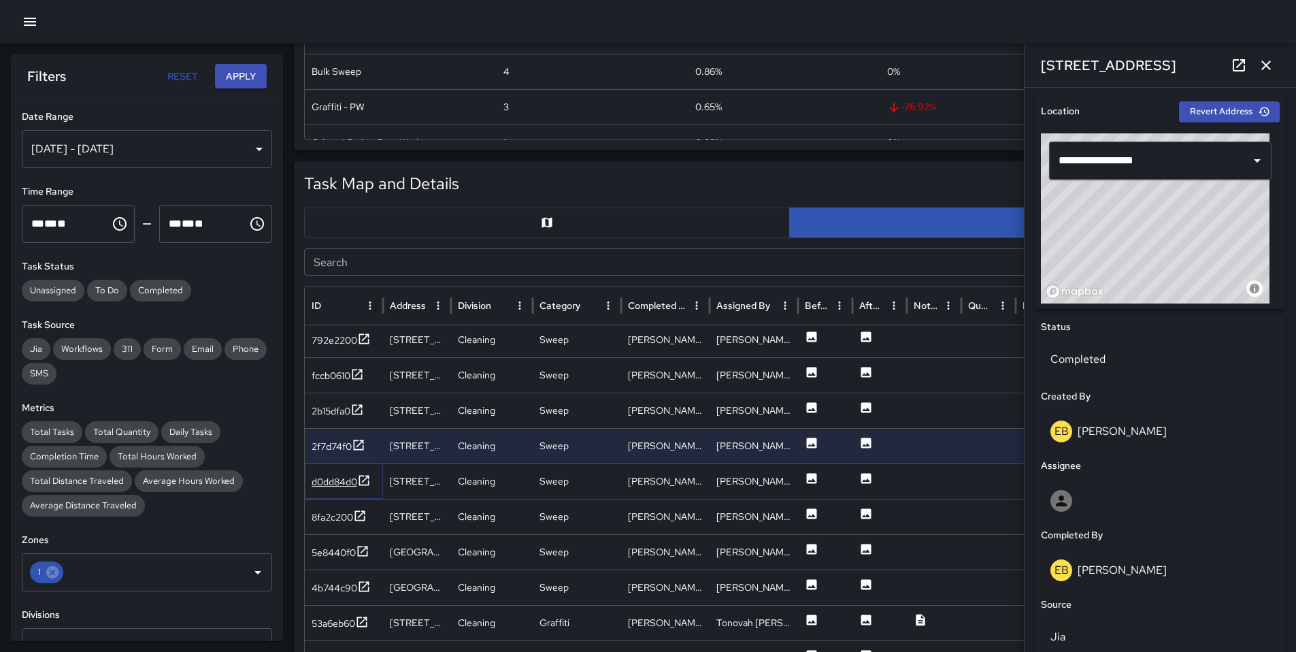
click at [330, 480] on div "d0dd84d0" at bounding box center [335, 482] width 46 height 14
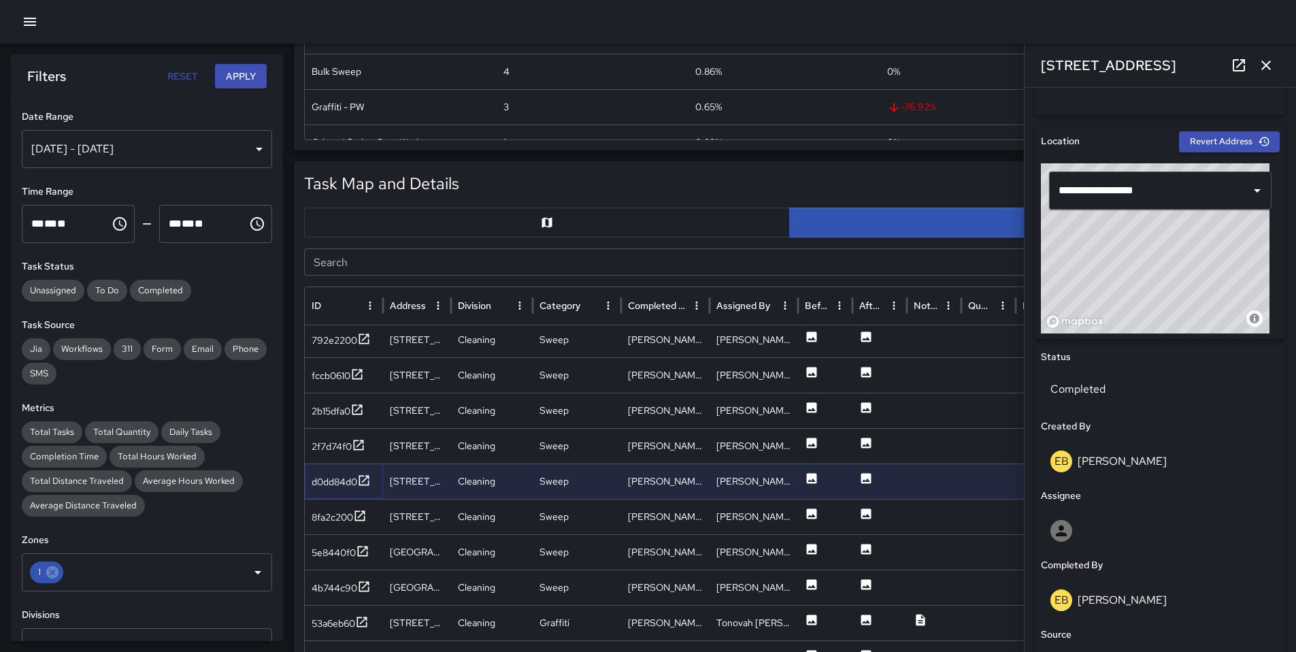
scroll to position [401, 0]
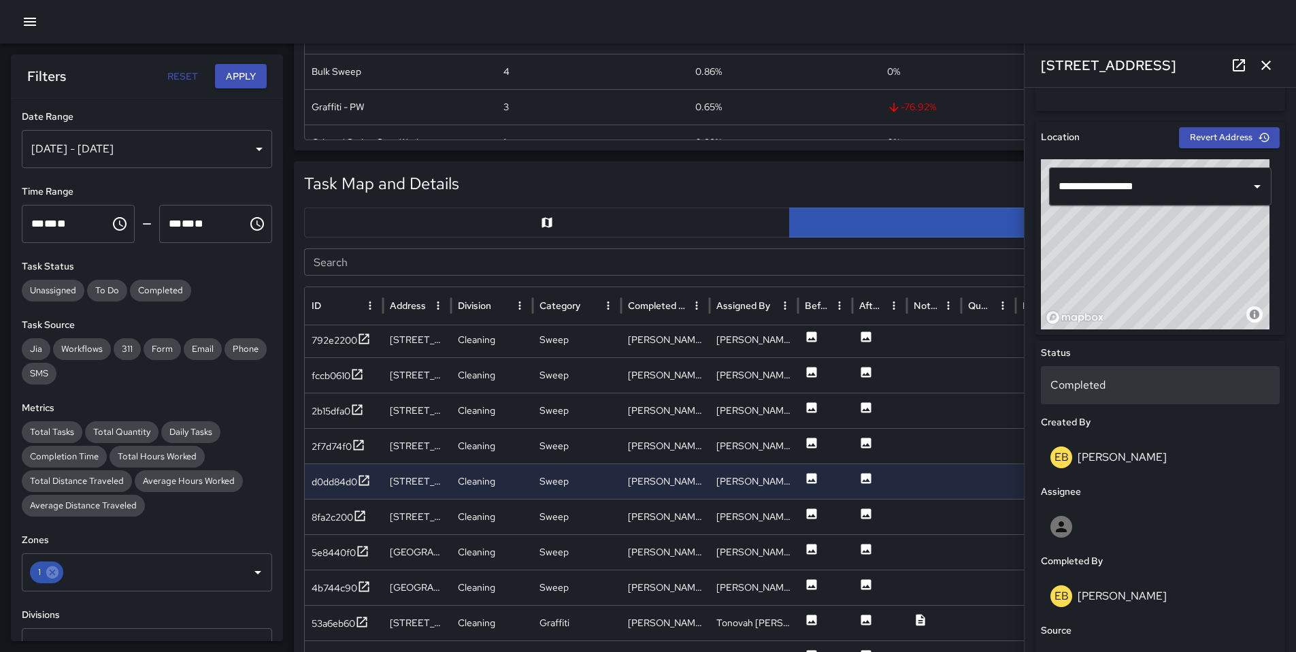
click at [1102, 390] on p "Completed" at bounding box center [1160, 385] width 220 height 16
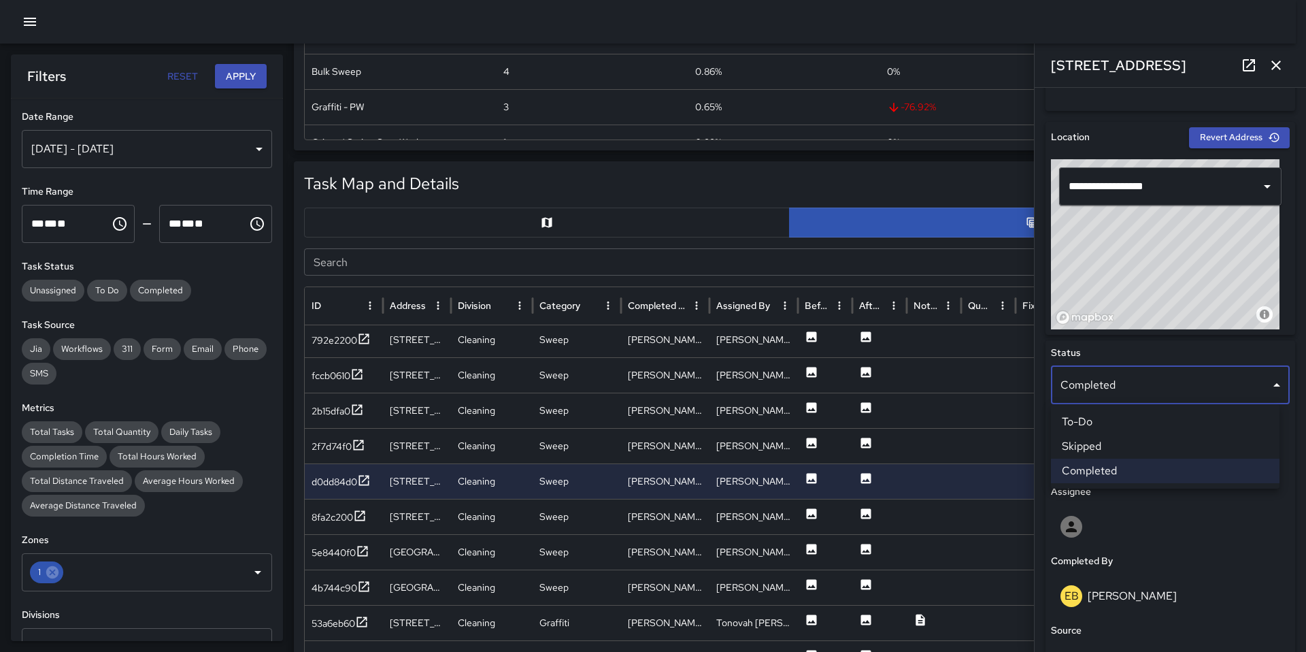
click at [1102, 452] on li "Skipped" at bounding box center [1165, 446] width 229 height 24
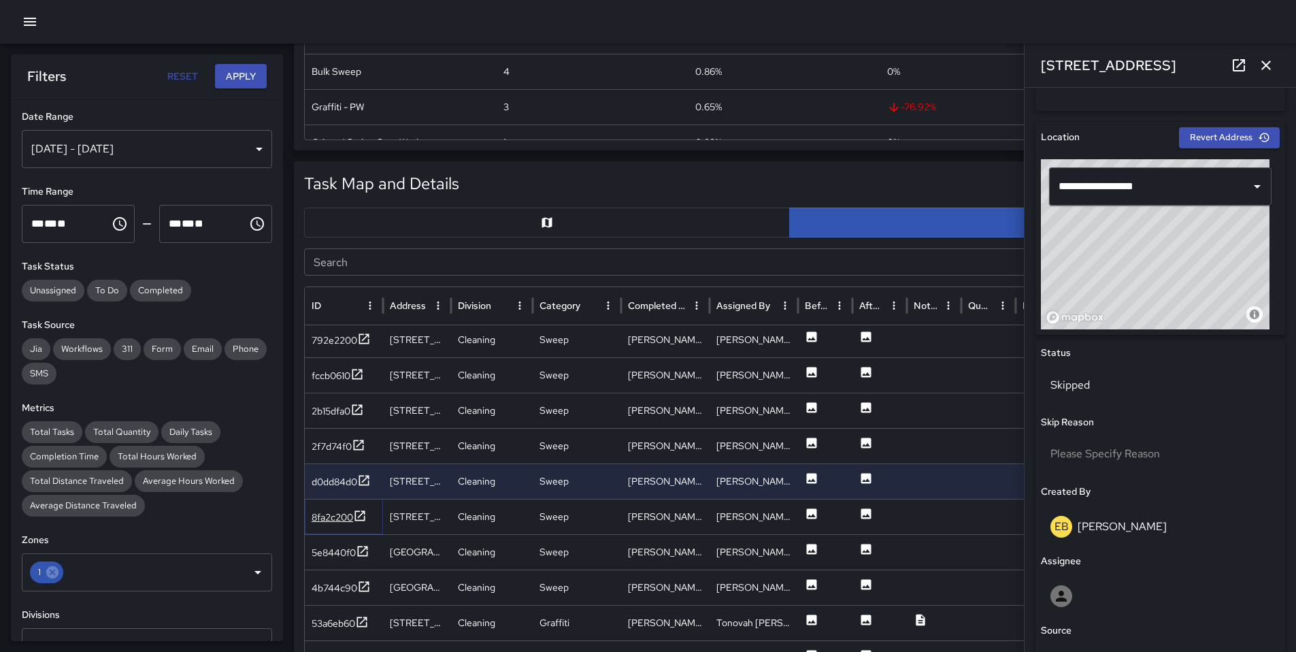
click at [333, 516] on div "8fa2c200" at bounding box center [332, 517] width 41 height 14
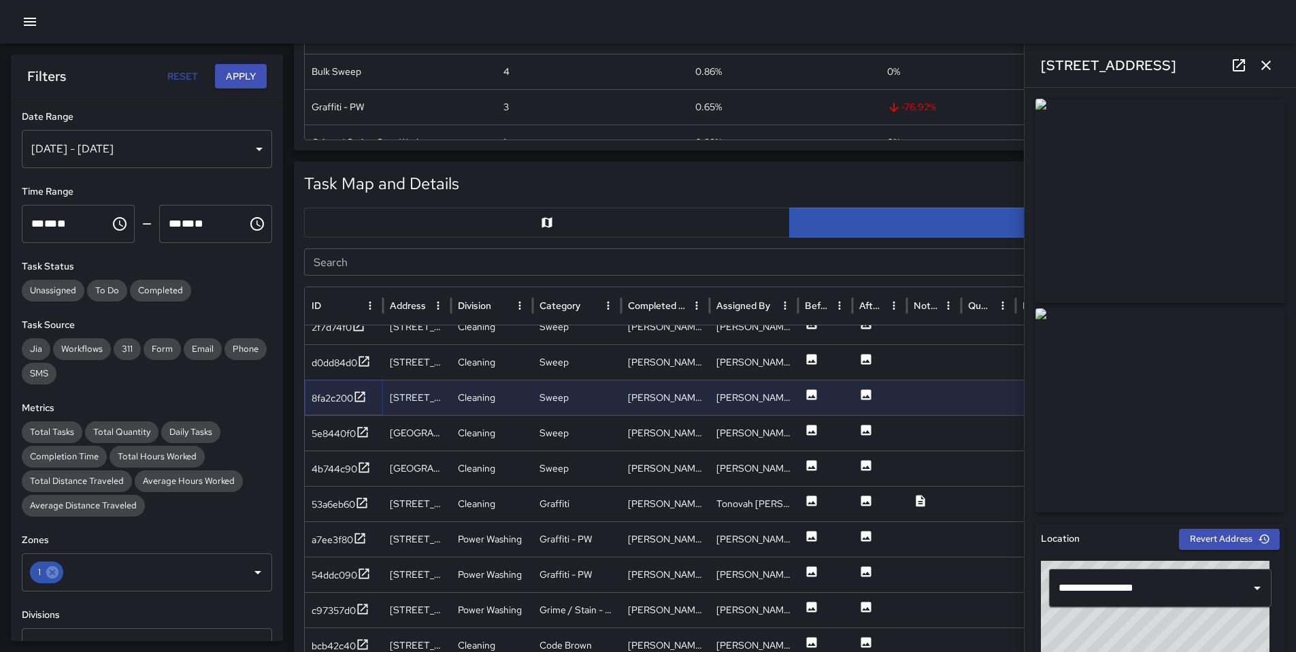
scroll to position [1629, 0]
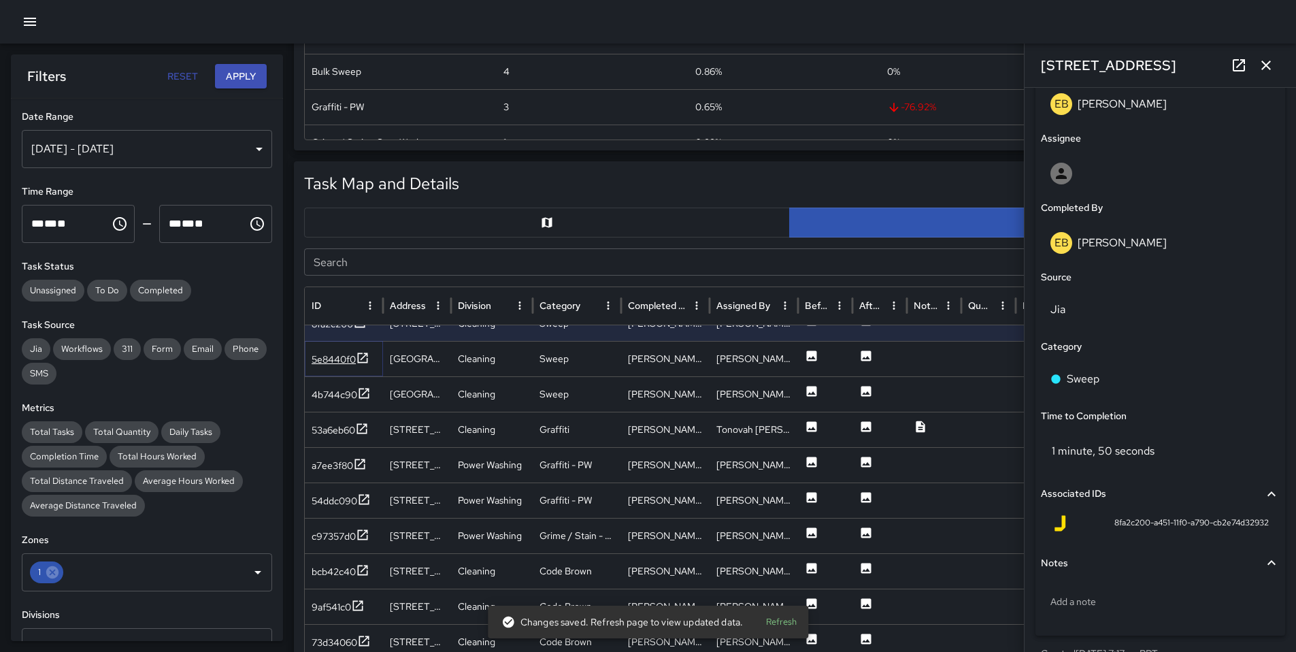
click at [318, 358] on div "5e8440f0" at bounding box center [334, 359] width 44 height 14
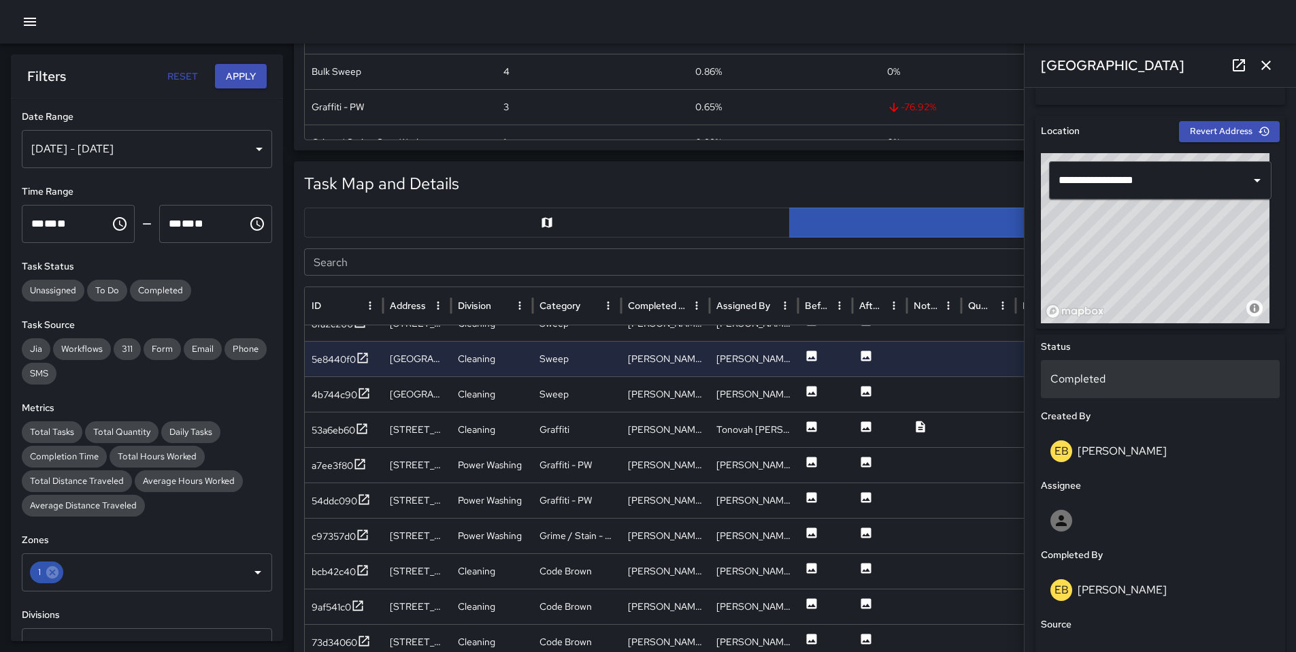
click at [1082, 384] on p "Completed" at bounding box center [1160, 379] width 220 height 16
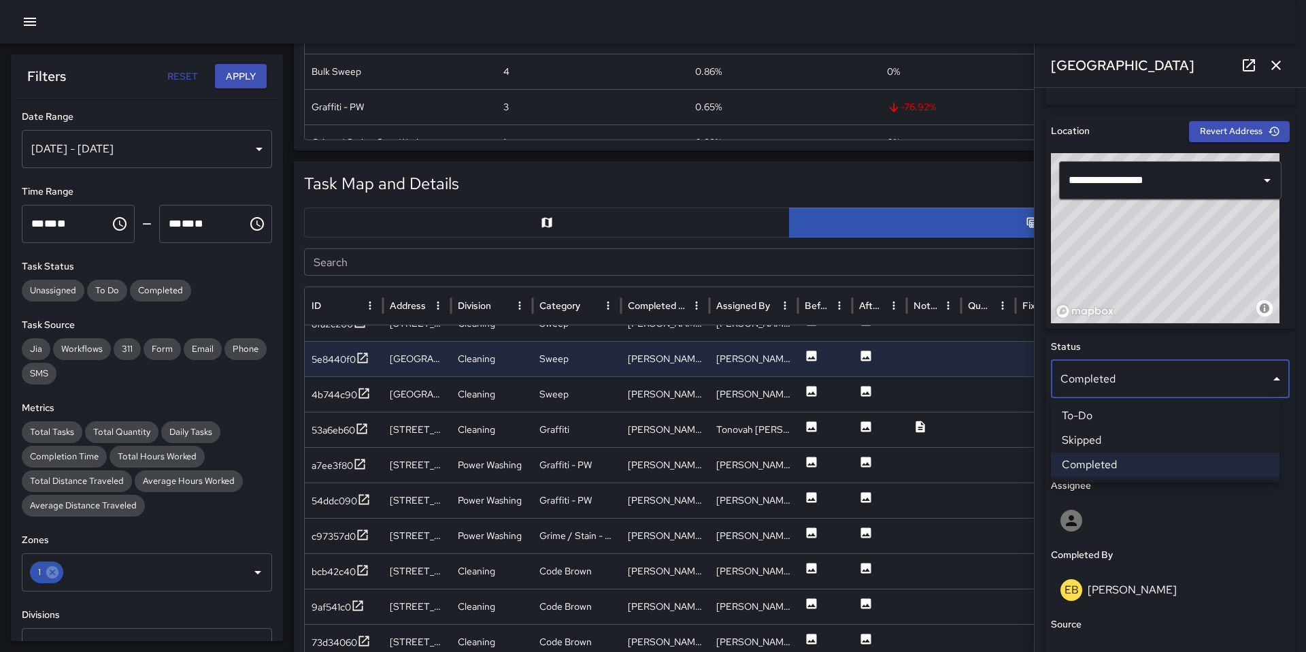
click at [1098, 436] on li "Skipped" at bounding box center [1165, 440] width 229 height 24
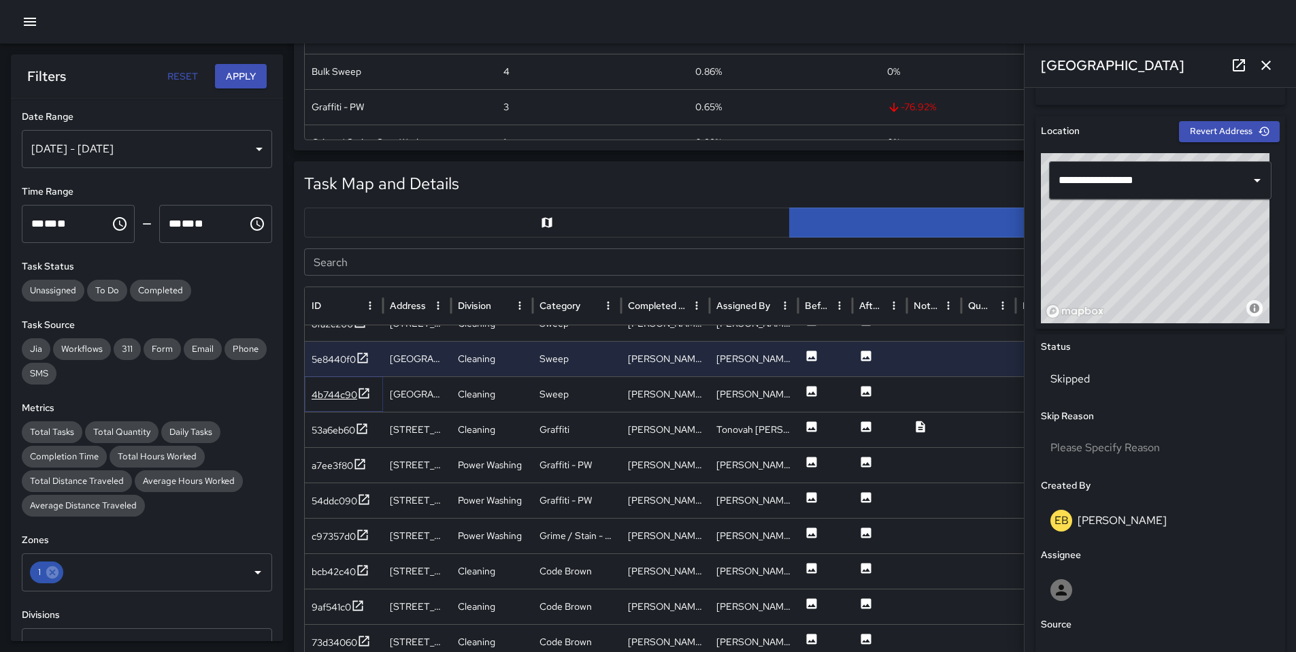
click at [333, 395] on div "4b744c90" at bounding box center [335, 395] width 46 height 14
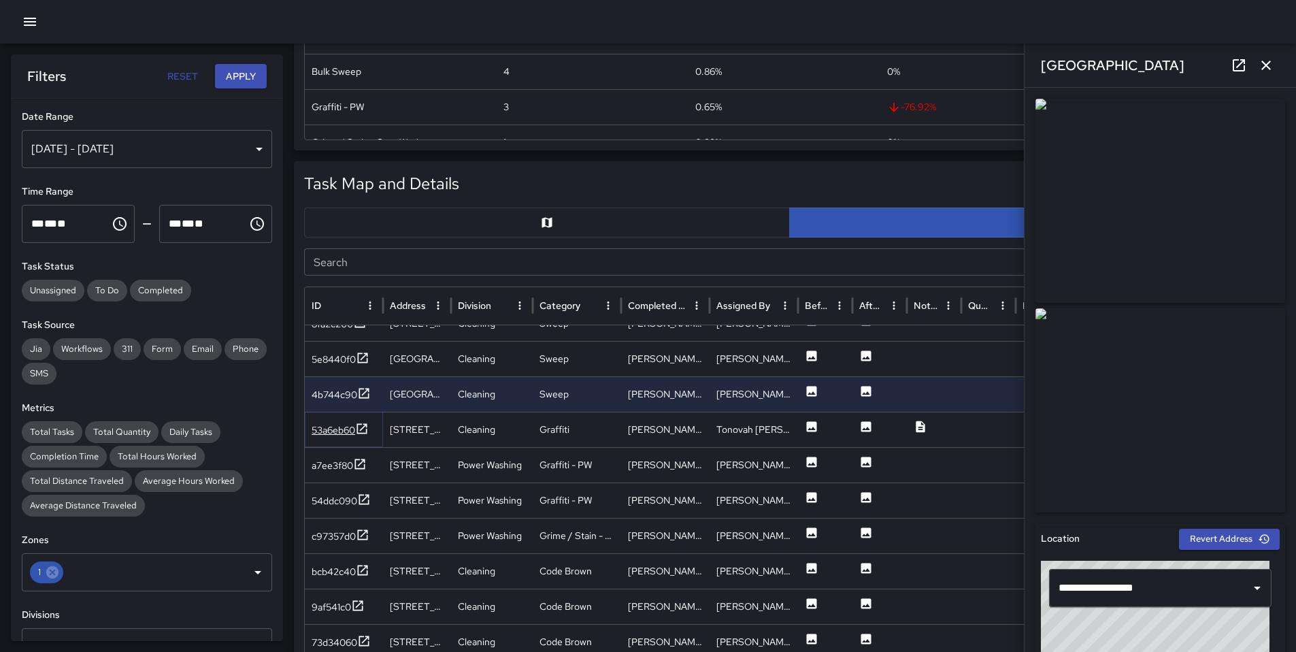
click at [333, 429] on div "53a6eb60" at bounding box center [334, 430] width 44 height 14
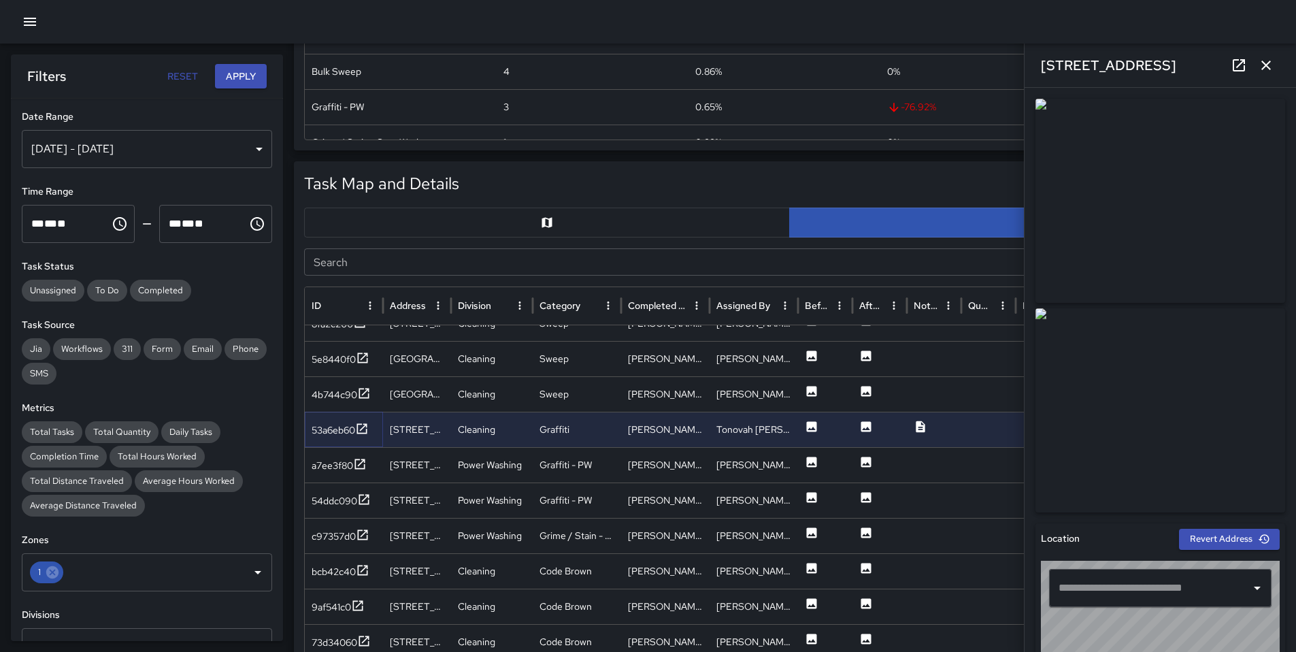
type input "**********"
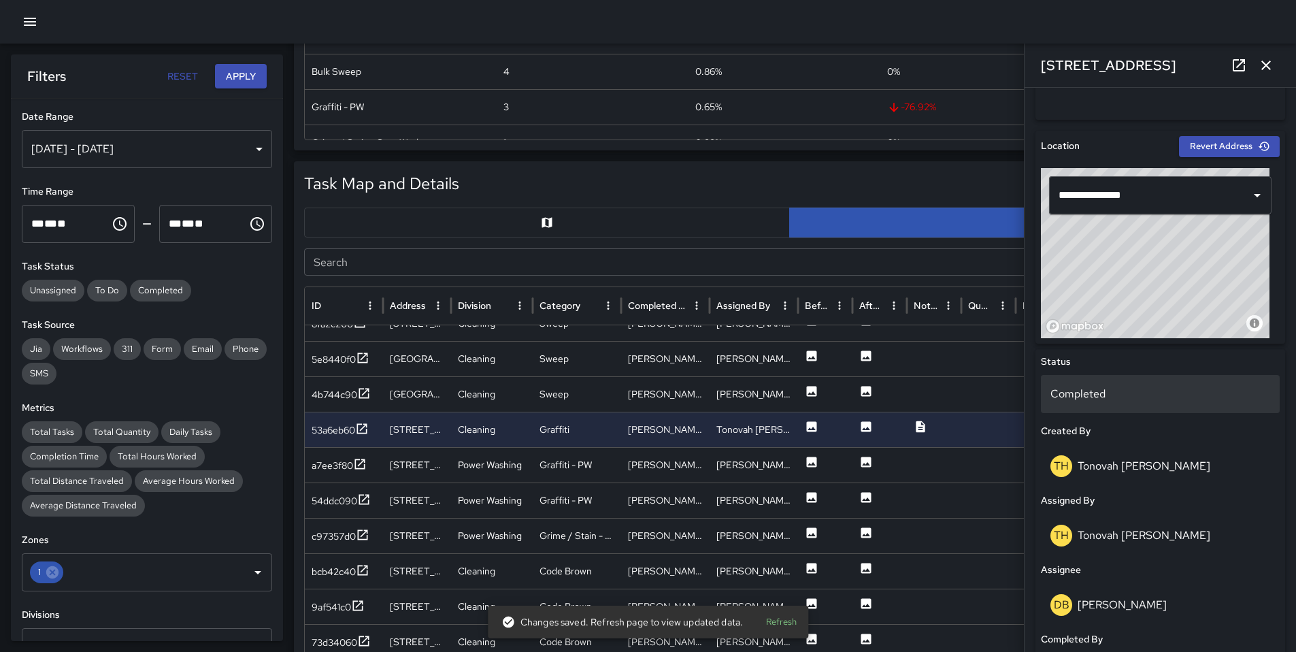
click at [1090, 399] on p "Completed" at bounding box center [1160, 394] width 220 height 16
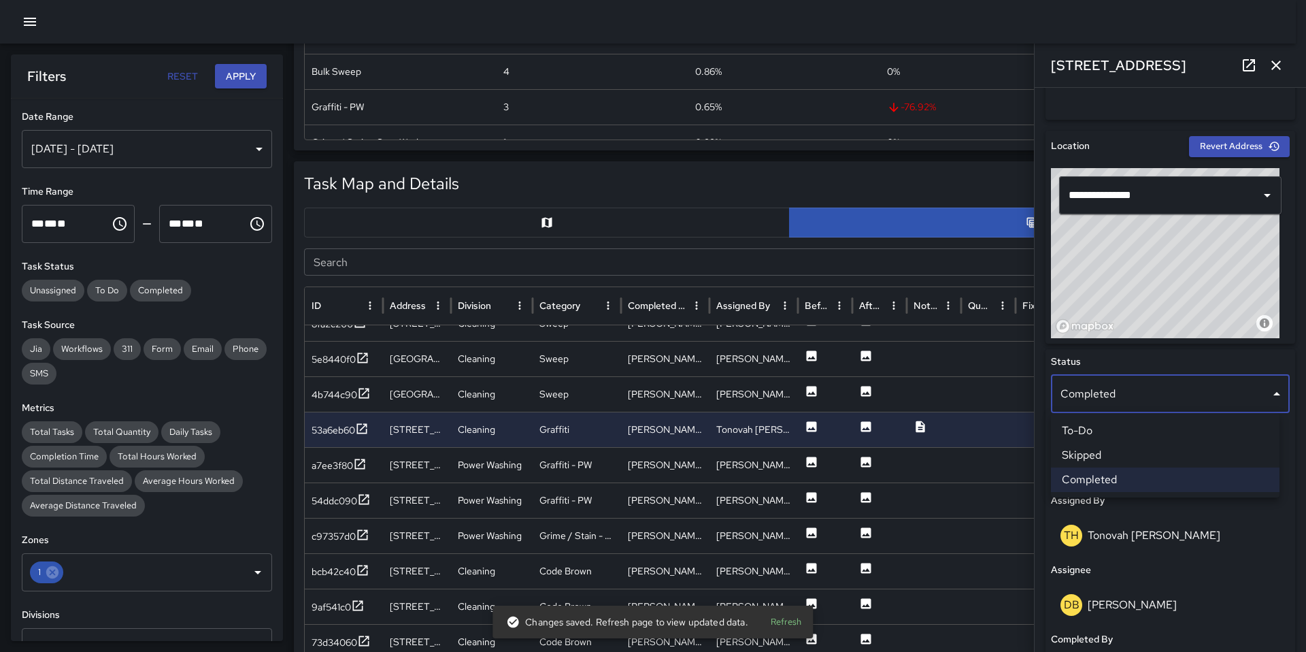
click at [1096, 454] on li "Skipped" at bounding box center [1165, 455] width 229 height 24
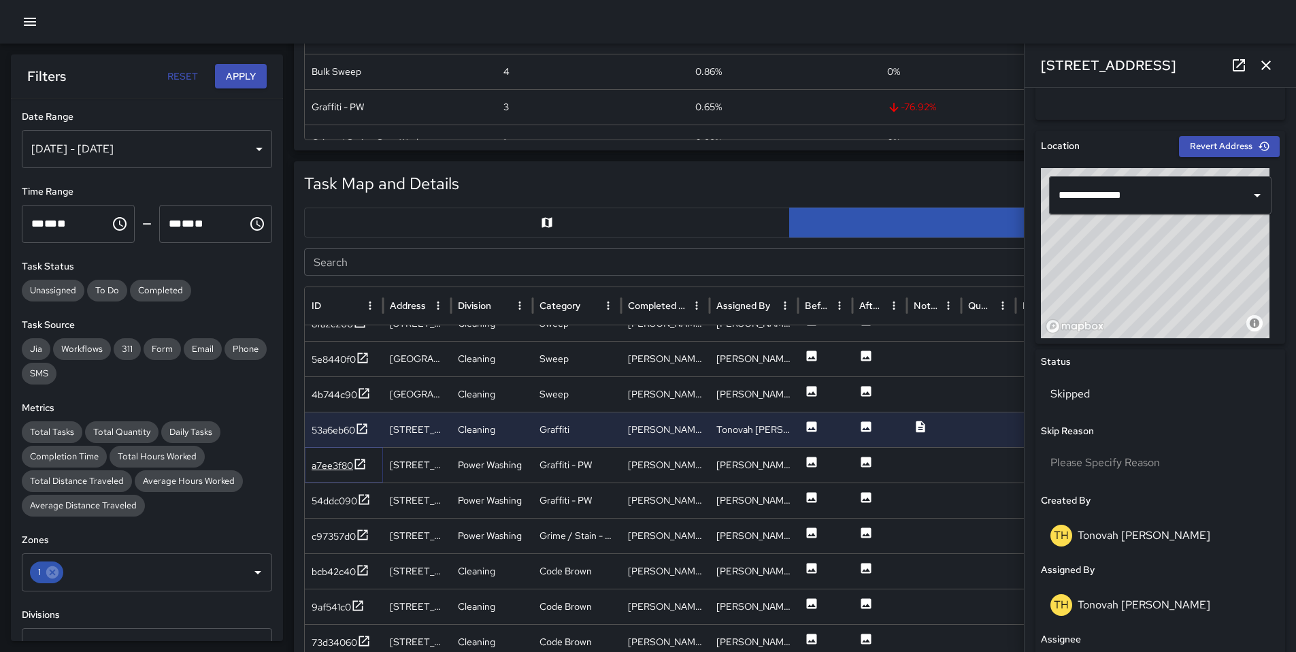
click at [324, 463] on div "a7ee3f80" at bounding box center [332, 466] width 41 height 14
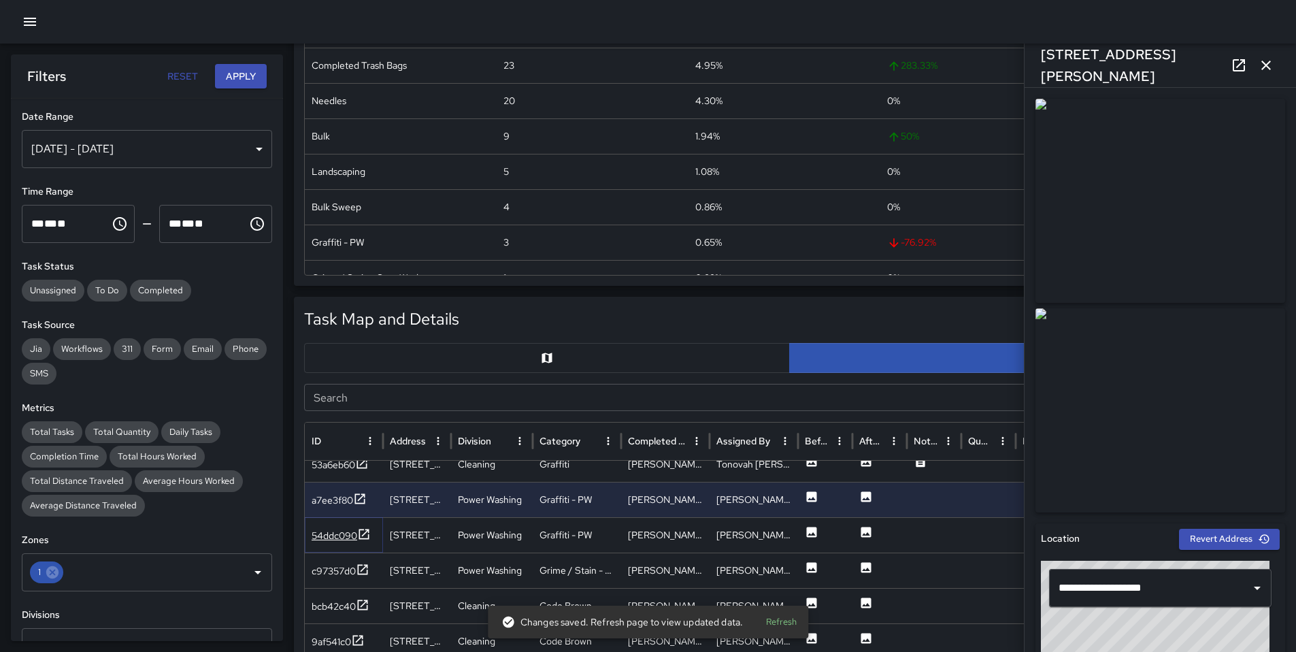
click at [341, 535] on div "54ddc090" at bounding box center [335, 536] width 46 height 14
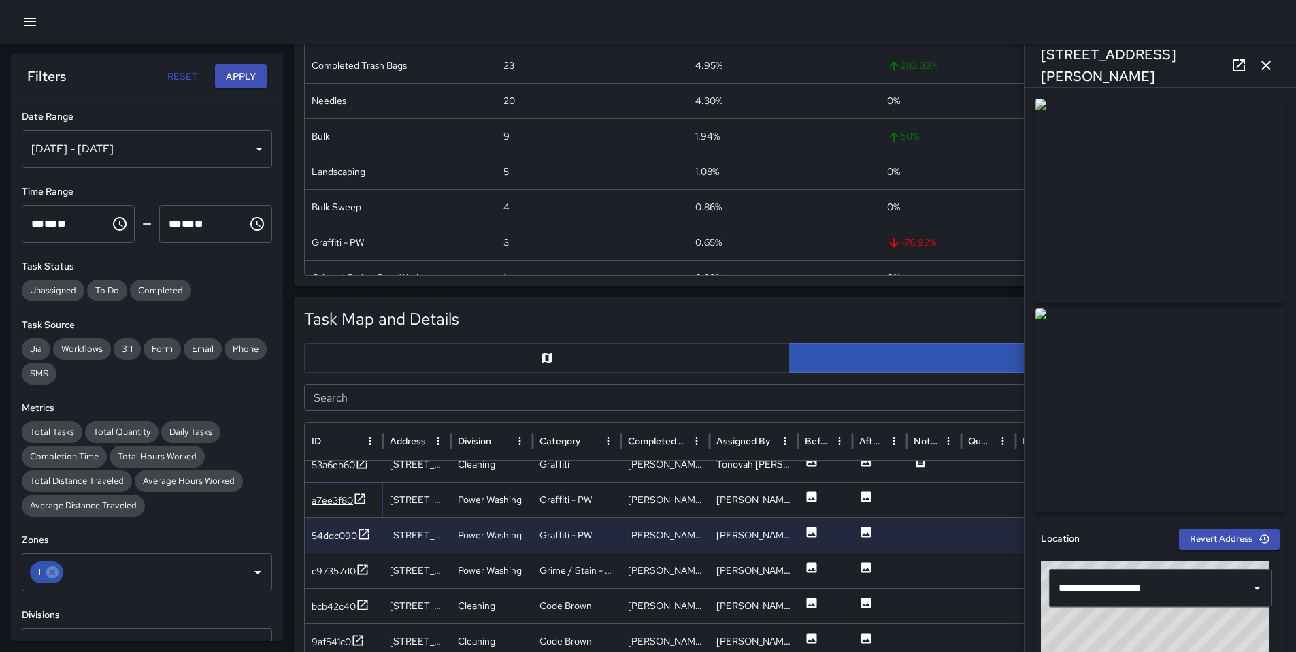
click at [349, 496] on div "a7ee3f80" at bounding box center [332, 500] width 41 height 14
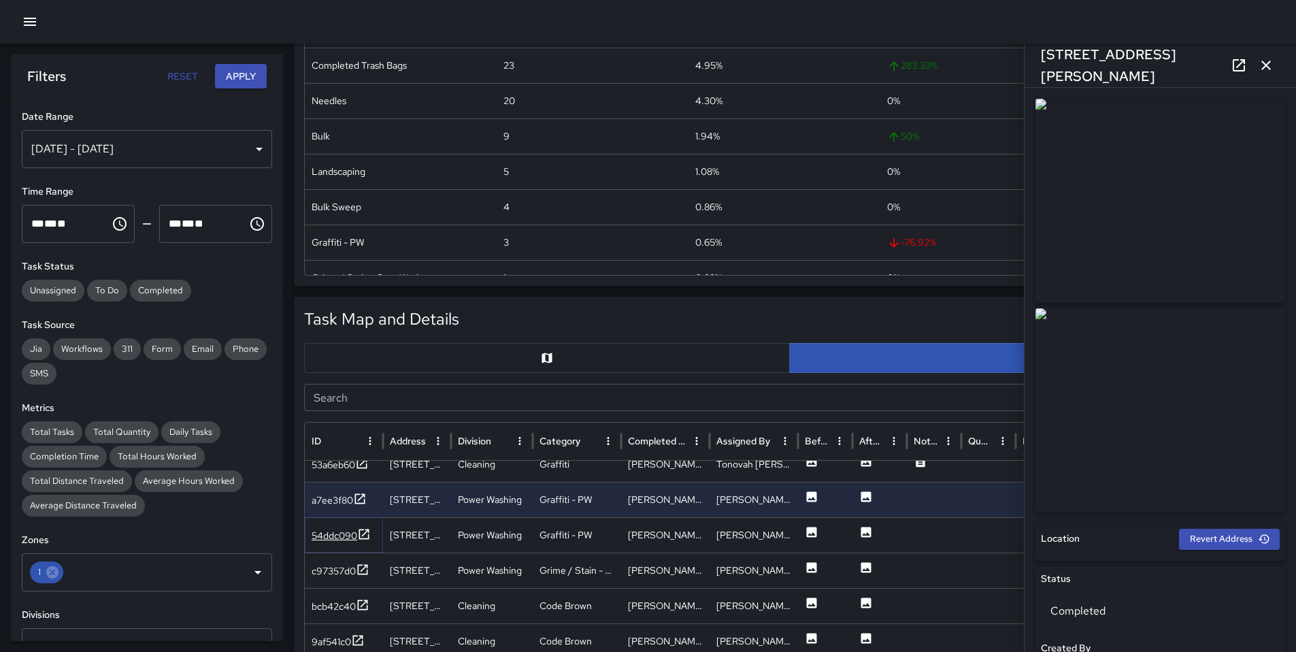
click at [342, 529] on div "54ddc090" at bounding box center [335, 536] width 46 height 14
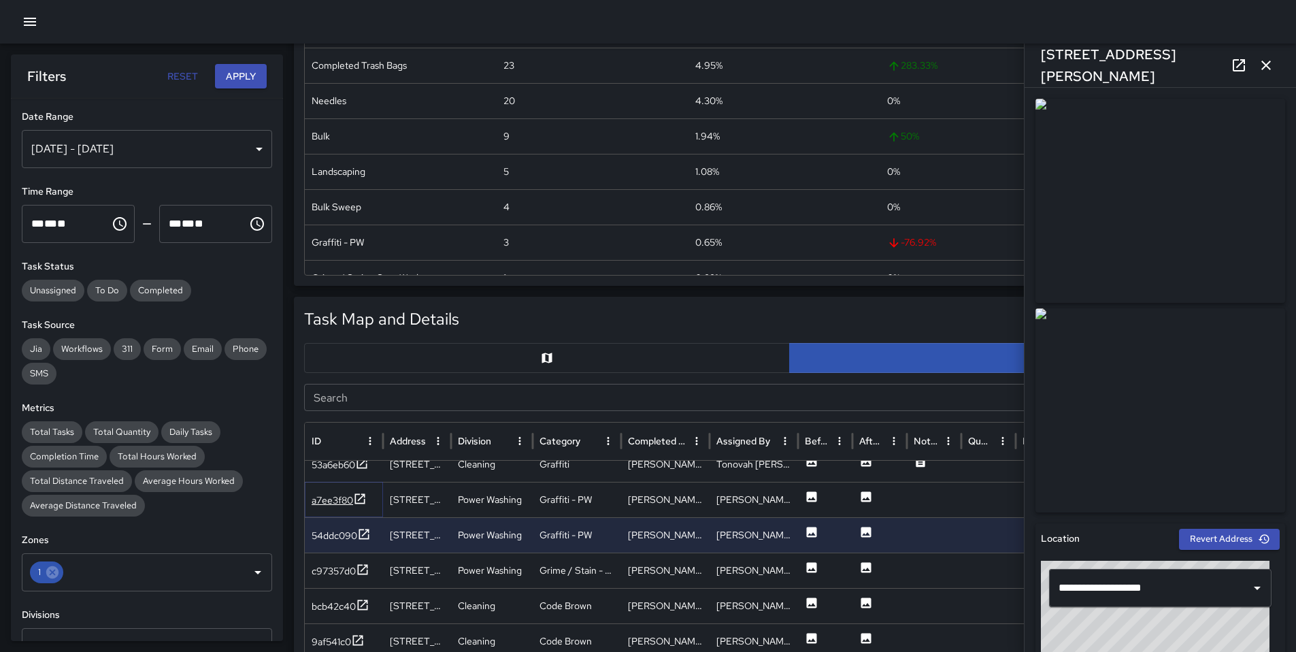
click at [334, 504] on div "a7ee3f80" at bounding box center [332, 500] width 41 height 14
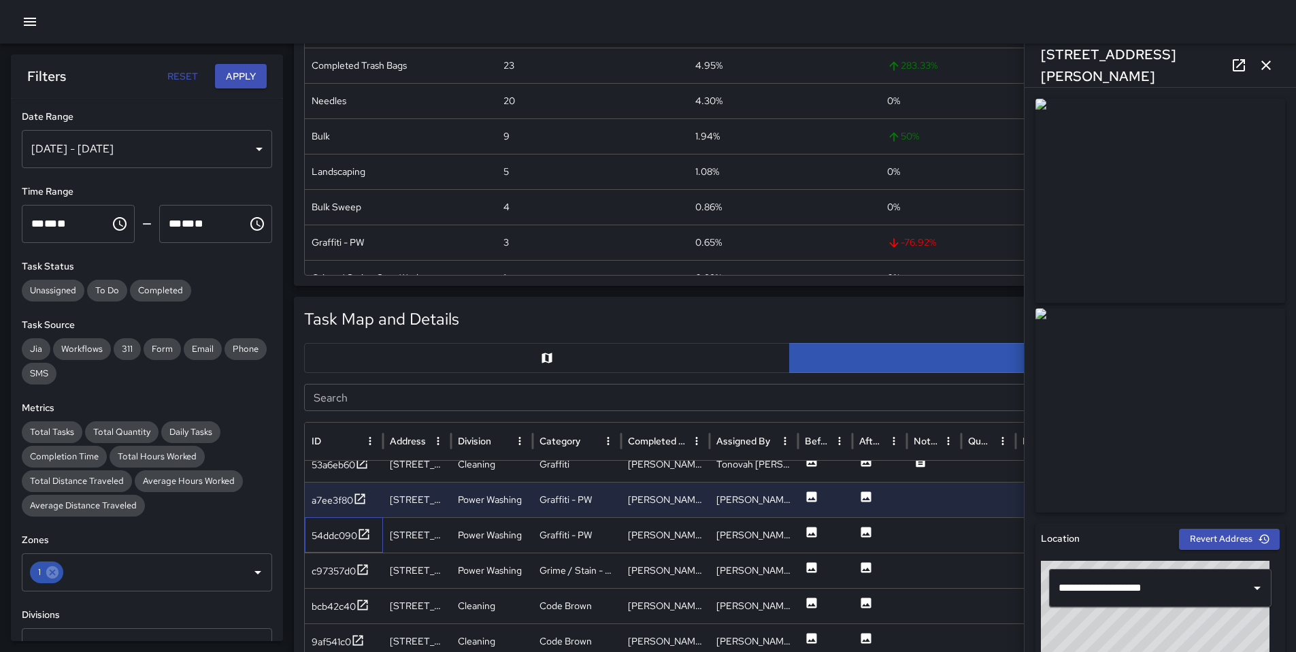
click at [333, 522] on div "54ddc090" at bounding box center [344, 534] width 78 height 35
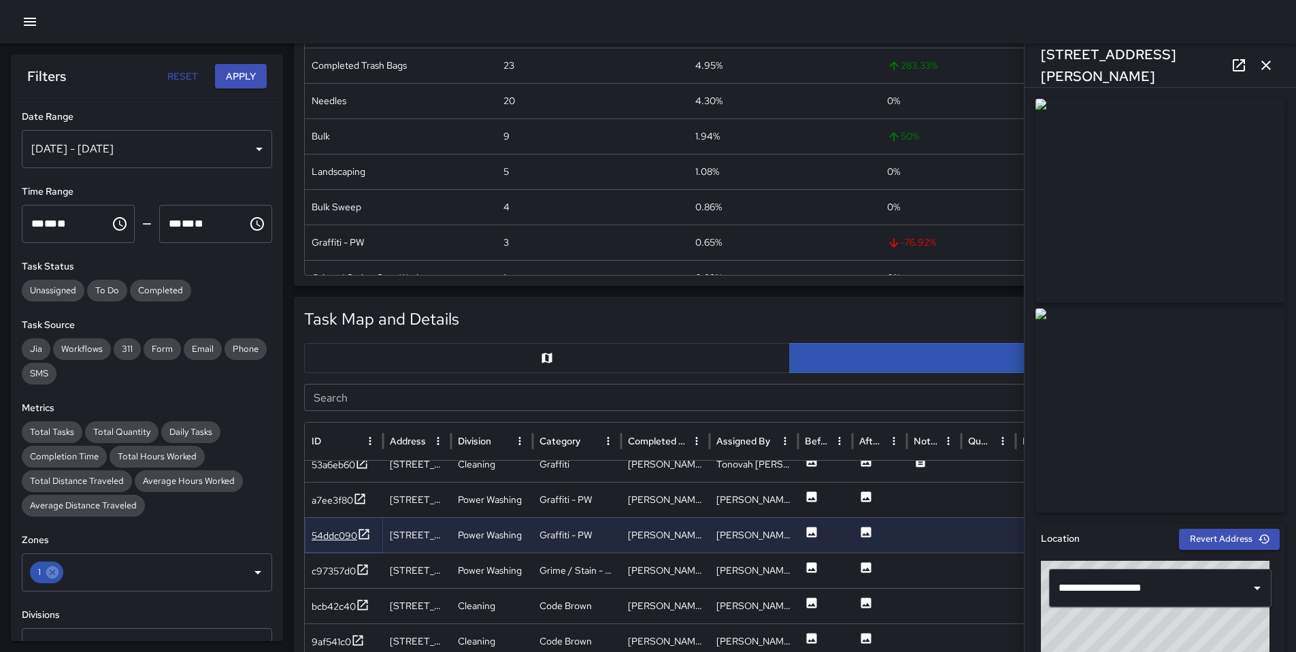
click at [333, 531] on div "54ddc090" at bounding box center [335, 536] width 46 height 14
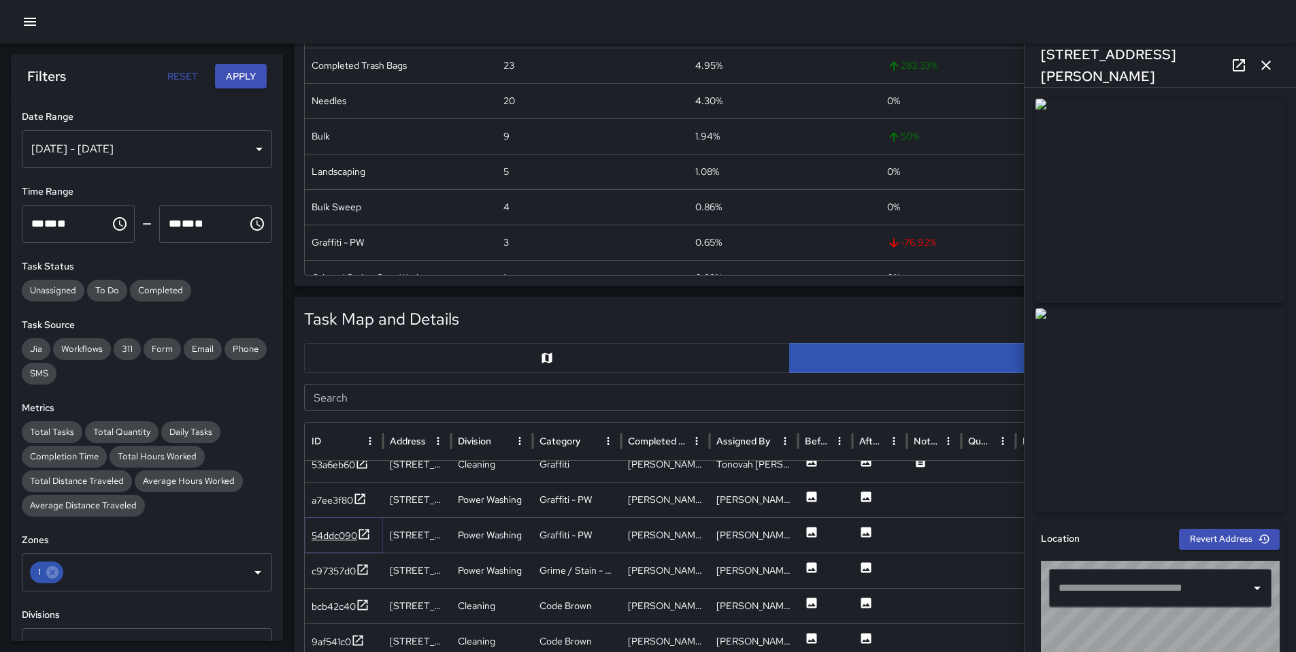
type input "**********"
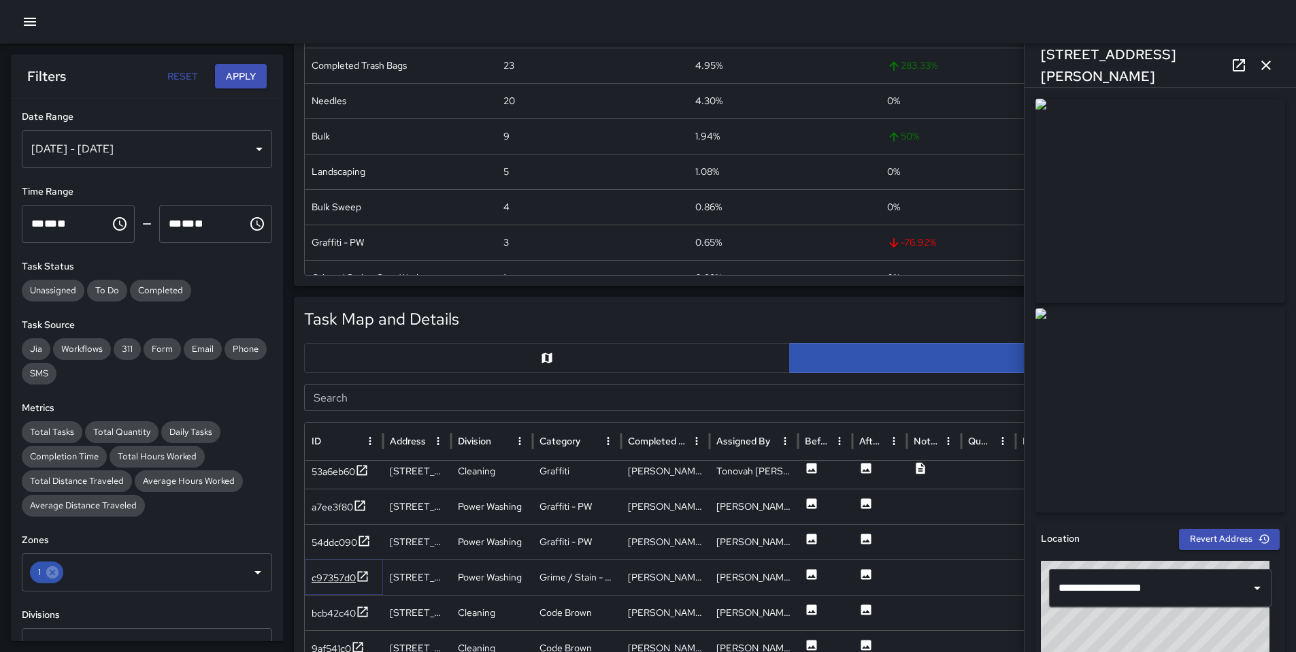
click at [346, 576] on div "c97357d0" at bounding box center [334, 578] width 44 height 14
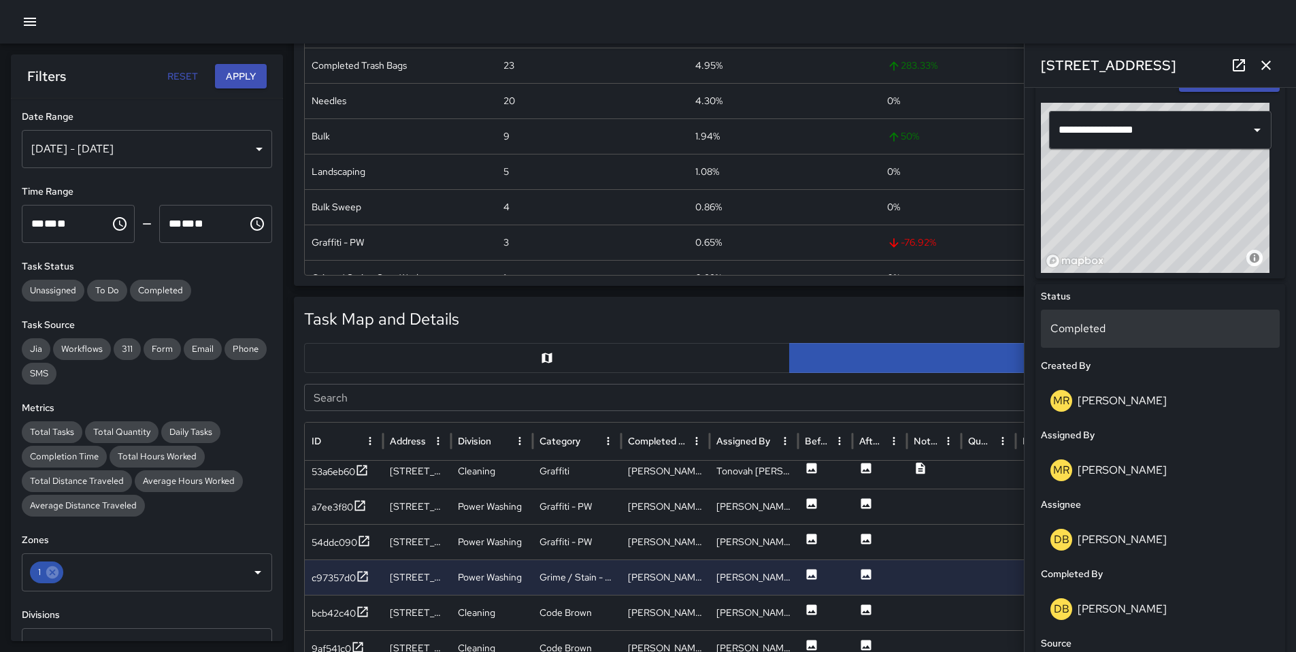
click at [1104, 333] on p "Completed" at bounding box center [1160, 328] width 220 height 16
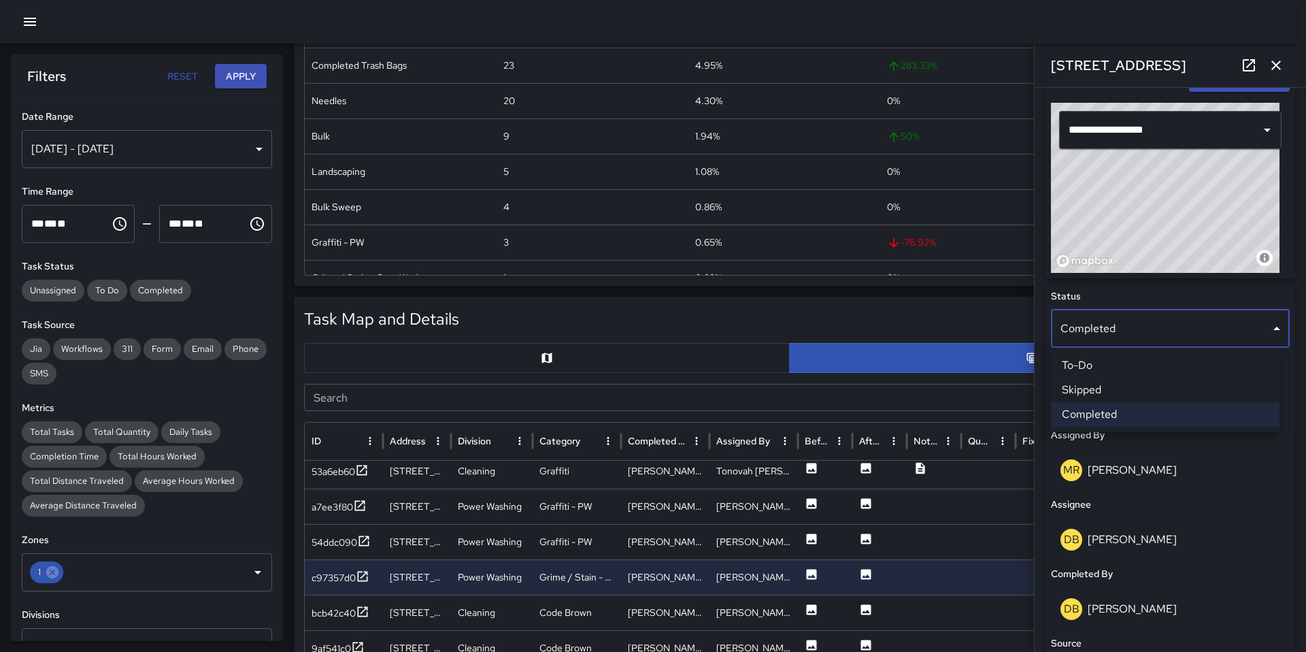
click at [1099, 388] on li "Skipped" at bounding box center [1165, 390] width 229 height 24
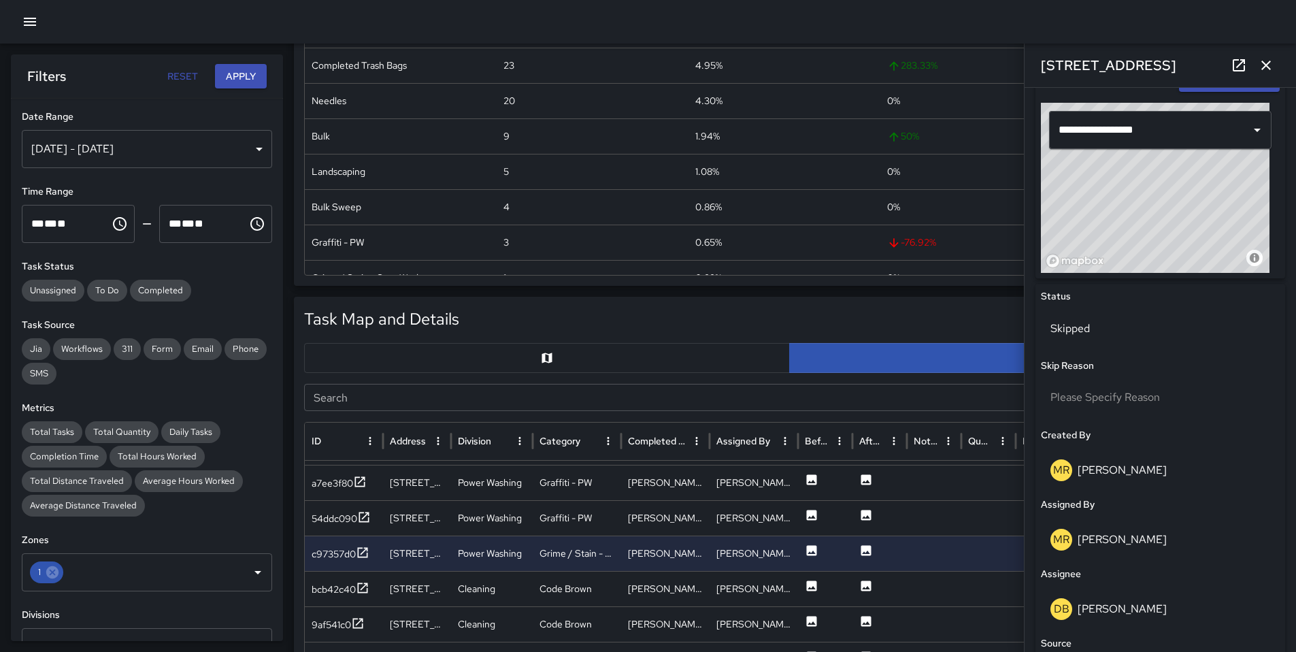
scroll to position [1795, 0]
click at [336, 592] on div "bcb42c40" at bounding box center [334, 589] width 44 height 14
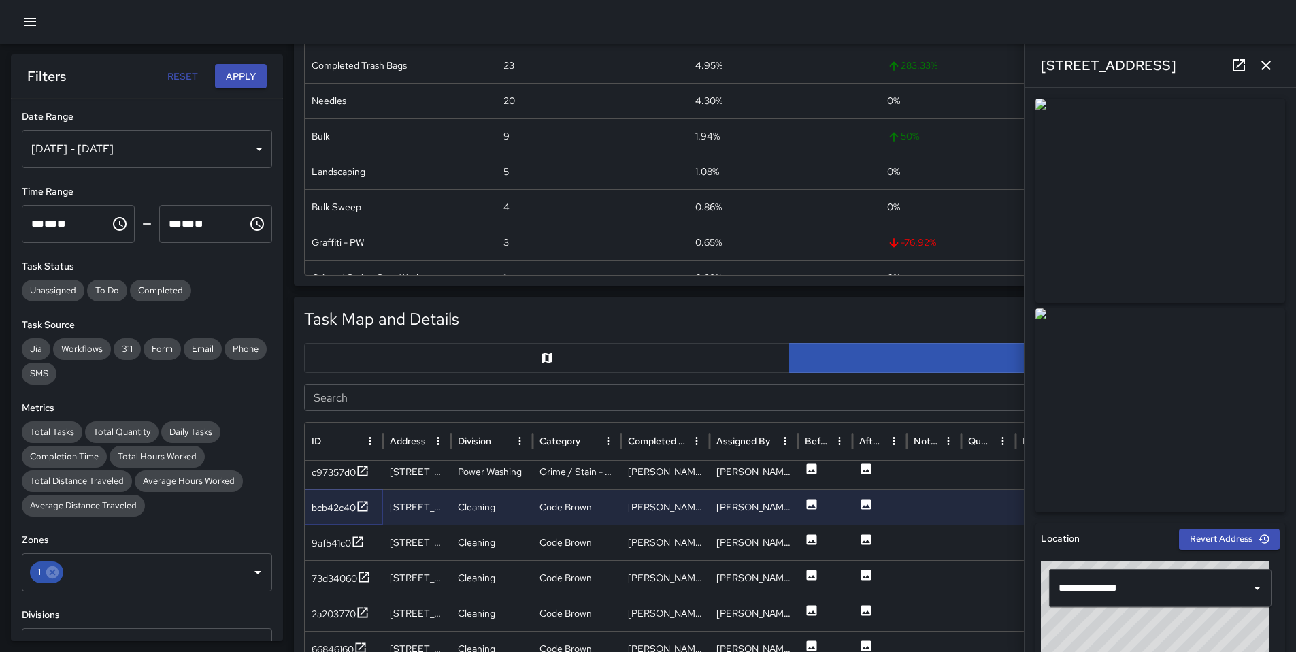
scroll to position [2040, 0]
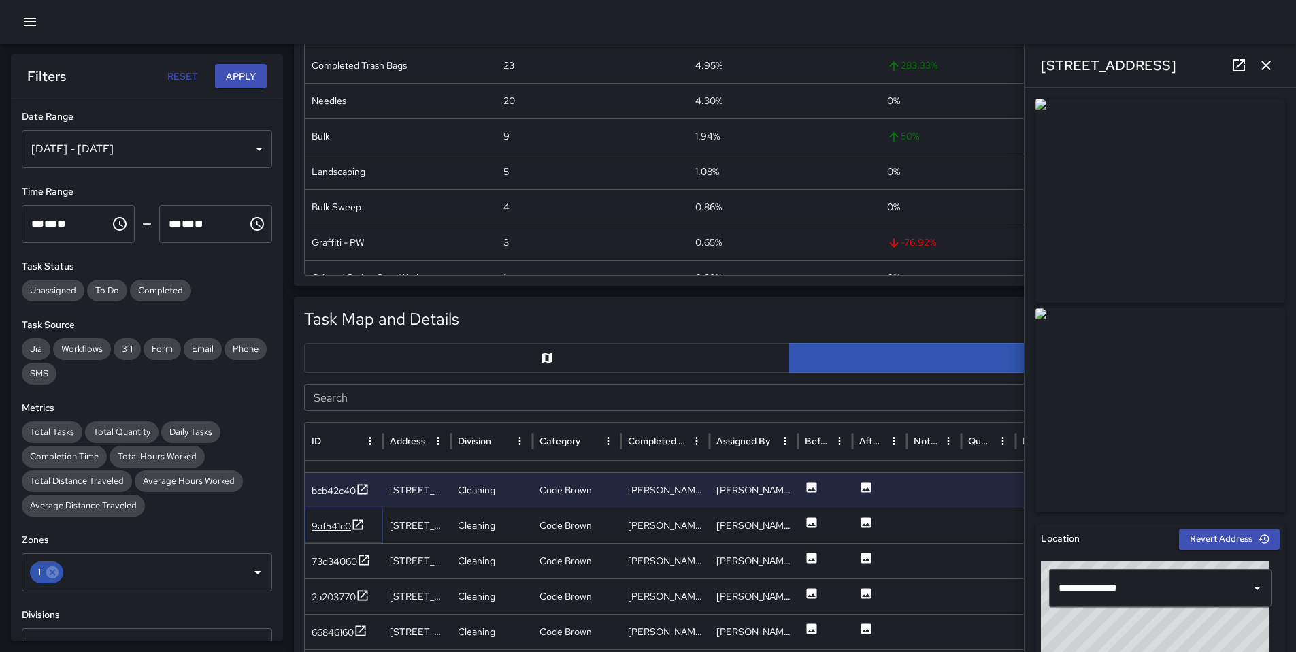
click at [336, 525] on div "9af541c0" at bounding box center [331, 526] width 39 height 14
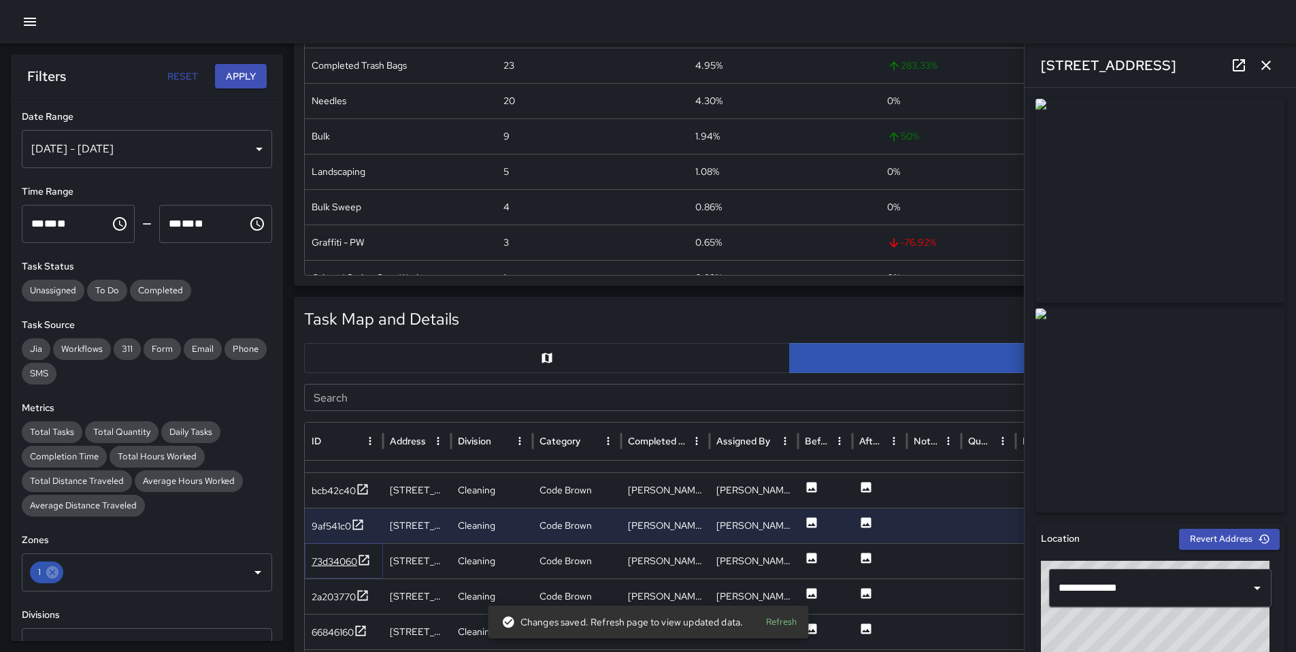
click at [344, 560] on div "73d34060" at bounding box center [335, 561] width 46 height 14
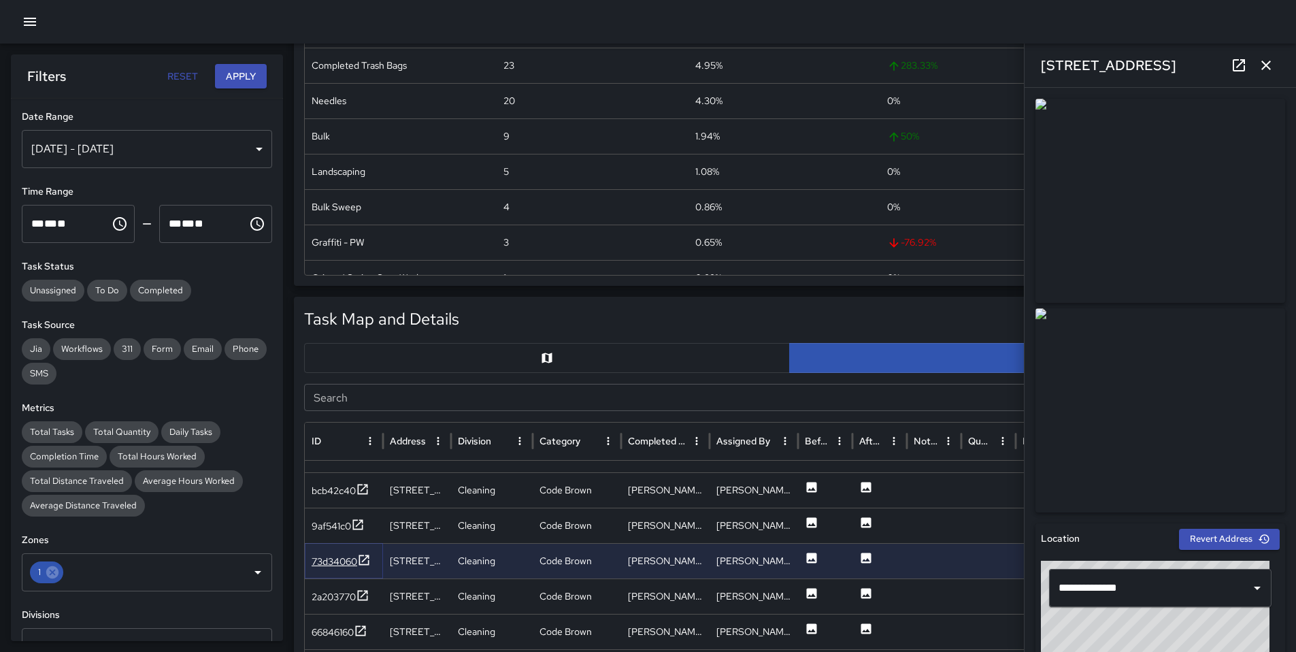
click at [329, 557] on div "73d34060" at bounding box center [335, 561] width 46 height 14
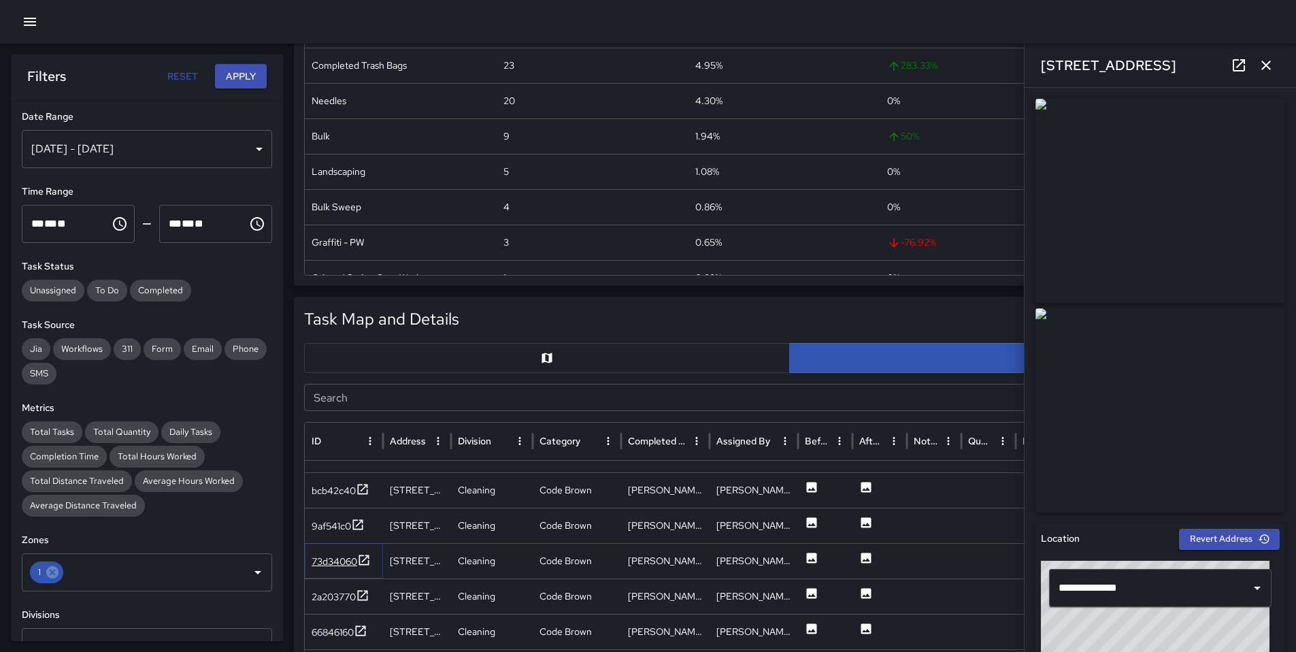
click at [328, 563] on div "73d34060" at bounding box center [335, 561] width 46 height 14
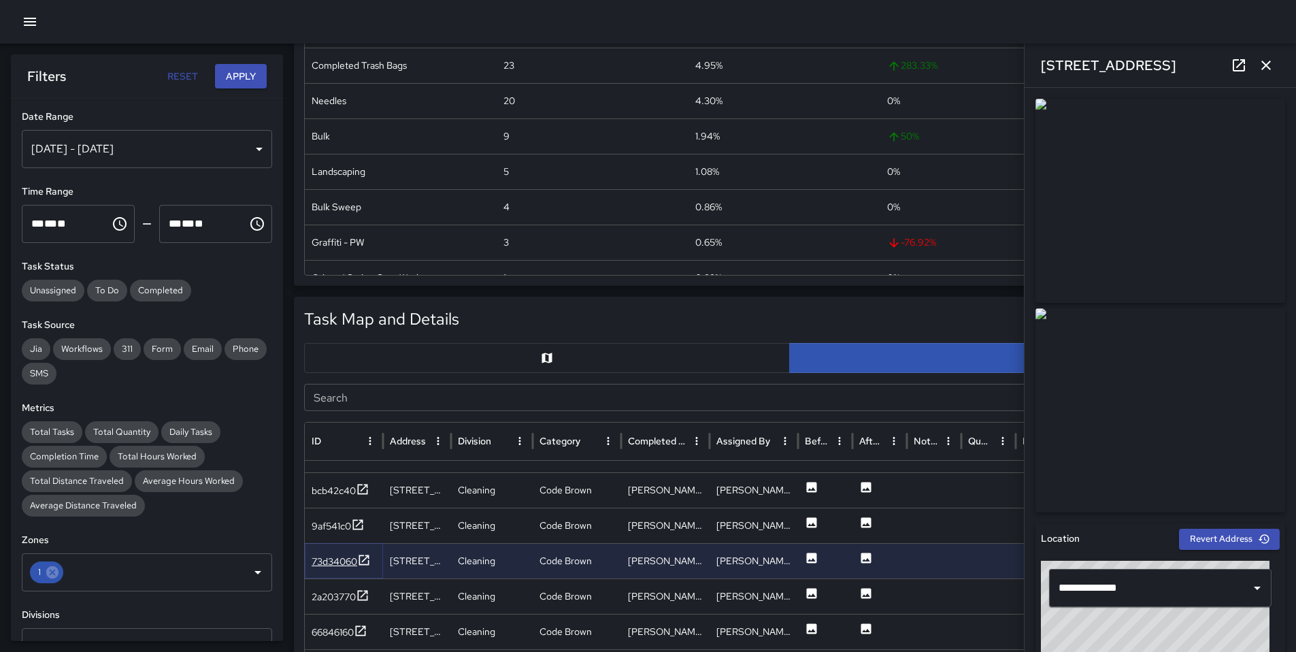
click at [316, 559] on div "73d34060" at bounding box center [335, 561] width 46 height 14
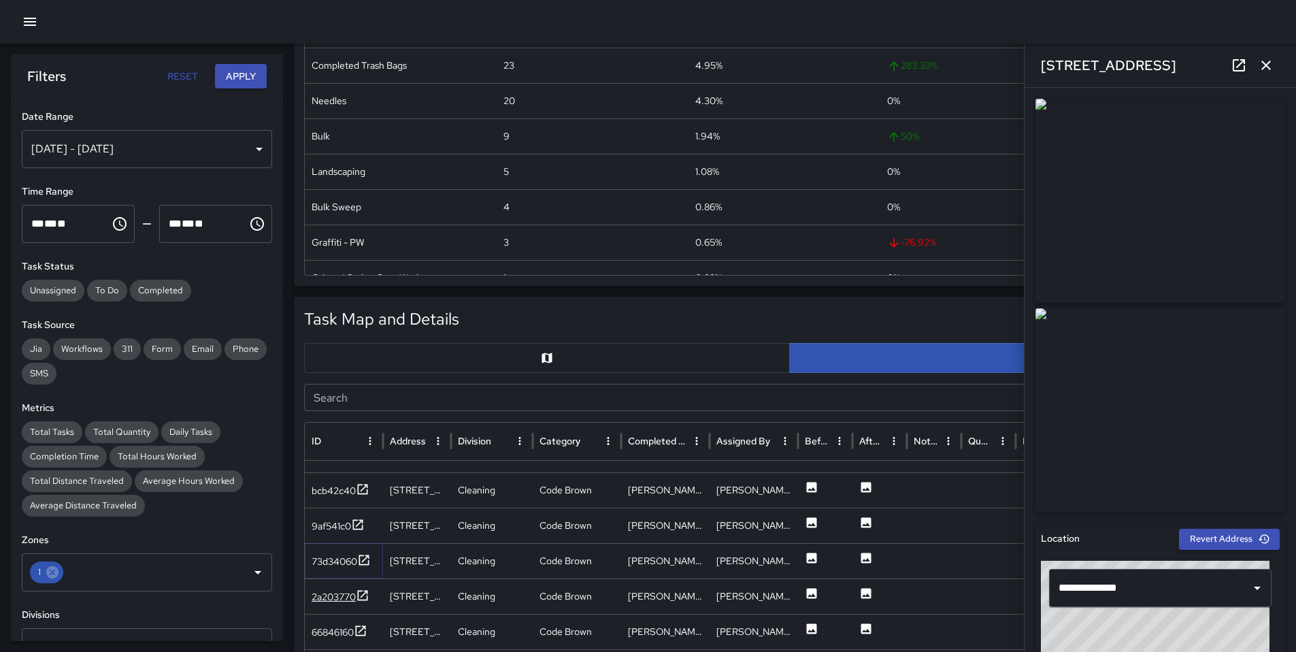
scroll to position [2065, 0]
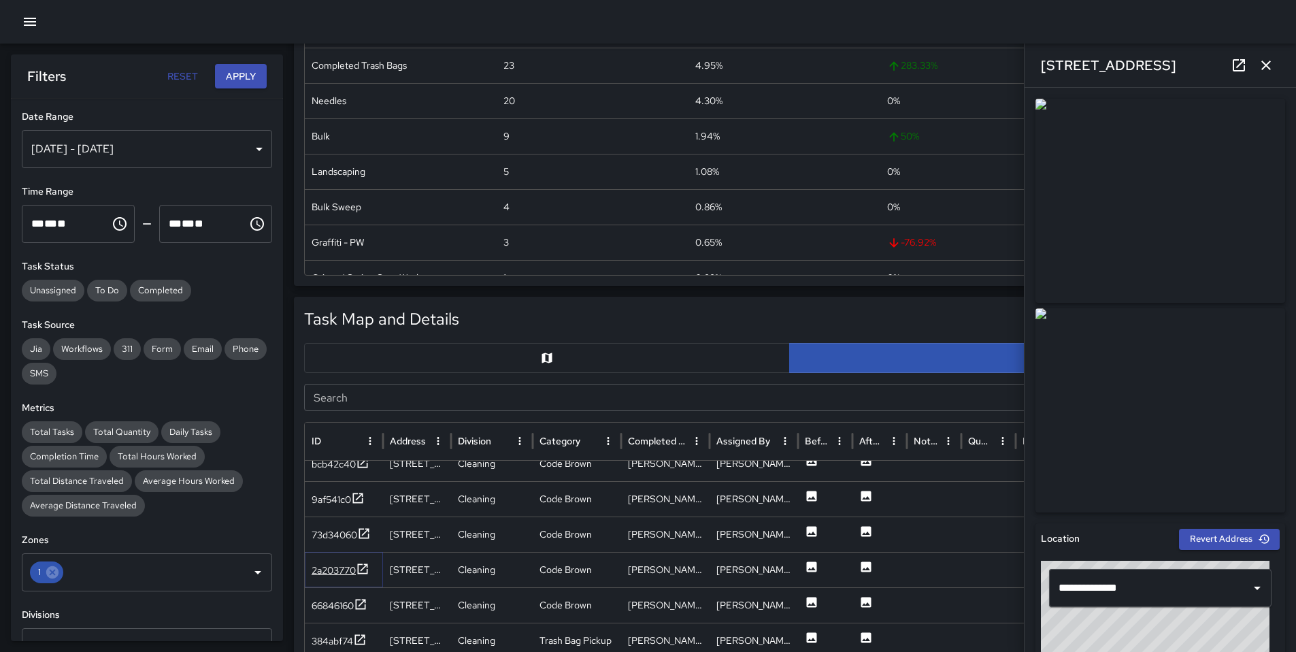
click at [342, 564] on div "2a203770" at bounding box center [334, 570] width 44 height 14
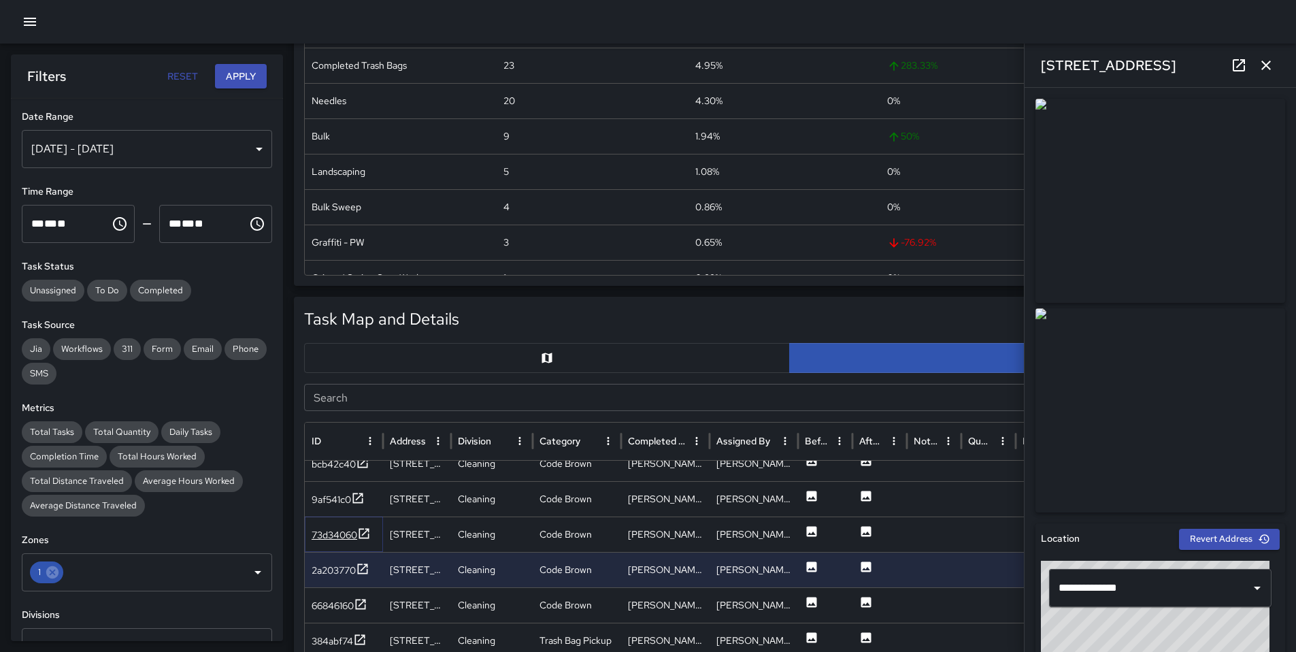
click at [339, 536] on div "73d34060" at bounding box center [335, 535] width 46 height 14
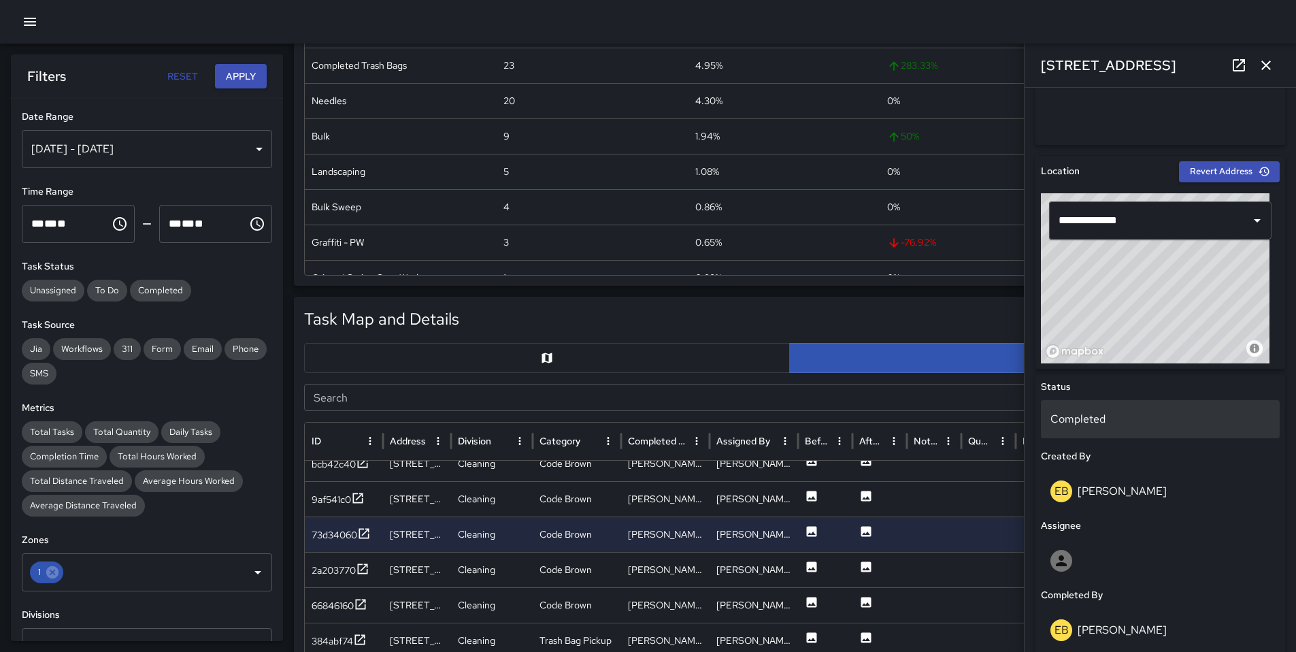
click at [1089, 410] on div "Completed" at bounding box center [1160, 419] width 239 height 38
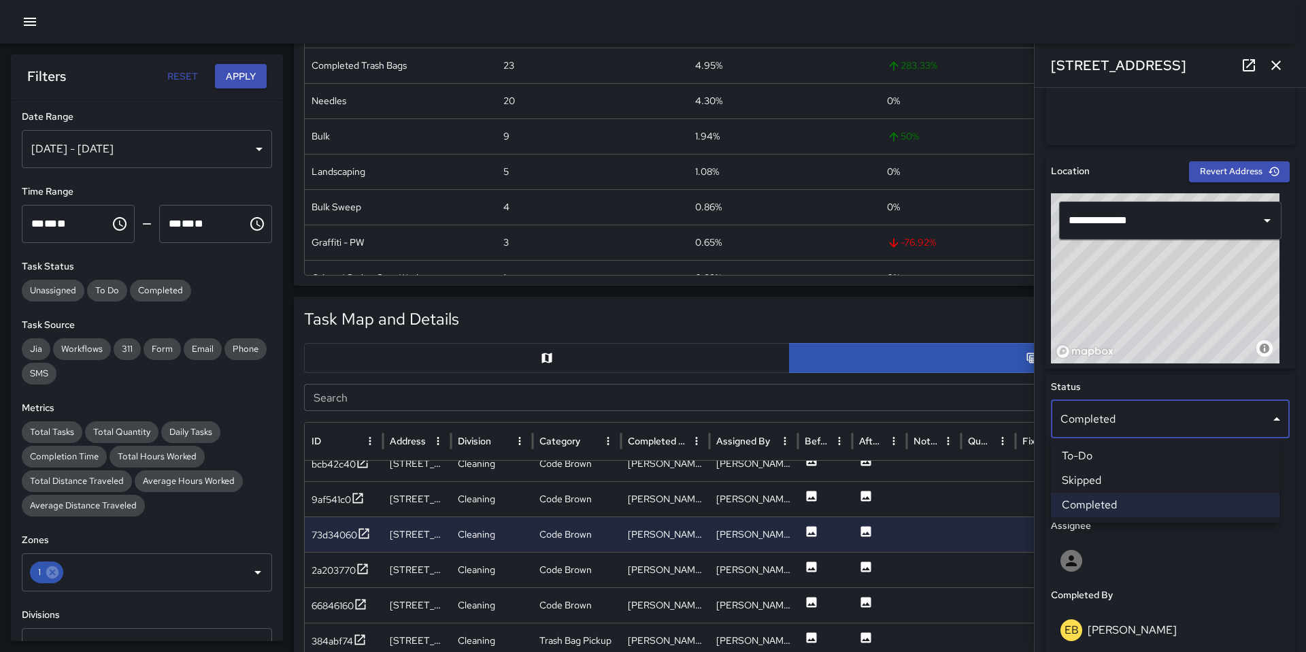
click at [1092, 472] on li "Skipped" at bounding box center [1165, 480] width 229 height 24
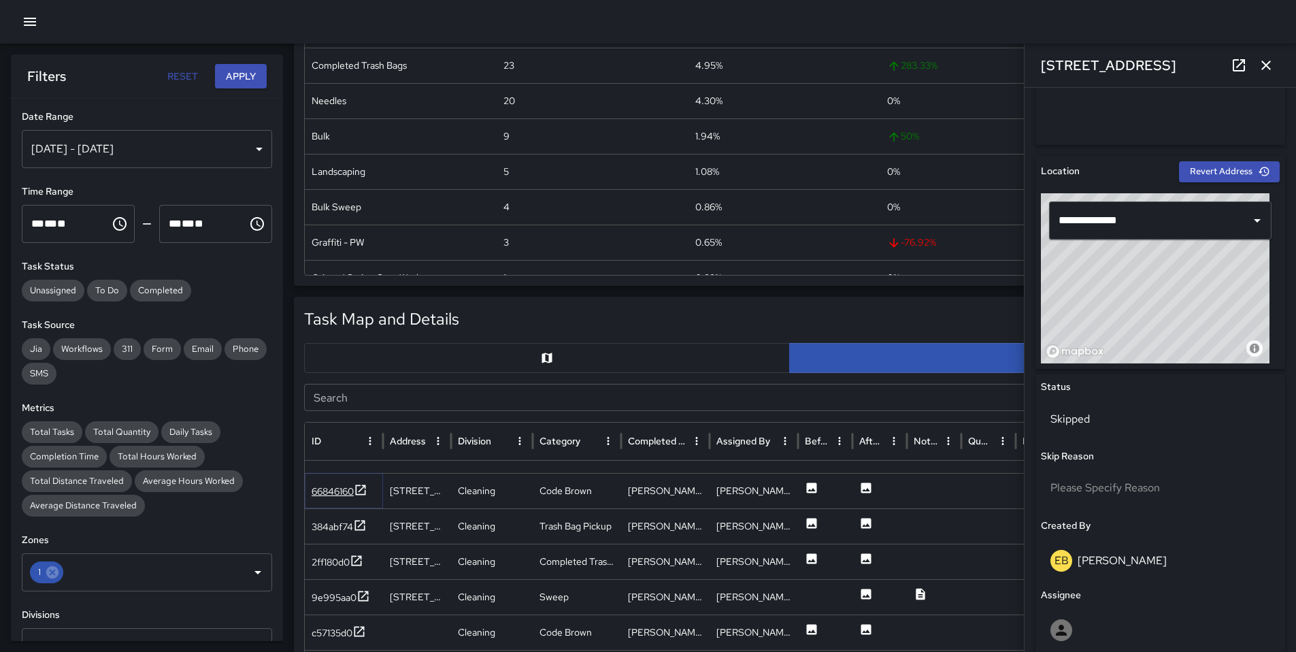
click at [331, 493] on div "66846160" at bounding box center [333, 491] width 42 height 14
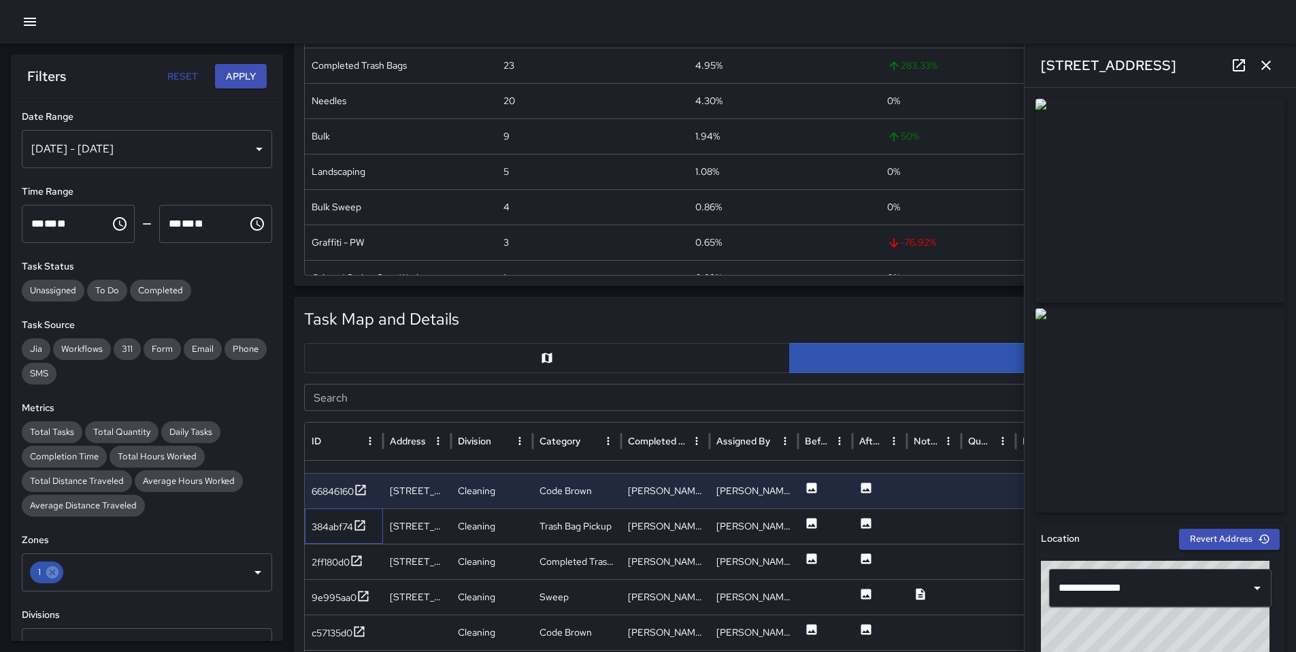
click at [335, 516] on div "384abf74" at bounding box center [344, 525] width 78 height 35
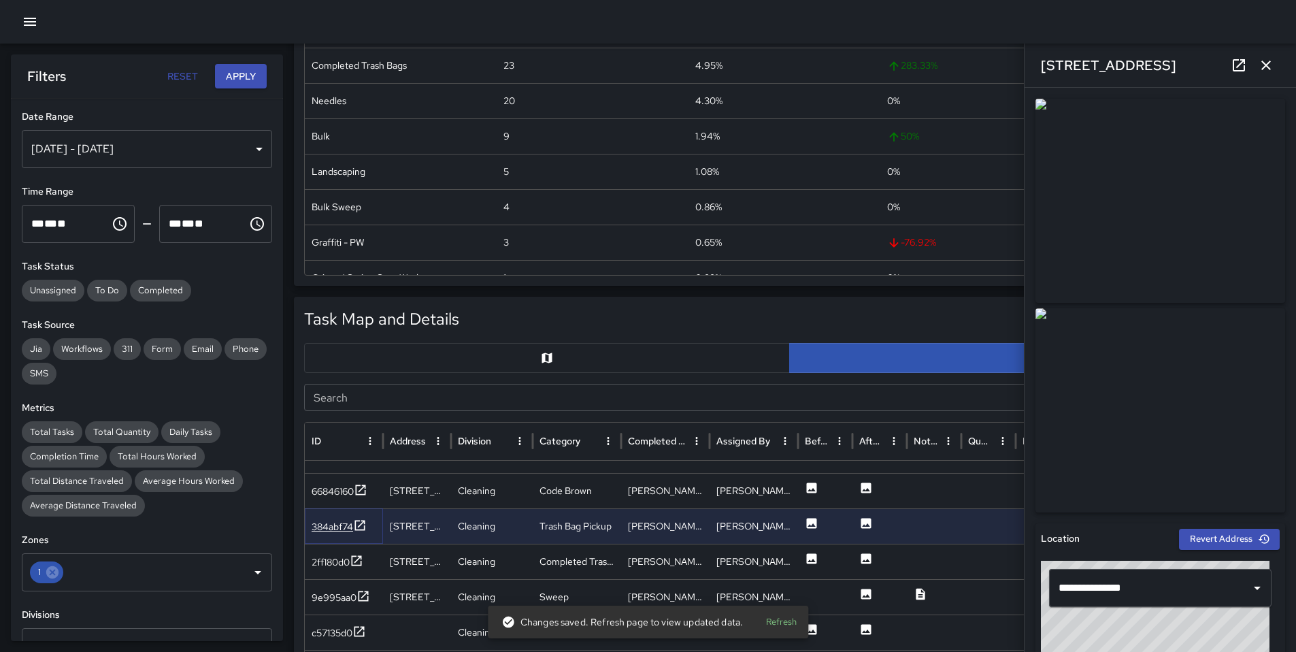
click at [332, 527] on div "384abf74" at bounding box center [332, 527] width 41 height 14
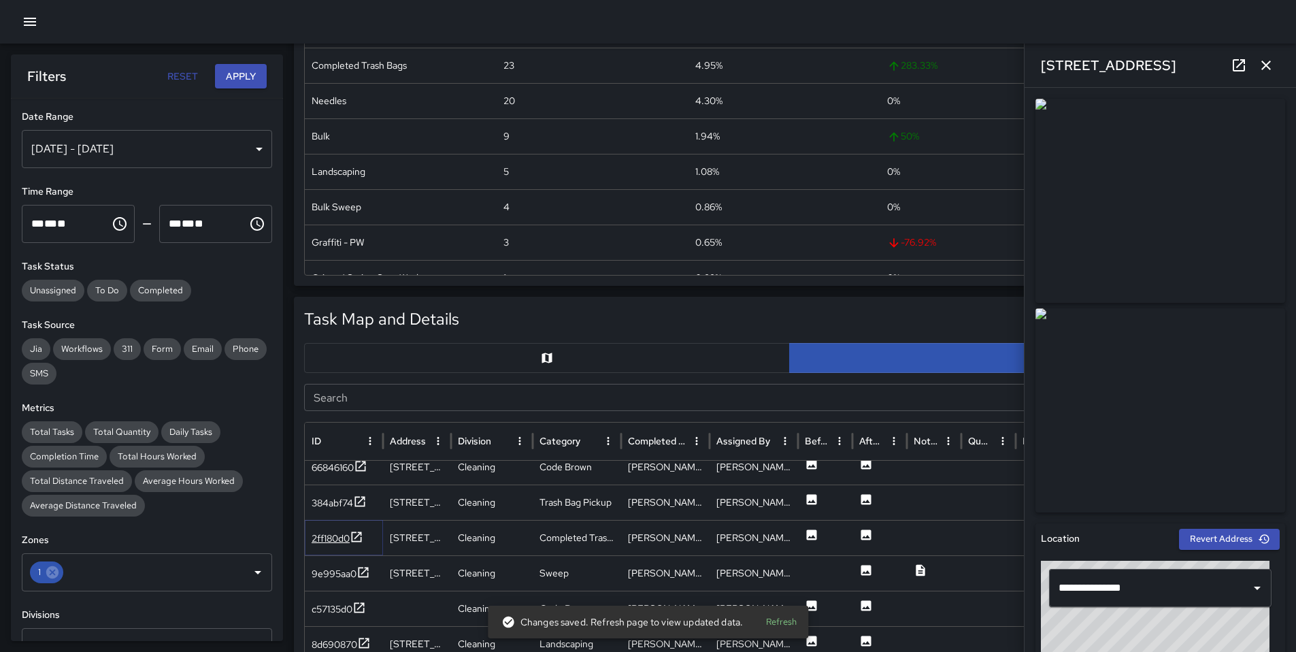
click at [334, 537] on div "2ff180d0" at bounding box center [331, 538] width 38 height 14
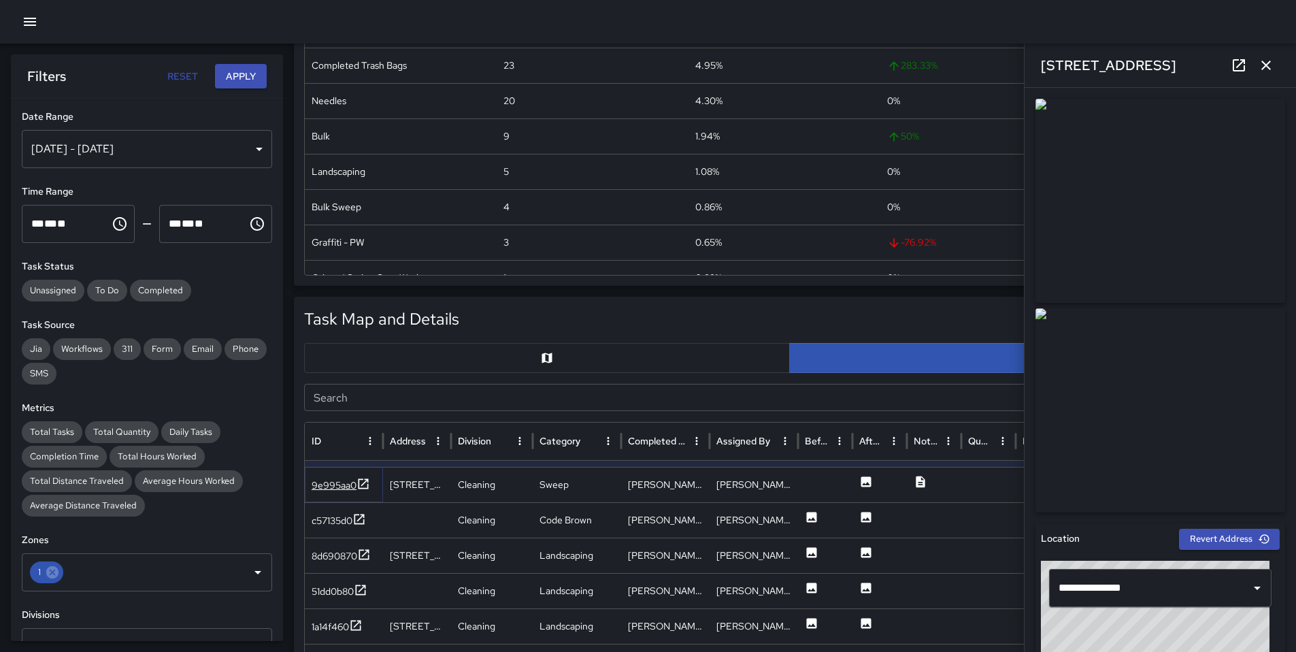
click at [330, 486] on div "9e995aa0" at bounding box center [334, 485] width 45 height 14
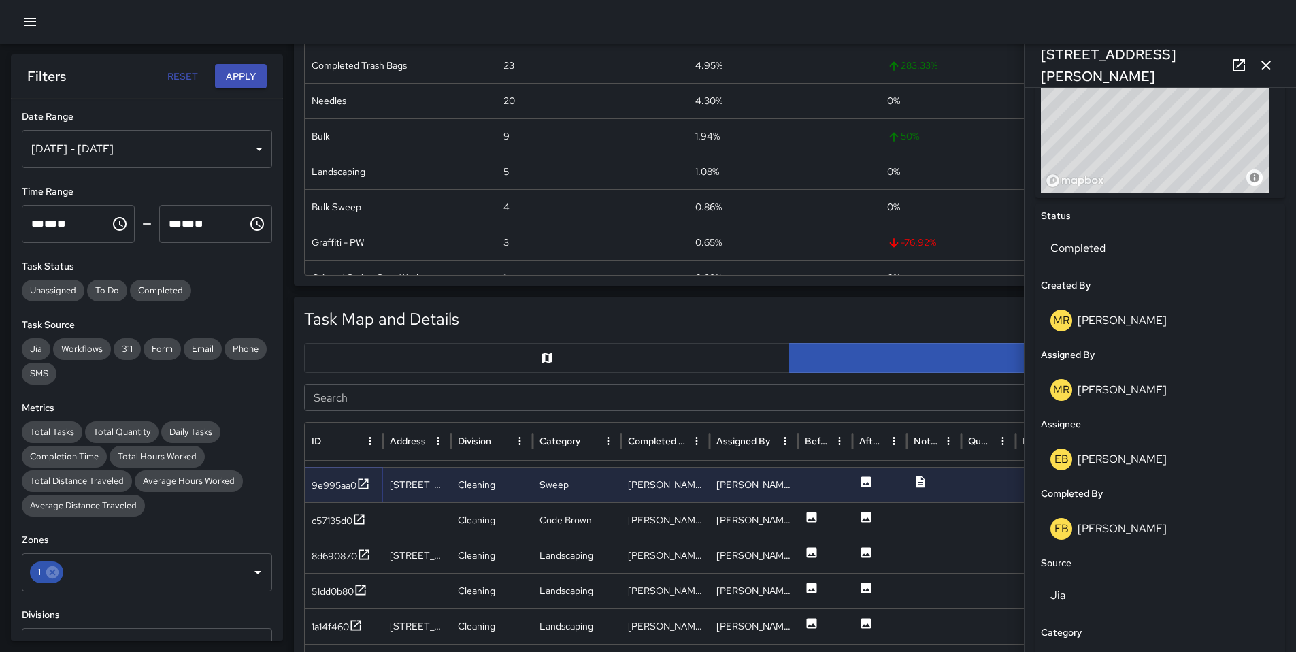
scroll to position [253, 0]
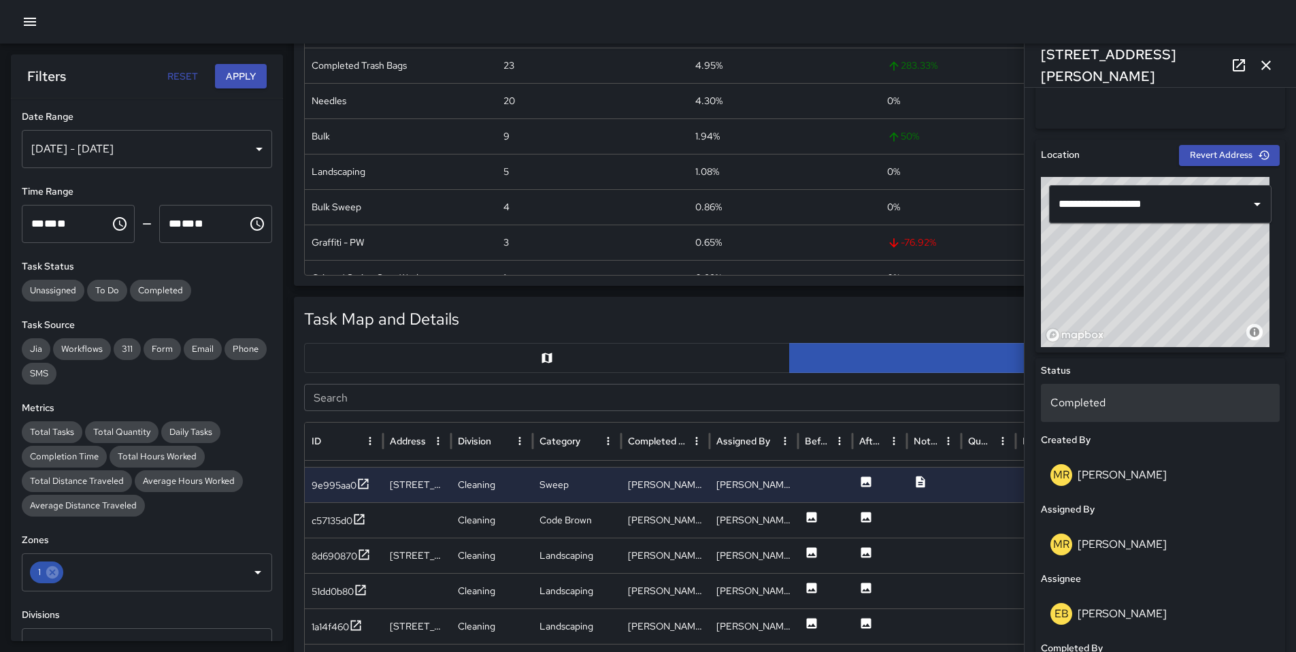
click at [1065, 401] on p "Completed" at bounding box center [1160, 403] width 220 height 16
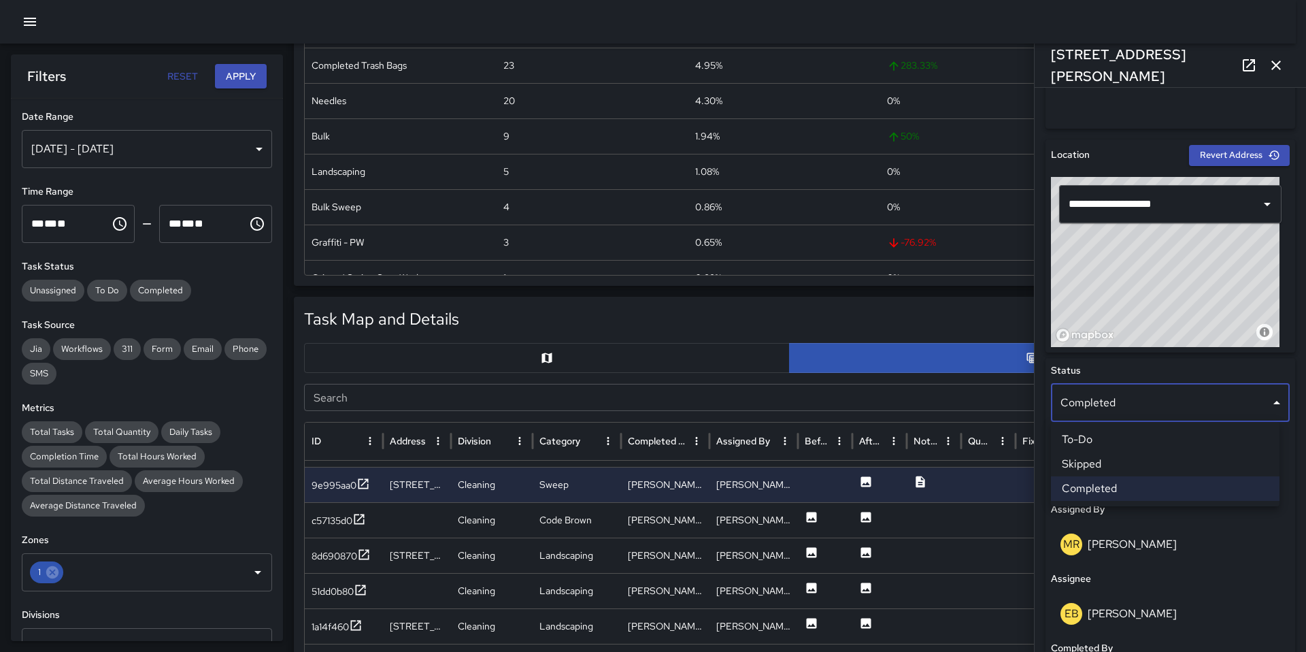
click at [1094, 459] on li "Skipped" at bounding box center [1165, 464] width 229 height 24
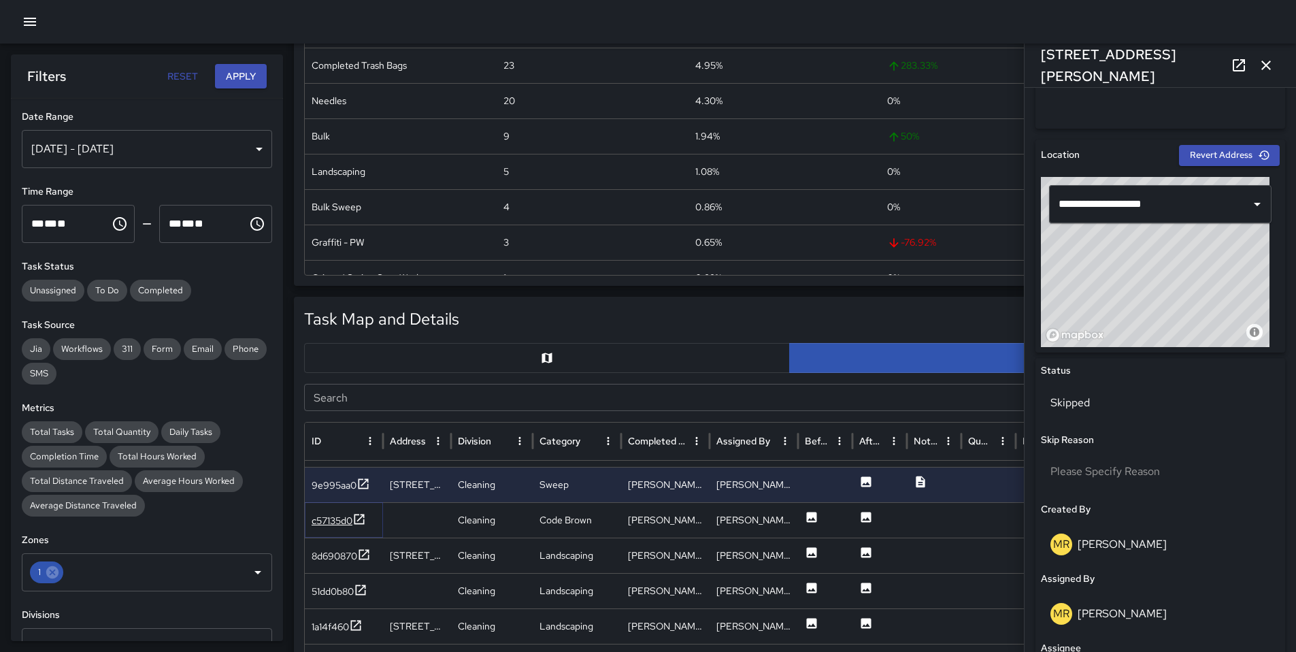
click at [312, 524] on div "c57135d0" at bounding box center [332, 521] width 41 height 14
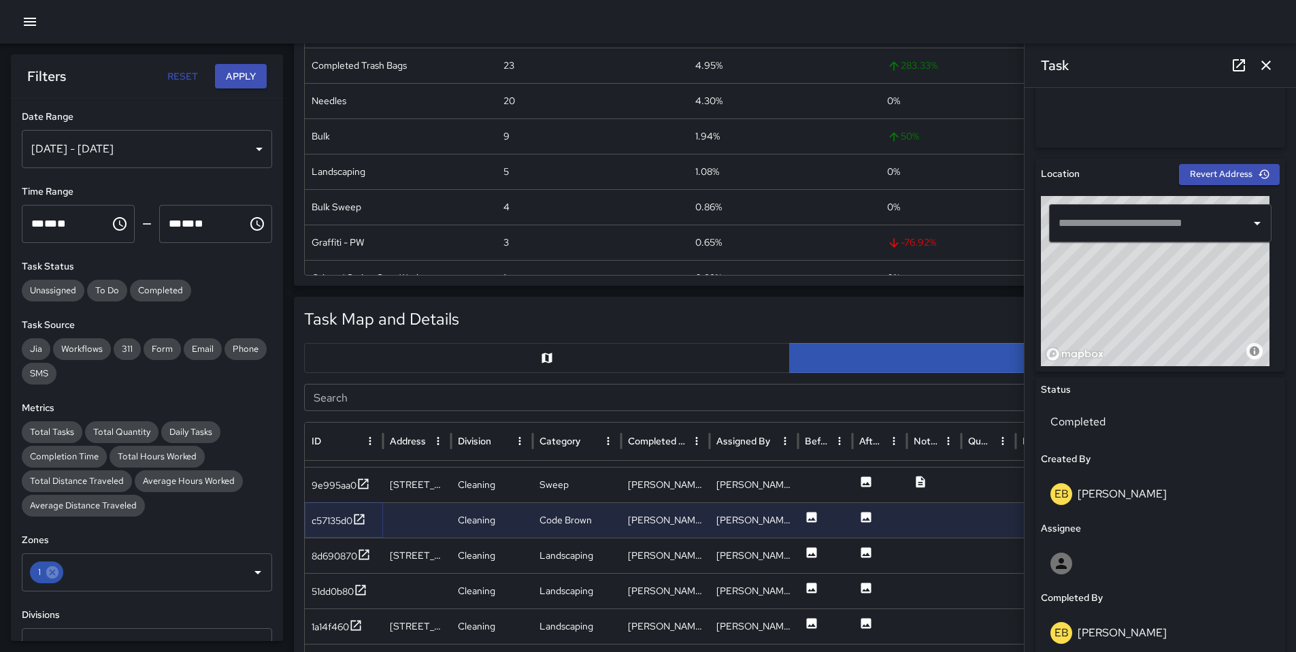
scroll to position [399, 0]
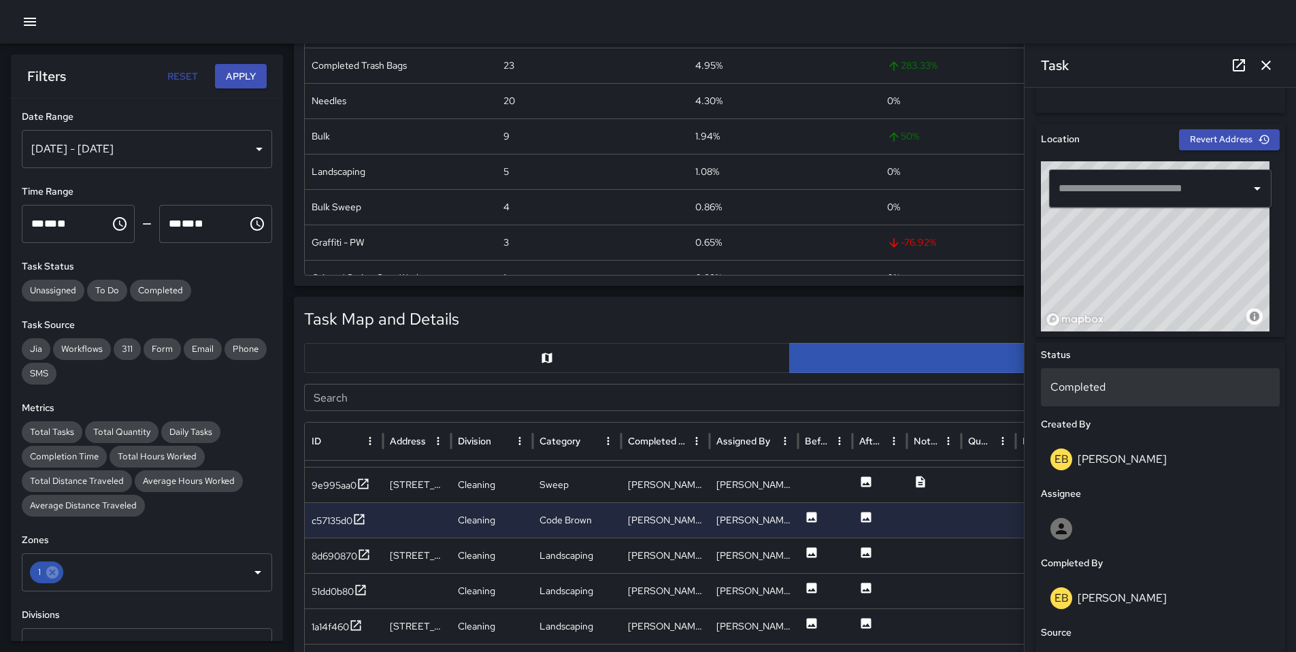
click at [1100, 388] on p "Completed" at bounding box center [1160, 387] width 220 height 16
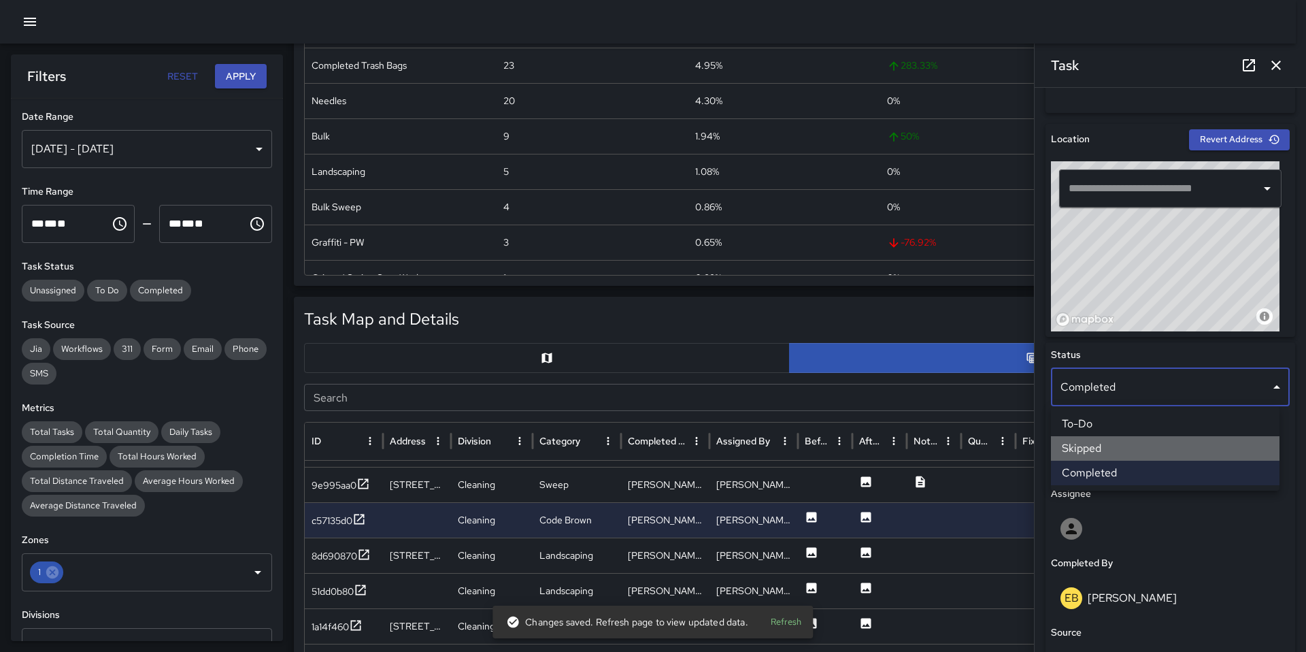
click at [1106, 448] on li "Skipped" at bounding box center [1165, 448] width 229 height 24
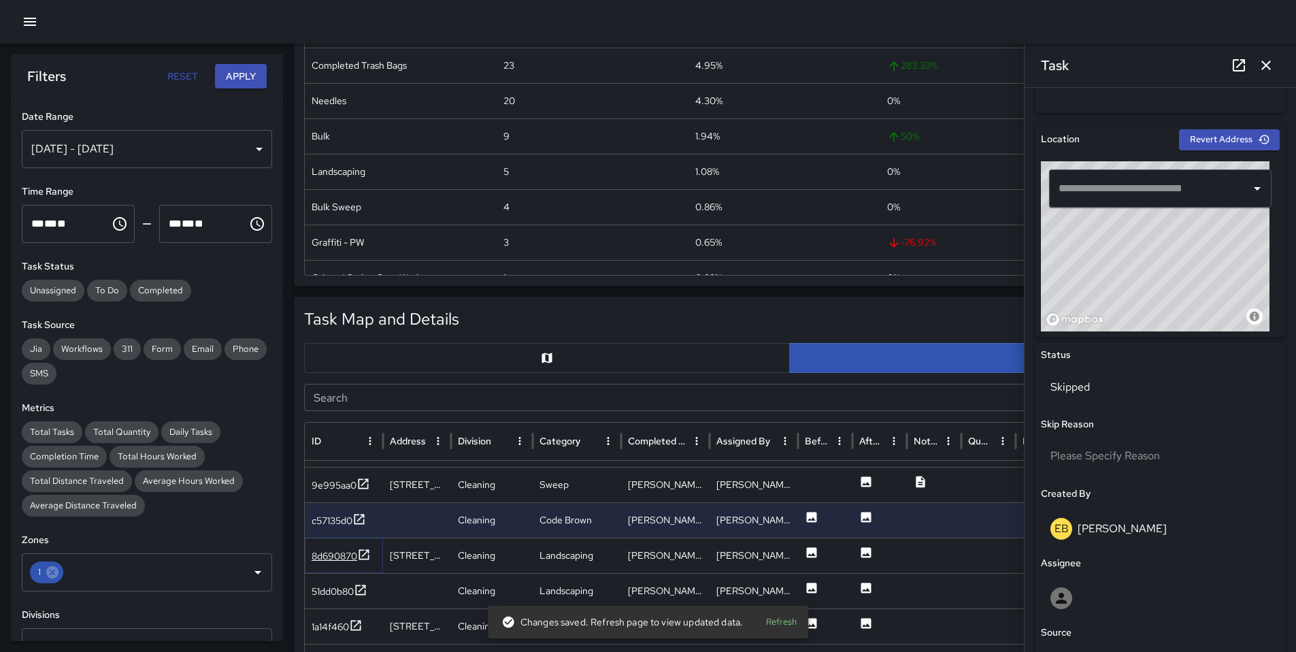
click at [335, 556] on div "8d690870" at bounding box center [335, 556] width 46 height 14
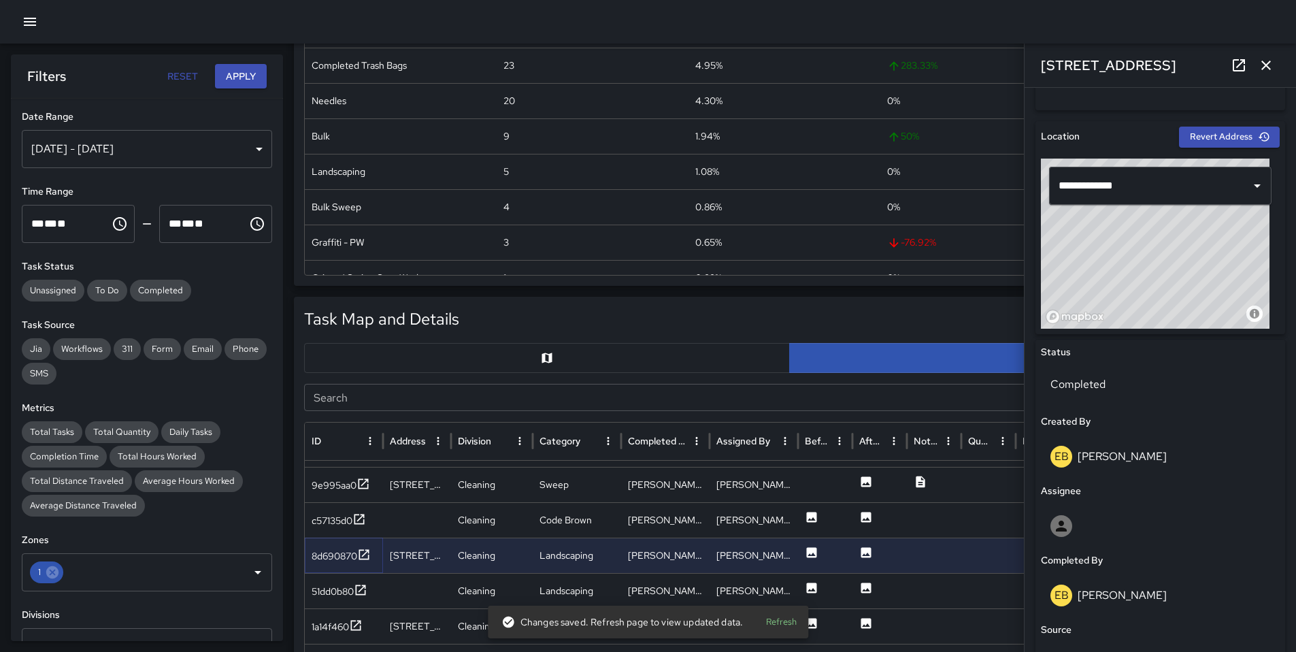
scroll to position [403, 0]
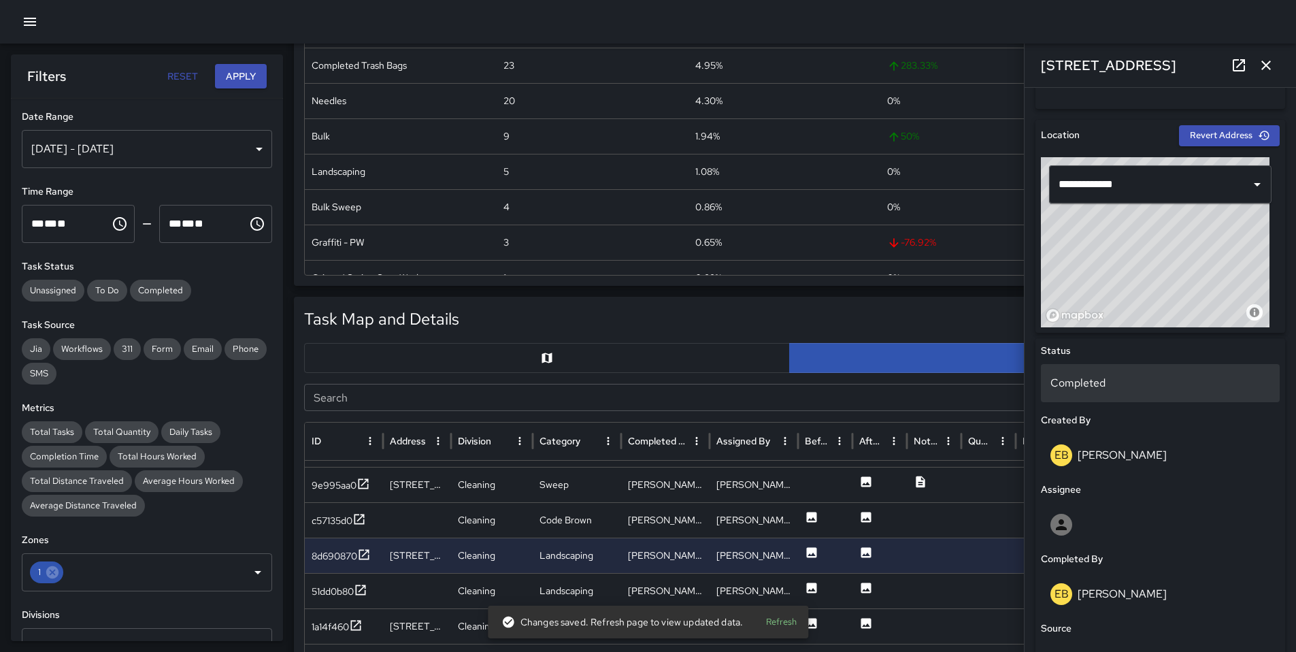
click at [1090, 379] on p "Completed" at bounding box center [1160, 383] width 220 height 16
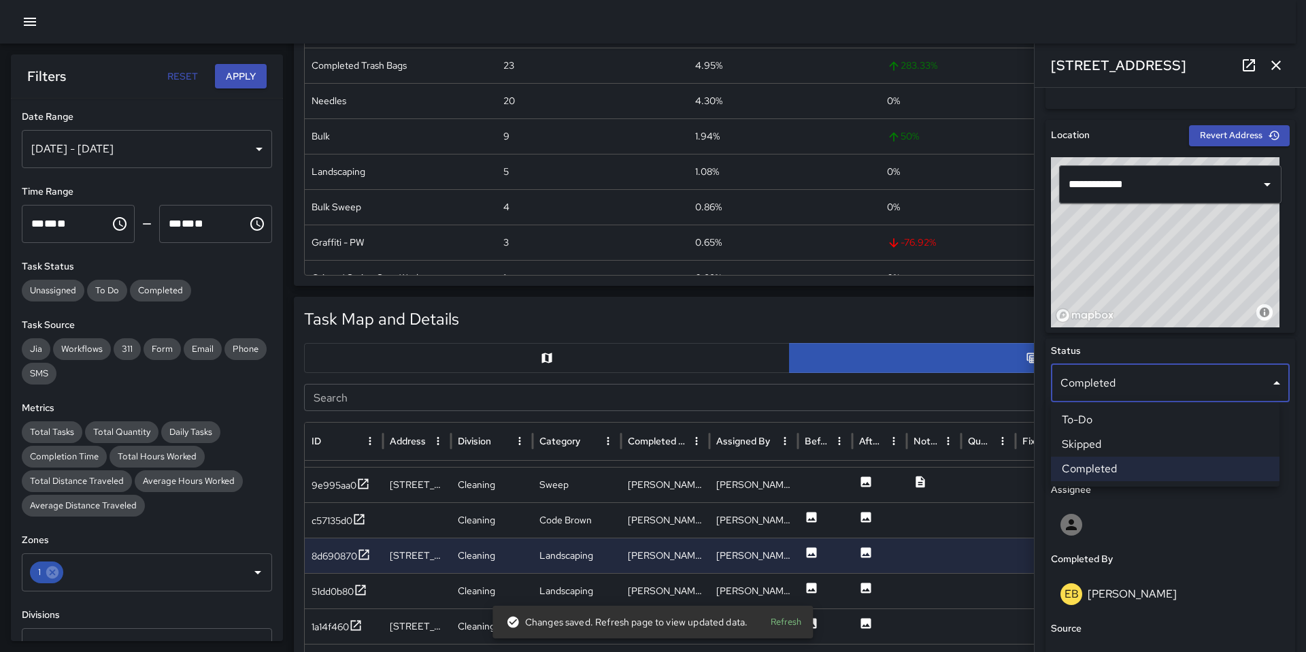
click at [1103, 446] on li "Skipped" at bounding box center [1165, 444] width 229 height 24
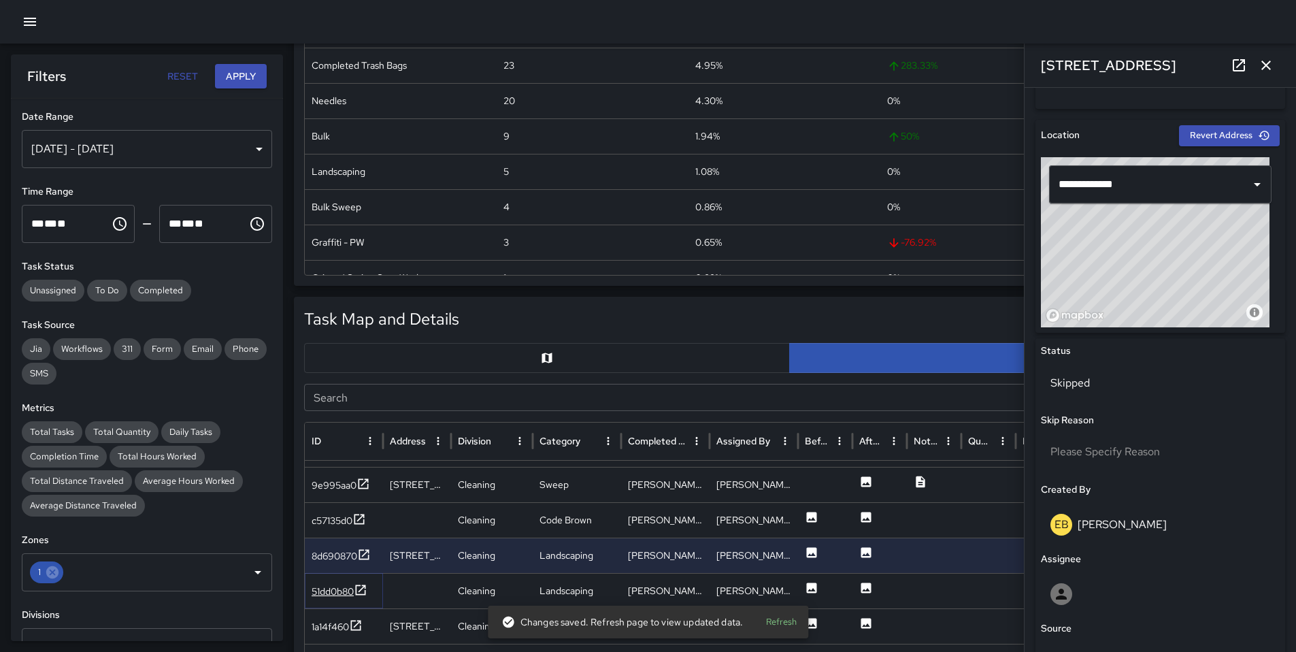
click at [335, 588] on div "51dd0b80" at bounding box center [333, 591] width 42 height 14
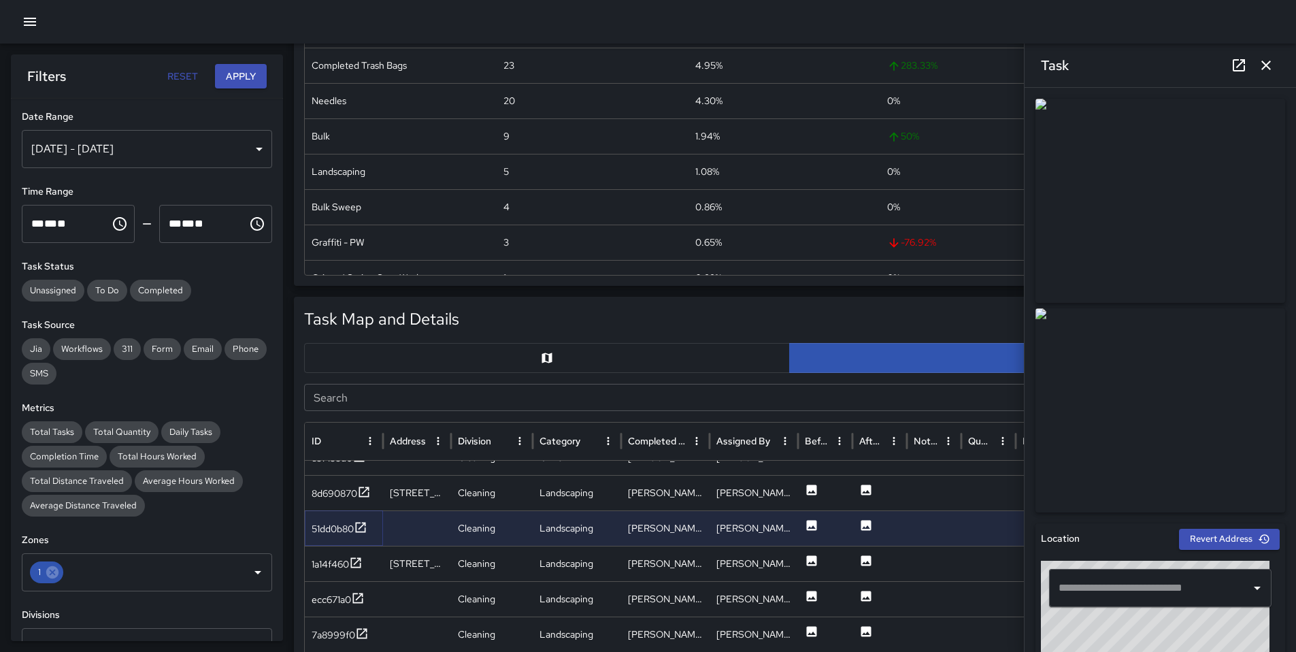
scroll to position [2368, 0]
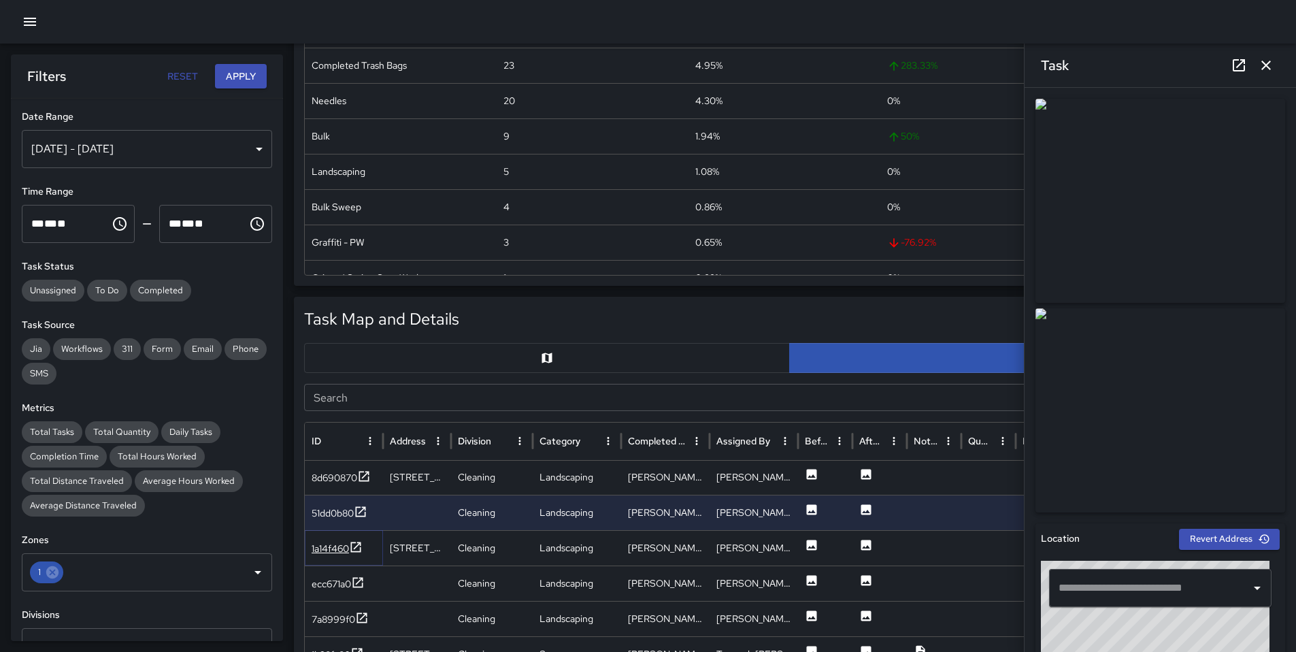
click at [318, 551] on div "1a14f460" at bounding box center [330, 549] width 37 height 14
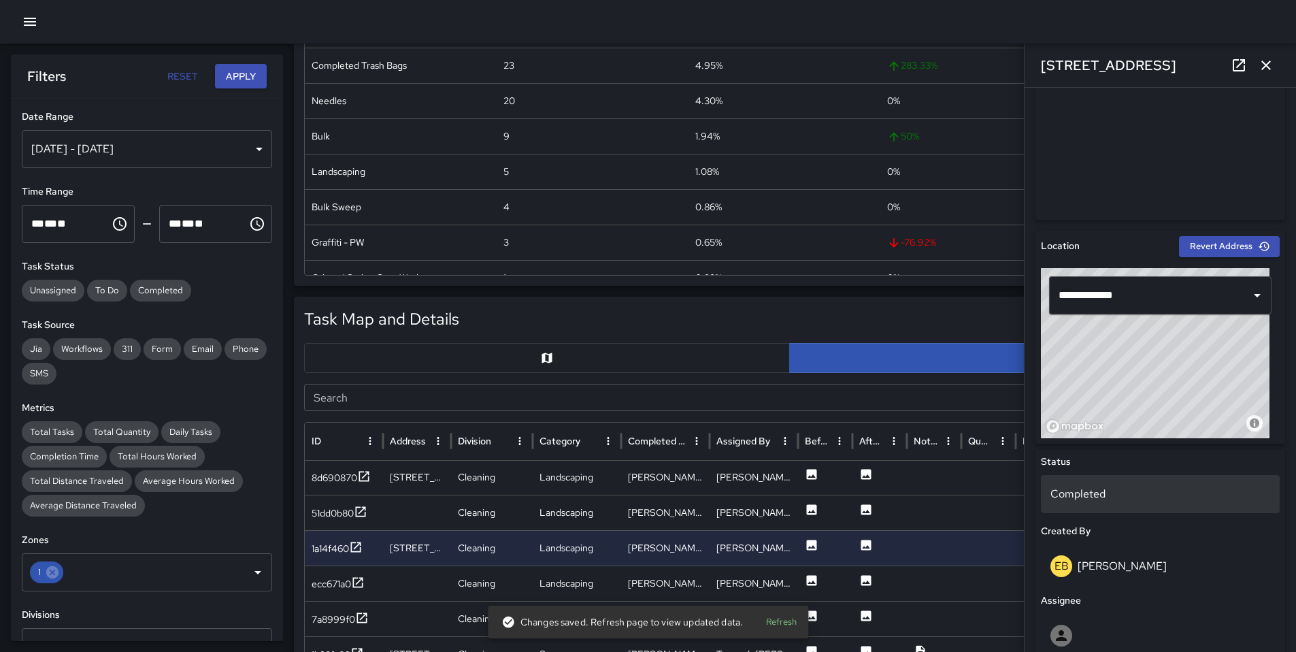
click at [1098, 493] on p "Completed" at bounding box center [1160, 494] width 220 height 16
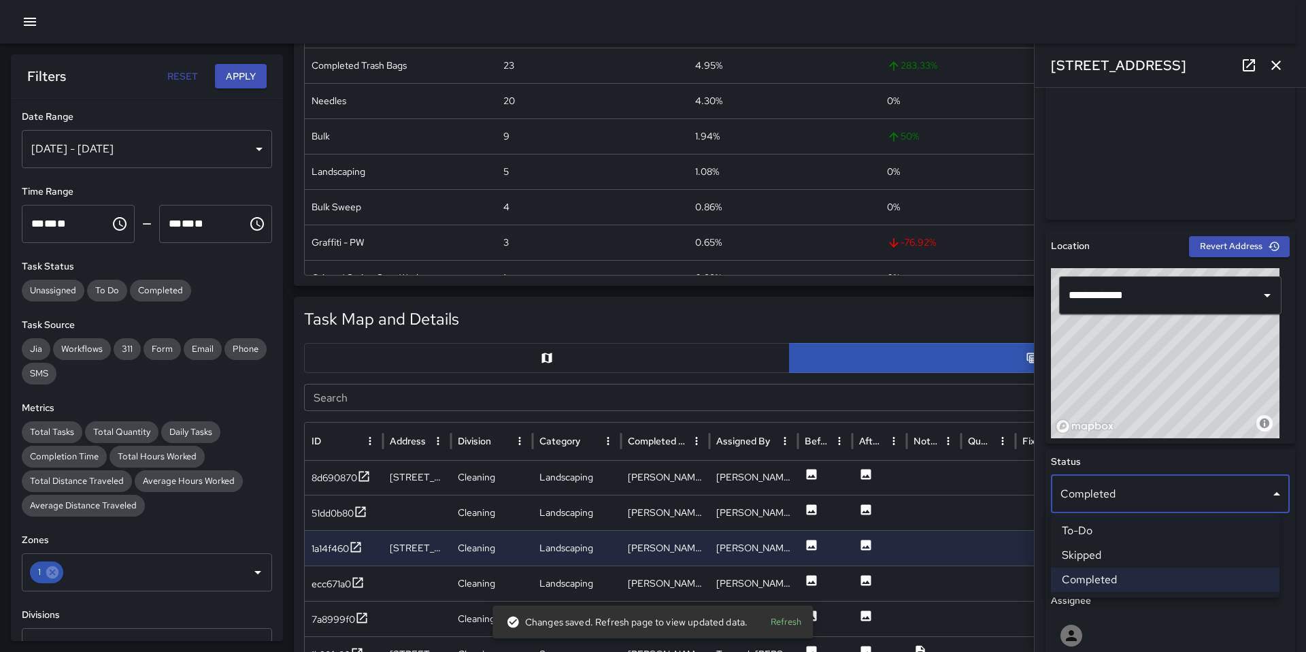
click at [1103, 554] on li "Skipped" at bounding box center [1165, 555] width 229 height 24
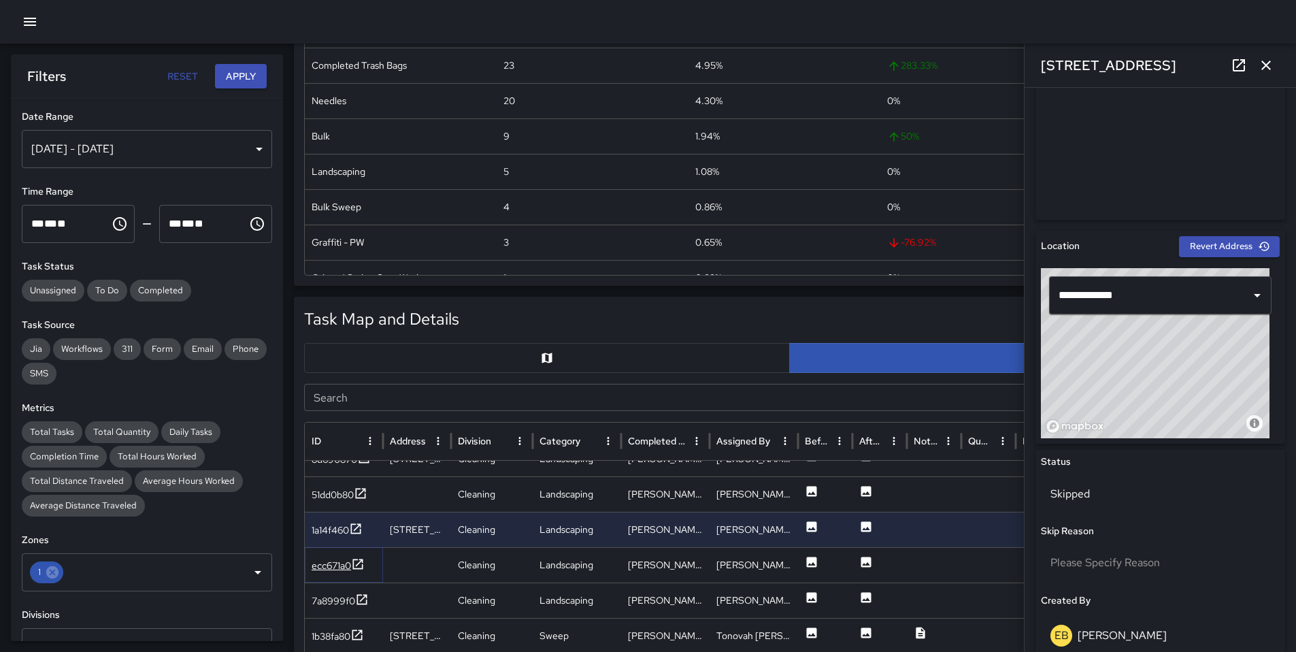
click at [328, 568] on div "ecc671a0" at bounding box center [331, 566] width 39 height 14
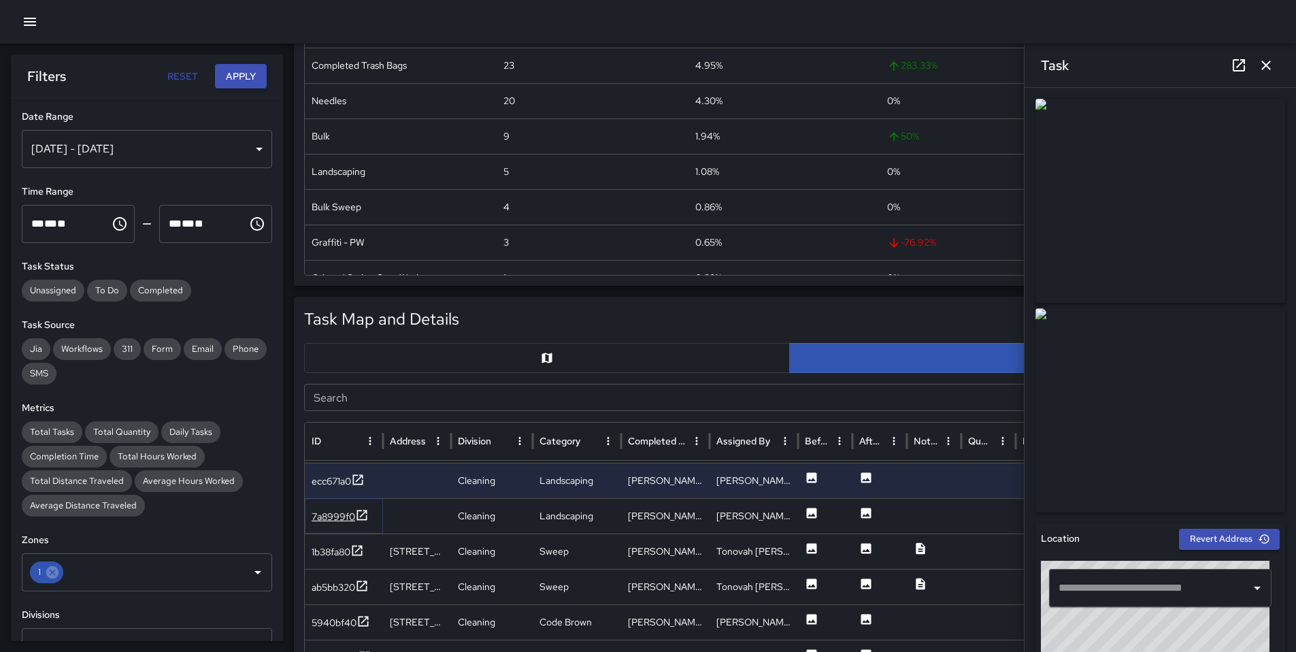
click at [317, 516] on div "7a8999f0" at bounding box center [334, 517] width 44 height 14
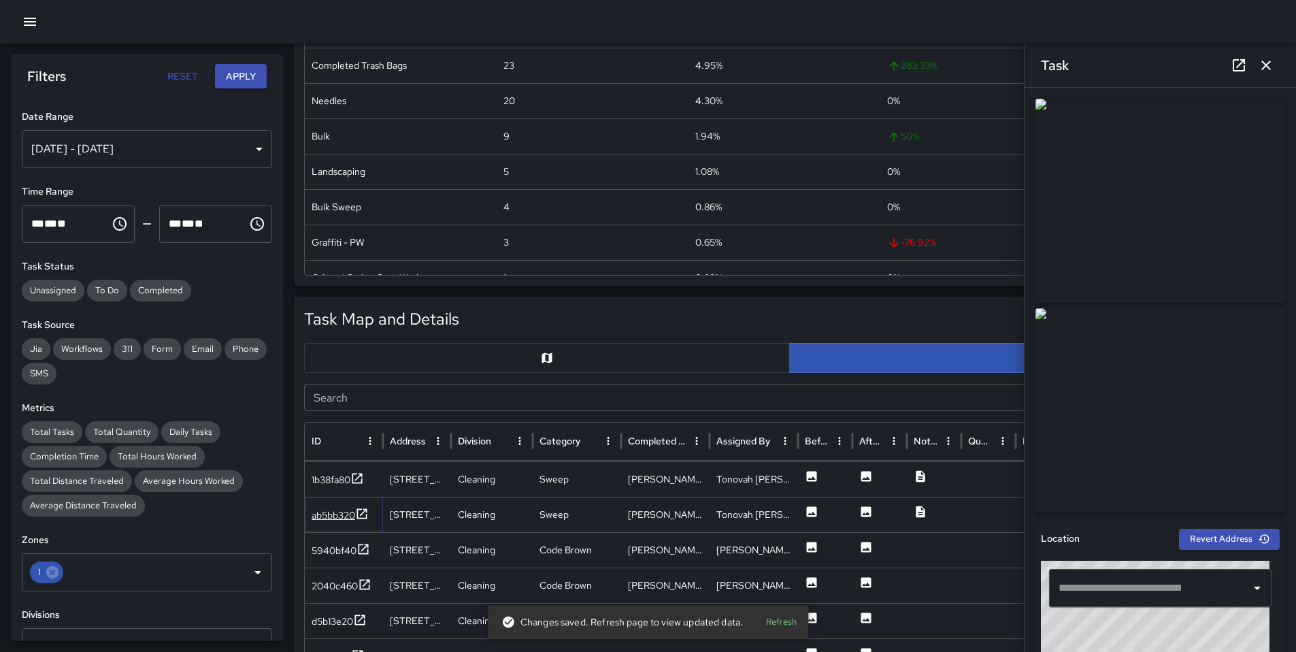
click at [337, 515] on div "ab5bb320" at bounding box center [334, 515] width 44 height 14
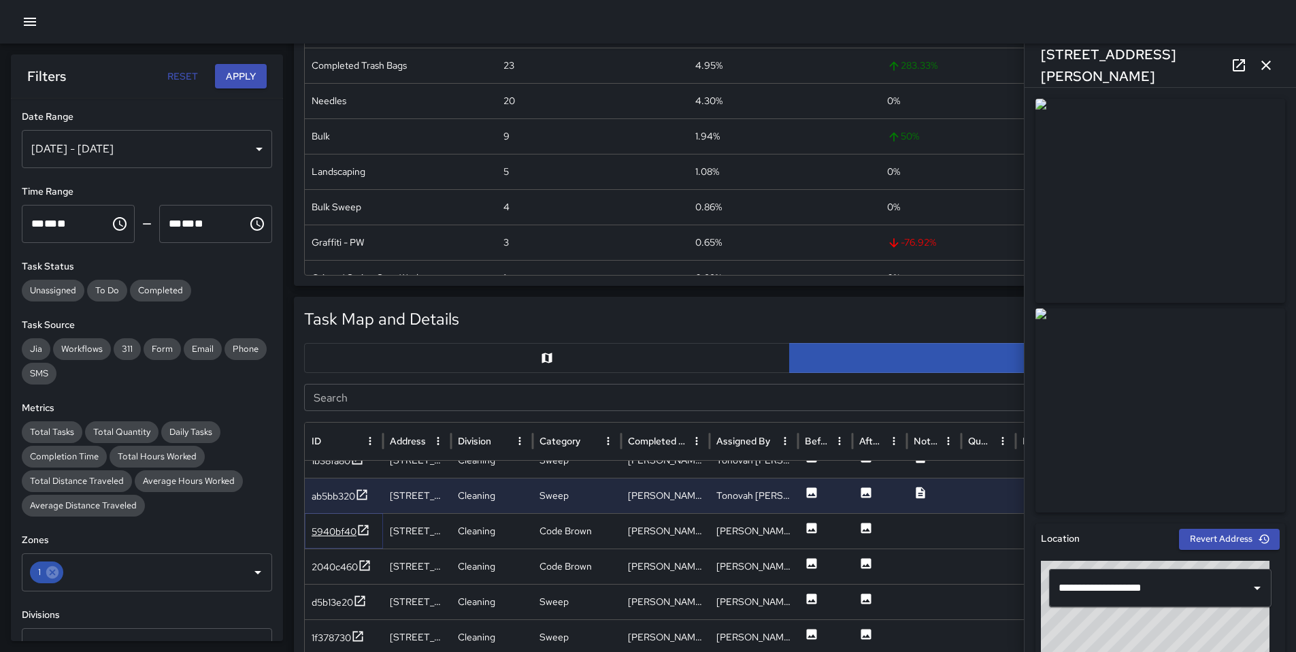
click at [335, 530] on div "5940bf40" at bounding box center [334, 531] width 45 height 14
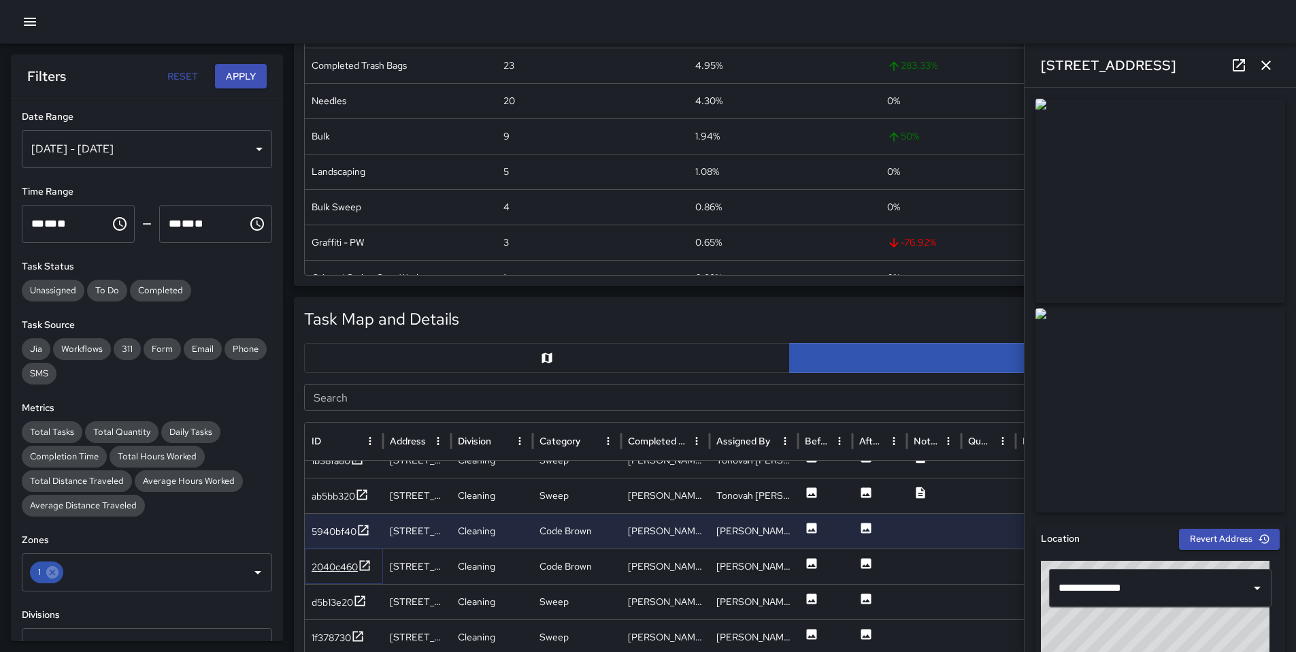
click at [329, 569] on div "2040c460" at bounding box center [335, 567] width 46 height 14
click at [334, 565] on div "d5b13e20" at bounding box center [332, 566] width 41 height 14
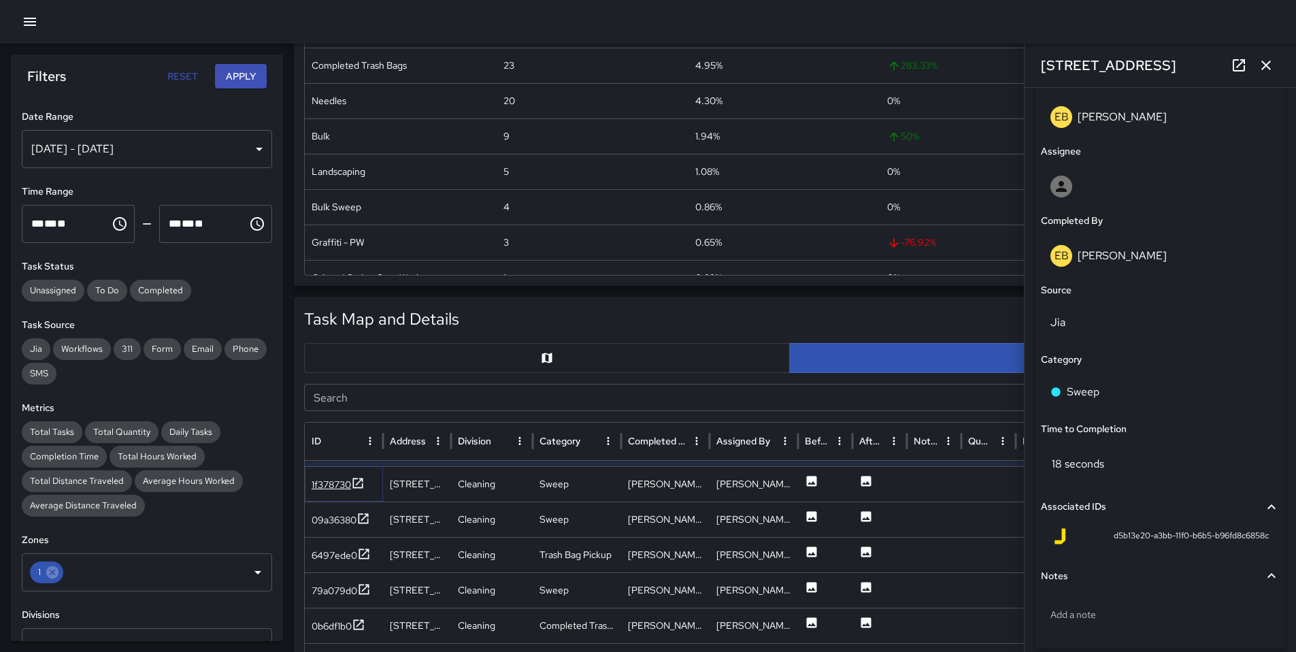
click at [322, 482] on div "1f378730" at bounding box center [331, 485] width 39 height 14
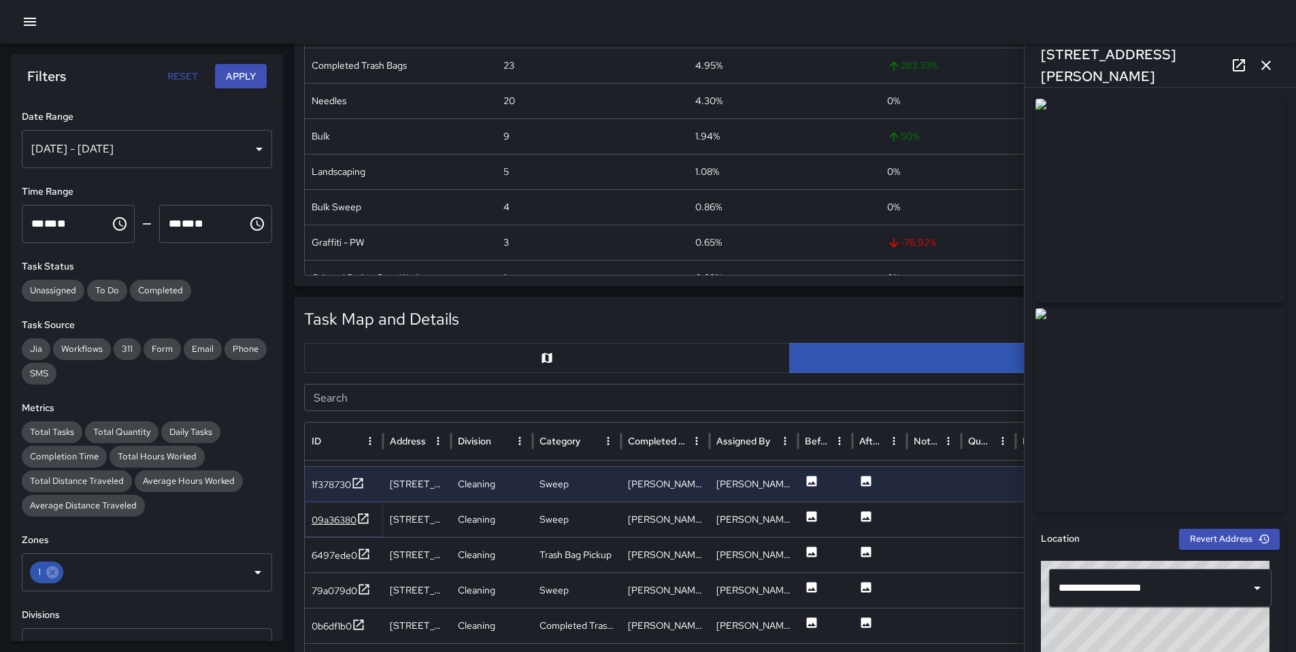
click at [327, 514] on div "09a36380" at bounding box center [334, 520] width 45 height 14
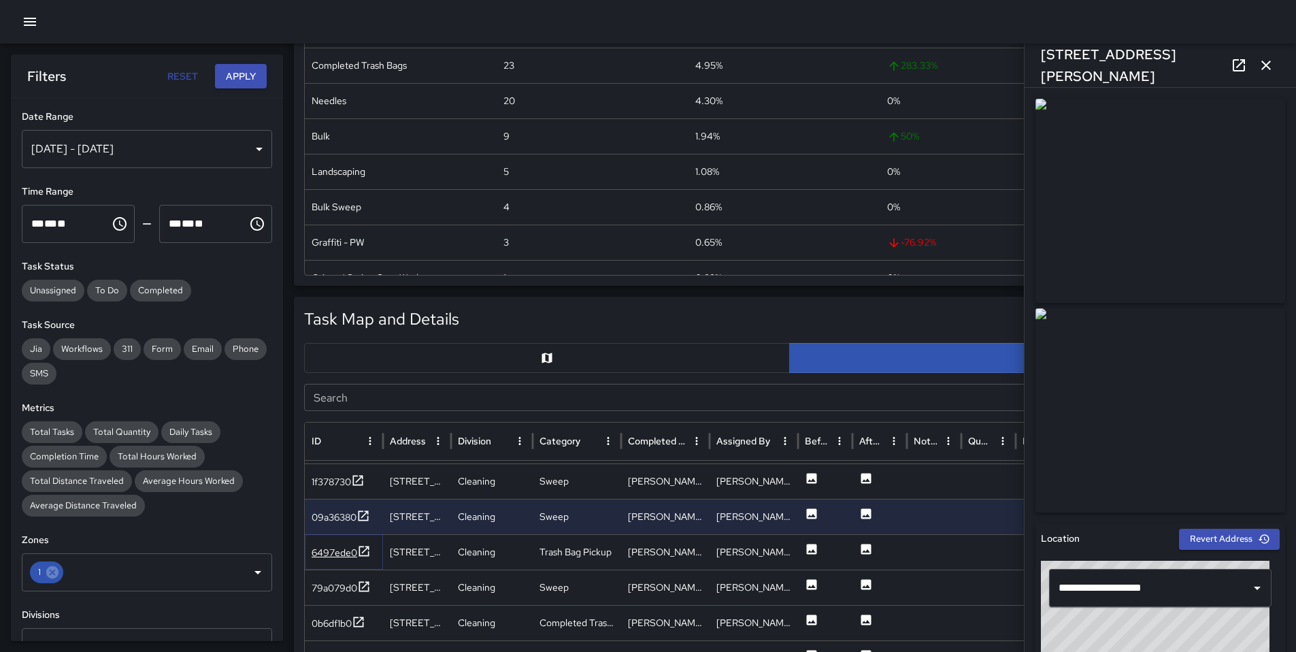
click at [341, 553] on div "6497ede0" at bounding box center [335, 553] width 46 height 14
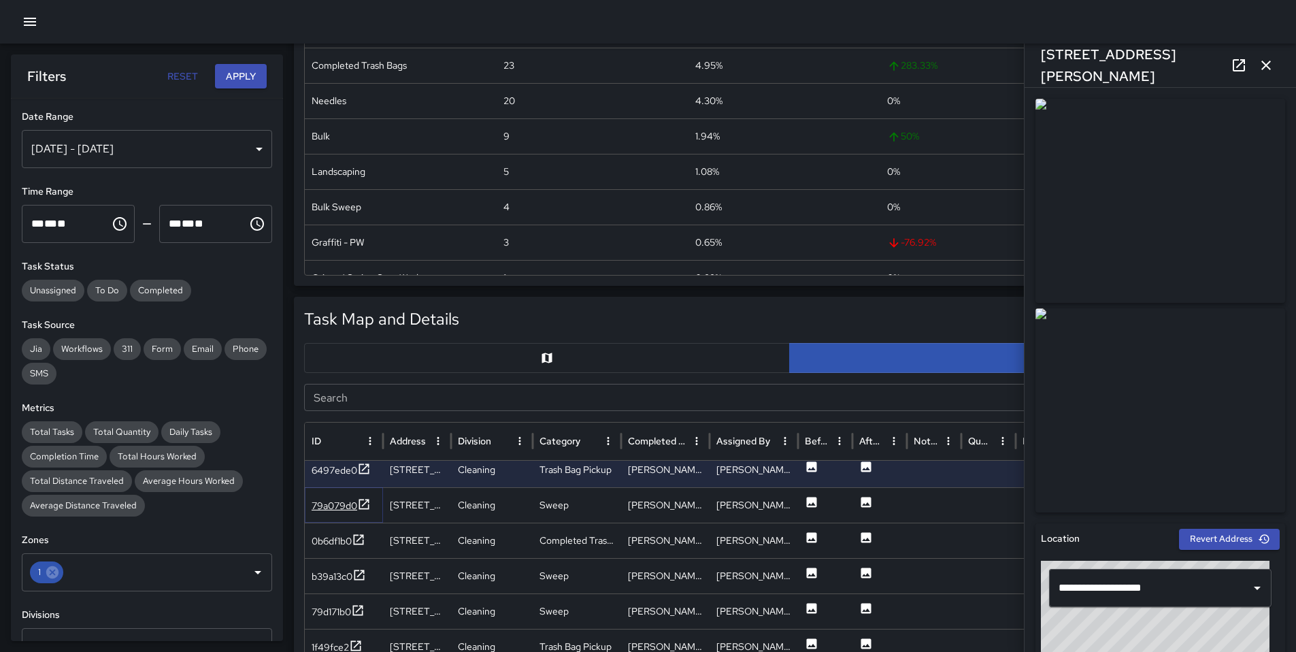
click at [337, 504] on div "79a079d0" at bounding box center [335, 506] width 46 height 14
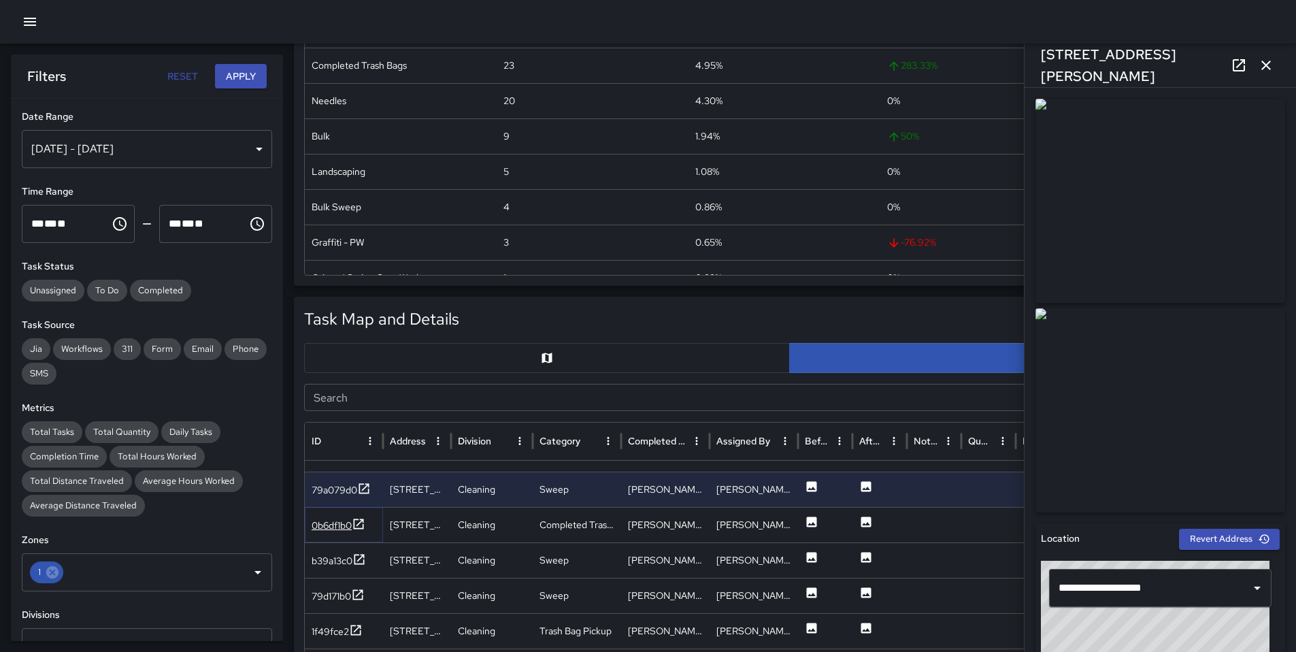
click at [348, 529] on div "0b6df1b0" at bounding box center [332, 525] width 40 height 14
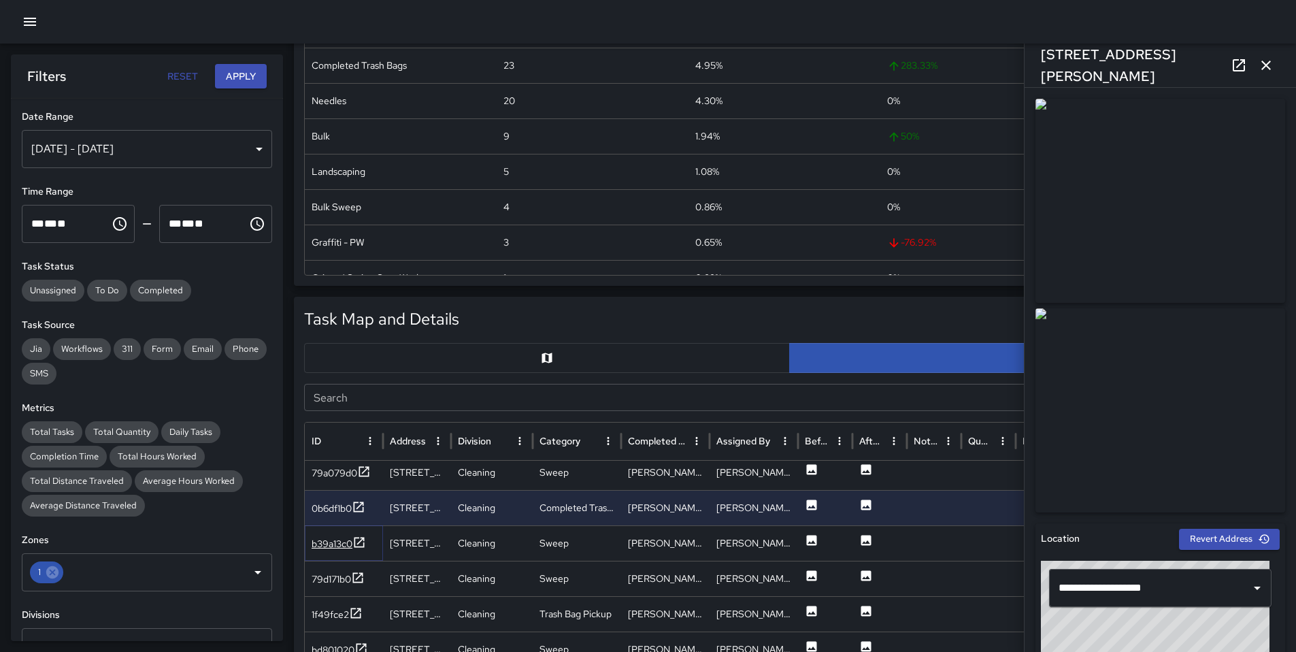
click at [333, 543] on div "b39a13c0" at bounding box center [332, 544] width 41 height 14
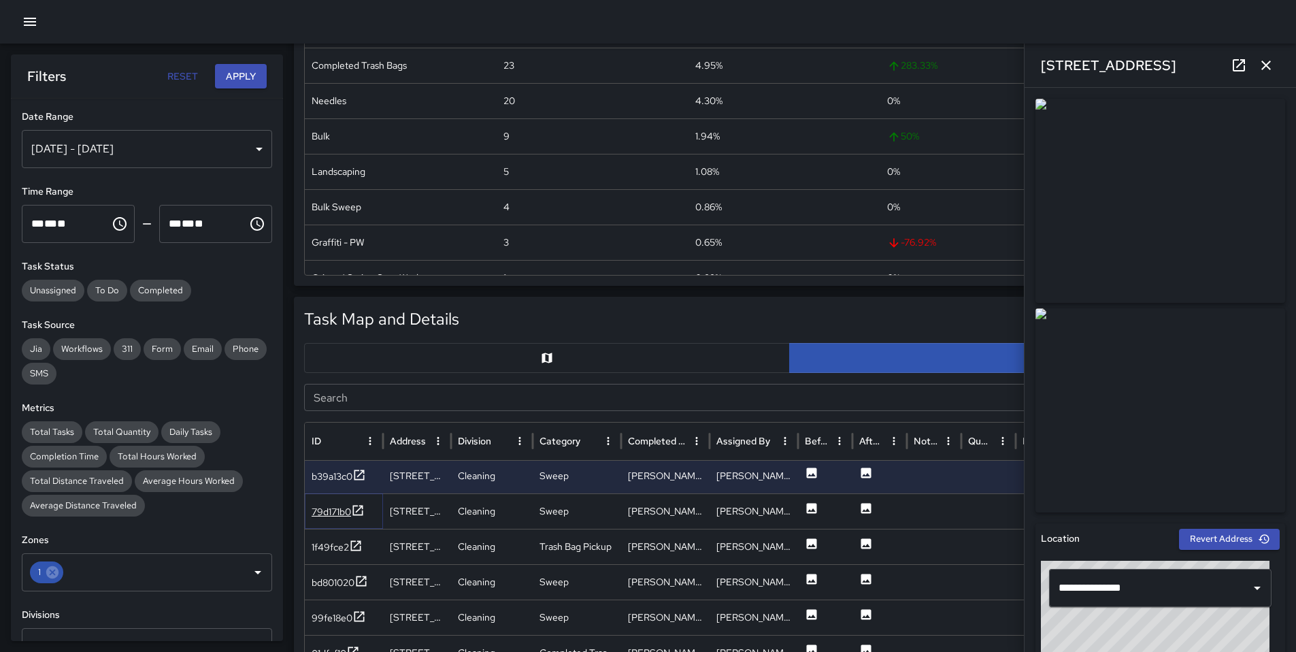
click at [342, 512] on div "79d171b0" at bounding box center [331, 512] width 39 height 14
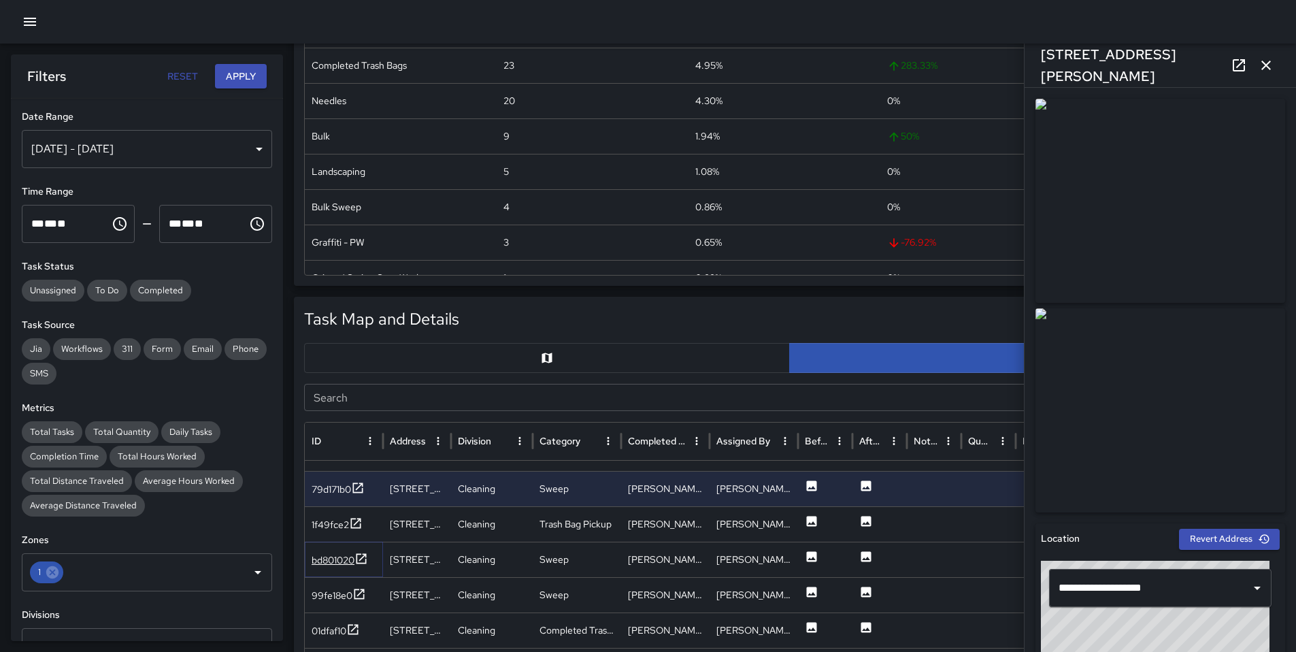
click at [344, 556] on div "bd801020" at bounding box center [333, 560] width 43 height 14
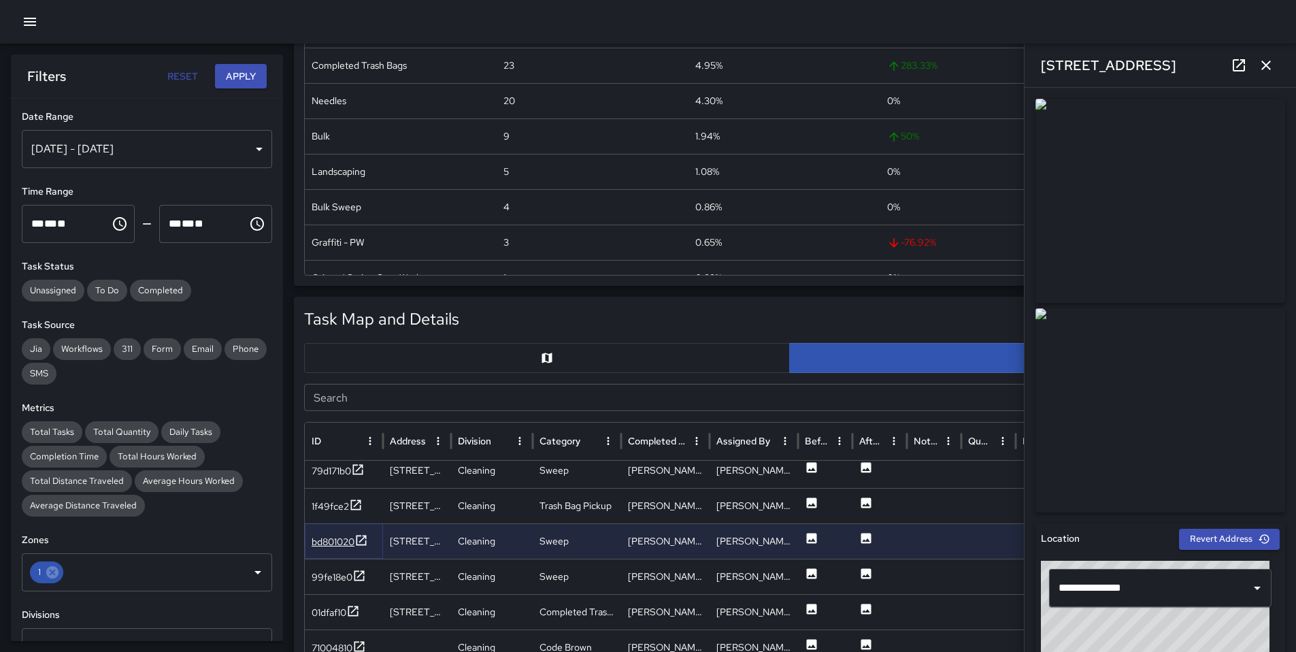
click at [342, 544] on div "bd801020" at bounding box center [333, 542] width 43 height 14
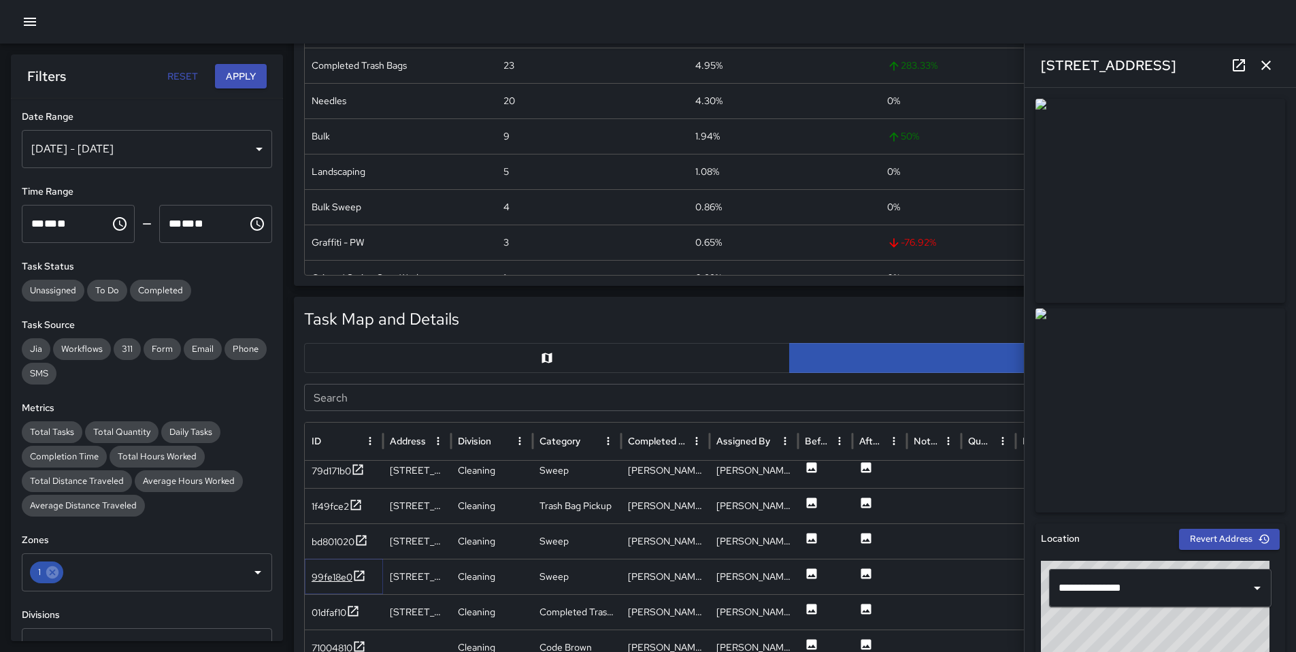
click at [329, 571] on div "99fe18e0" at bounding box center [332, 577] width 41 height 14
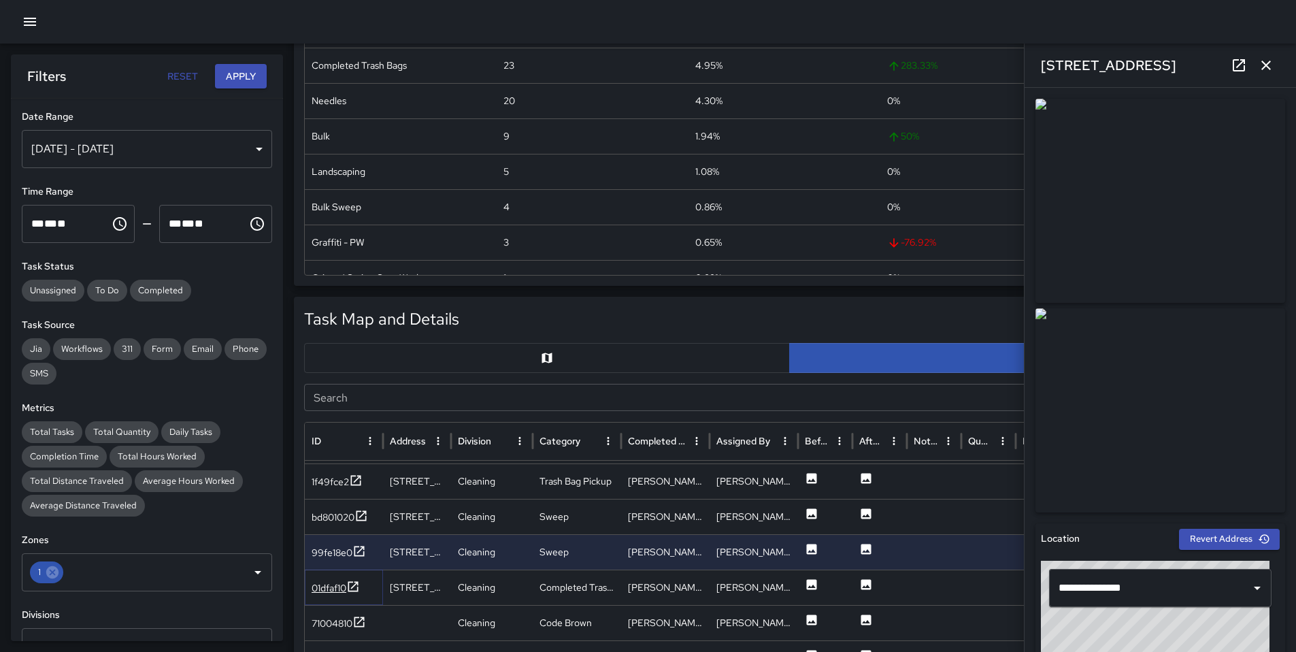
click at [336, 584] on div "01dfaf10" at bounding box center [329, 588] width 35 height 14
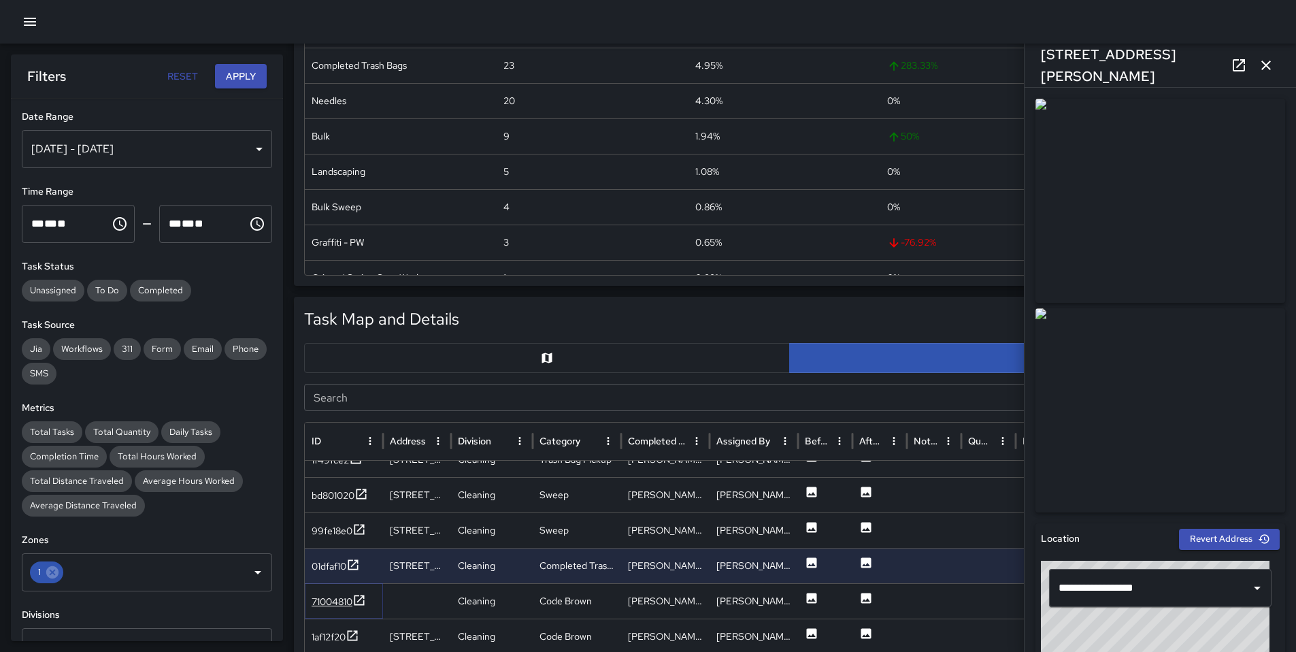
click at [339, 596] on div "71004810" at bounding box center [332, 602] width 41 height 14
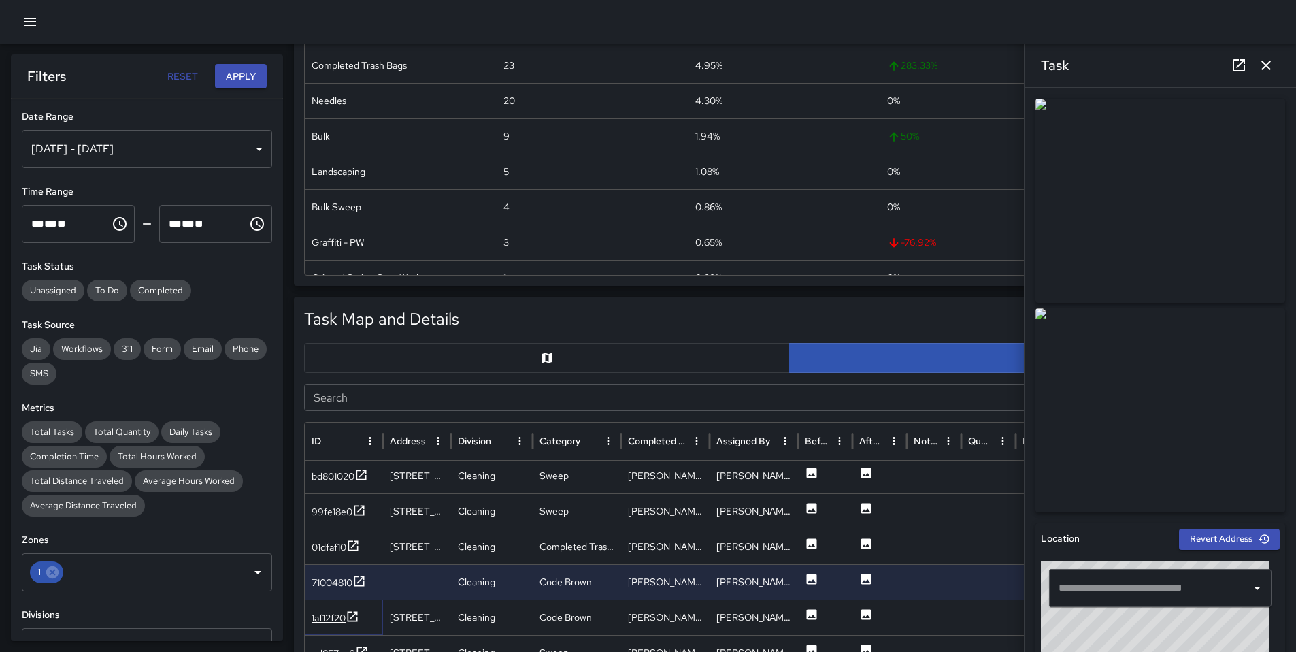
click at [321, 618] on div "1af12f20" at bounding box center [329, 618] width 34 height 14
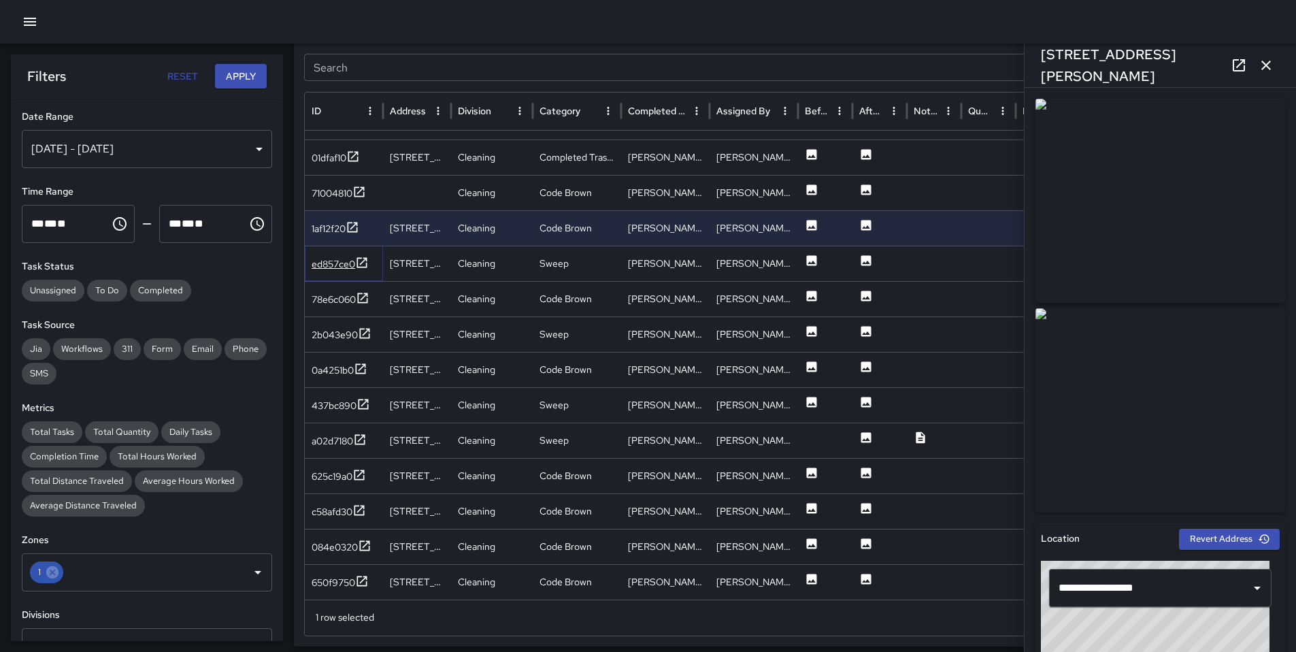
click at [337, 271] on div "ed857ce0" at bounding box center [340, 264] width 57 height 17
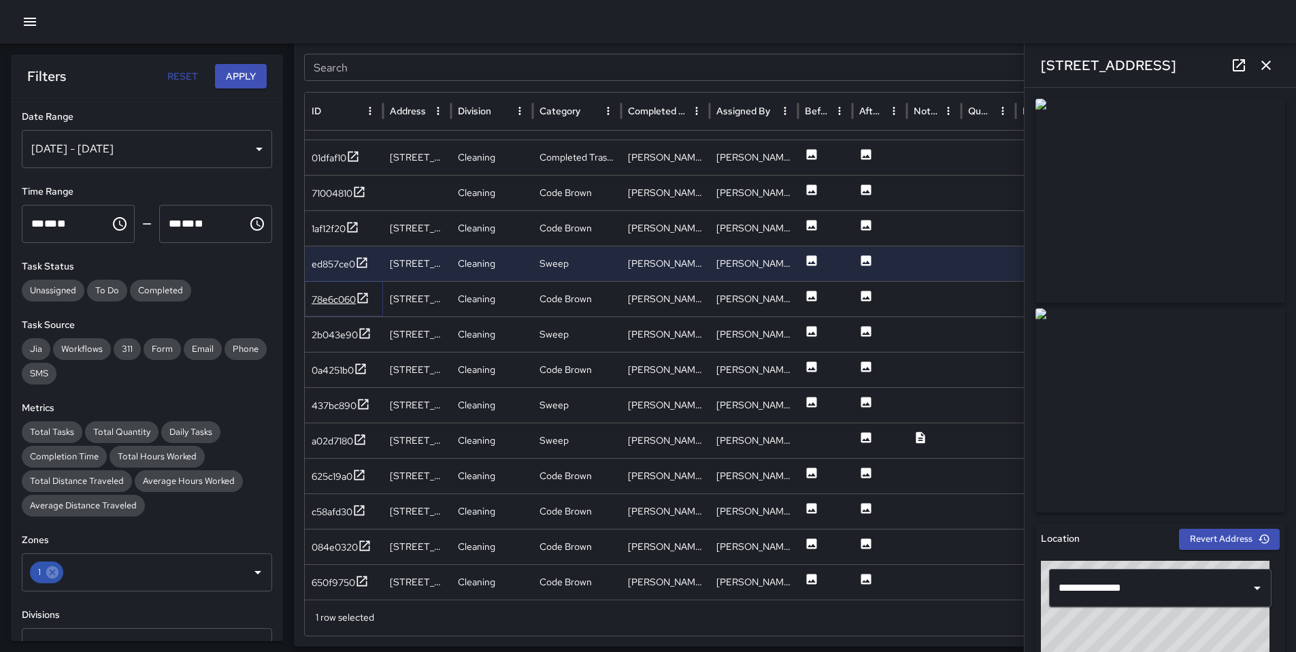
click at [342, 299] on div "78e6c060" at bounding box center [334, 300] width 44 height 14
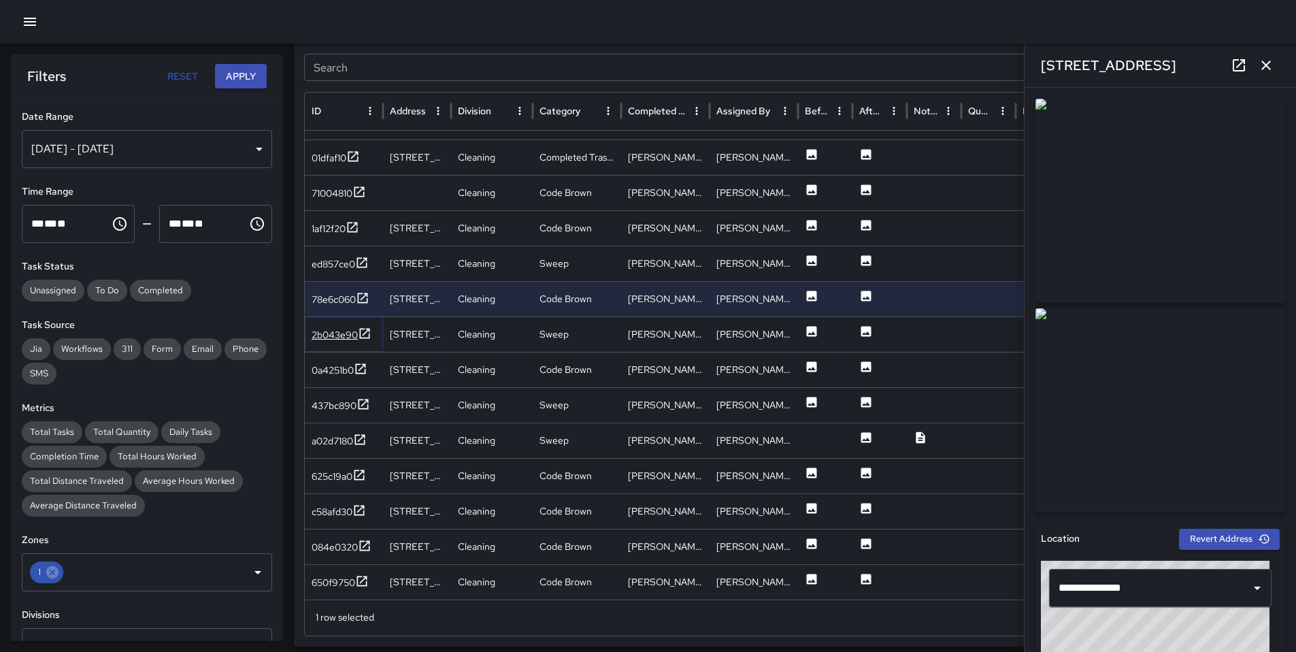
click at [338, 335] on div "2b043e90" at bounding box center [335, 335] width 46 height 14
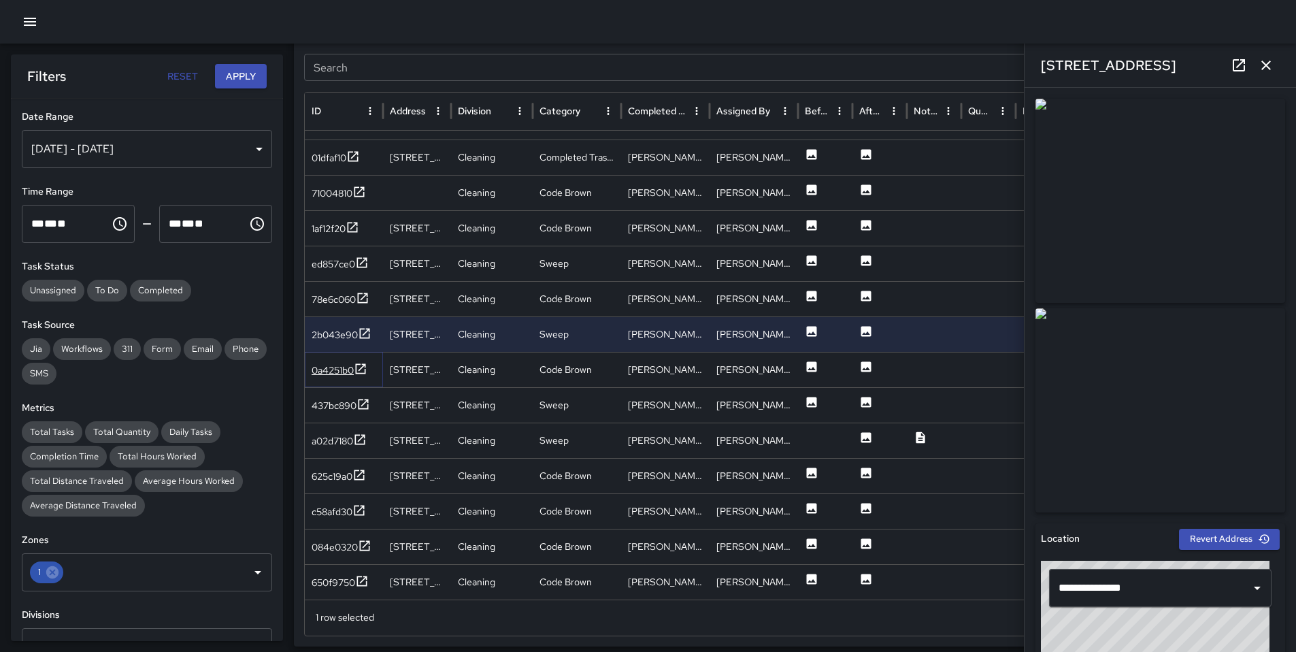
click at [337, 371] on div "0a4251b0" at bounding box center [333, 370] width 42 height 14
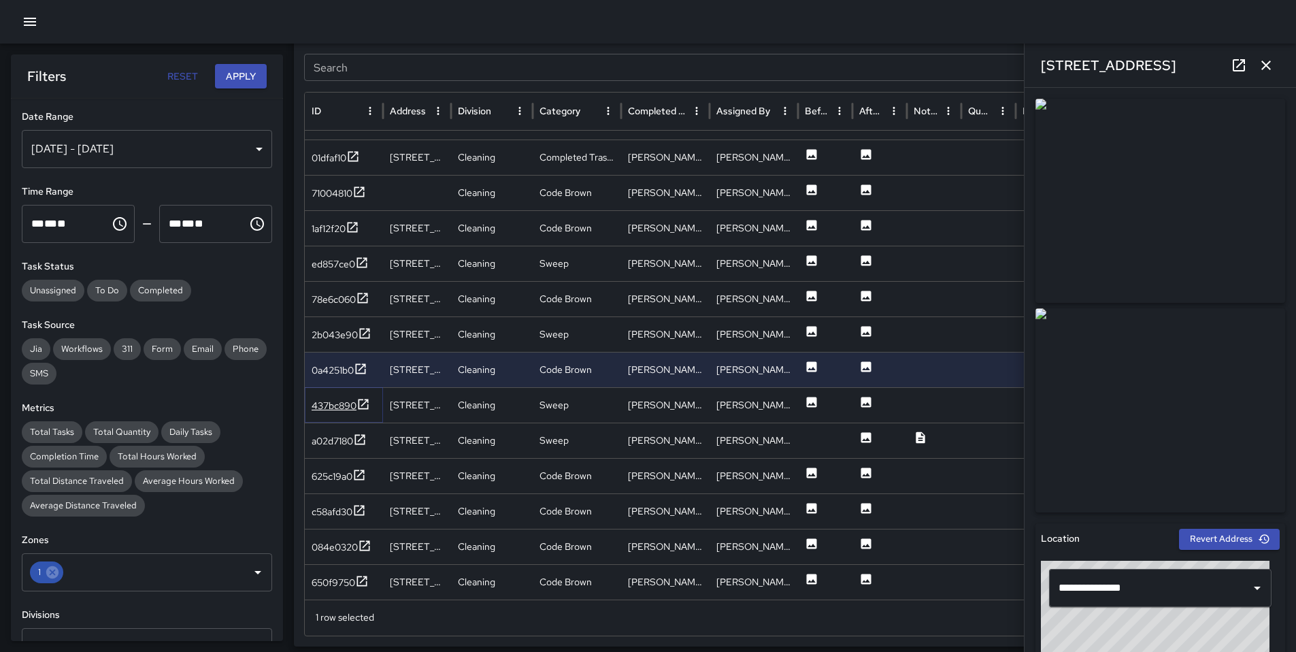
click at [333, 400] on div "437bc890" at bounding box center [334, 406] width 45 height 14
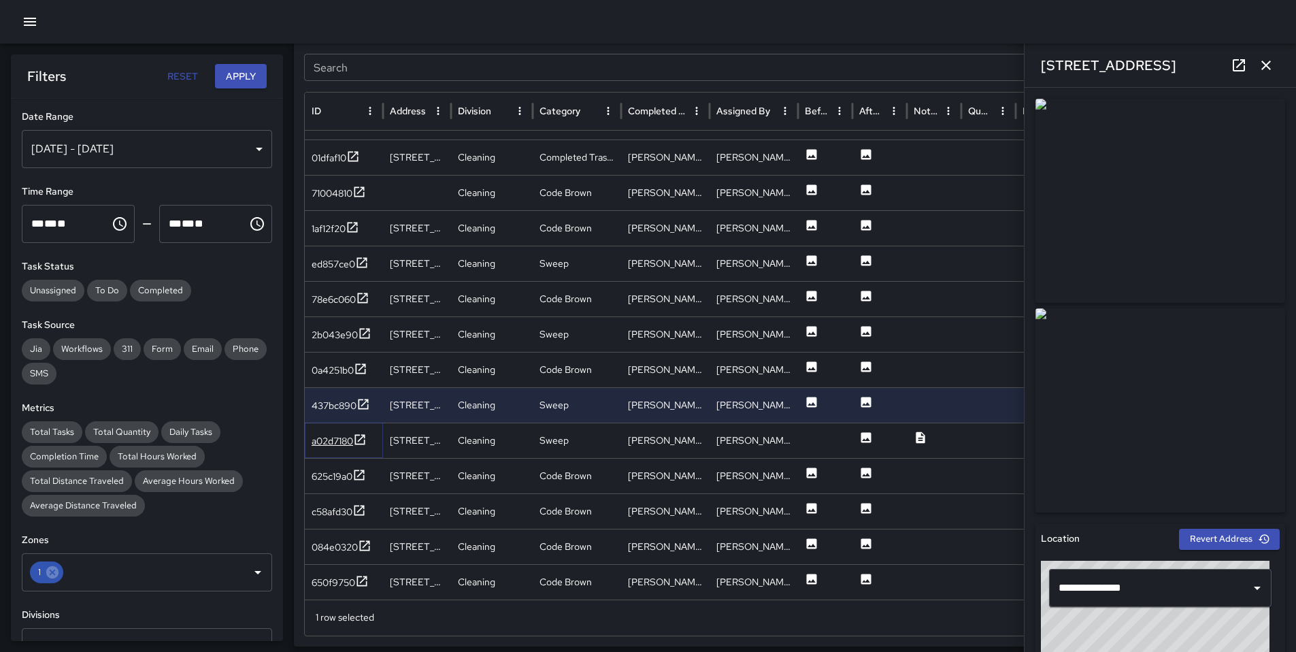
click at [329, 436] on div "a02d7180" at bounding box center [332, 441] width 41 height 14
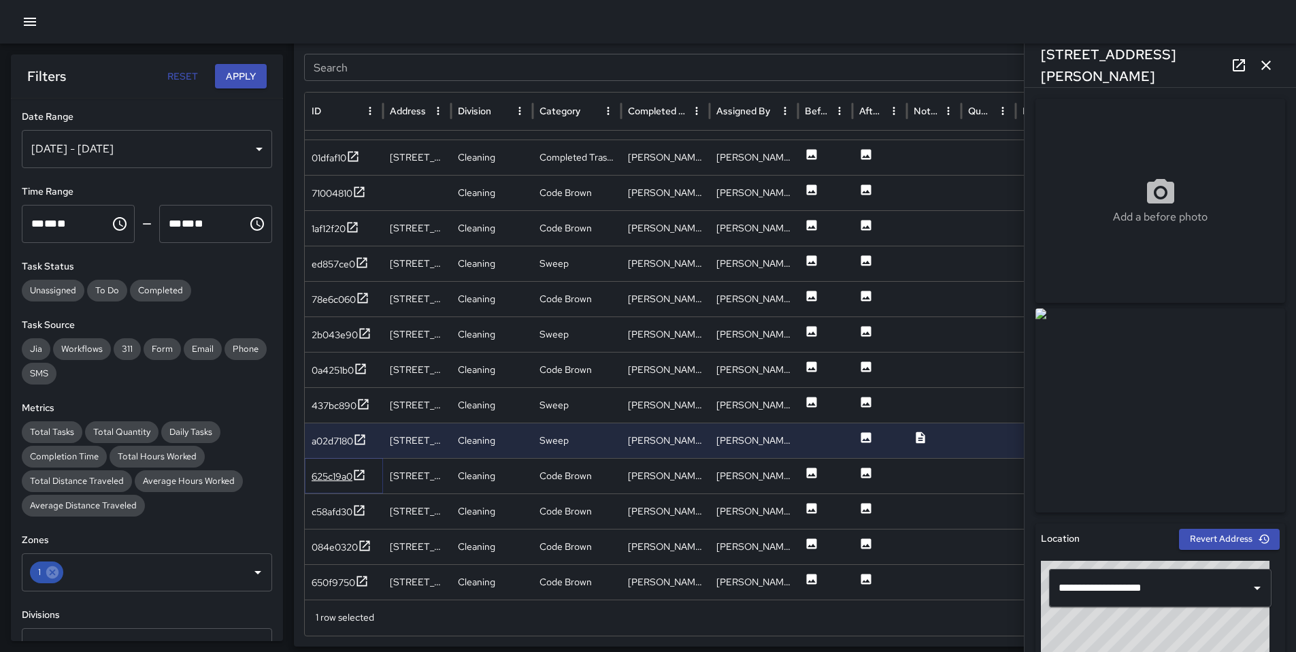
click at [336, 475] on div "625c19a0" at bounding box center [332, 476] width 41 height 14
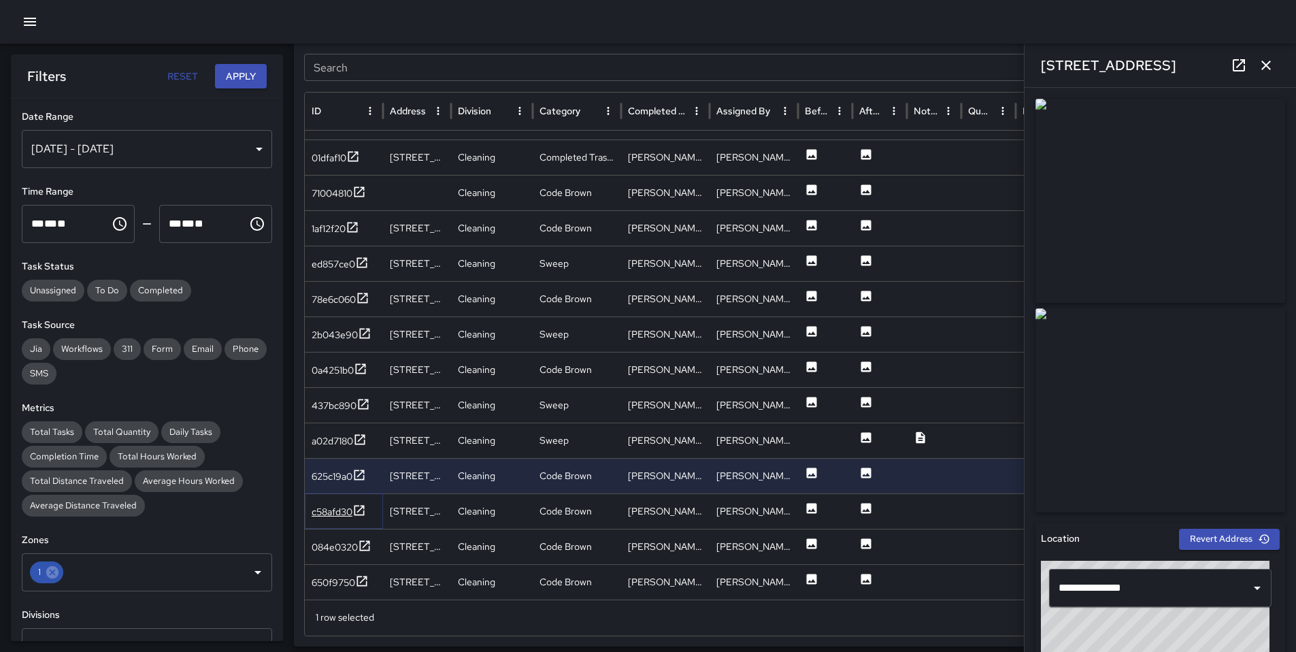
click at [341, 514] on div "c58afd30" at bounding box center [332, 512] width 41 height 14
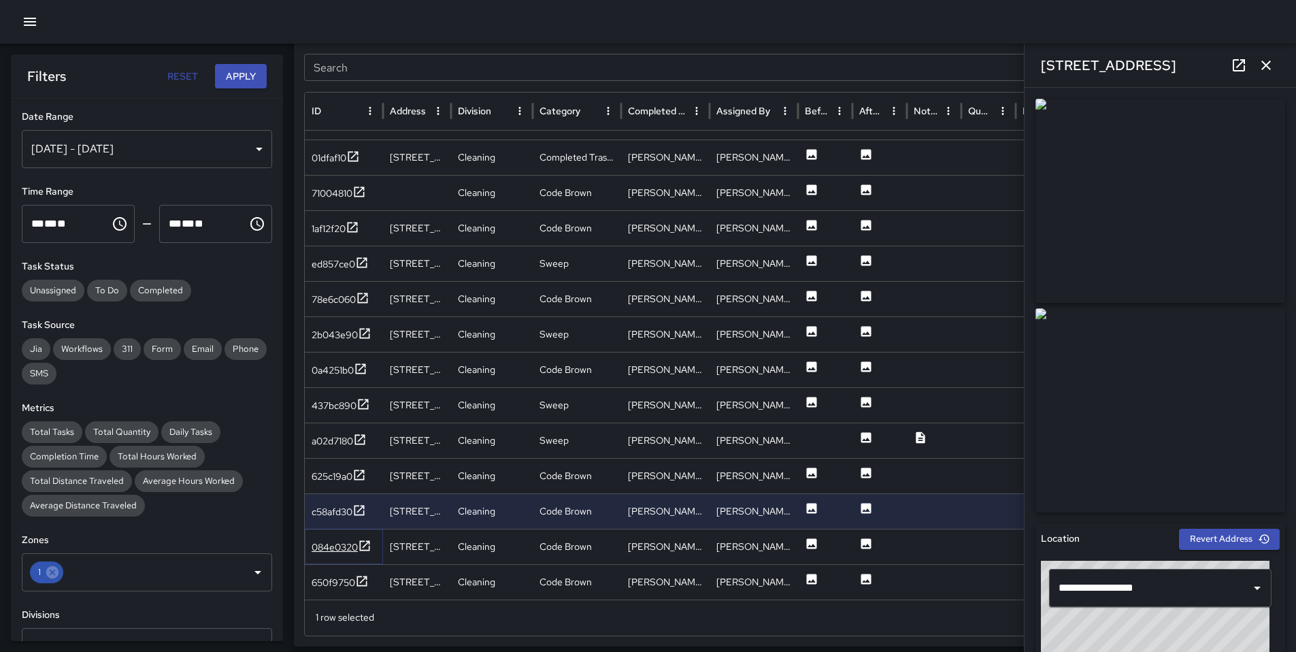
click at [340, 550] on div "084e0320" at bounding box center [335, 547] width 46 height 14
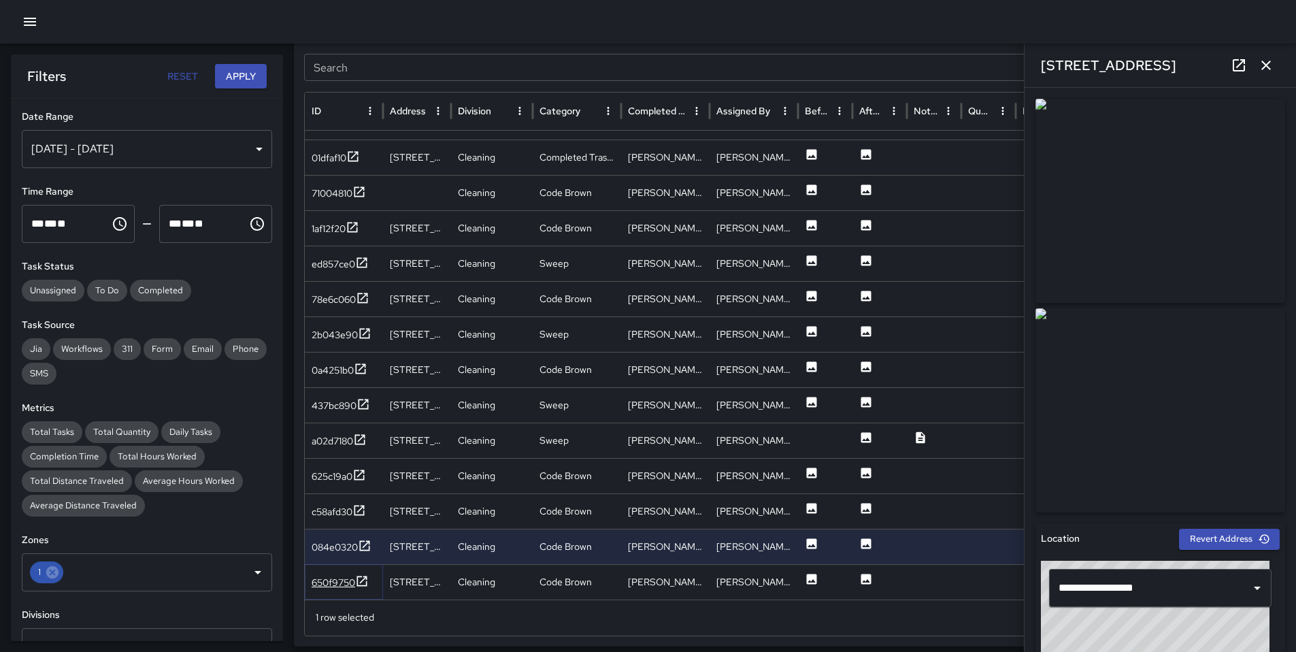
click at [339, 577] on div "650f9750" at bounding box center [334, 583] width 44 height 14
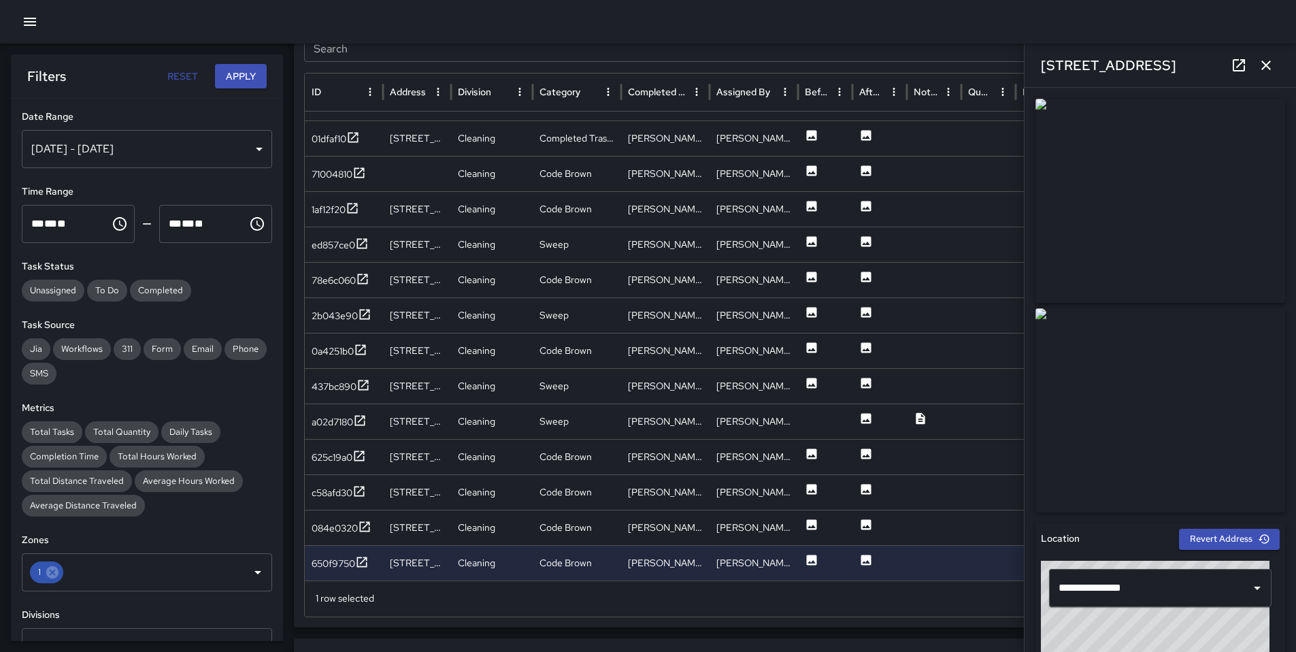
click at [1267, 63] on icon "button" at bounding box center [1266, 65] width 16 height 16
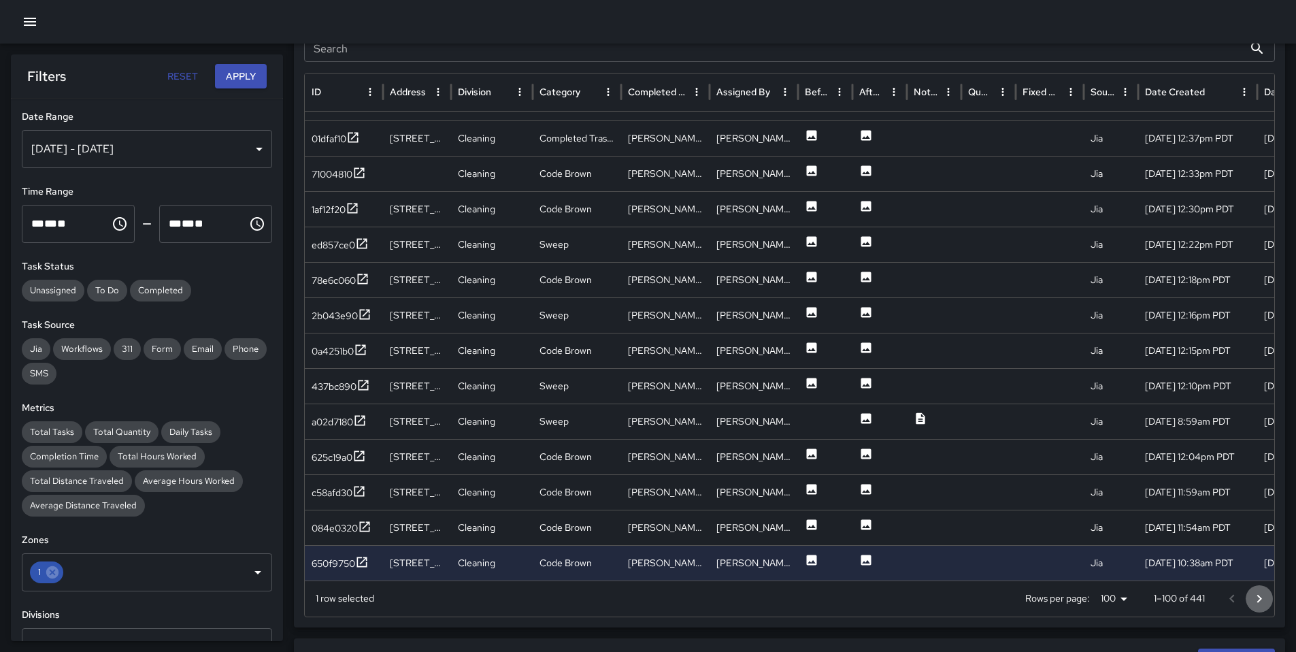
click at [1262, 598] on icon "Go to next page" at bounding box center [1259, 598] width 16 height 16
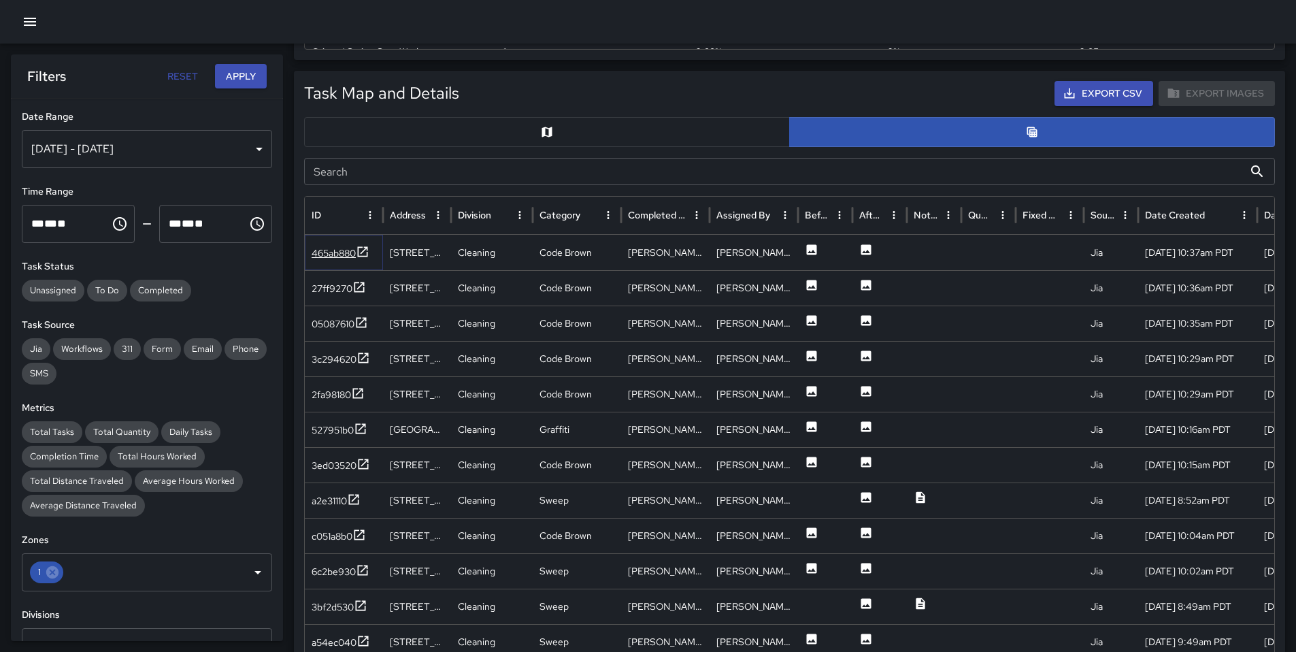
click at [330, 250] on div "465ab880" at bounding box center [334, 253] width 44 height 14
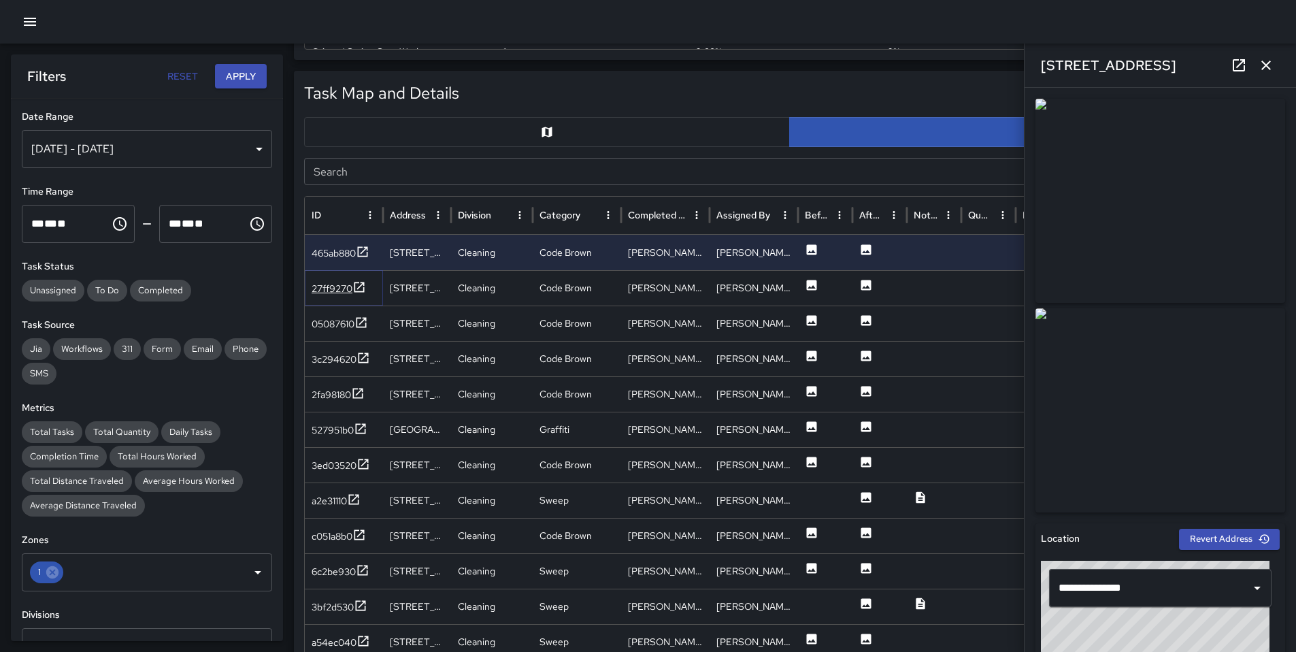
click at [331, 284] on div "27ff9270" at bounding box center [332, 289] width 41 height 14
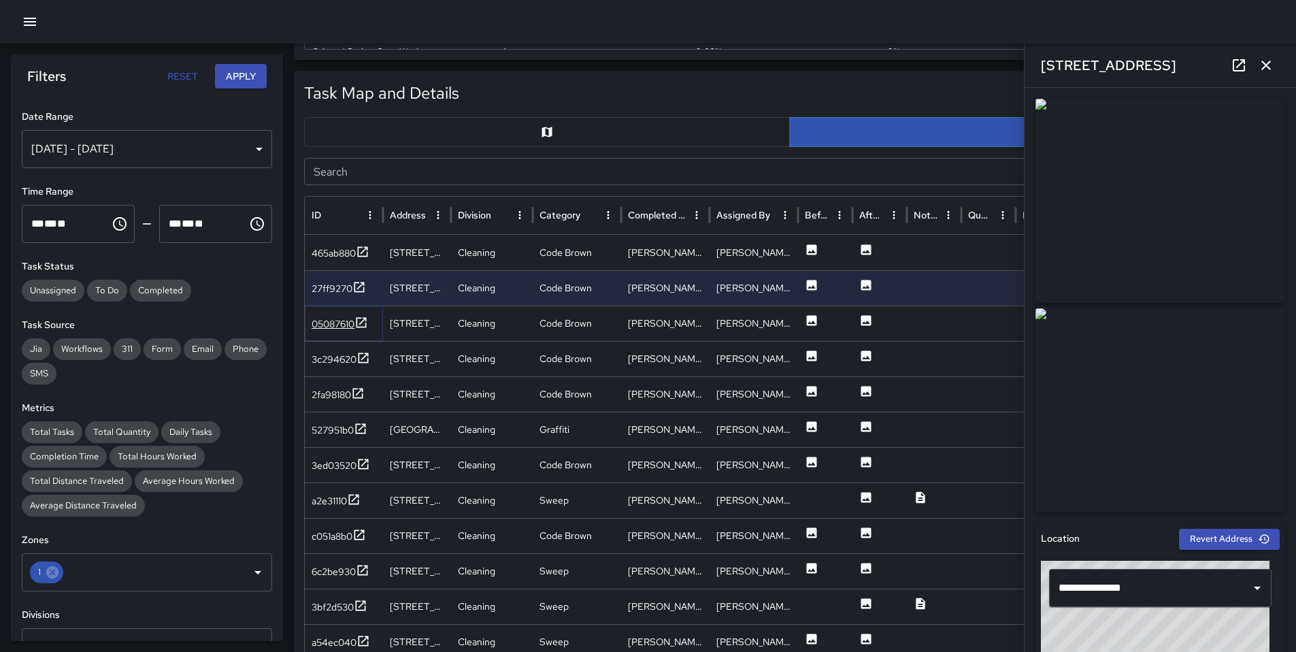
click at [339, 318] on div "05087610" at bounding box center [333, 324] width 43 height 14
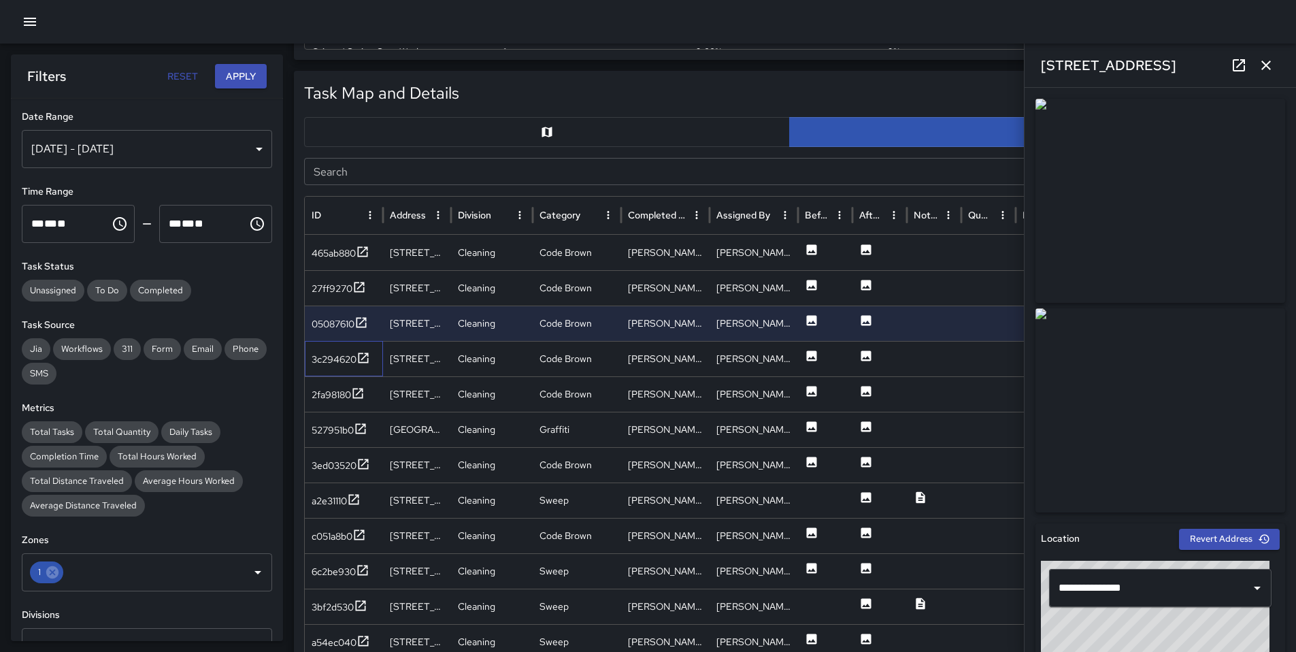
click at [339, 348] on div "3c294620" at bounding box center [344, 358] width 78 height 35
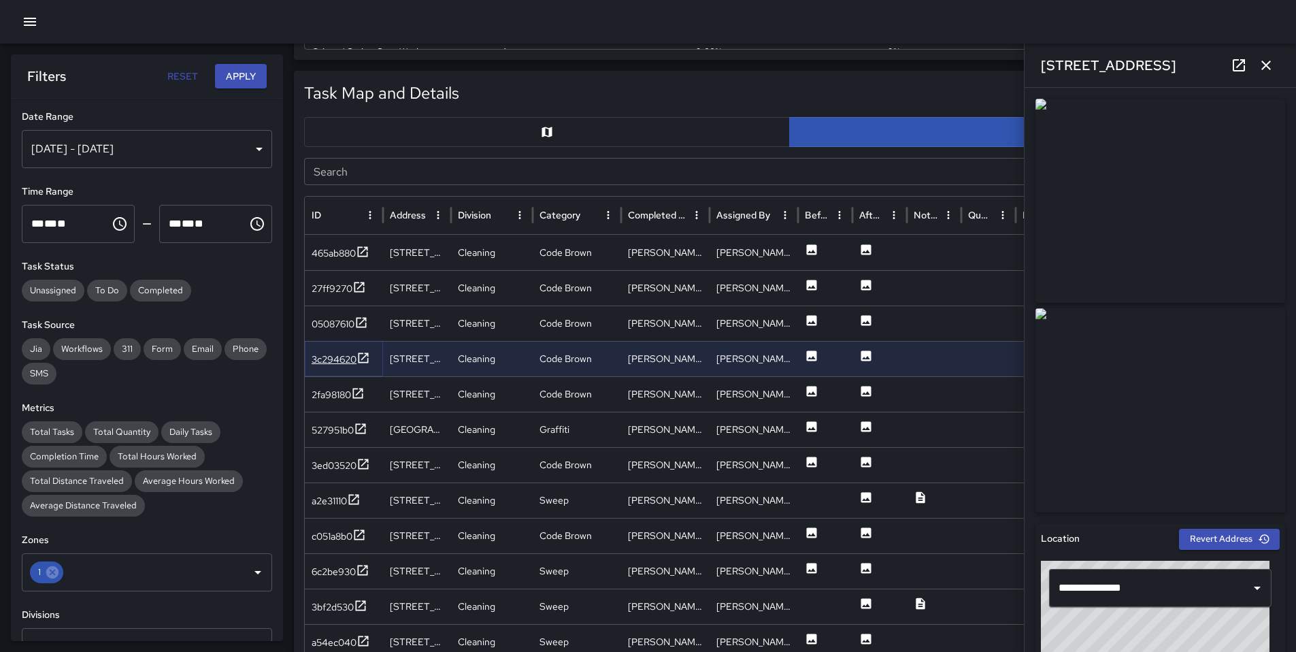
click at [338, 356] on div "3c294620" at bounding box center [334, 359] width 45 height 14
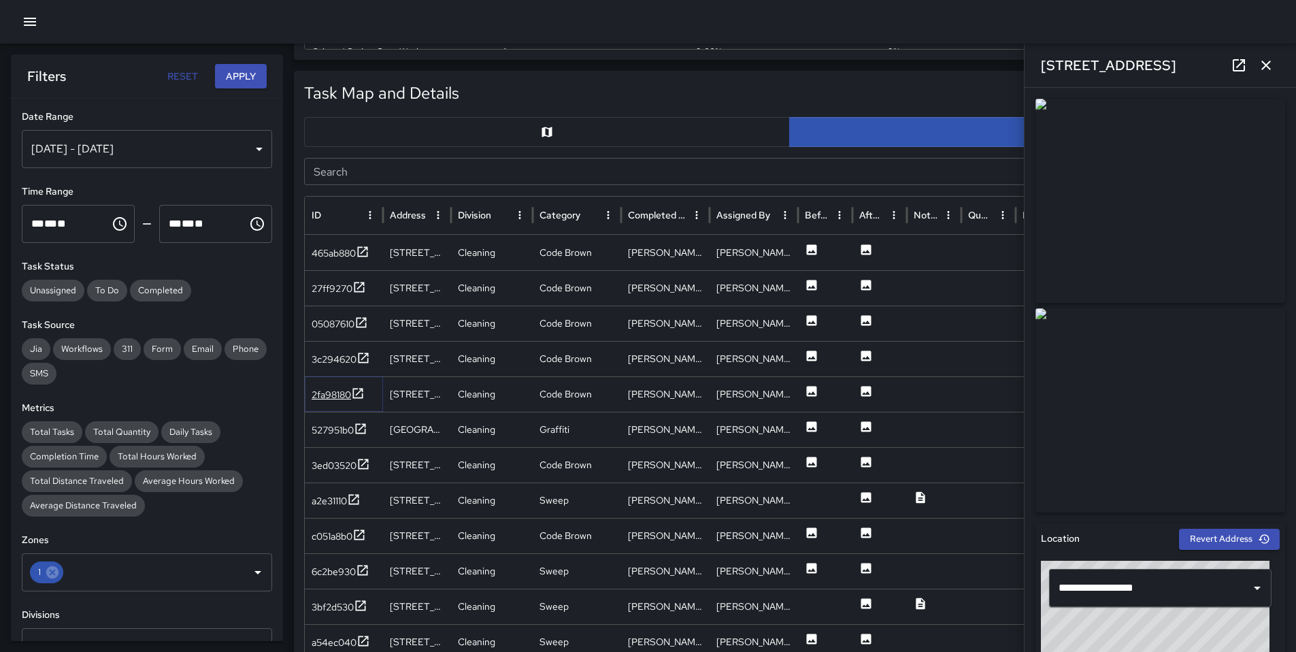
click at [327, 392] on div "2fa98180" at bounding box center [331, 395] width 39 height 14
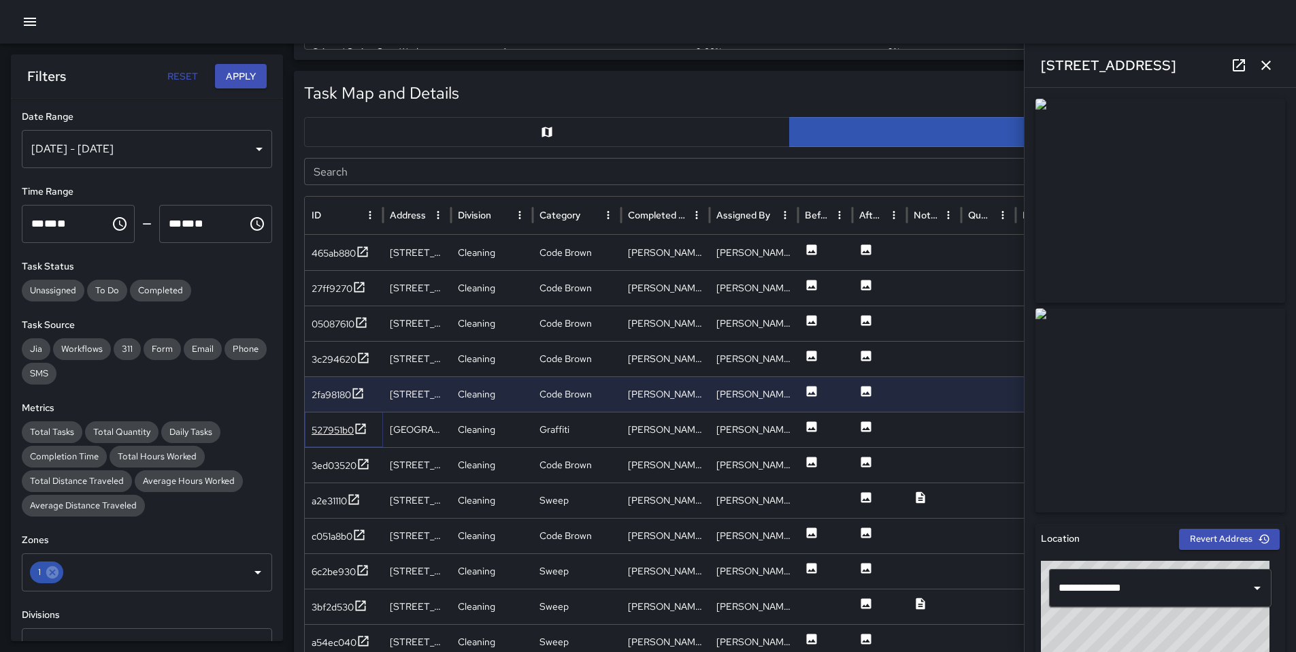
click at [335, 429] on div "527951b0" at bounding box center [333, 430] width 42 height 14
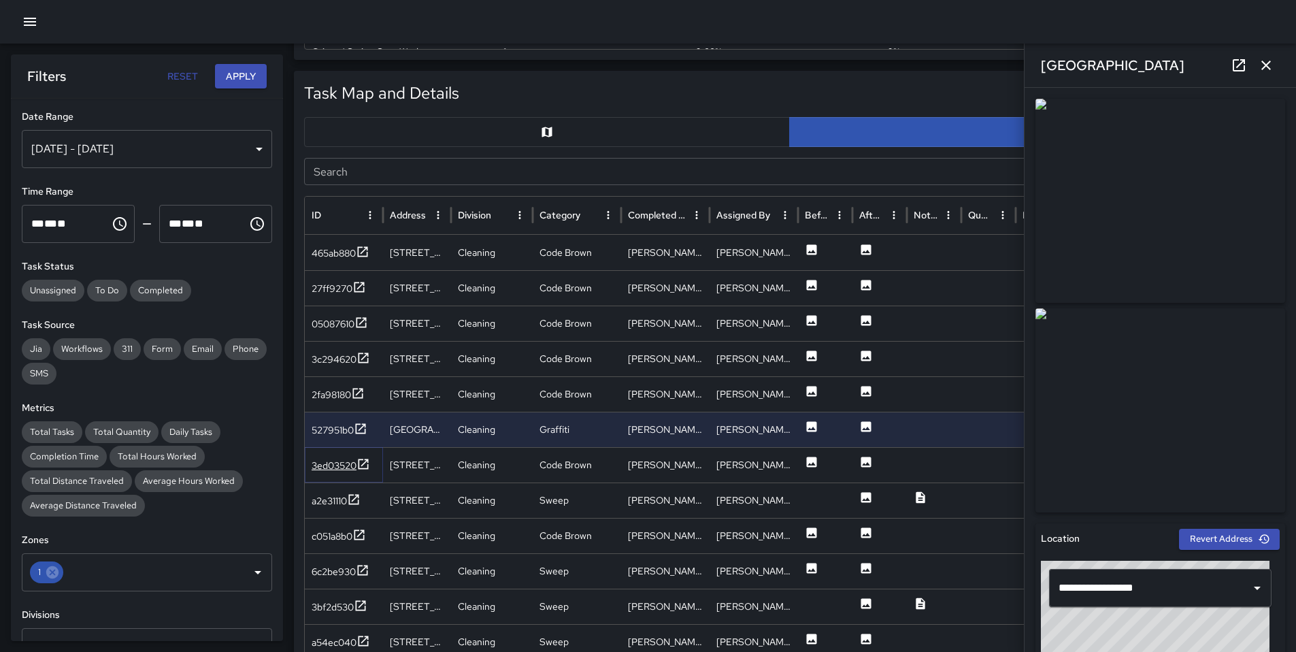
click at [336, 459] on div "3ed03520" at bounding box center [334, 466] width 45 height 14
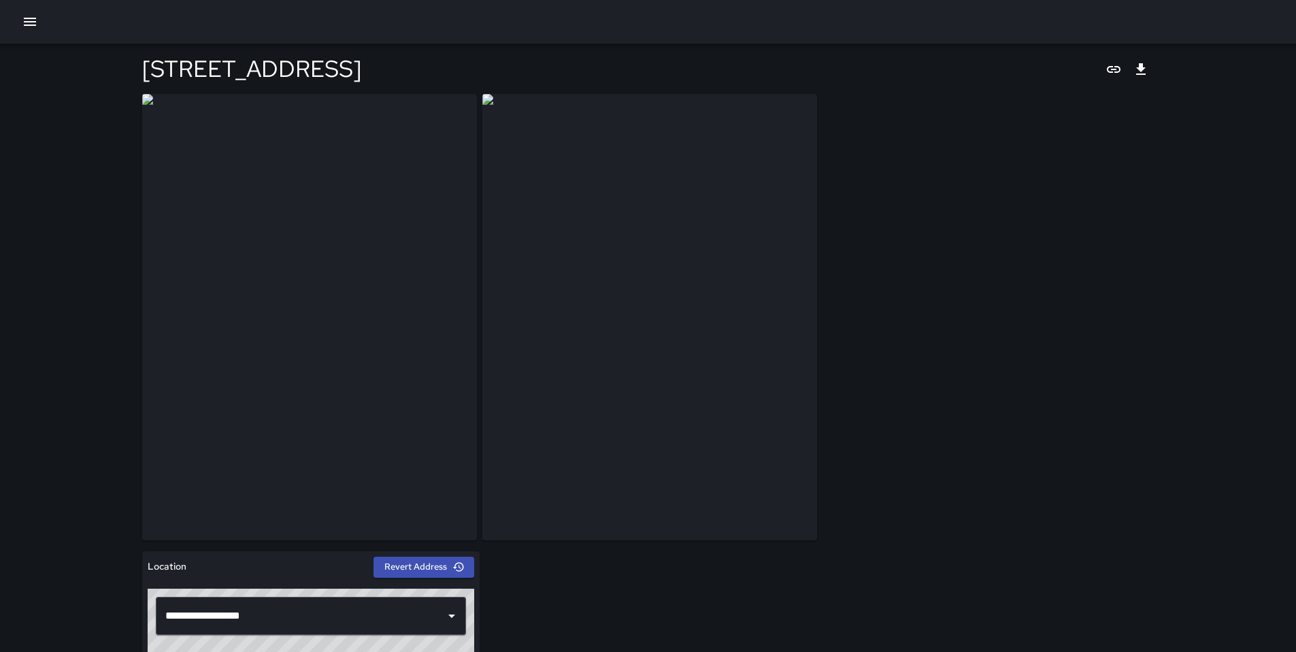
drag, startPoint x: 122, startPoint y: 51, endPoint x: 365, endPoint y: 323, distance: 364.7
click at [542, 357] on img at bounding box center [649, 317] width 335 height 446
drag, startPoint x: 498, startPoint y: 329, endPoint x: 465, endPoint y: 309, distance: 39.1
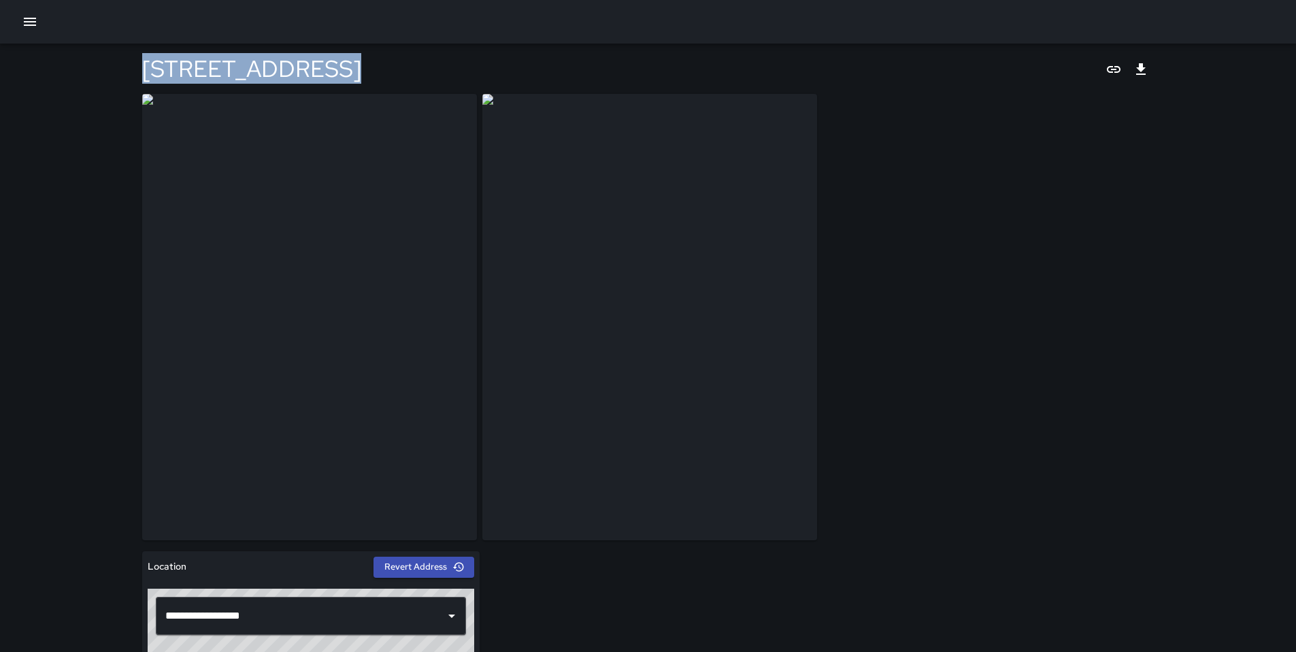
click at [497, 329] on img at bounding box center [649, 317] width 335 height 446
click at [389, 278] on img at bounding box center [309, 317] width 335 height 446
click at [251, 83] on h4 "[STREET_ADDRESS]" at bounding box center [251, 68] width 219 height 29
click at [359, 73] on div "[STREET_ADDRESS]" at bounding box center [648, 69] width 1012 height 50
